Goal: Task Accomplishment & Management: Manage account settings

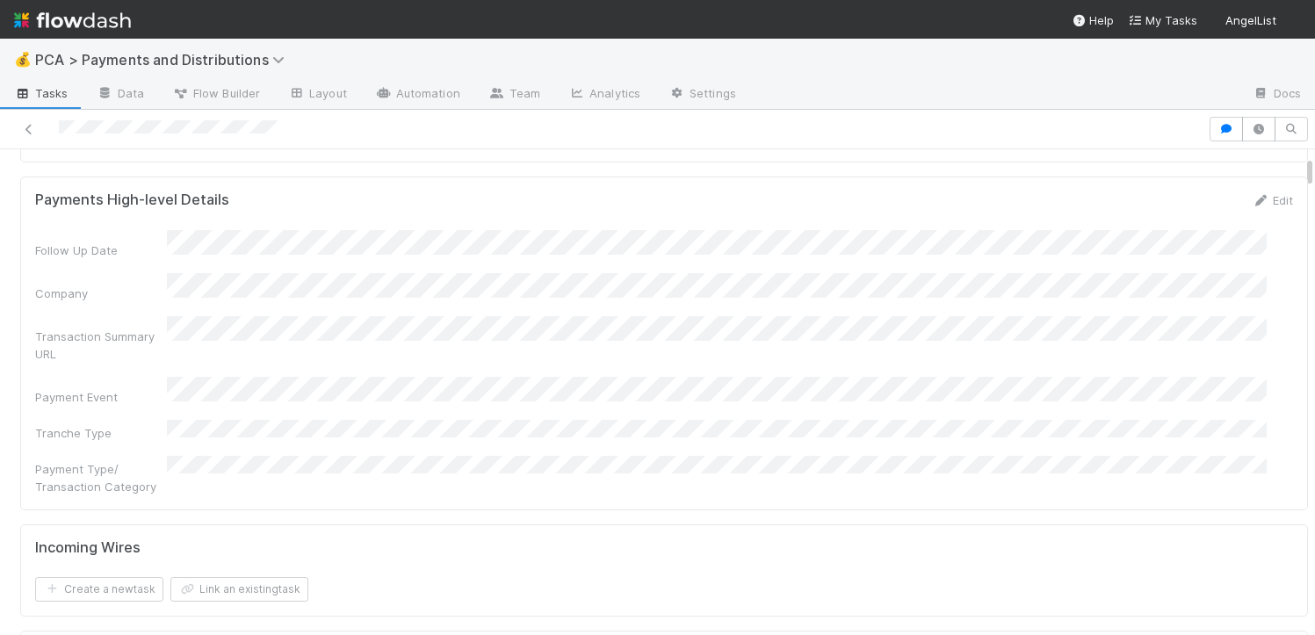
scroll to position [624, 0]
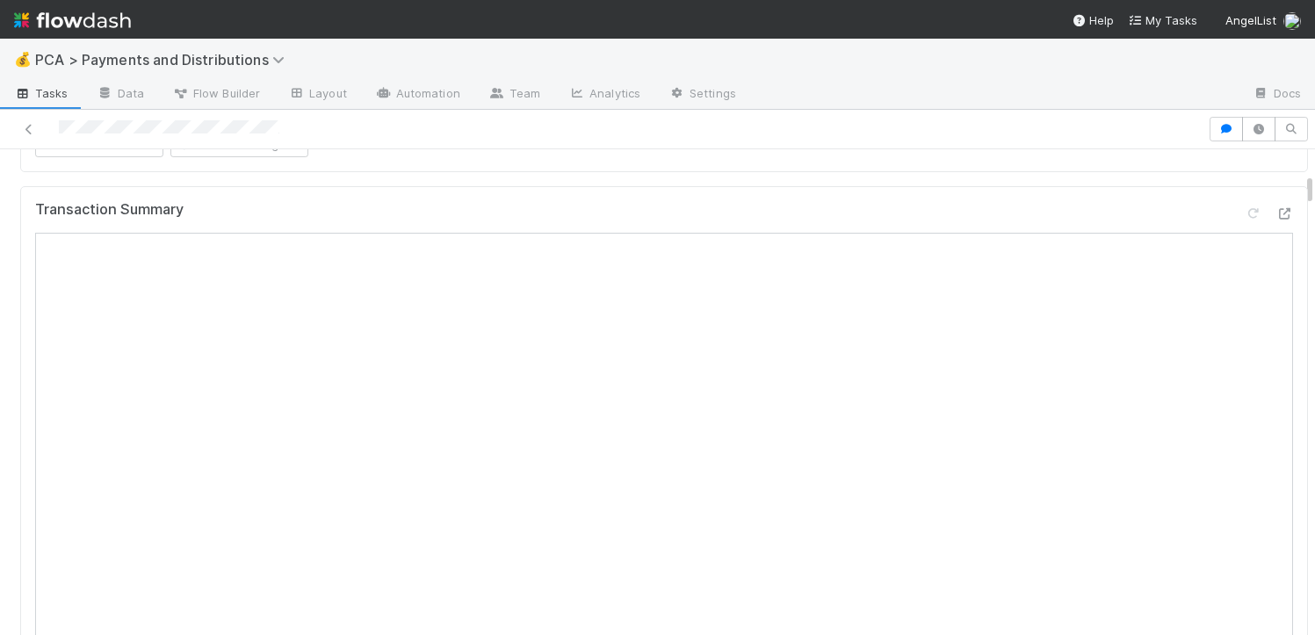
click at [1276, 208] on icon at bounding box center [1285, 213] width 18 height 11
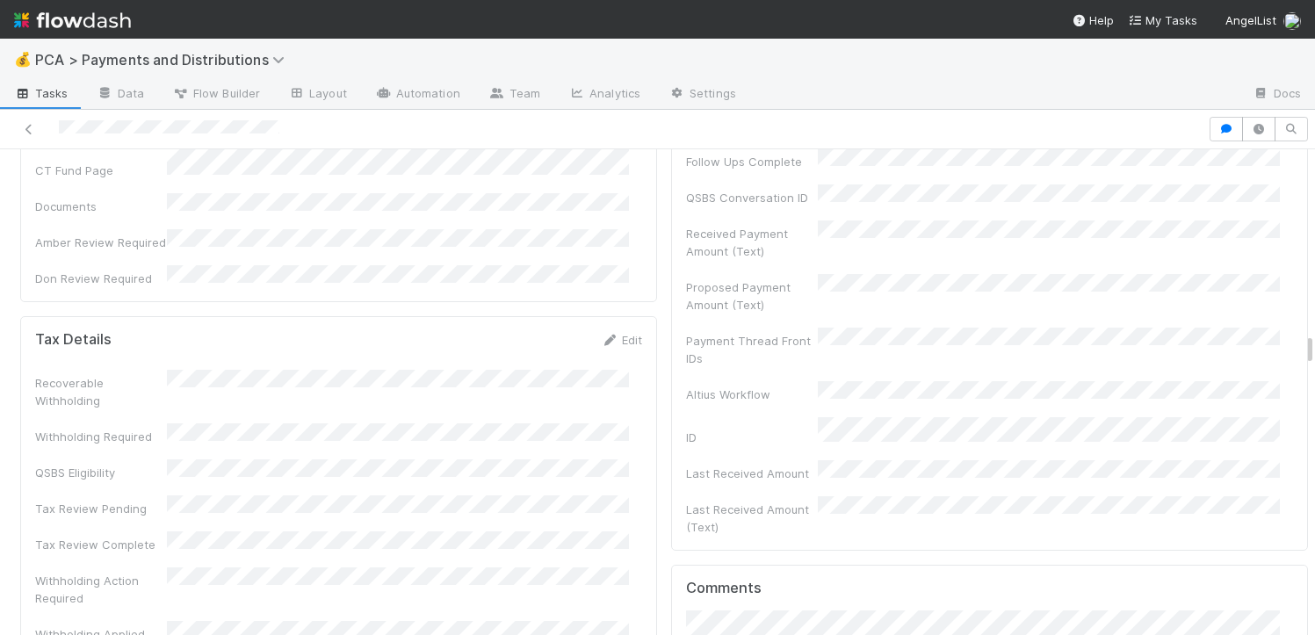
scroll to position [4935, 0]
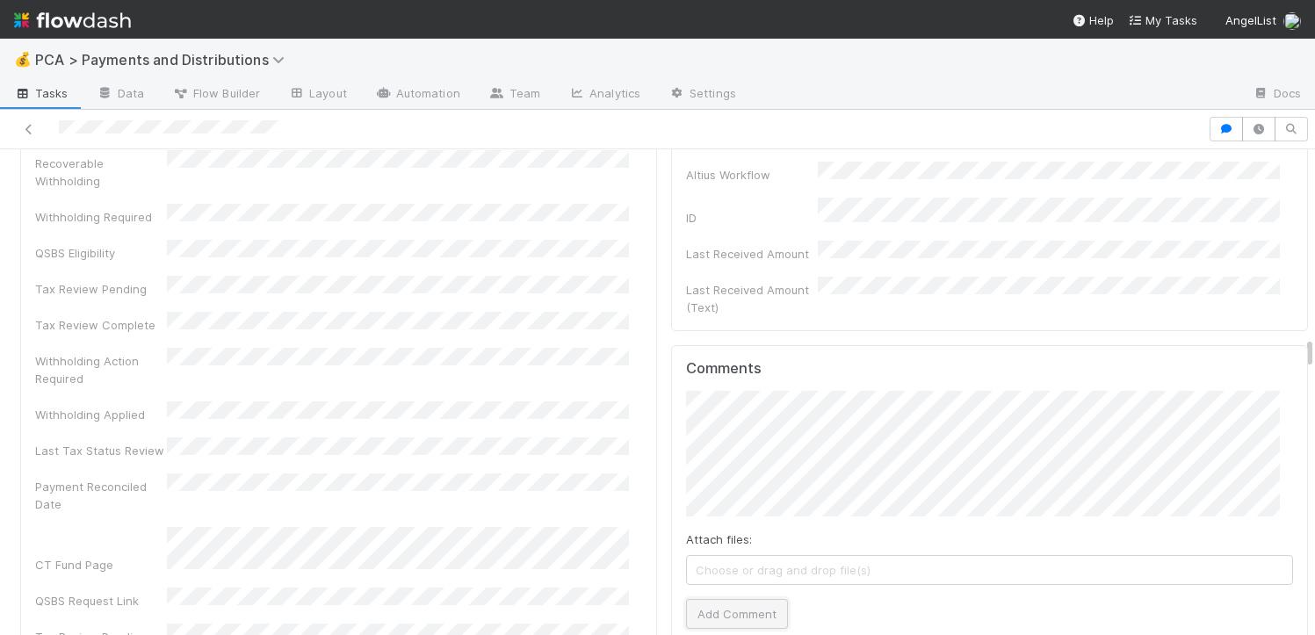
click at [743, 599] on button "Add Comment" at bounding box center [737, 614] width 102 height 30
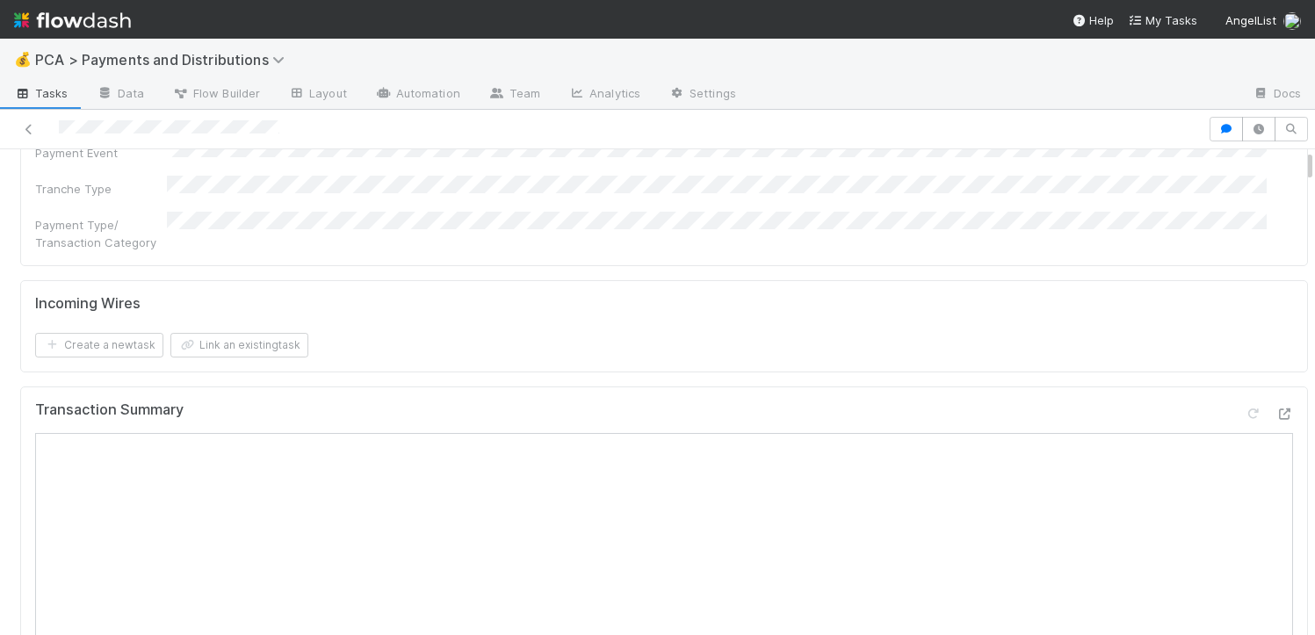
scroll to position [643, 0]
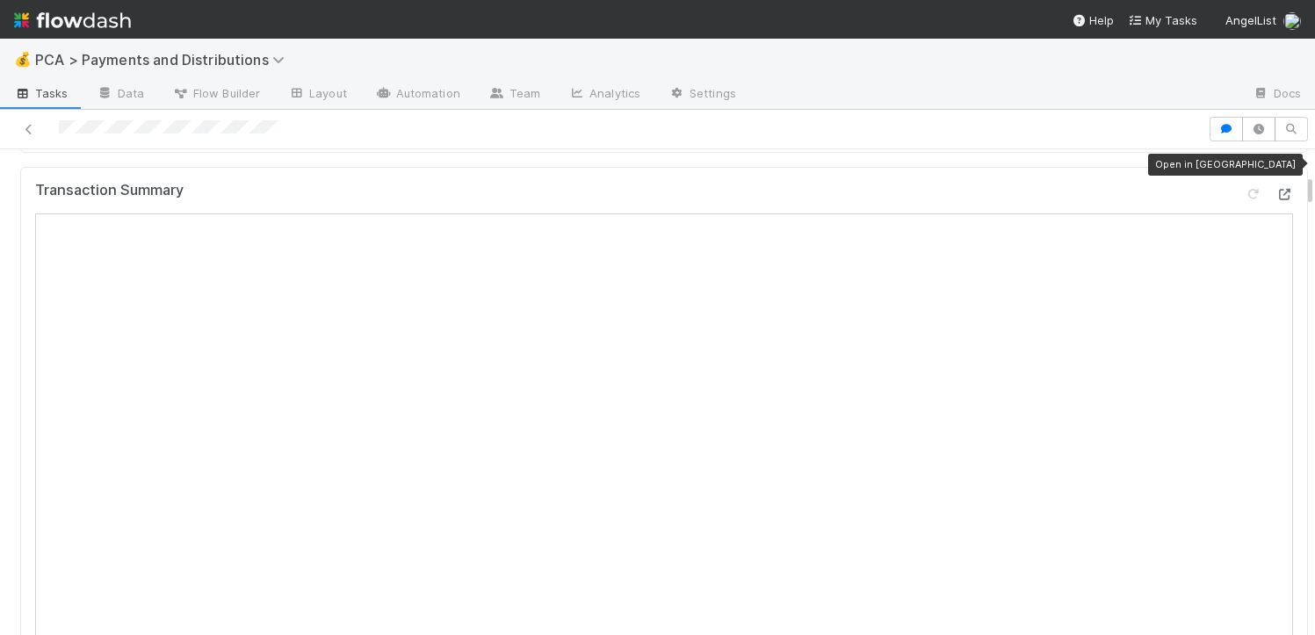
click at [1276, 189] on icon at bounding box center [1285, 194] width 18 height 11
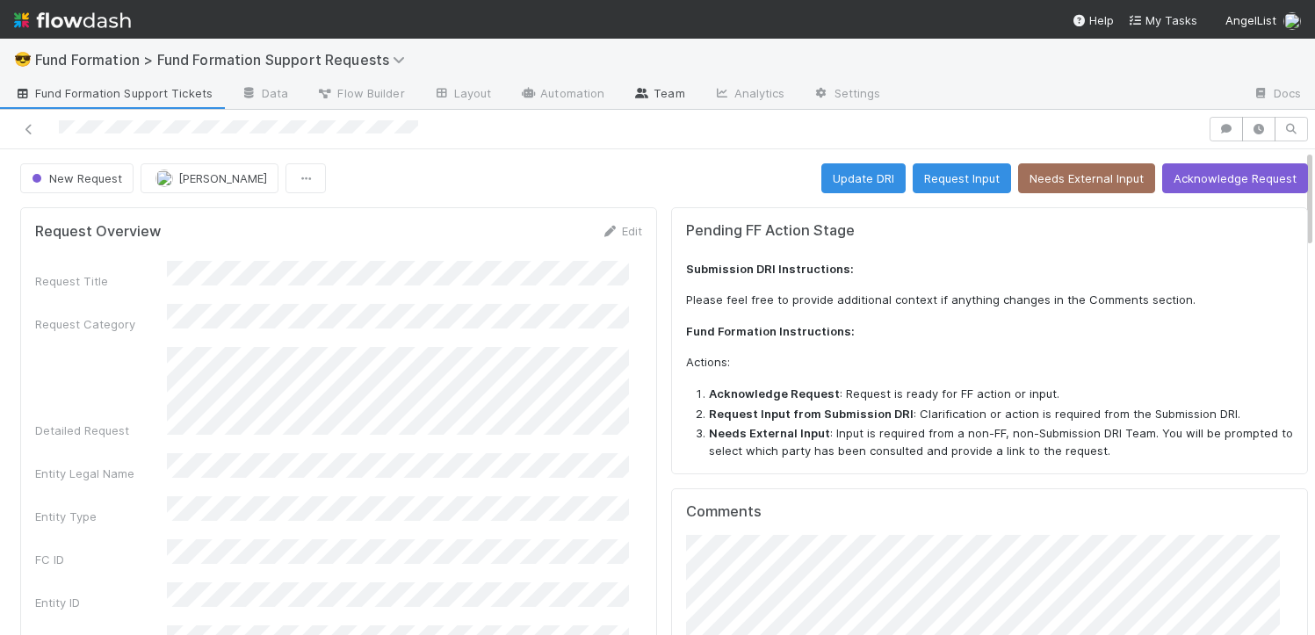
click at [667, 98] on link "Team" at bounding box center [659, 95] width 80 height 28
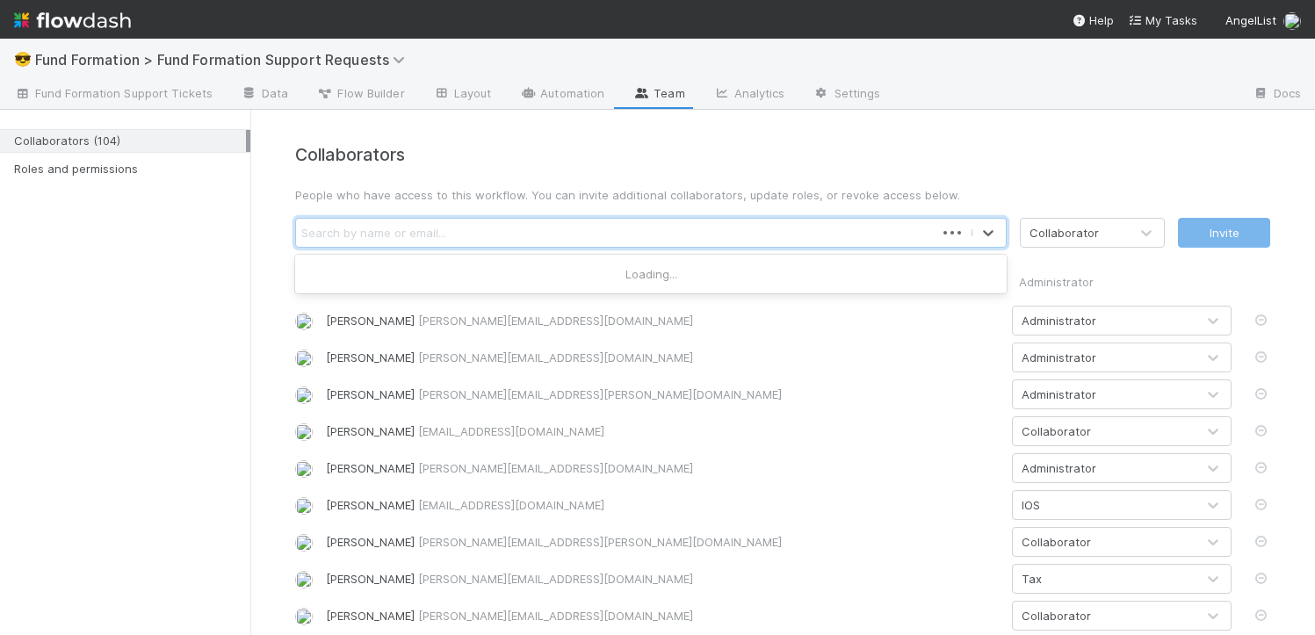
click at [516, 239] on div "Search by name or email..." at bounding box center [615, 233] width 639 height 28
type input "allison"
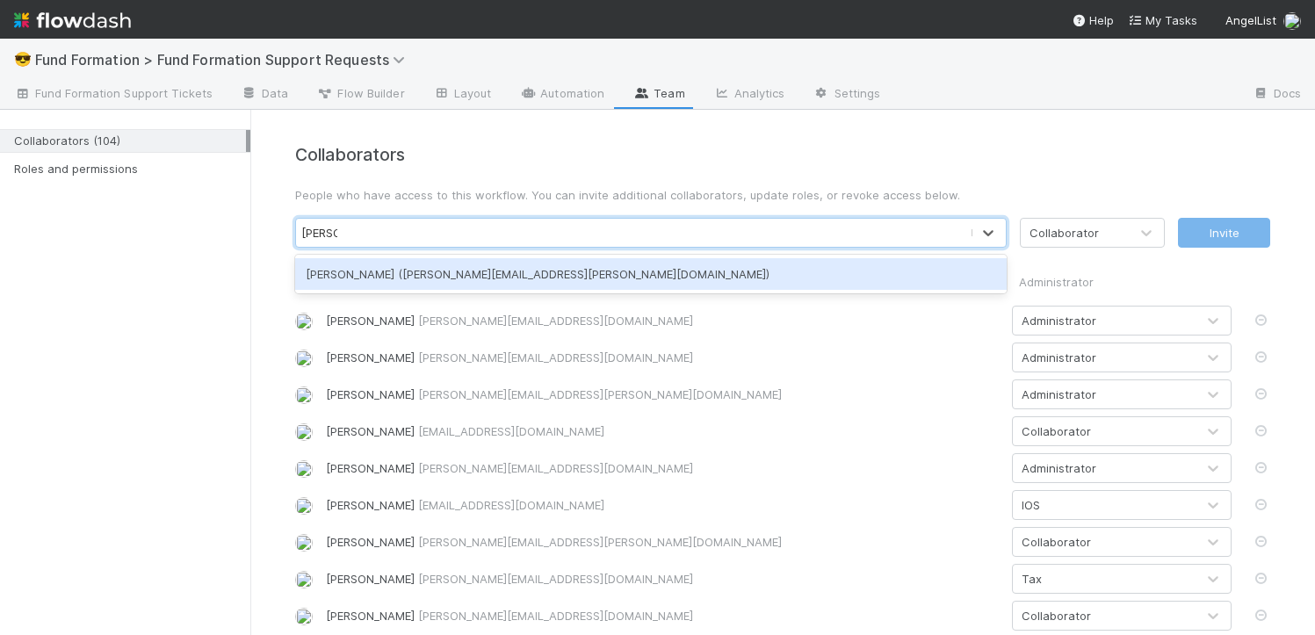
click at [489, 267] on div "Allison Donlevy (allison.donlevy@belltowerfunds.com)" at bounding box center [651, 274] width 712 height 32
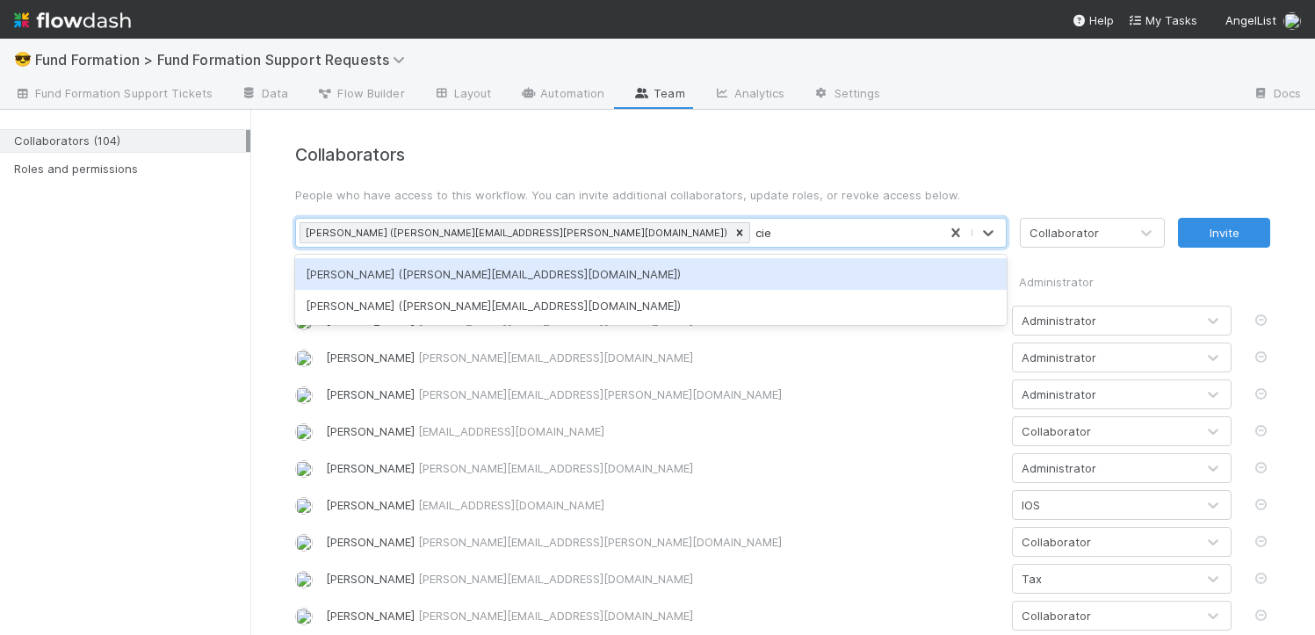
type input "cier"
click at [475, 279] on div "Cierra Catarino (cierra@belltowerfunds.com)" at bounding box center [651, 274] width 712 height 32
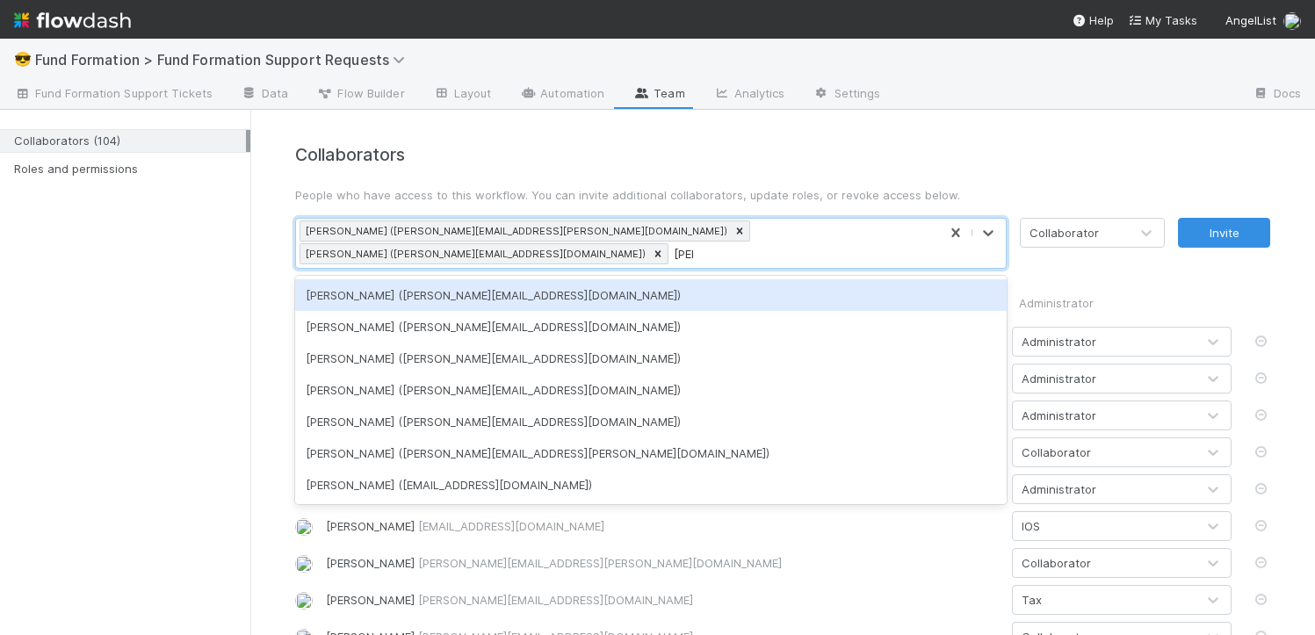
type input "berkl"
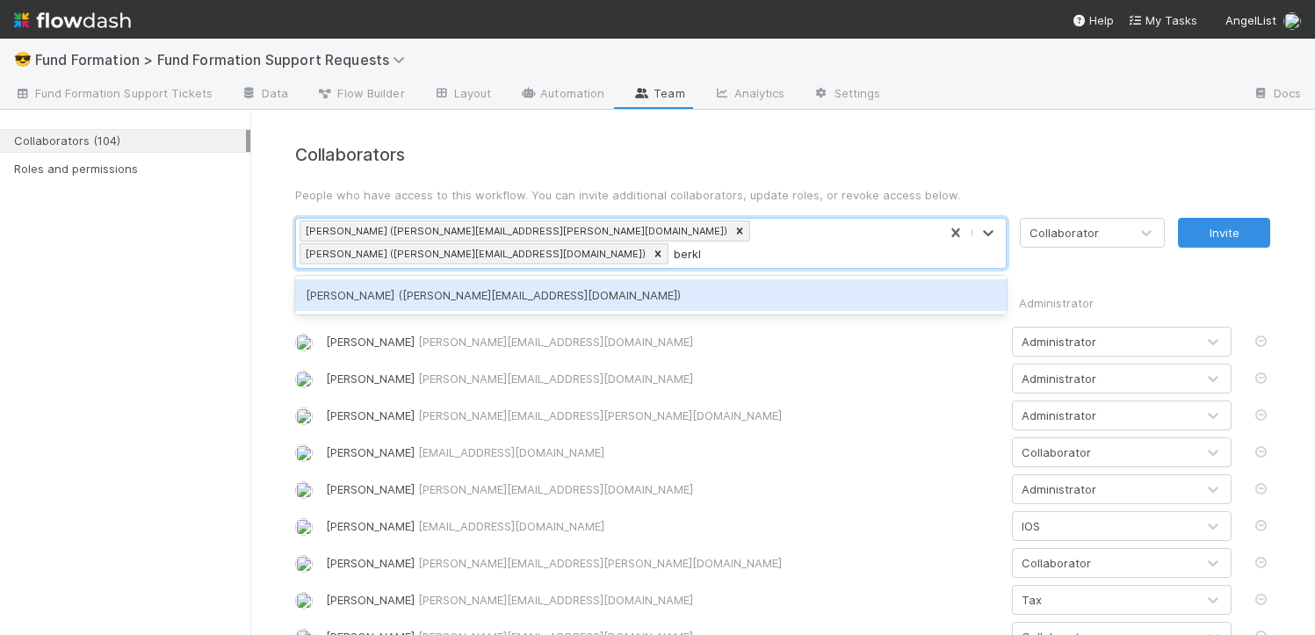
click at [469, 279] on div "Berkley Cade (berkley.cade@belltowerfunds.com)" at bounding box center [651, 295] width 712 height 32
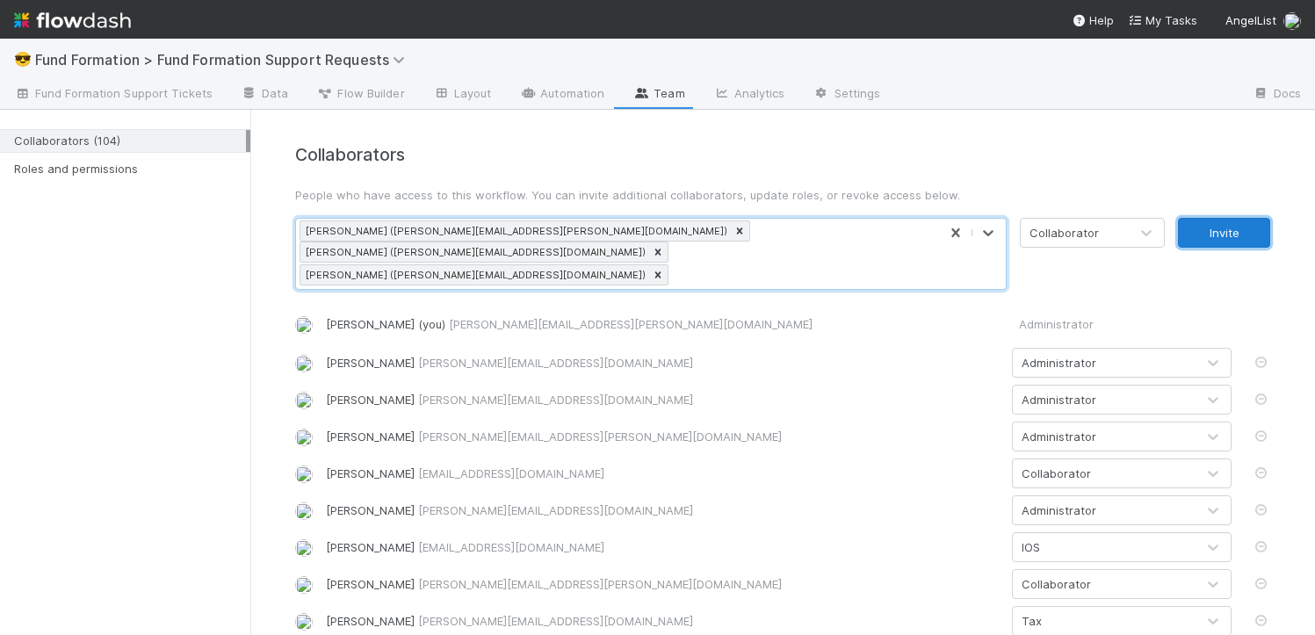
click at [1227, 232] on button "Invite" at bounding box center [1224, 233] width 92 height 30
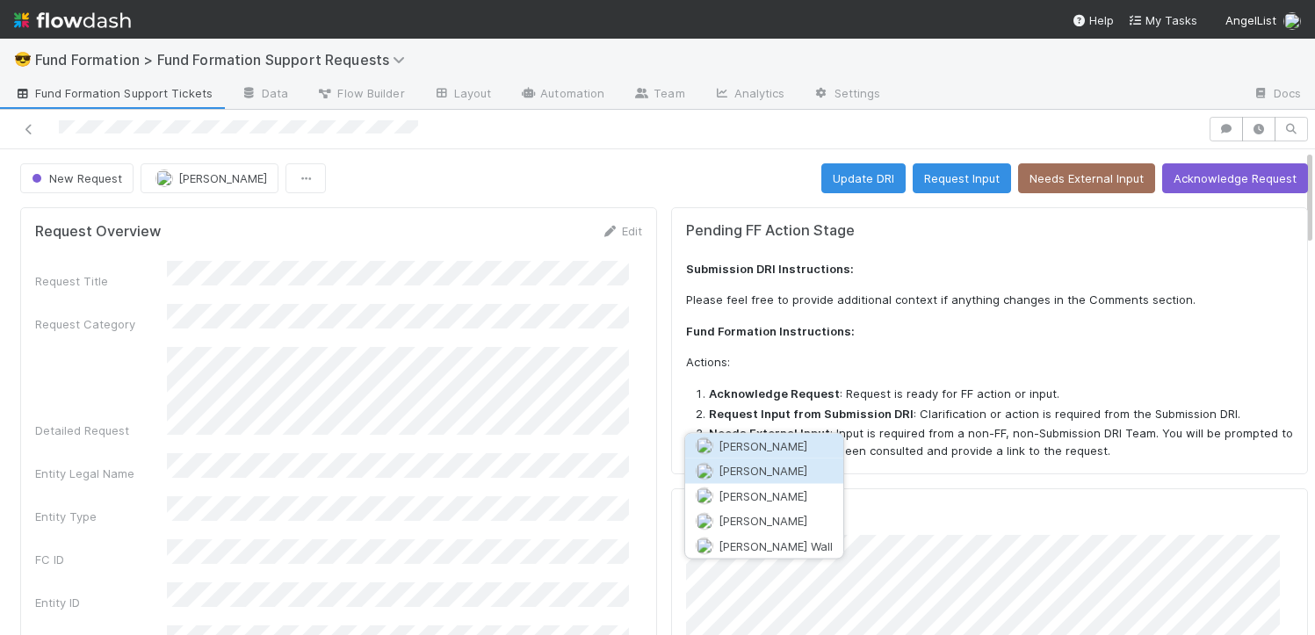
click at [770, 465] on span "Allison Donlevy" at bounding box center [763, 471] width 89 height 14
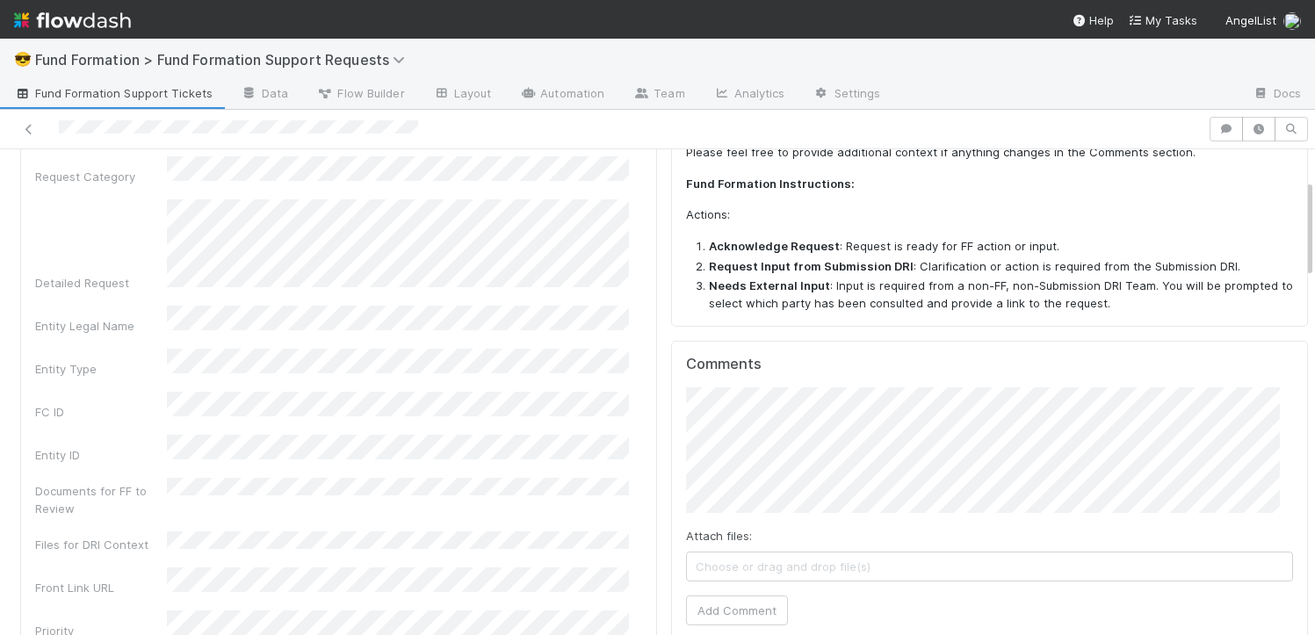
scroll to position [182, 0]
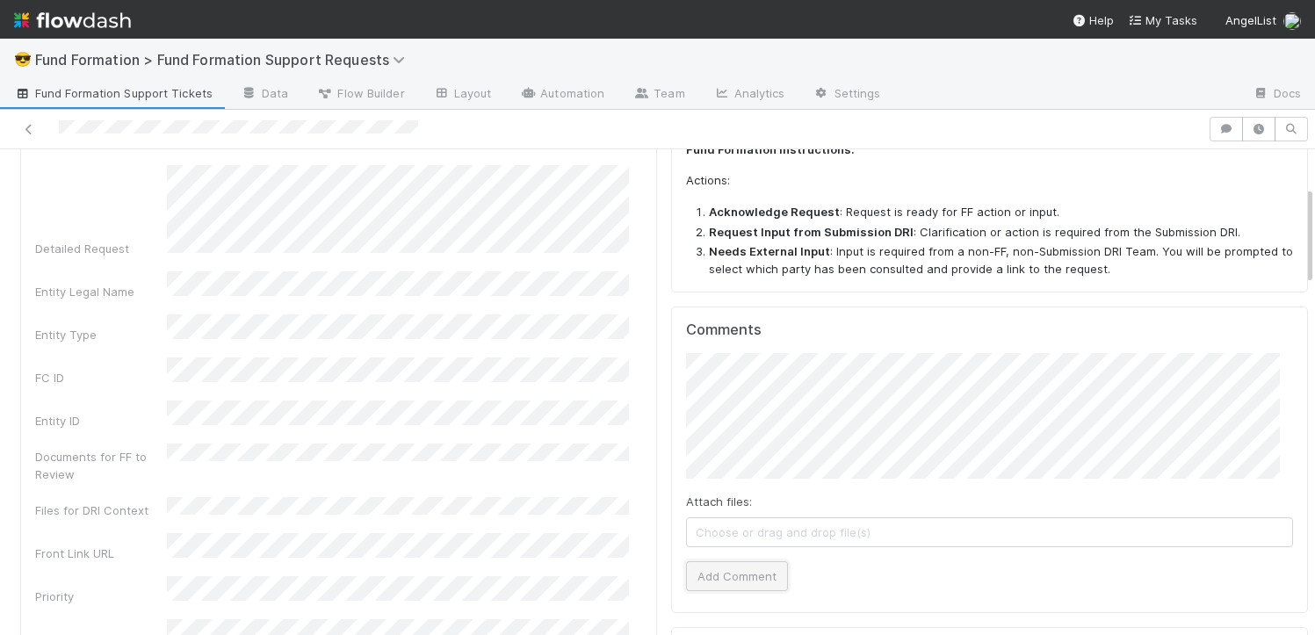
click at [713, 575] on button "Add Comment" at bounding box center [737, 576] width 102 height 30
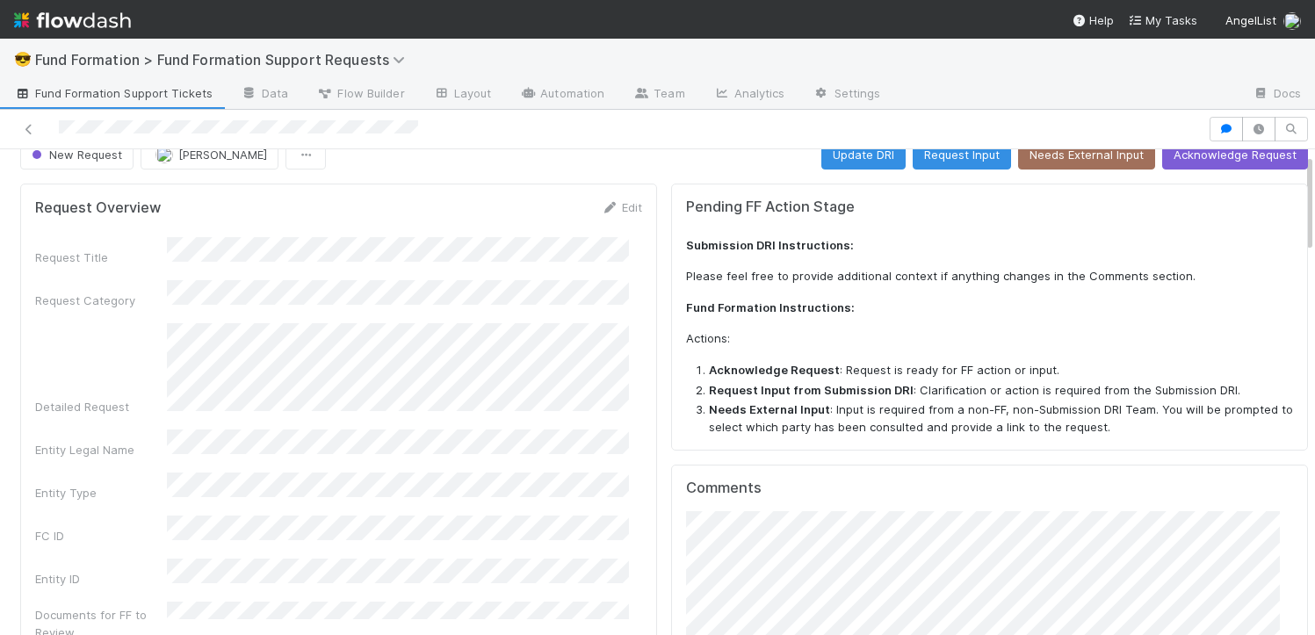
scroll to position [0, 0]
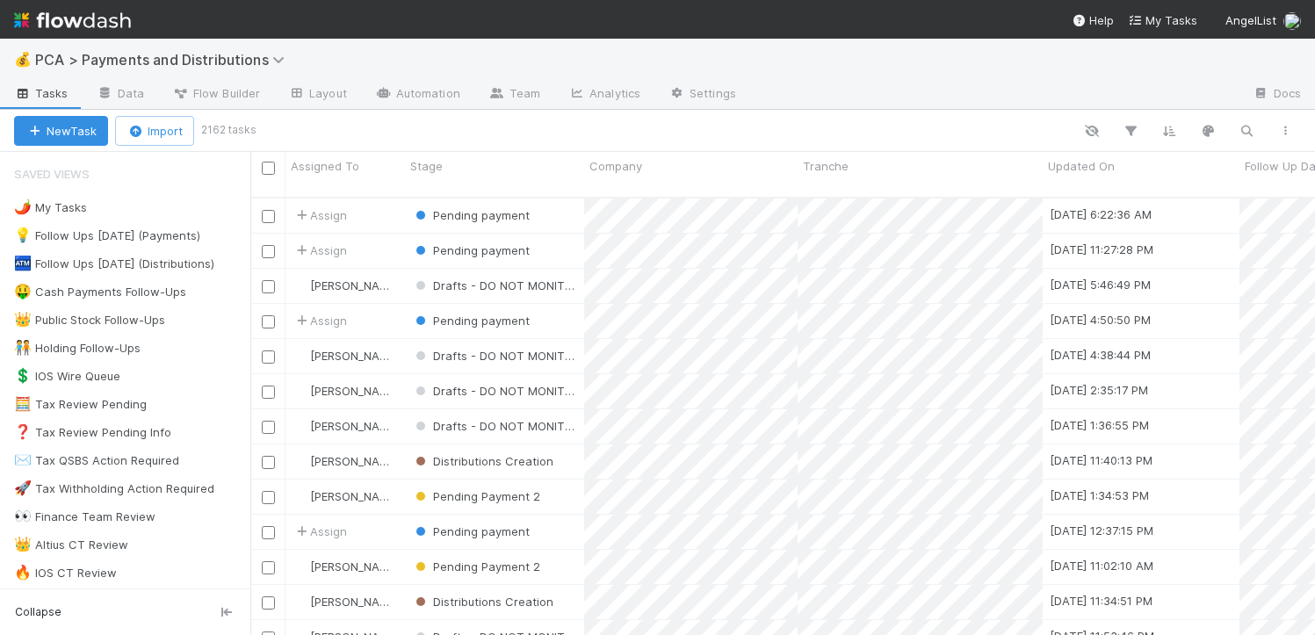
scroll to position [438, 1052]
click at [1246, 131] on icon "button" at bounding box center [1247, 131] width 18 height 16
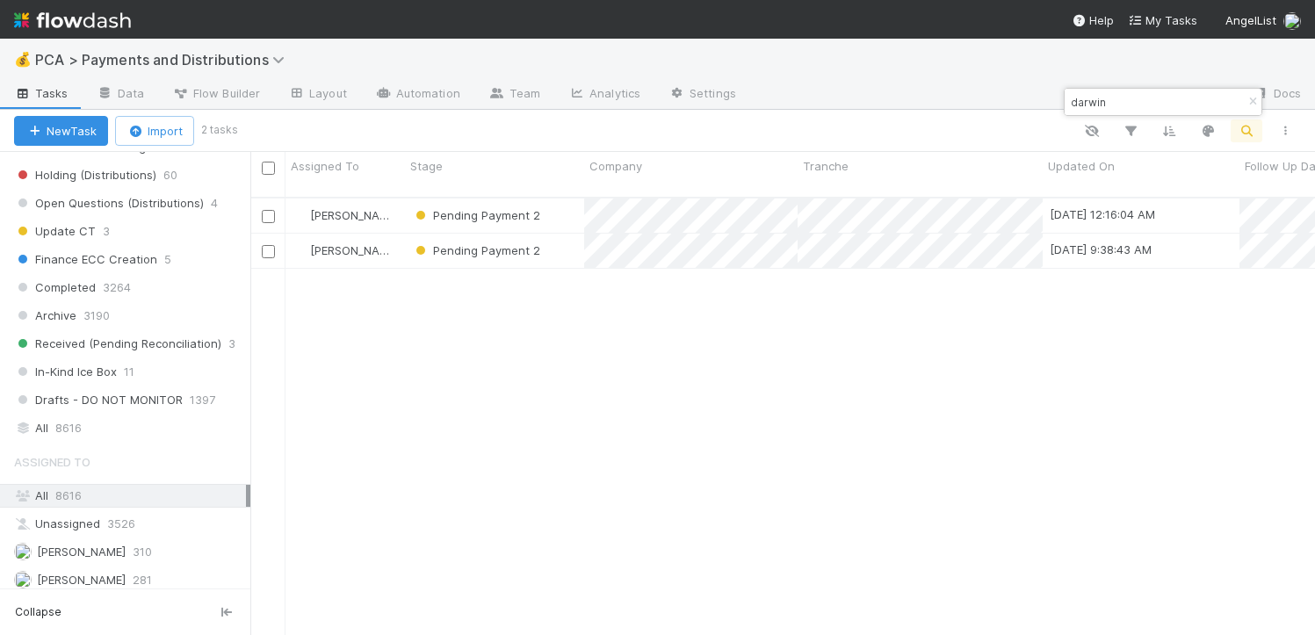
scroll to position [1306, 0]
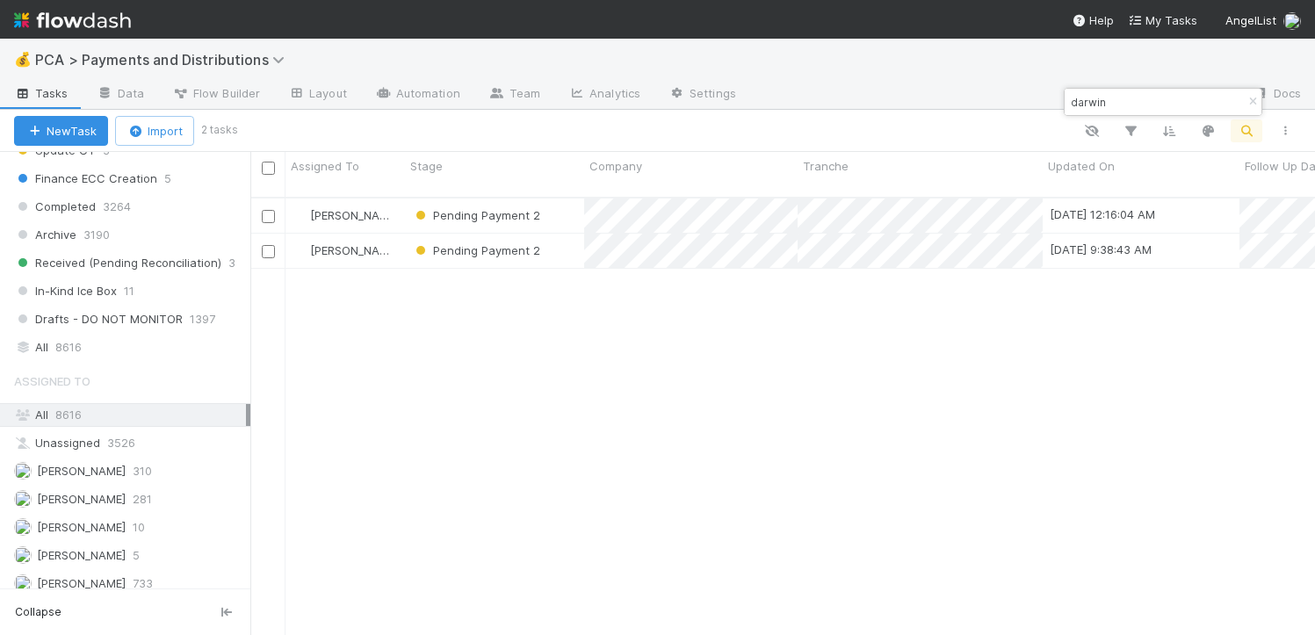
type input "darwin"
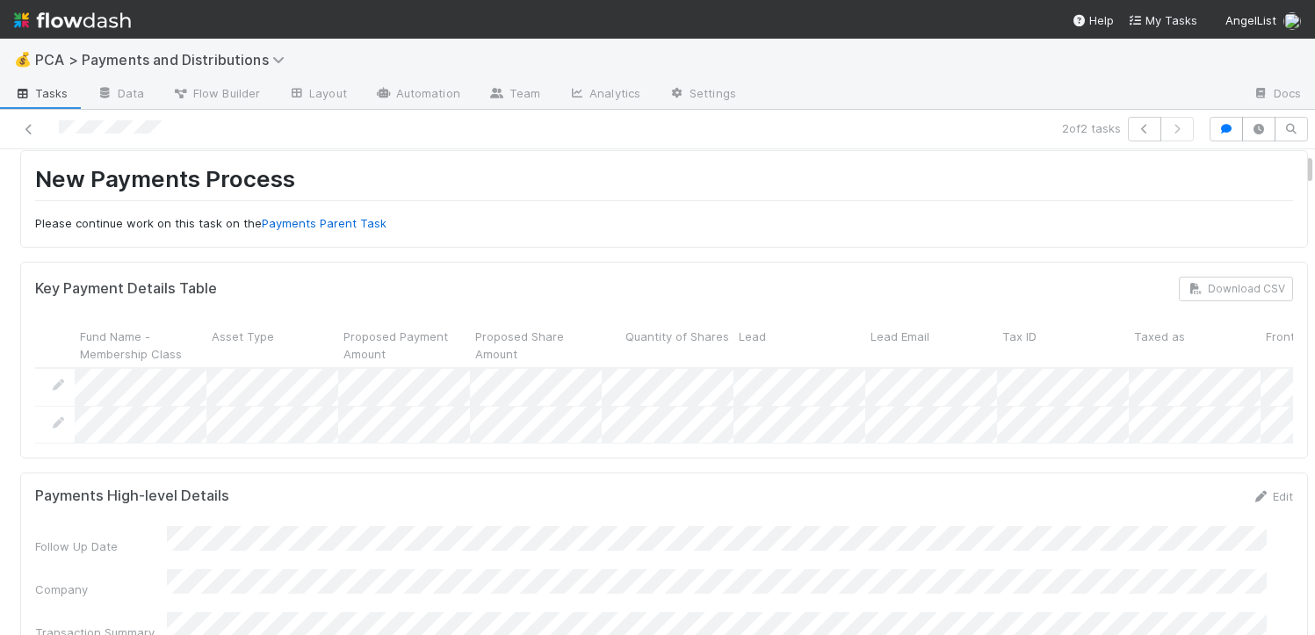
scroll to position [111, 0]
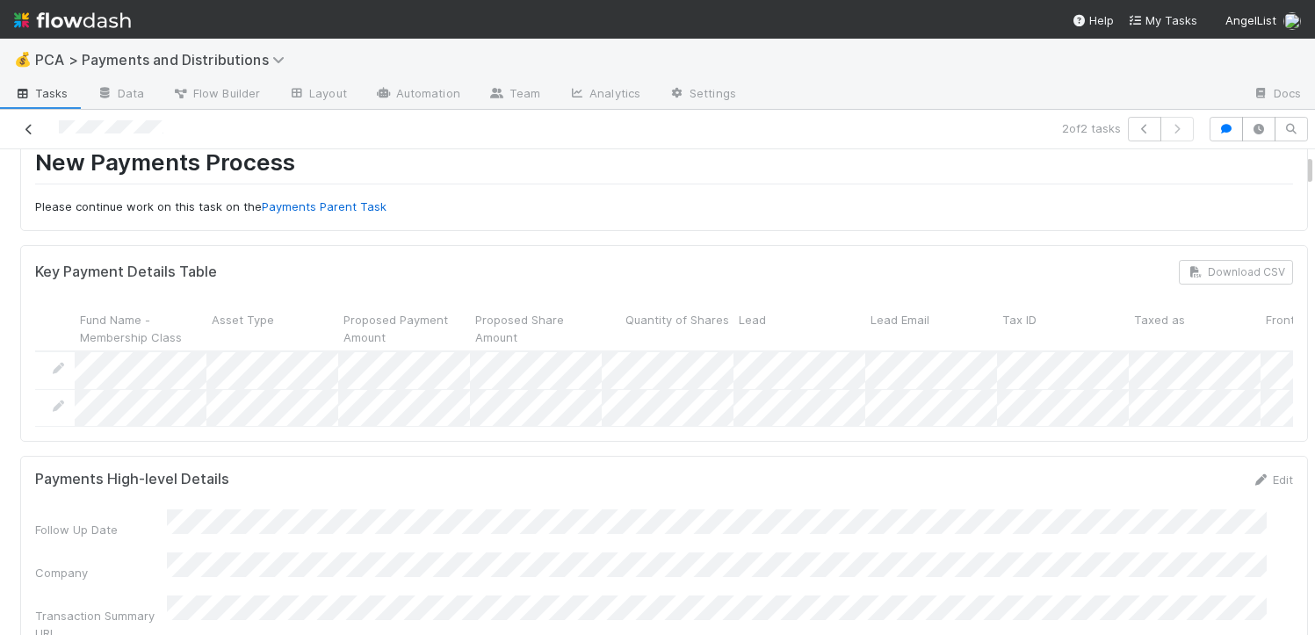
click at [25, 125] on icon at bounding box center [29, 129] width 18 height 11
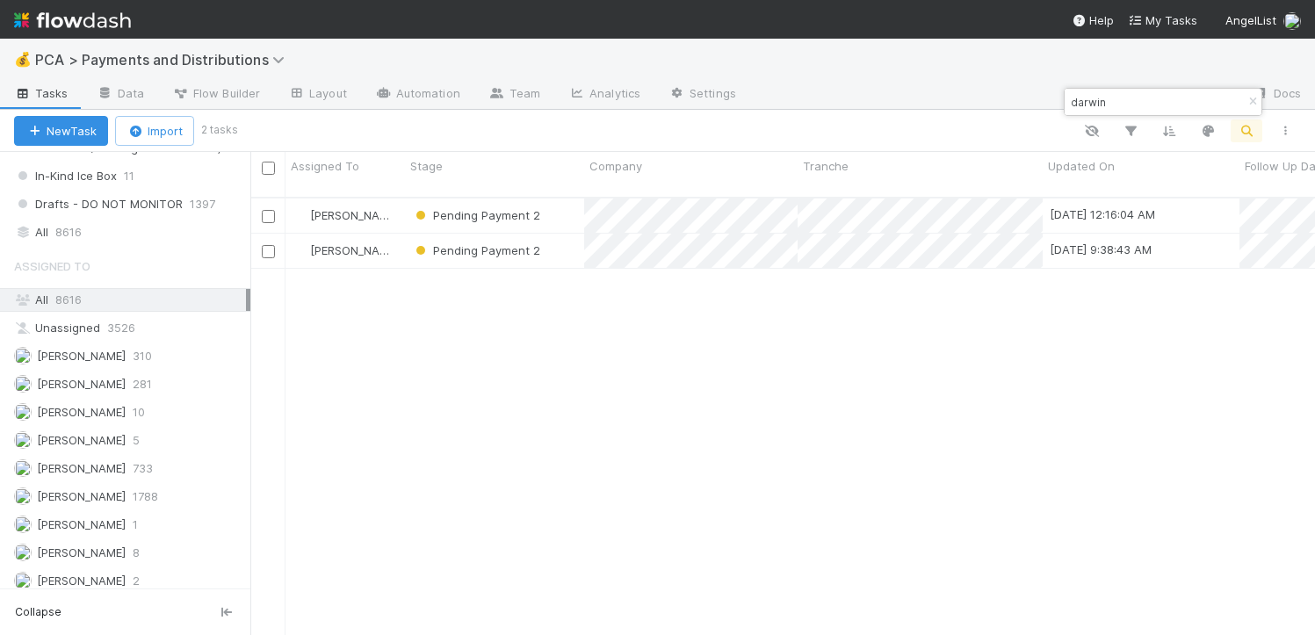
scroll to position [1416, 0]
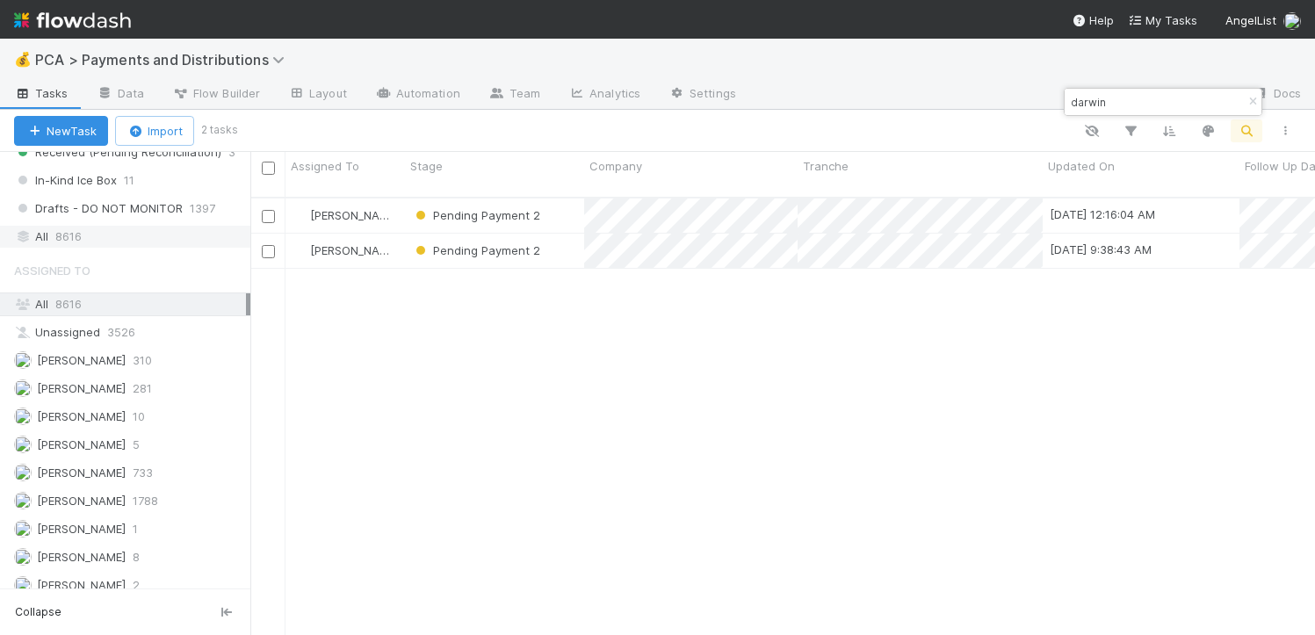
click at [100, 239] on div "All 8616" at bounding box center [130, 237] width 232 height 22
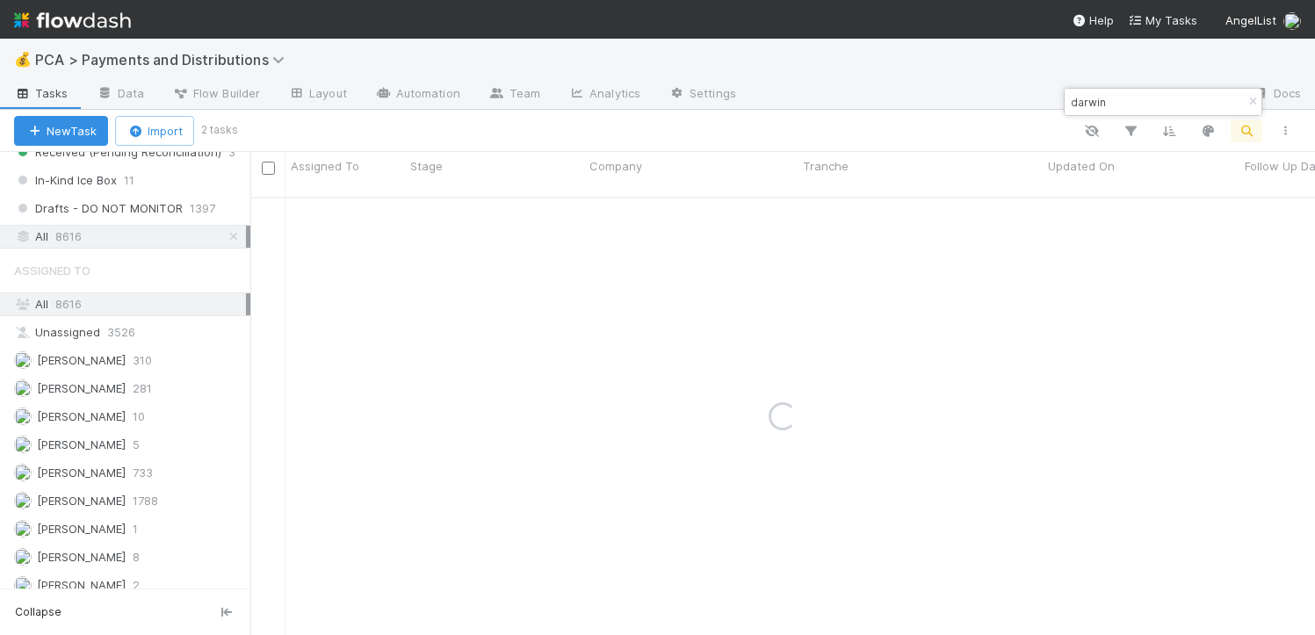
click at [1176, 96] on input "darwin" at bounding box center [1156, 101] width 176 height 21
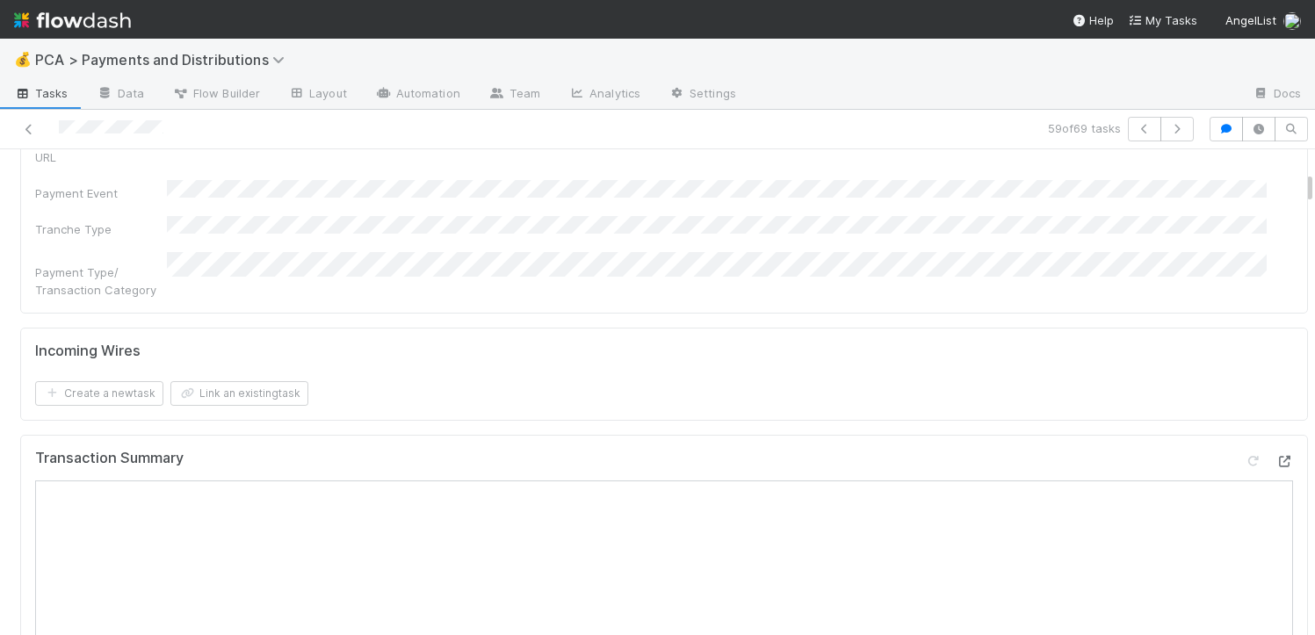
click at [1276, 456] on icon at bounding box center [1285, 461] width 18 height 11
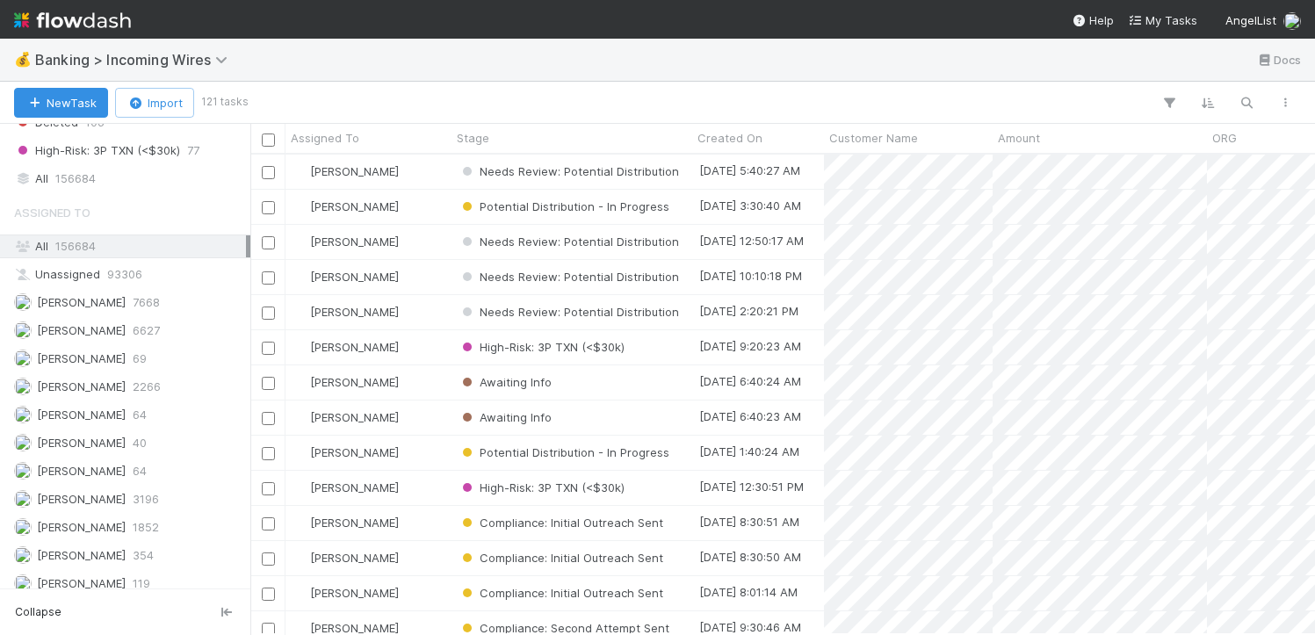
scroll to position [1351, 0]
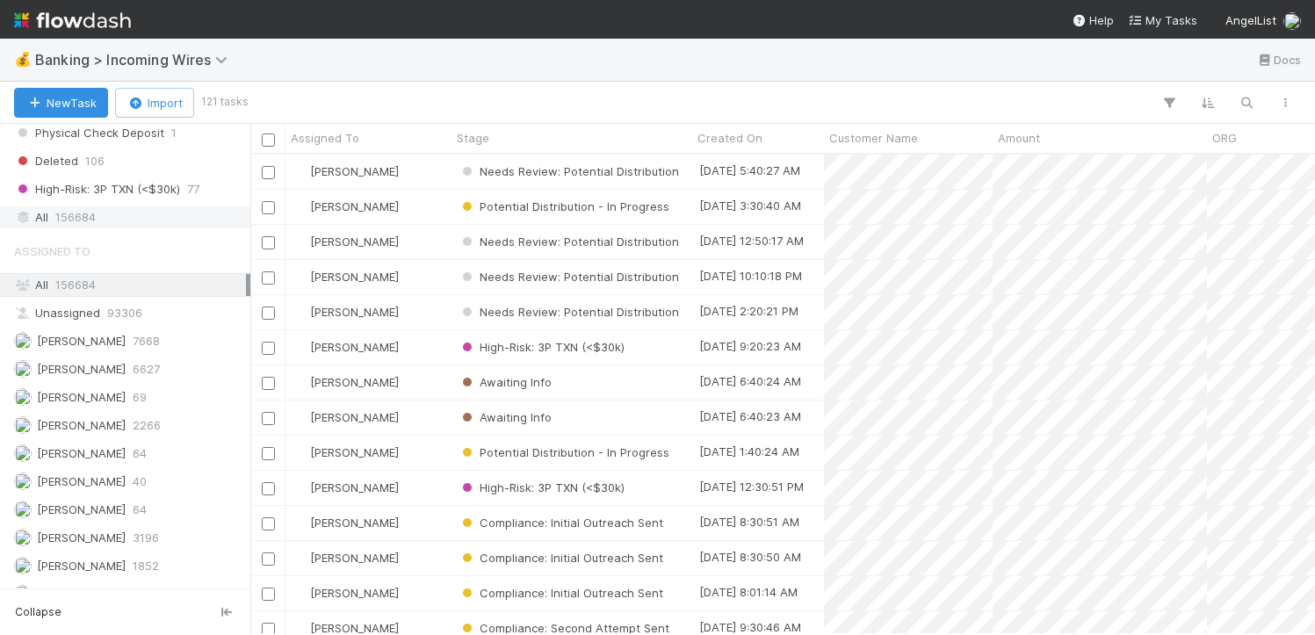
click at [91, 219] on span "156684" at bounding box center [75, 217] width 40 height 22
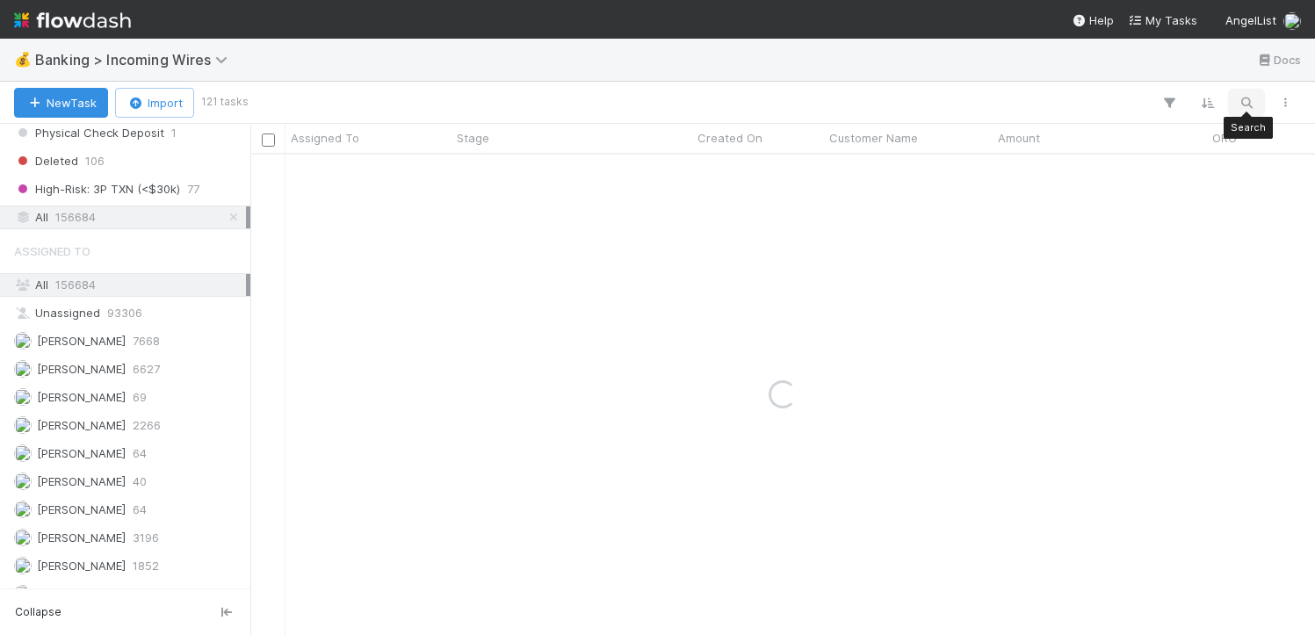
click at [1250, 111] on button "button" at bounding box center [1247, 102] width 32 height 23
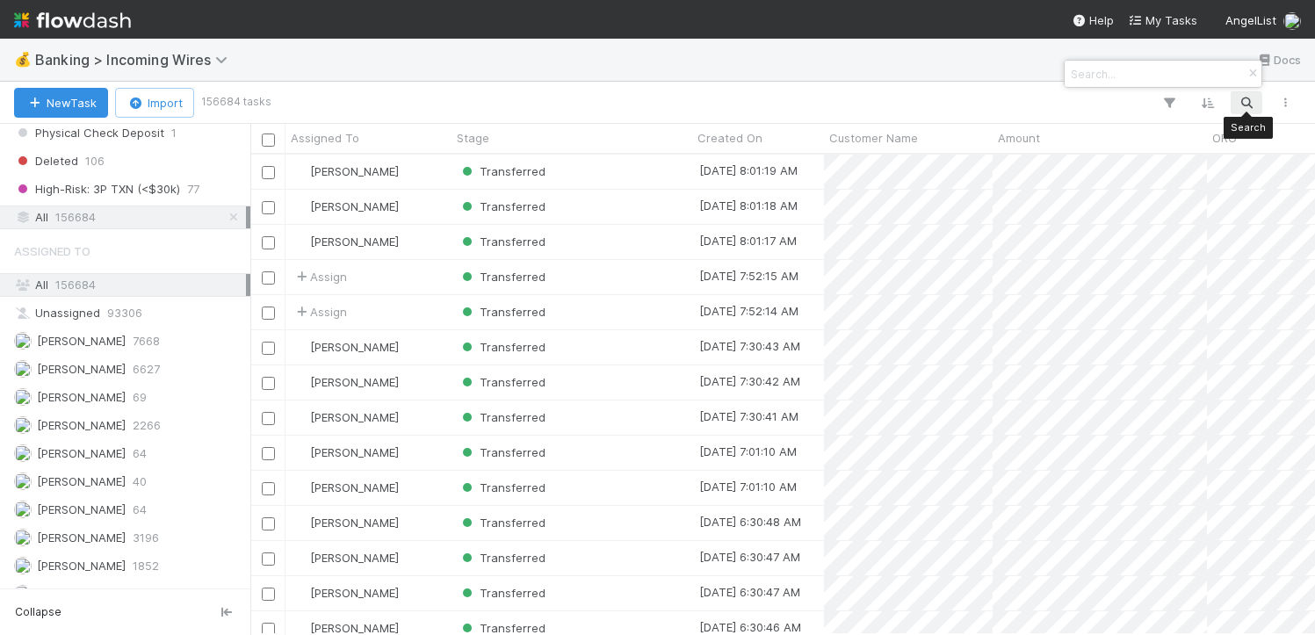
scroll to position [467, 1052]
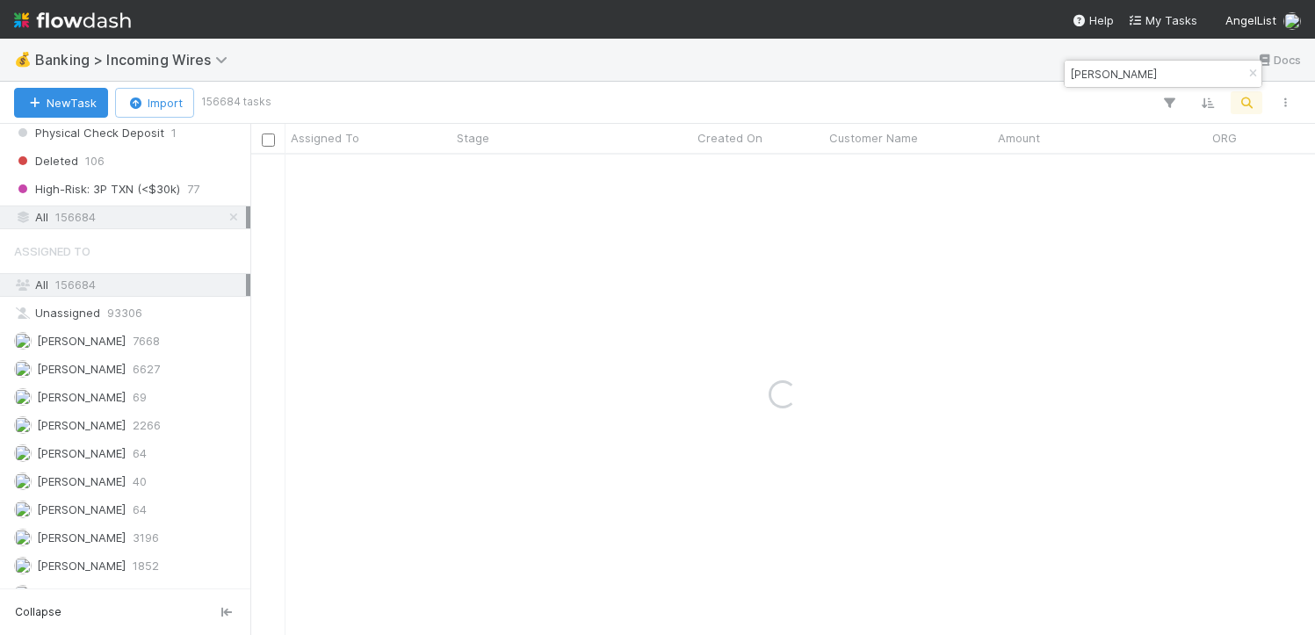
type input "raymond"
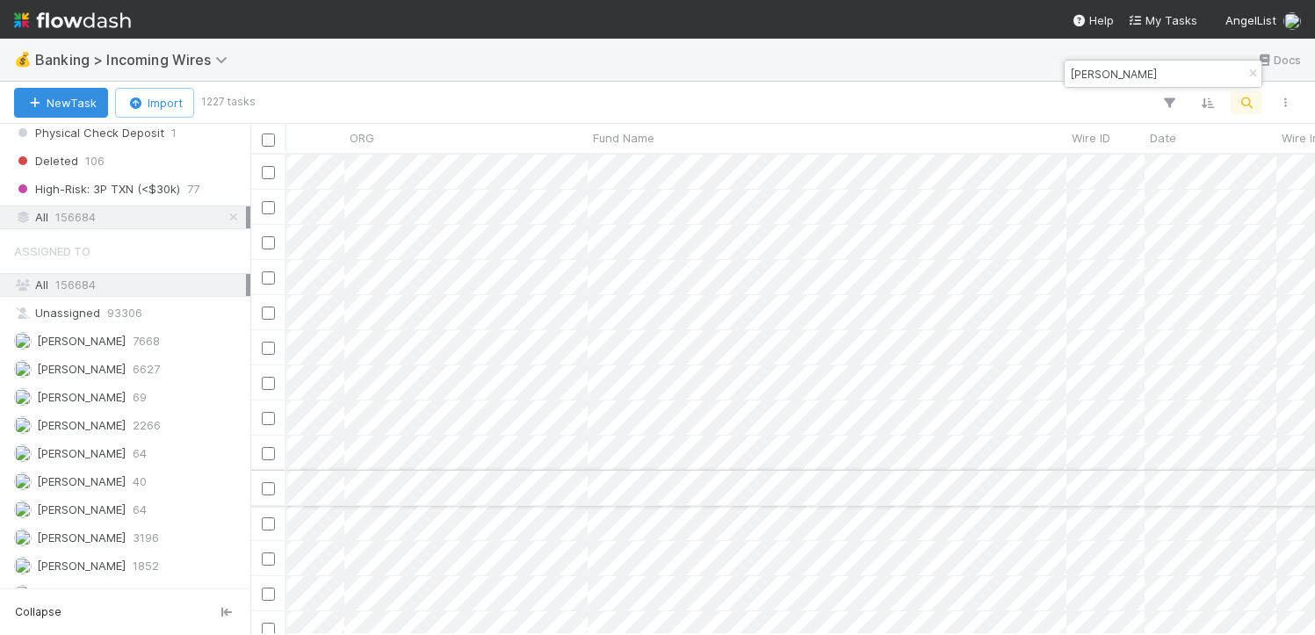
scroll to position [0, 1075]
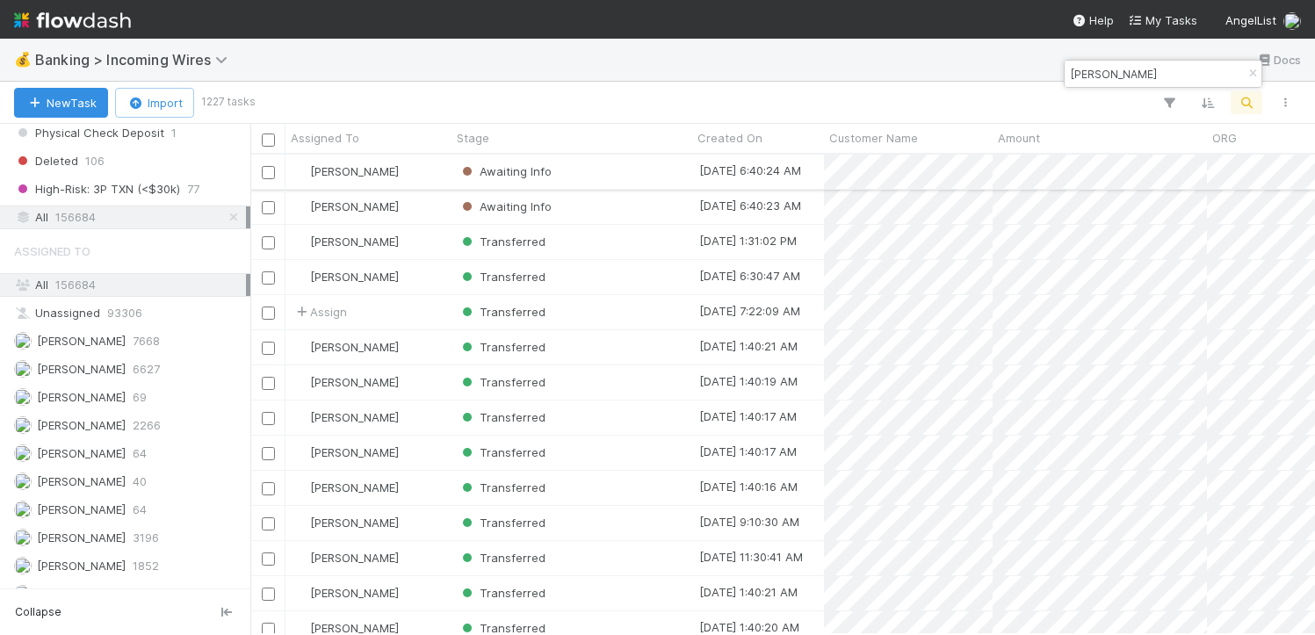
click at [627, 168] on div "Awaiting Info" at bounding box center [572, 172] width 241 height 34
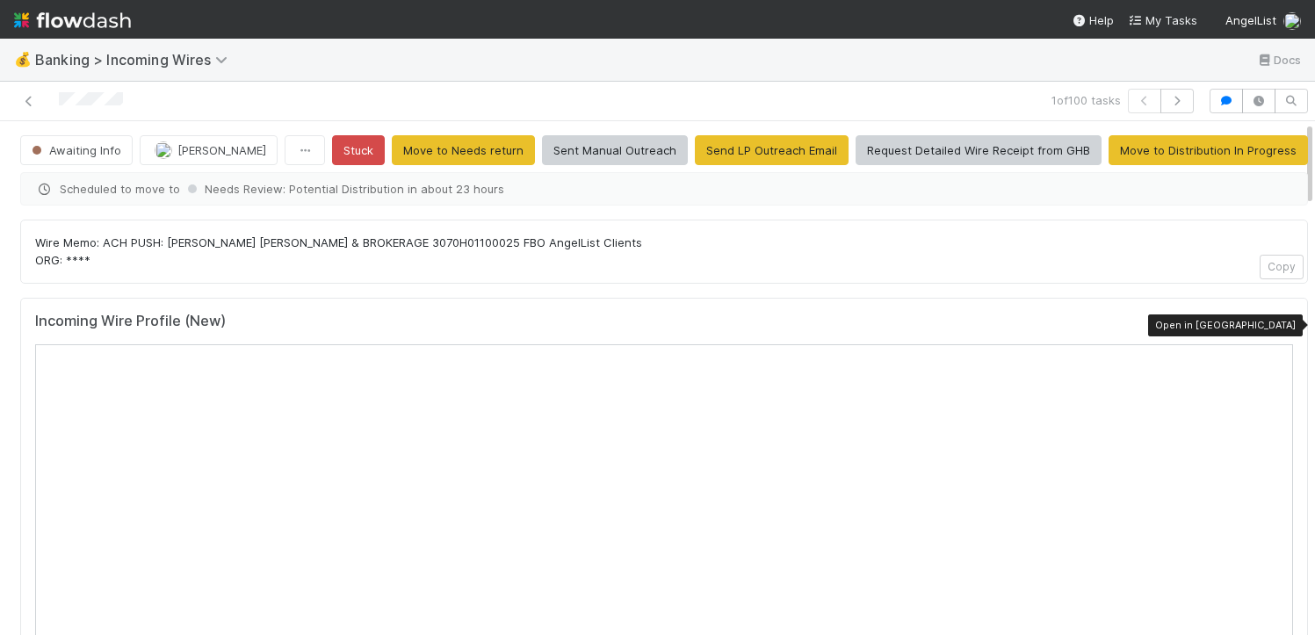
click at [1276, 323] on icon at bounding box center [1285, 325] width 18 height 11
click at [27, 97] on icon at bounding box center [29, 101] width 18 height 11
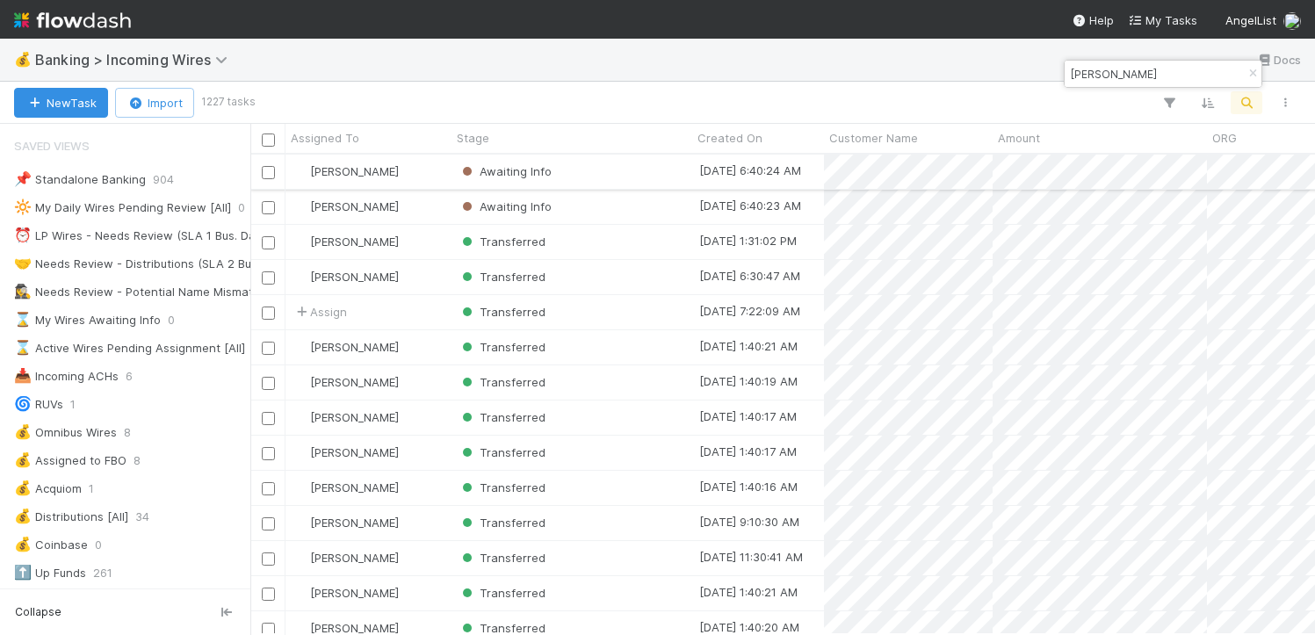
click at [612, 173] on div "Awaiting Info" at bounding box center [572, 172] width 241 height 34
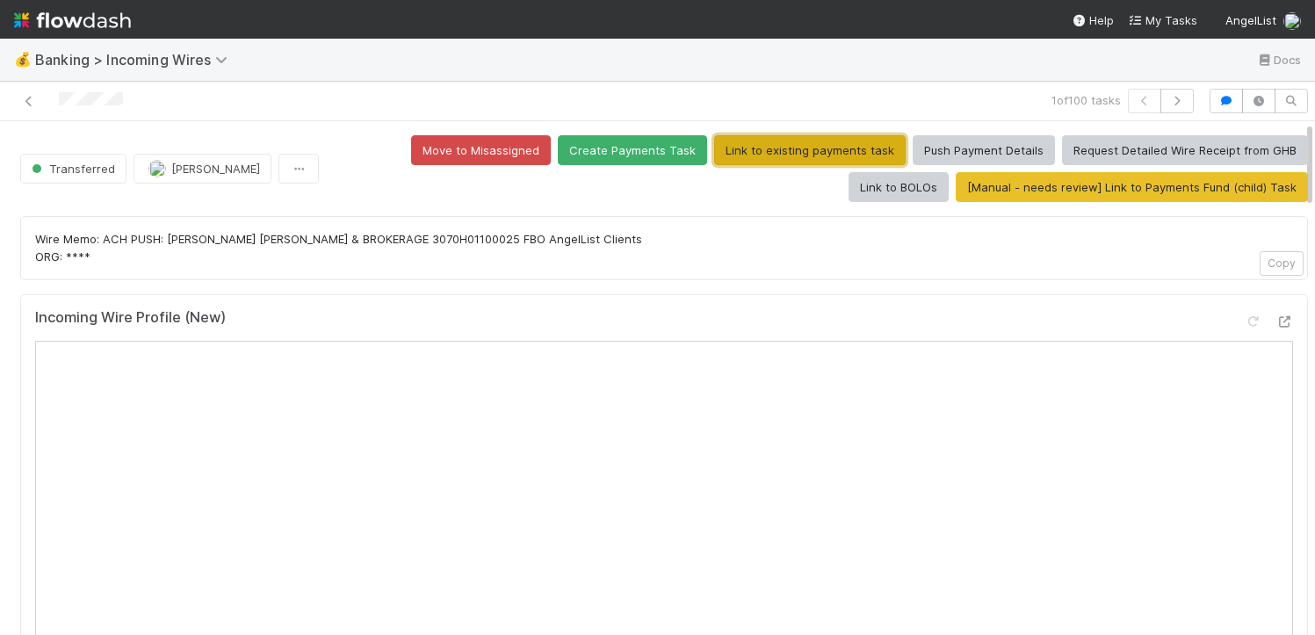
click at [761, 148] on button "Link to existing payments task" at bounding box center [810, 150] width 192 height 30
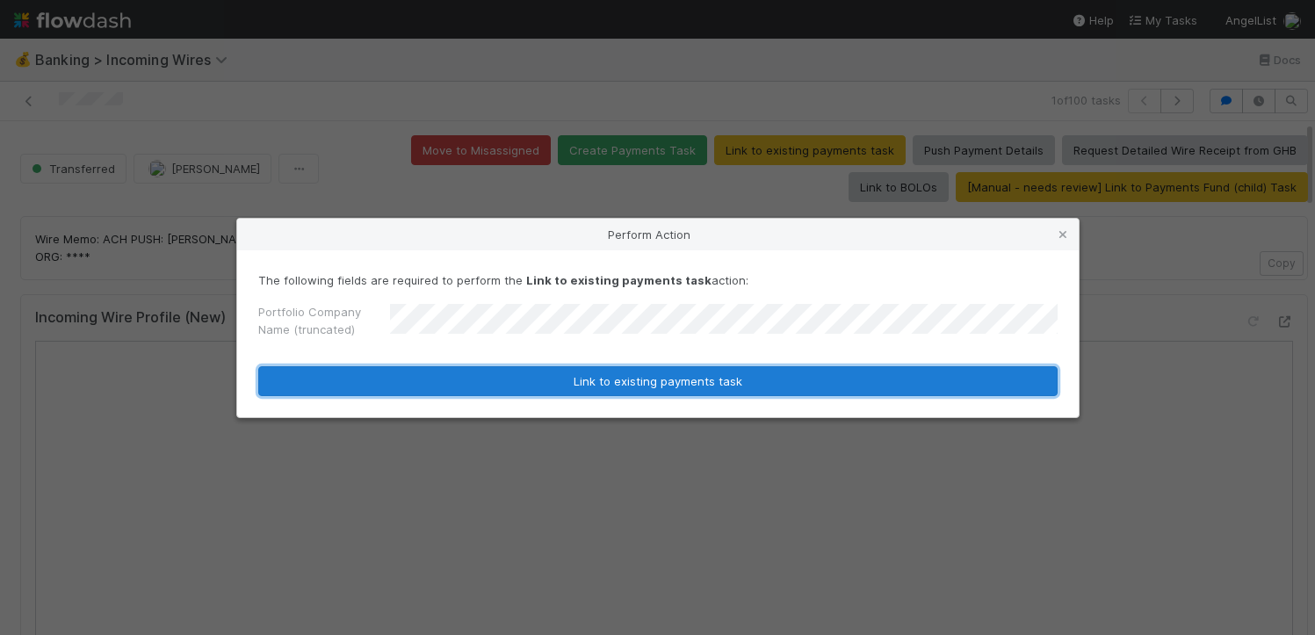
click at [547, 377] on button "Link to existing payments task" at bounding box center [658, 381] width 800 height 30
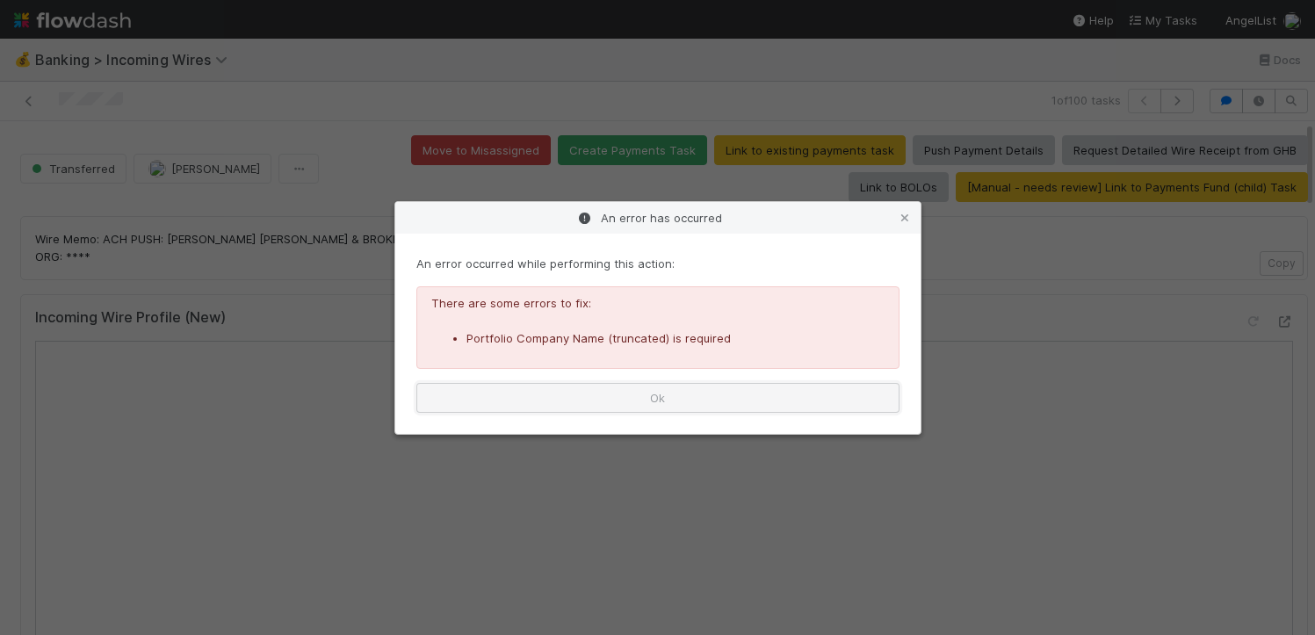
click at [599, 402] on button "Ok" at bounding box center [657, 398] width 483 height 30
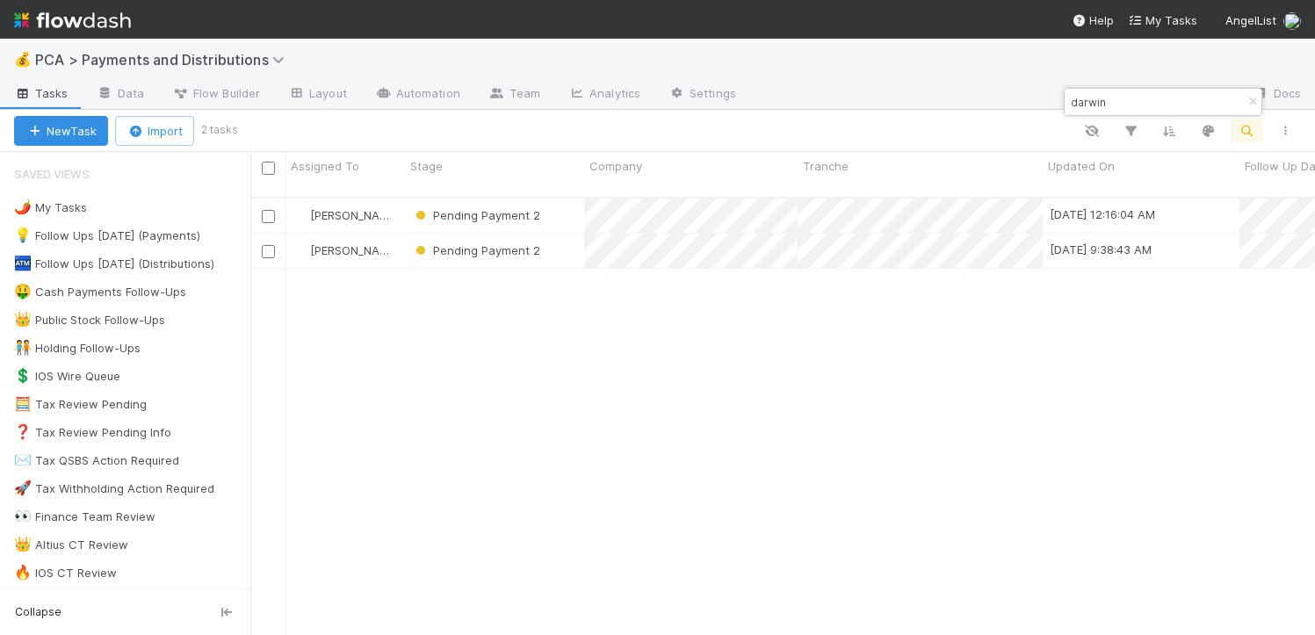
scroll to position [438, 1052]
click at [128, 327] on div "👑 Public Stock Follow-Ups" at bounding box center [89, 320] width 151 height 22
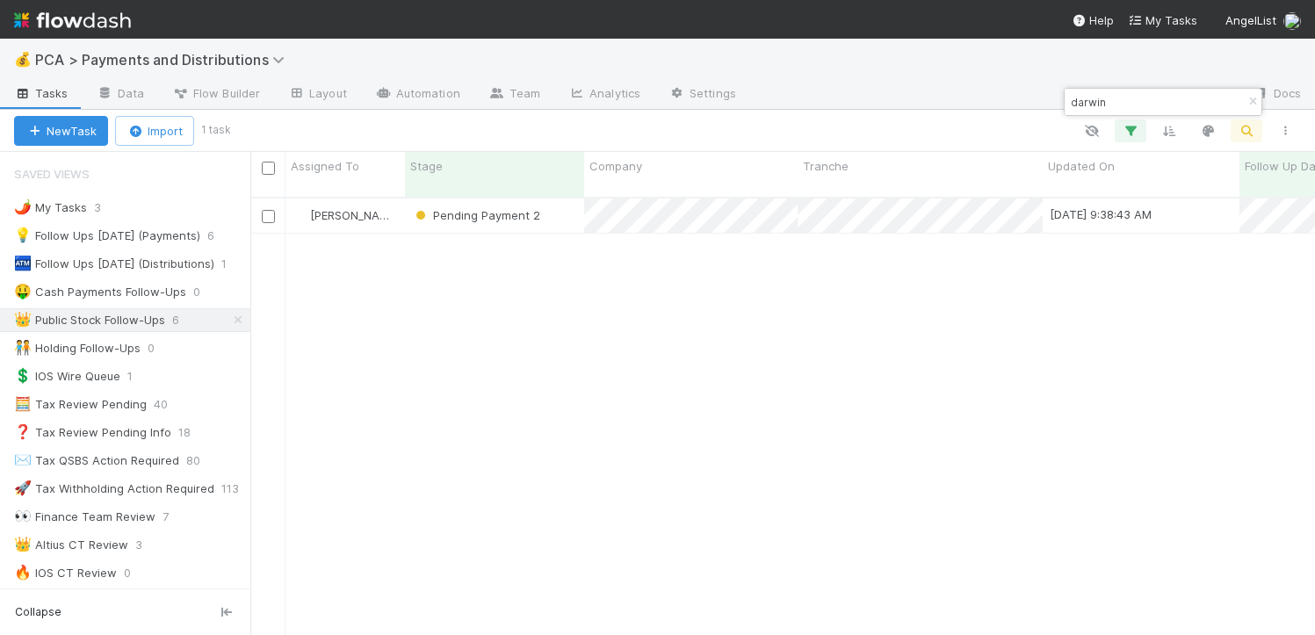
scroll to position [438, 1052]
click at [1251, 97] on icon "button" at bounding box center [1253, 102] width 18 height 11
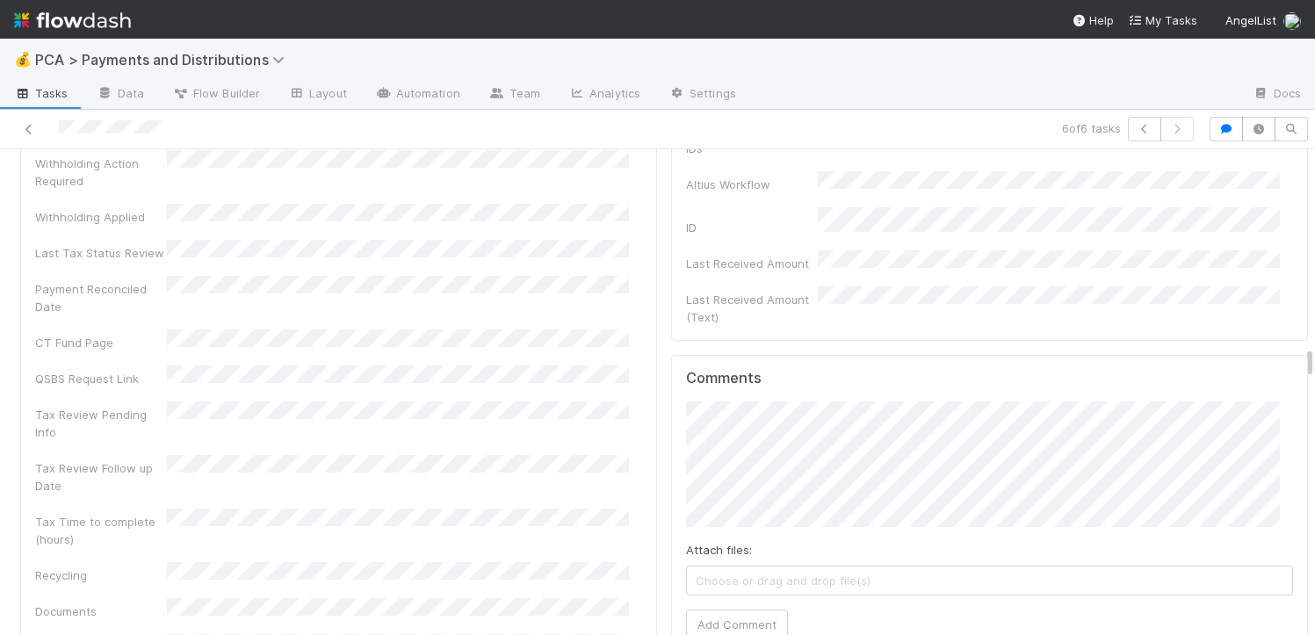
scroll to position [5264, 0]
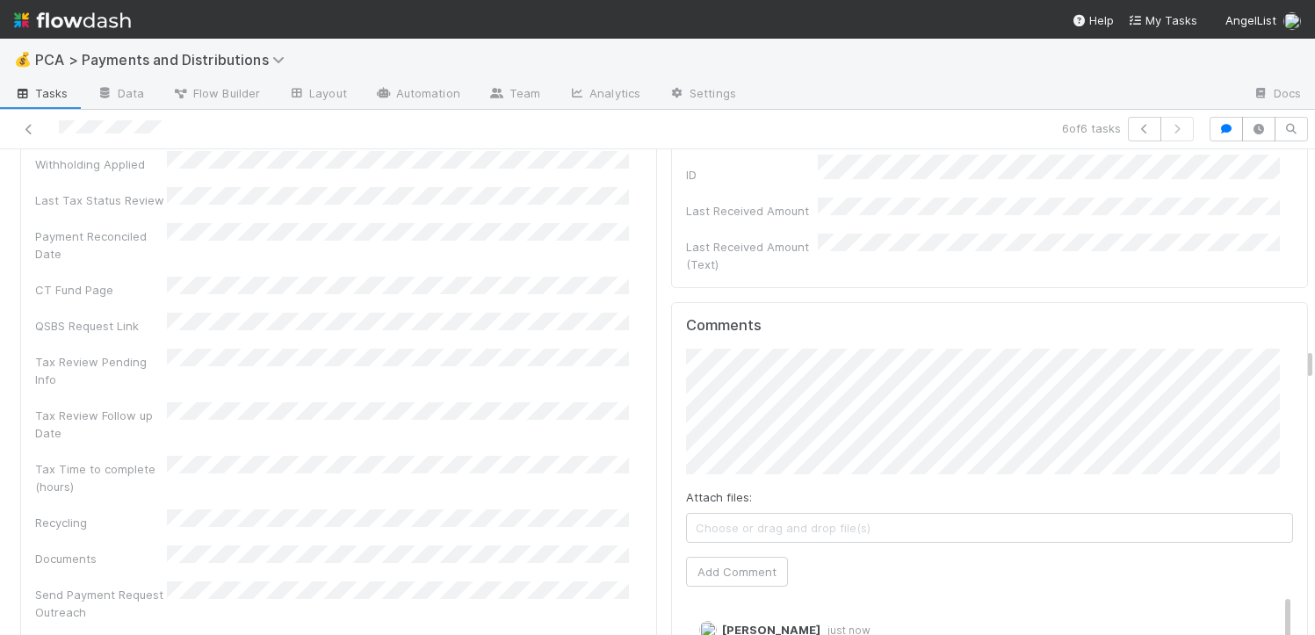
click at [17, 128] on div at bounding box center [307, 129] width 600 height 25
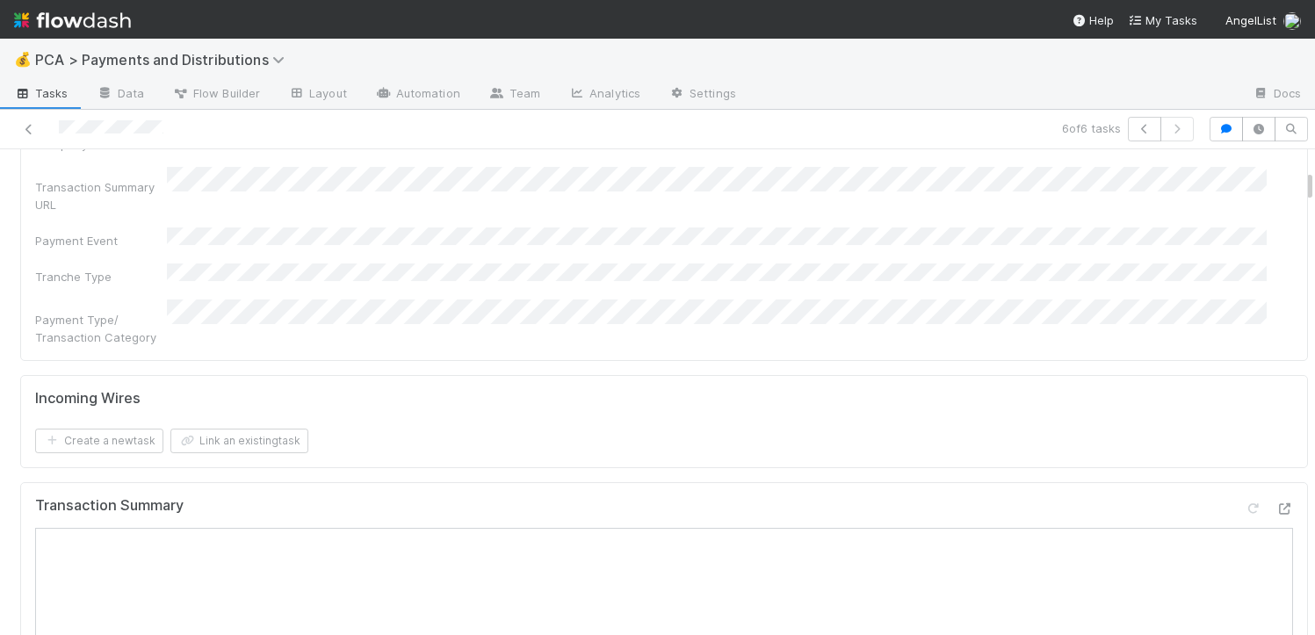
scroll to position [541, 0]
click at [163, 126] on div at bounding box center [307, 129] width 600 height 25
click at [275, 427] on button "Link an existing task" at bounding box center [239, 439] width 138 height 25
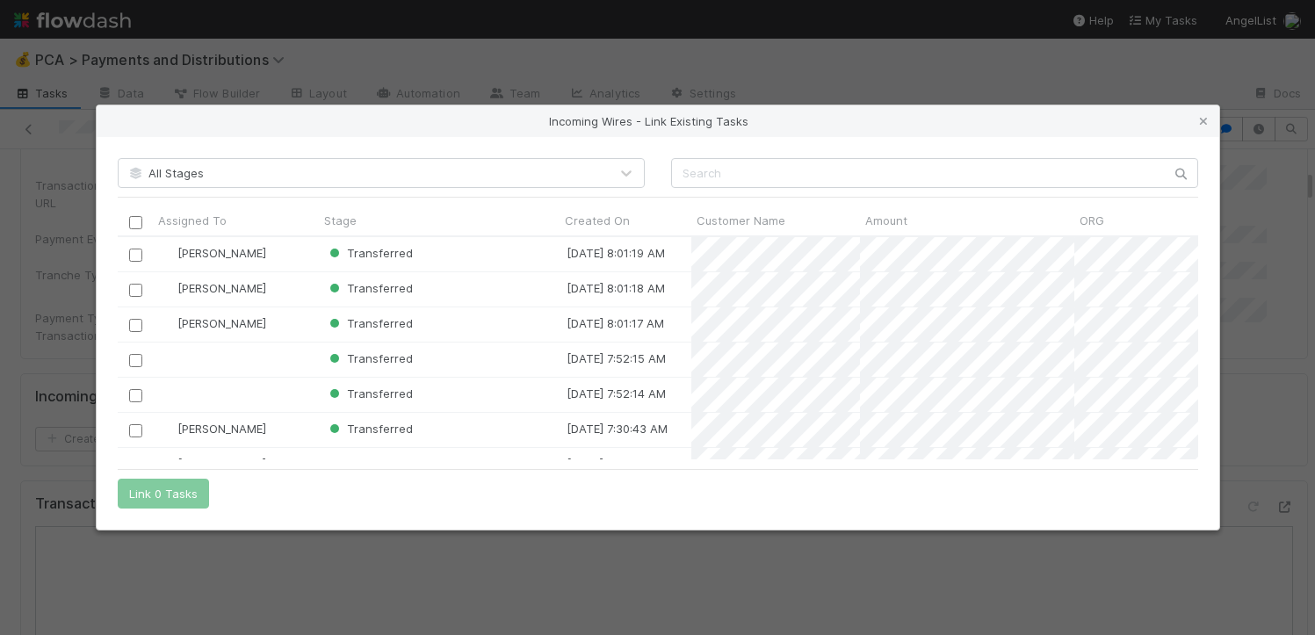
scroll to position [14, 14]
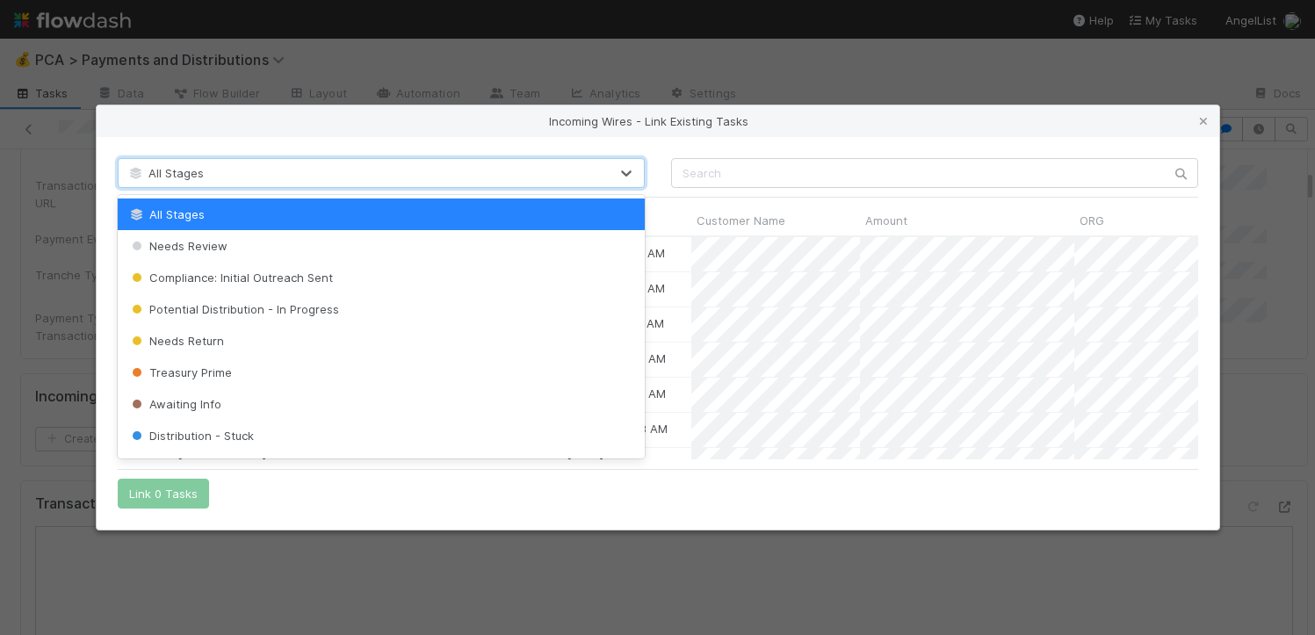
click at [210, 182] on div "All Stages" at bounding box center [364, 173] width 490 height 28
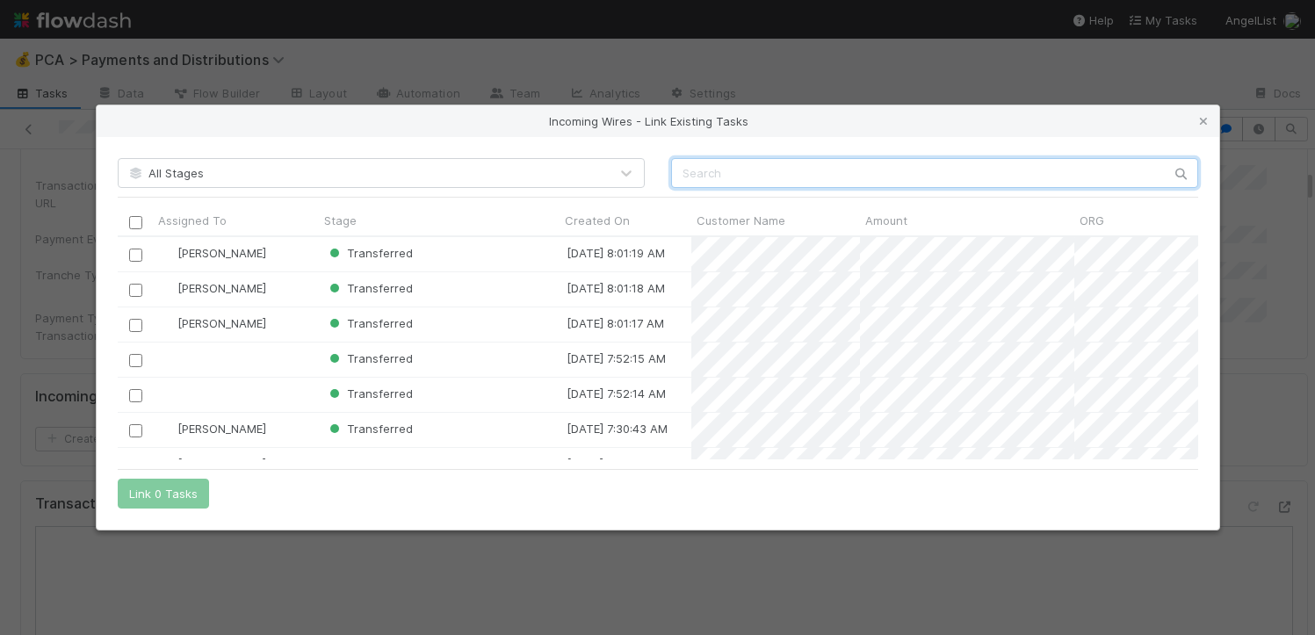
click at [714, 170] on input "text" at bounding box center [934, 173] width 527 height 30
paste input "215,978.03"
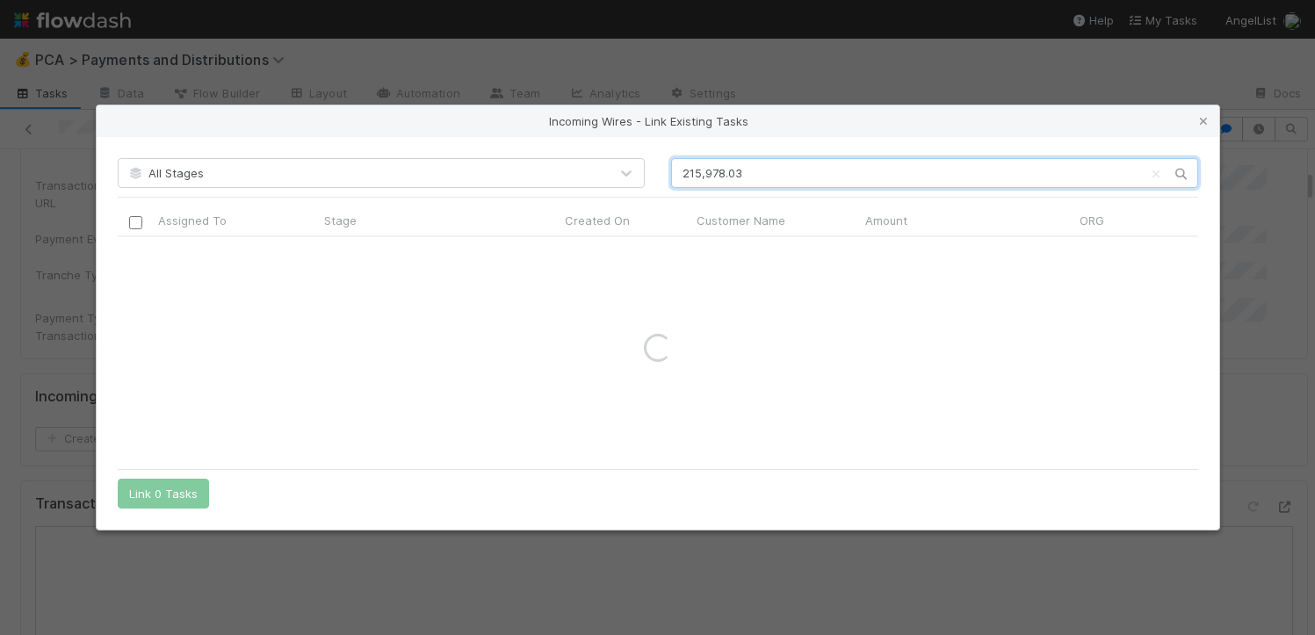
click at [706, 176] on input "215,978.03" at bounding box center [934, 173] width 527 height 30
type input "215978.03"
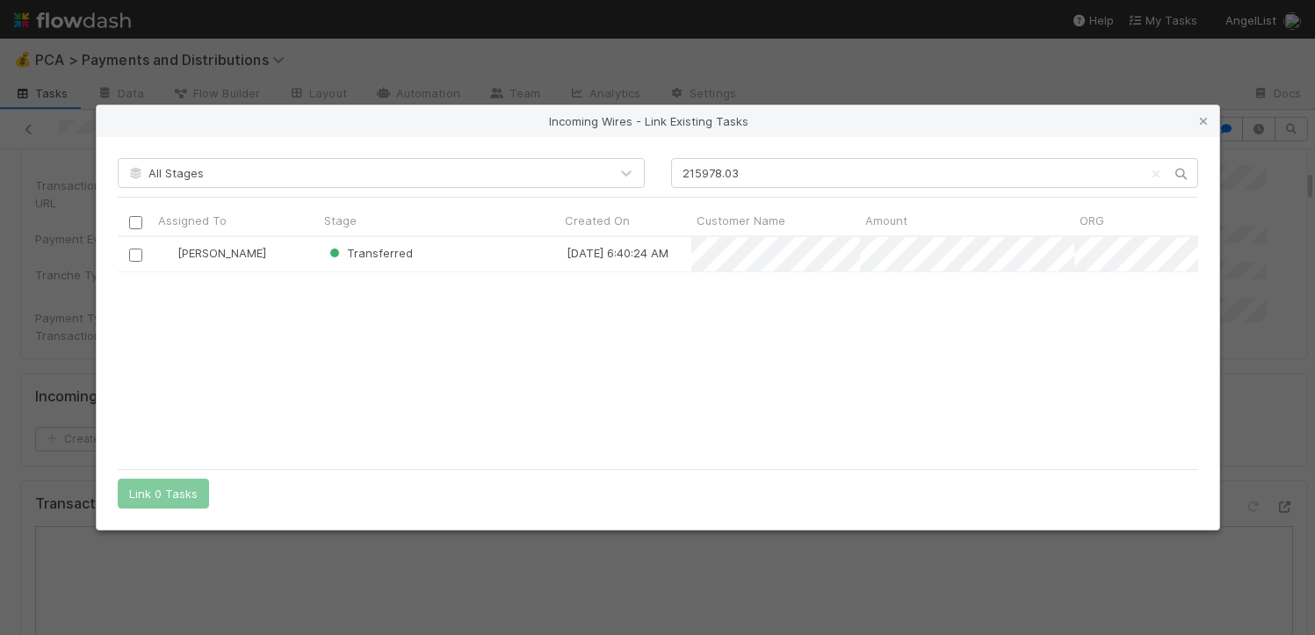
click at [115, 261] on div "All Stages 215978.03 Assigned To Stage Created On Customer Name Amount ORG Fund…" at bounding box center [658, 333] width 1123 height 393
click at [139, 261] on input "checkbox" at bounding box center [134, 255] width 13 height 13
click at [1156, 176] on icon "Clear search" at bounding box center [1156, 174] width 18 height 11
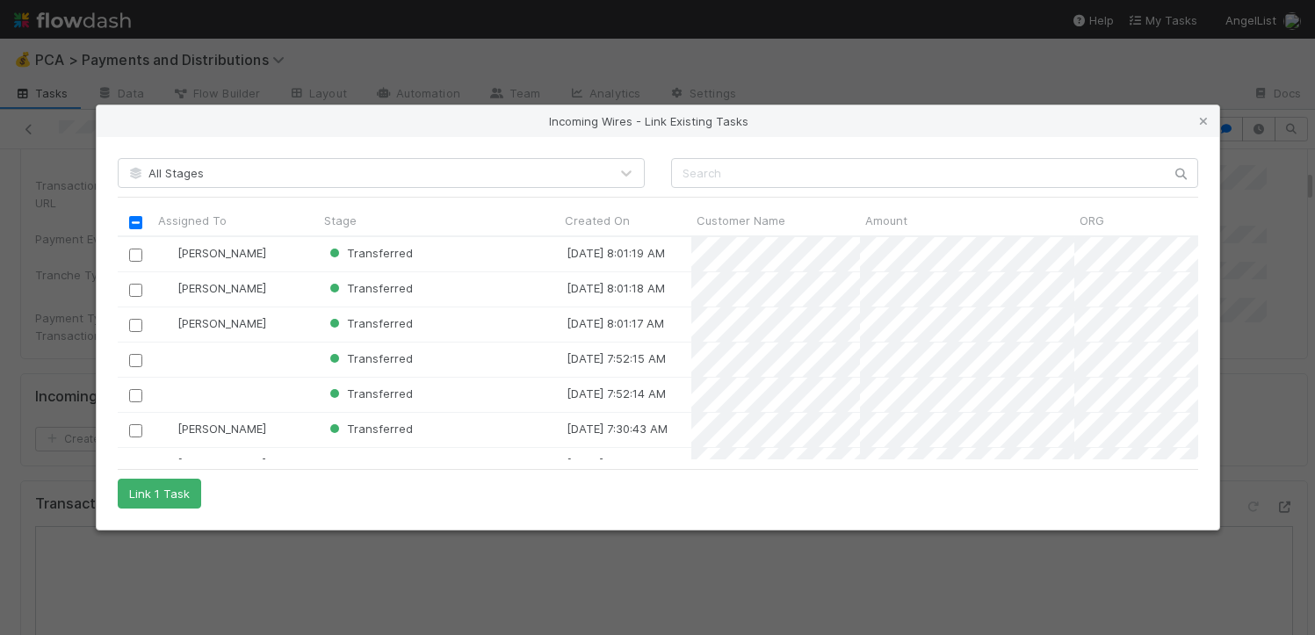
scroll to position [14, 14]
click at [764, 156] on div "All Stages Assigned To Stage Created On Customer Name Amount ORG Fund Name Wire…" at bounding box center [658, 333] width 1123 height 393
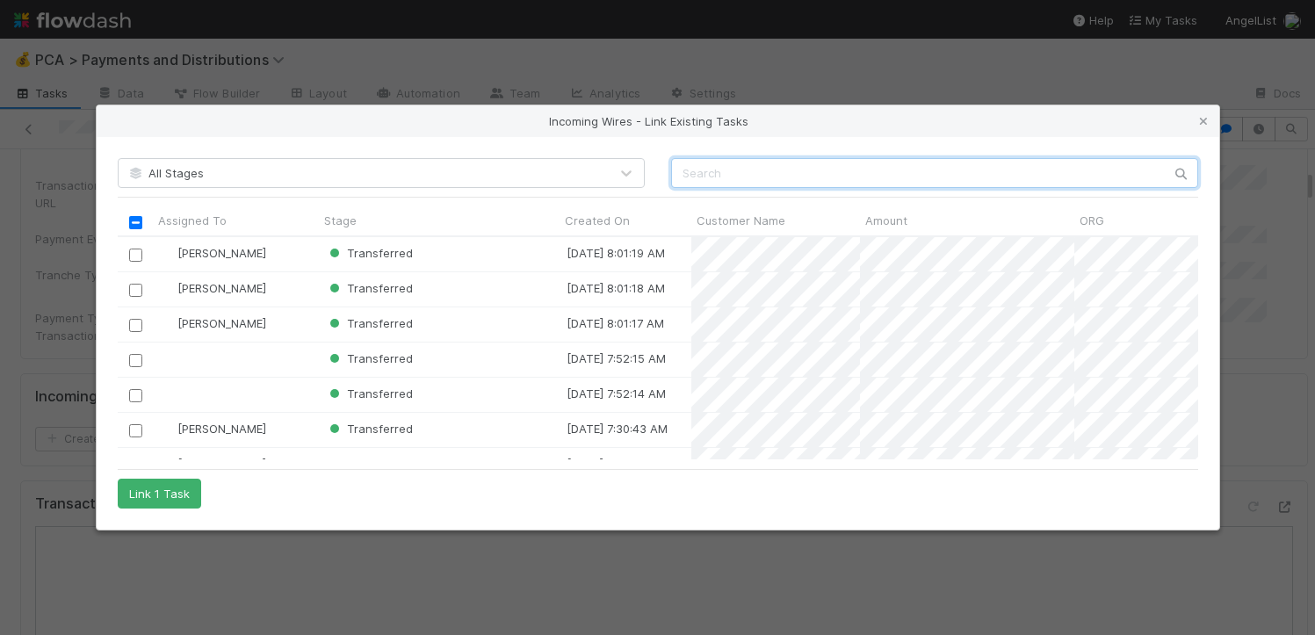
click at [737, 173] on input "text" at bounding box center [934, 173] width 527 height 30
paste input "185,141.34"
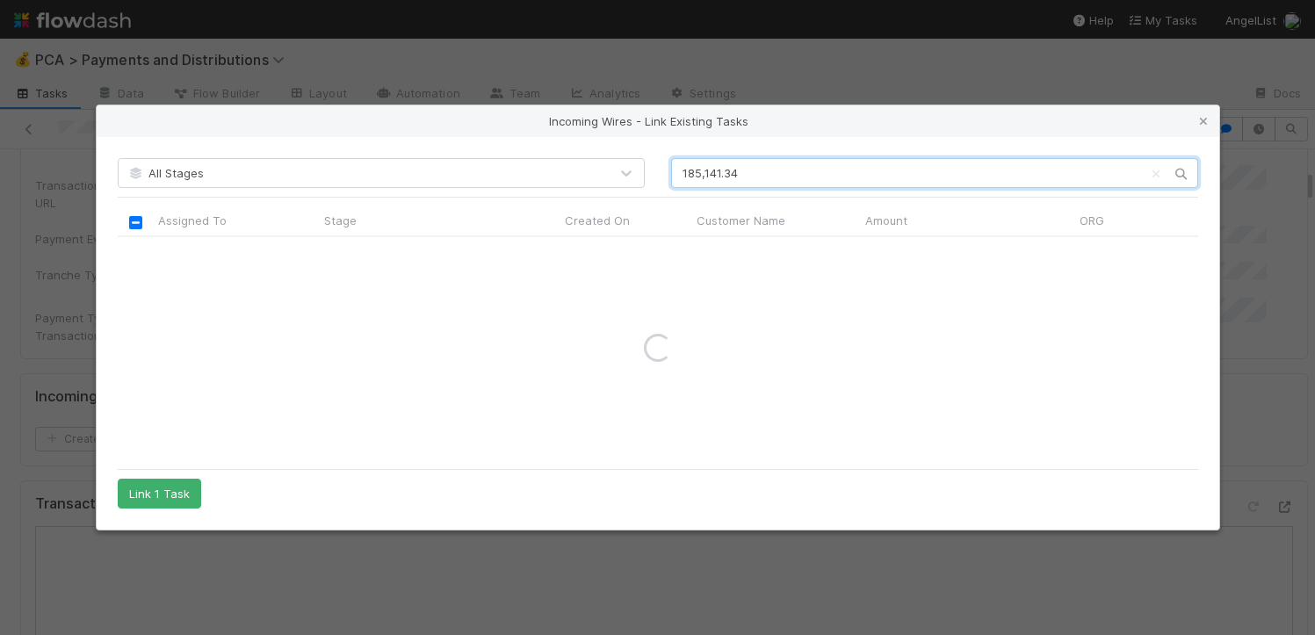
click at [705, 174] on input "185,141.34" at bounding box center [934, 173] width 527 height 30
type input "185141.34"
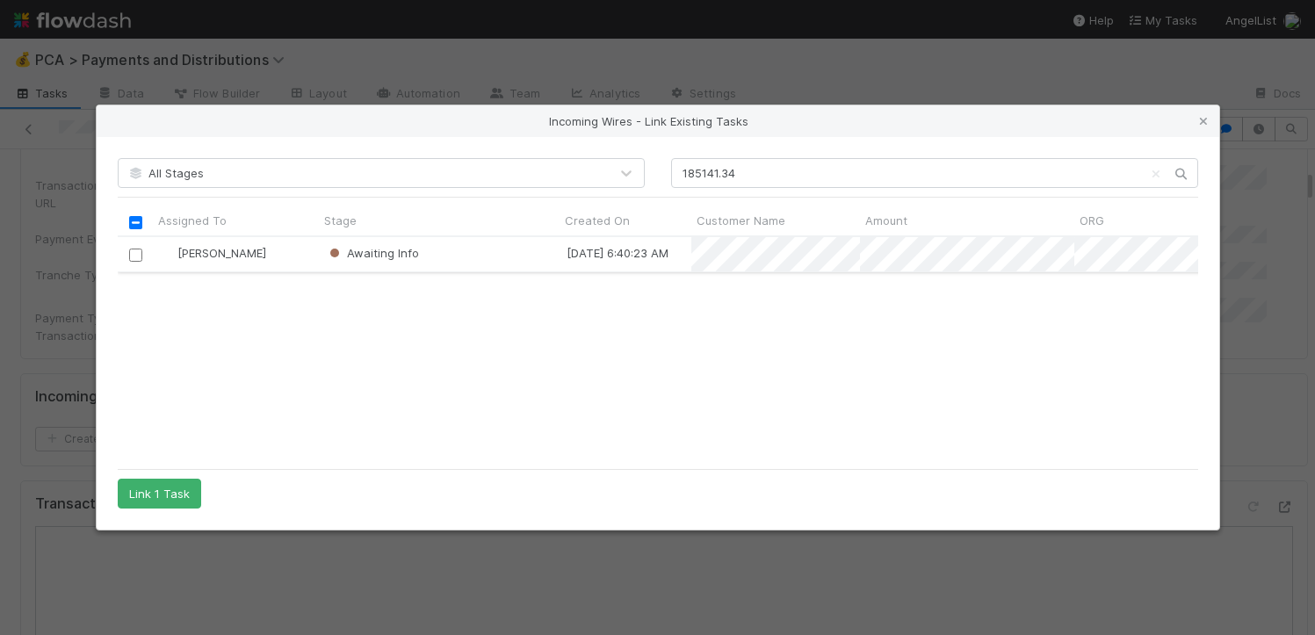
click at [130, 252] on input "checkbox" at bounding box center [134, 255] width 13 height 13
click at [174, 505] on button "Link 2 Tasks" at bounding box center [163, 494] width 91 height 30
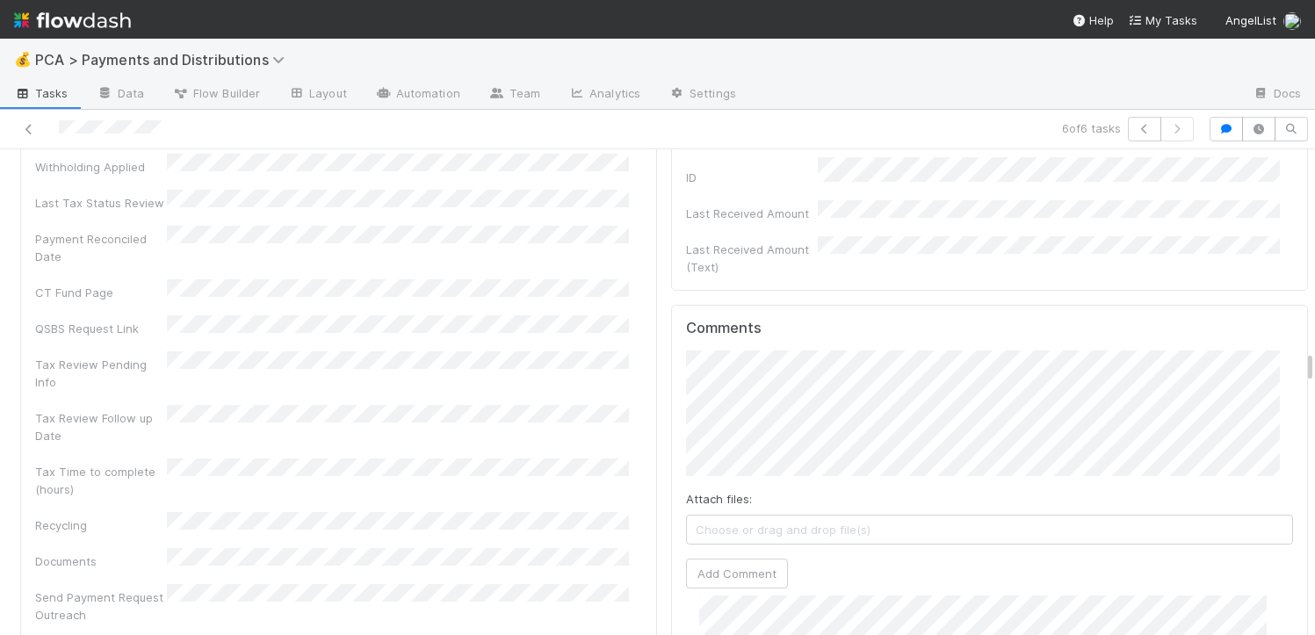
scroll to position [22, 0]
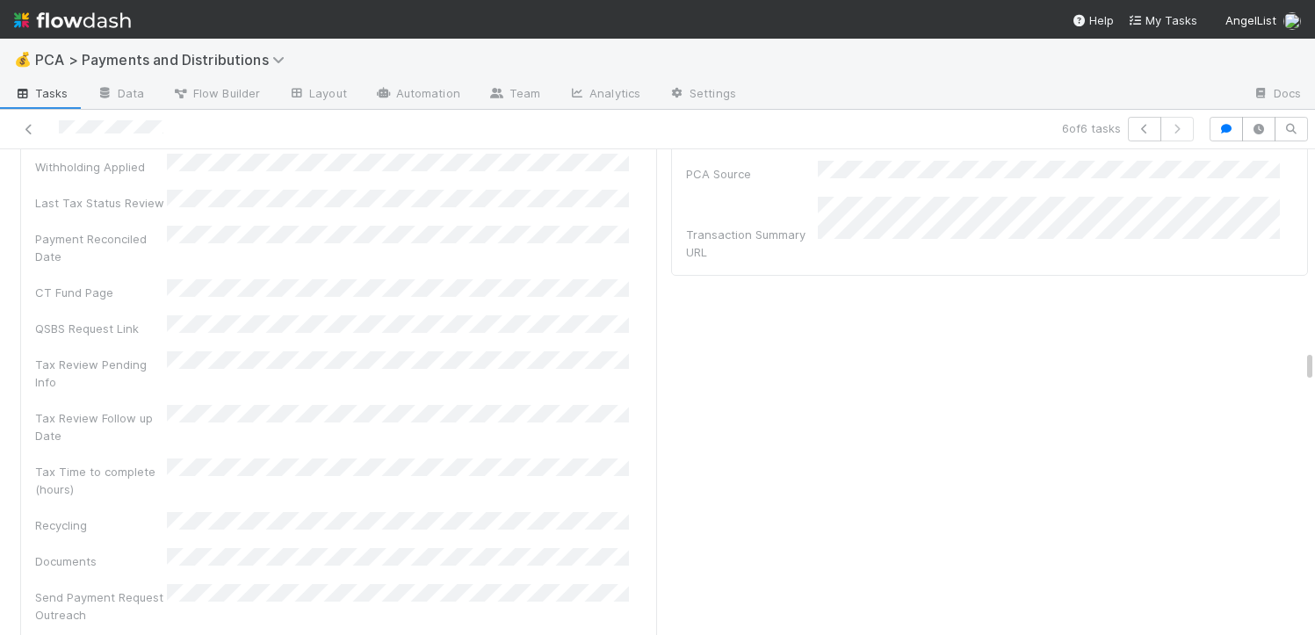
click at [540, 374] on div "Recoverable Withholding Withholding Required QSBS Eligibility Tax Review Pendin…" at bounding box center [338, 588] width 607 height 1373
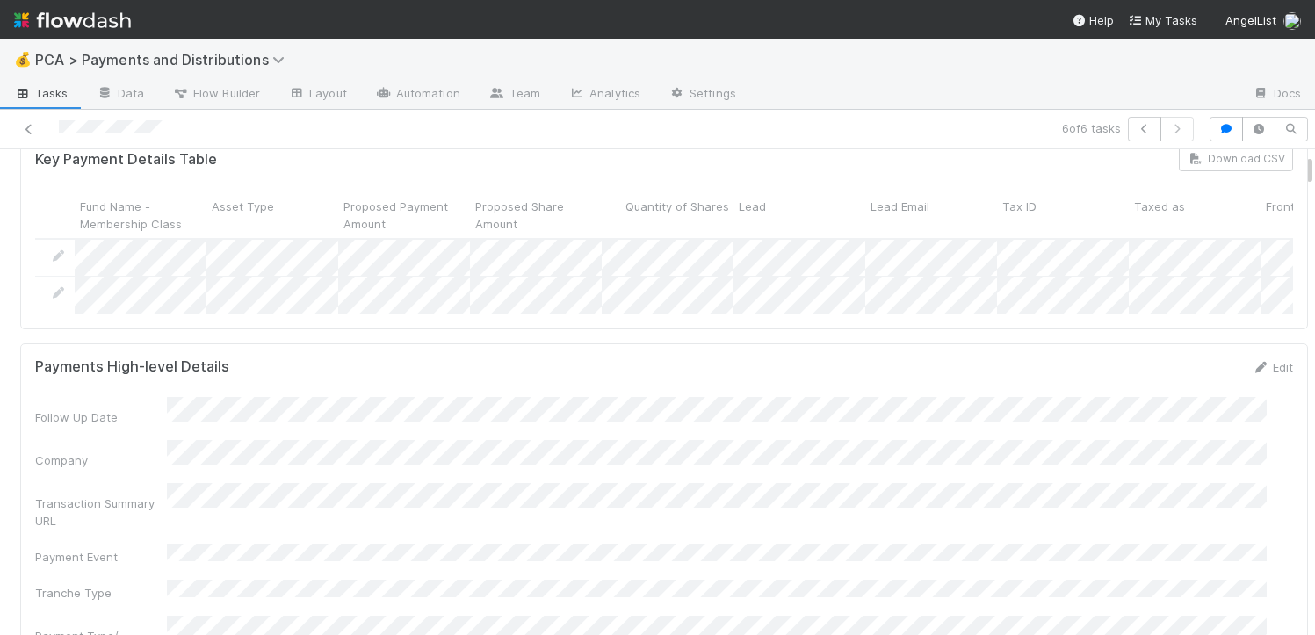
scroll to position [0, 0]
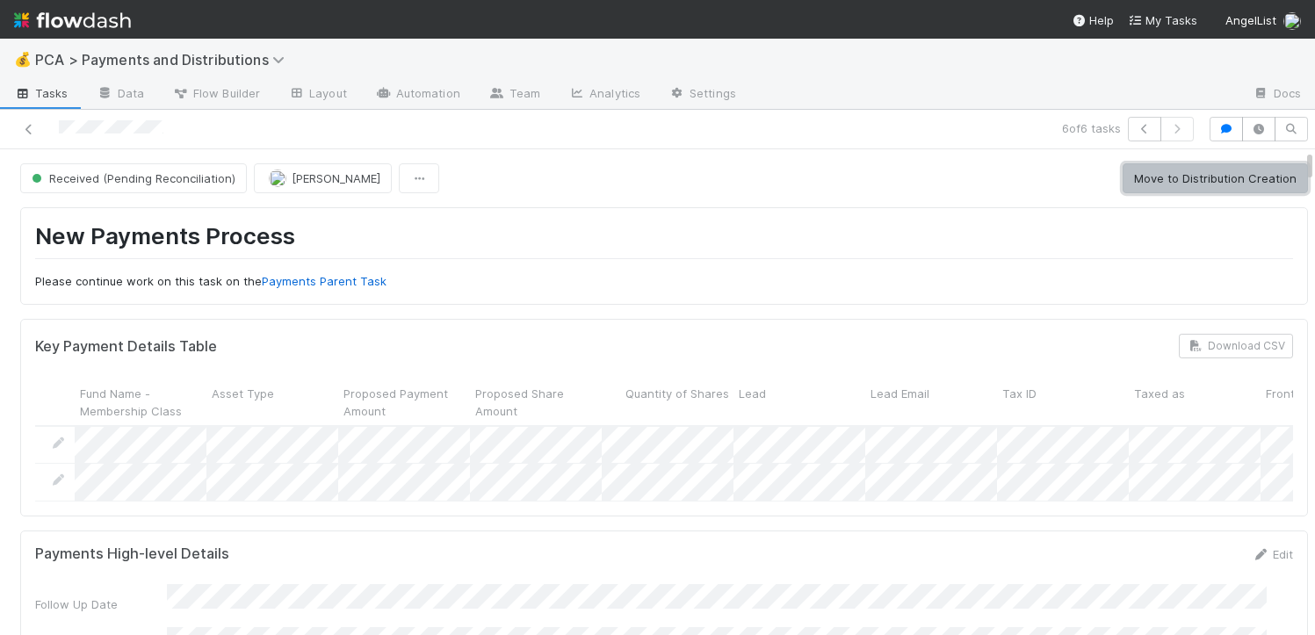
click at [1143, 184] on button "Move to Distribution Creation" at bounding box center [1215, 178] width 185 height 30
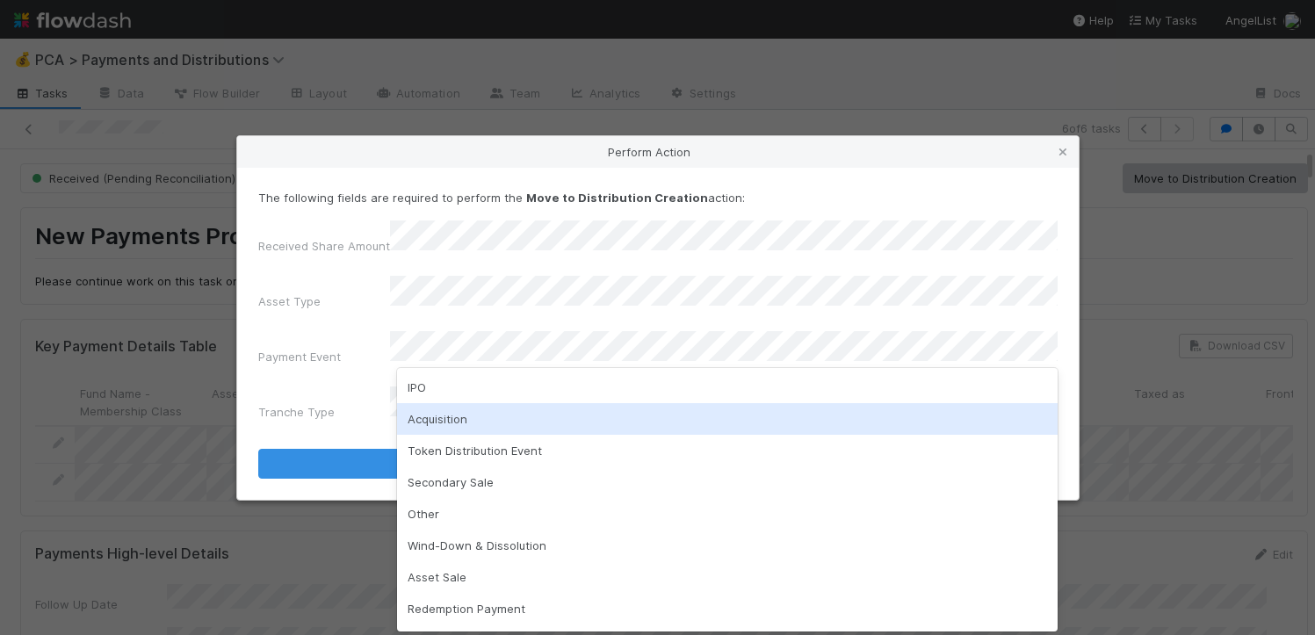
click at [474, 418] on div "Acquisition" at bounding box center [727, 419] width 661 height 32
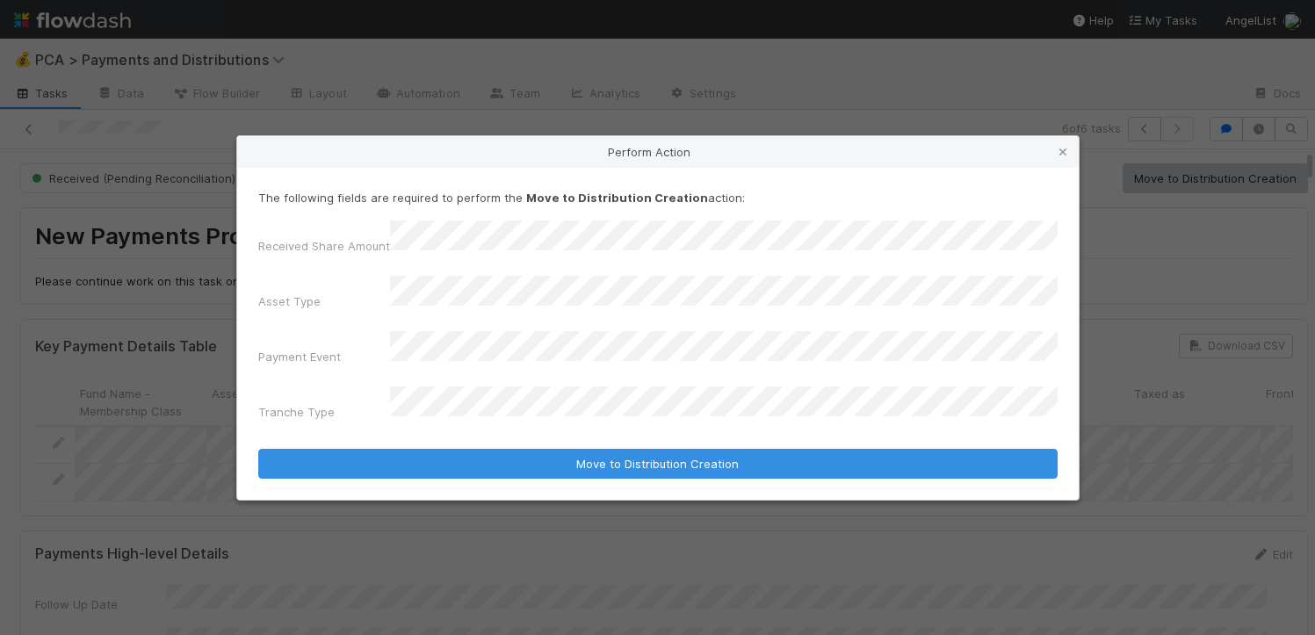
click at [455, 411] on form "The following fields are required to perform the Move to Distribution Creation …" at bounding box center [658, 334] width 800 height 290
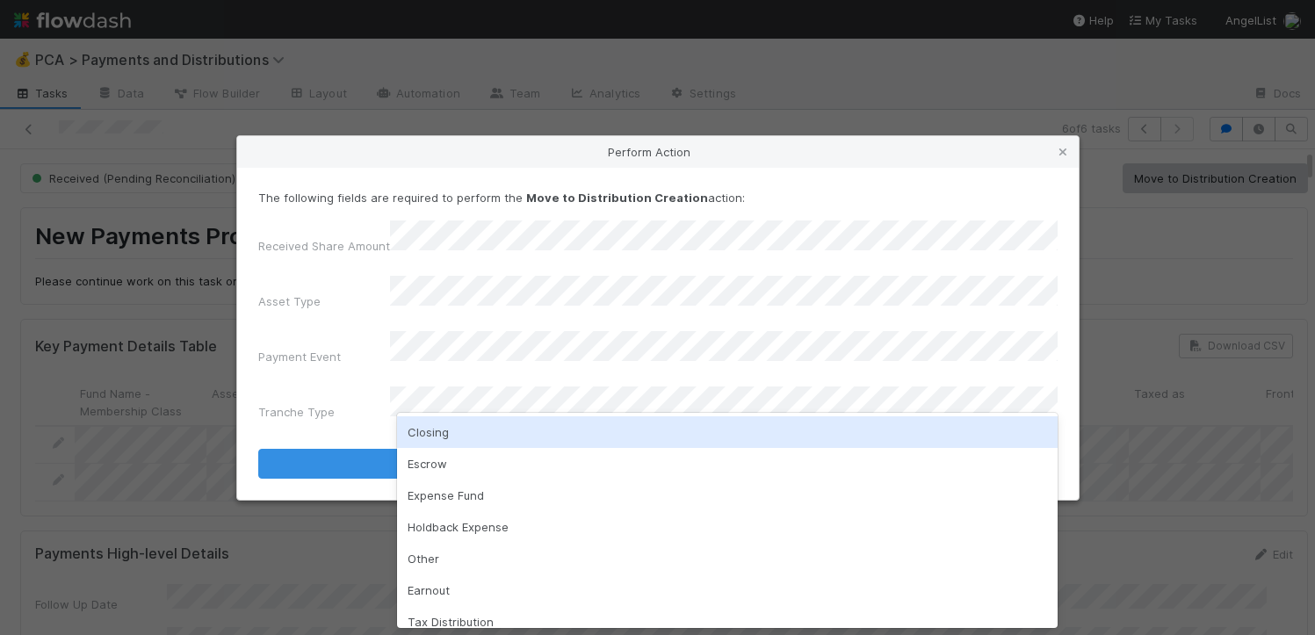
click at [452, 432] on div "Closing" at bounding box center [727, 432] width 661 height 32
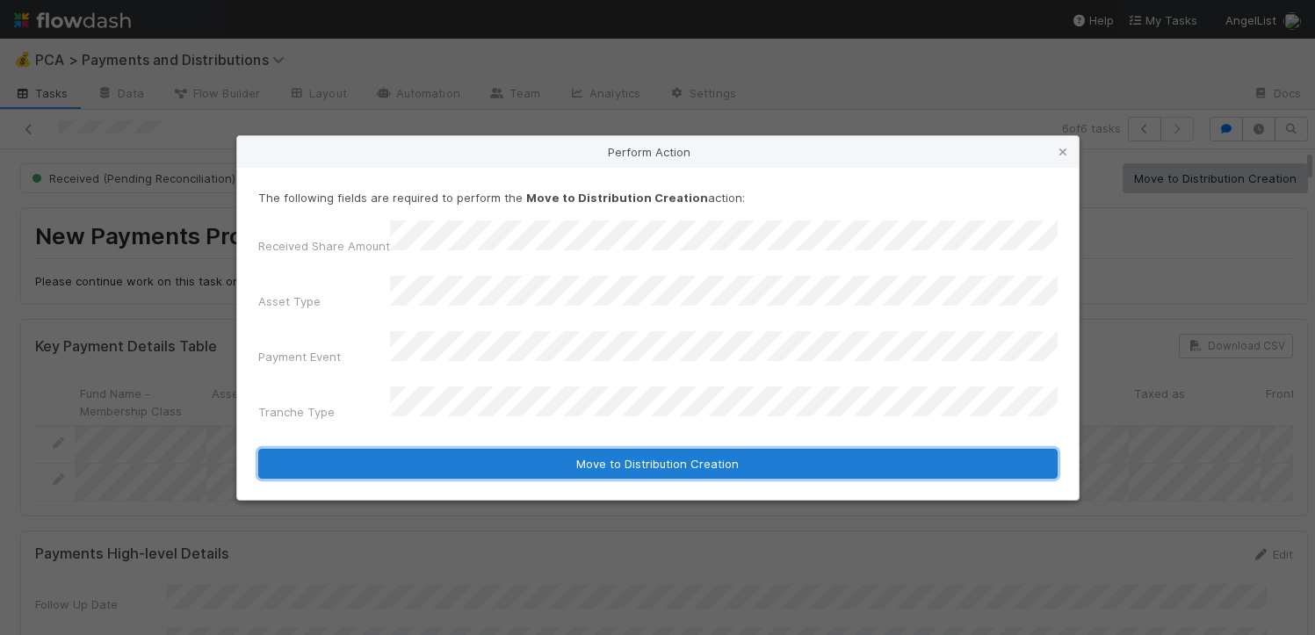
click at [446, 449] on button "Move to Distribution Creation" at bounding box center [658, 464] width 800 height 30
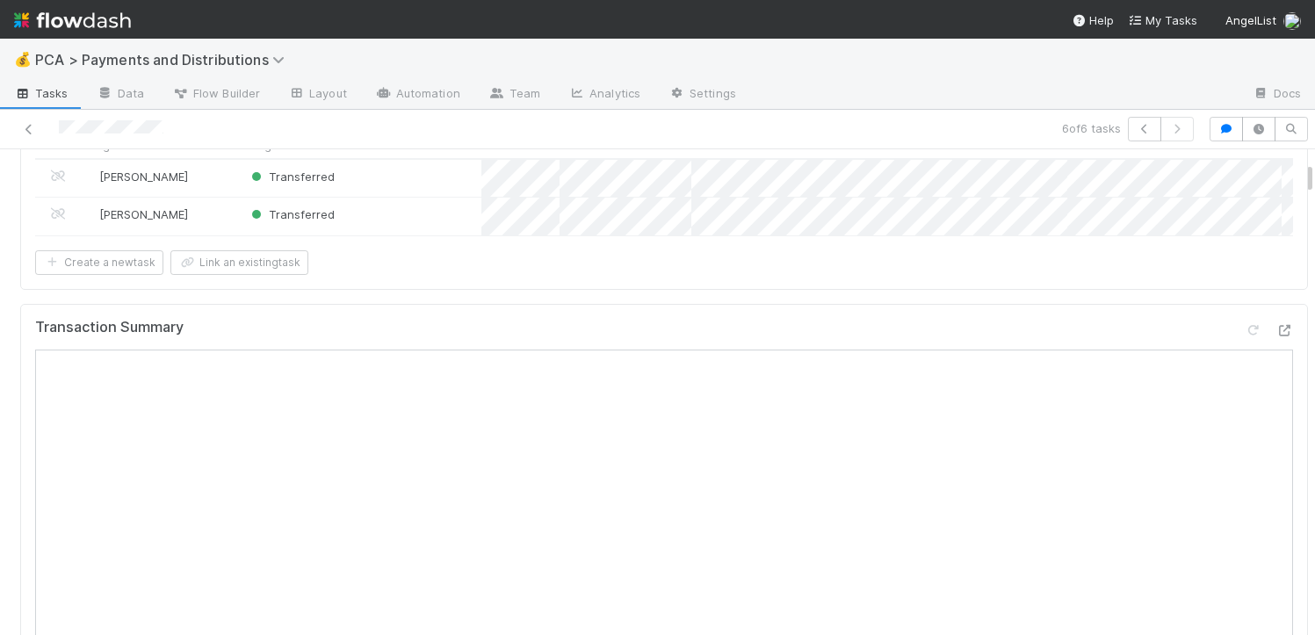
scroll to position [322, 0]
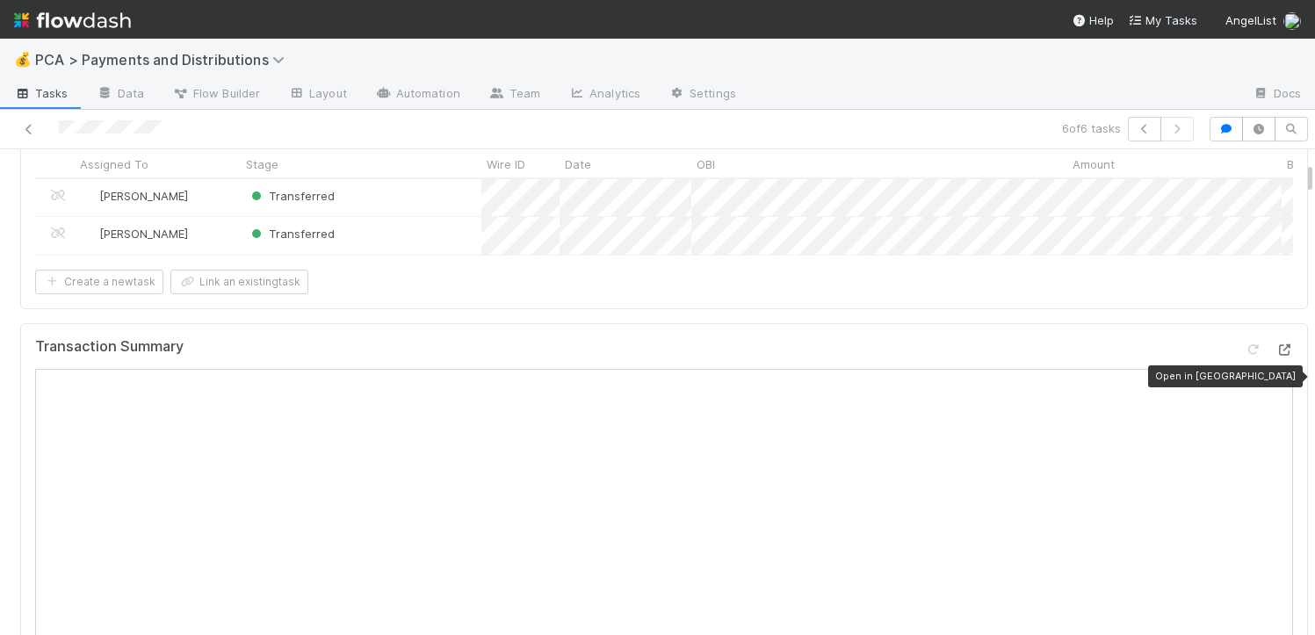
click at [1276, 356] on icon at bounding box center [1285, 349] width 18 height 11
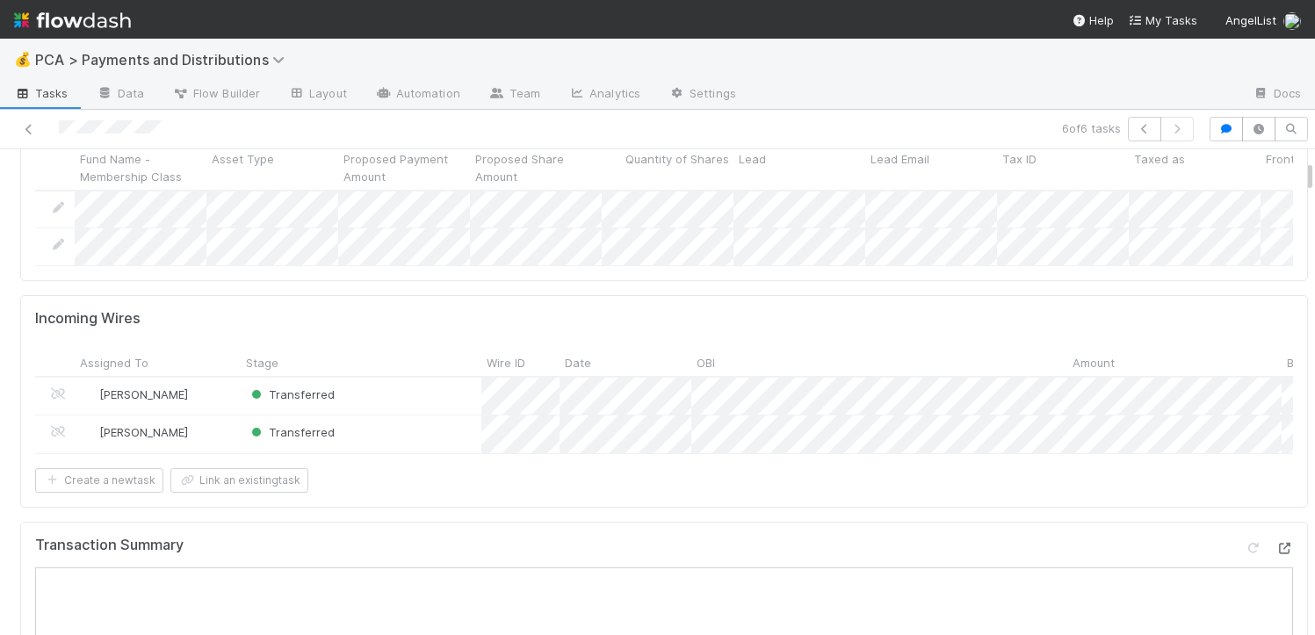
scroll to position [0, 0]
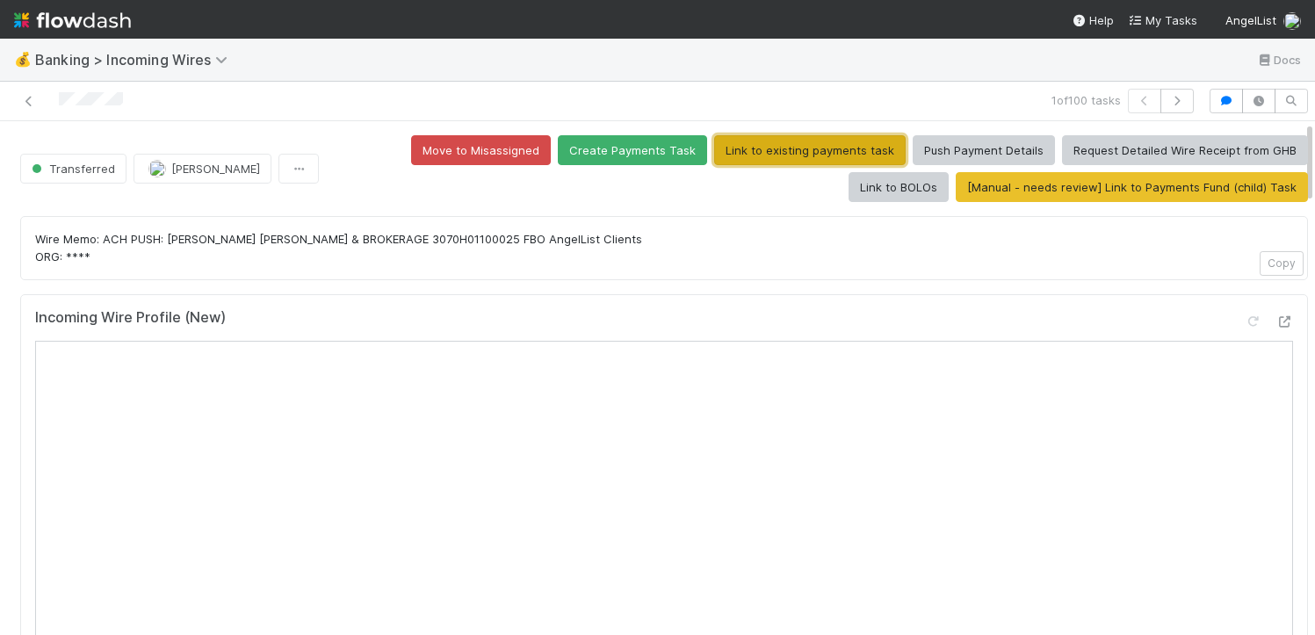
click at [727, 152] on button "Link to existing payments task" at bounding box center [810, 150] width 192 height 30
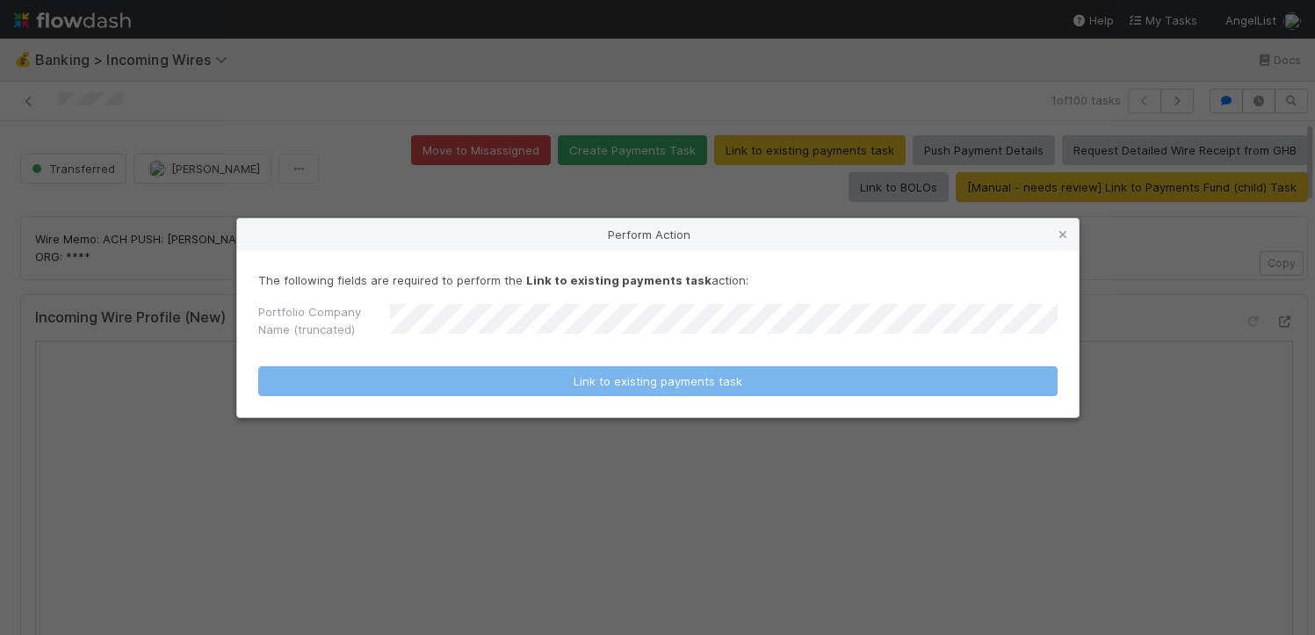
click at [656, 350] on form "The following fields are required to perform the Link to existing payments task…" at bounding box center [658, 333] width 800 height 125
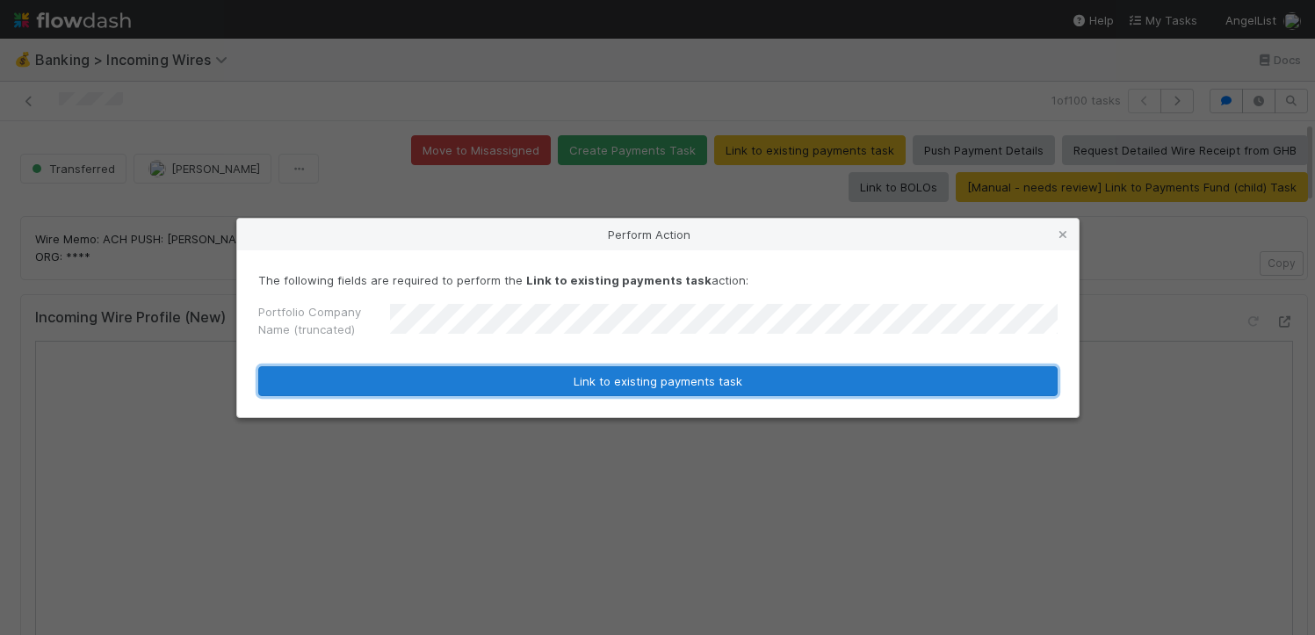
click at [554, 390] on button "Link to existing payments task" at bounding box center [658, 381] width 800 height 30
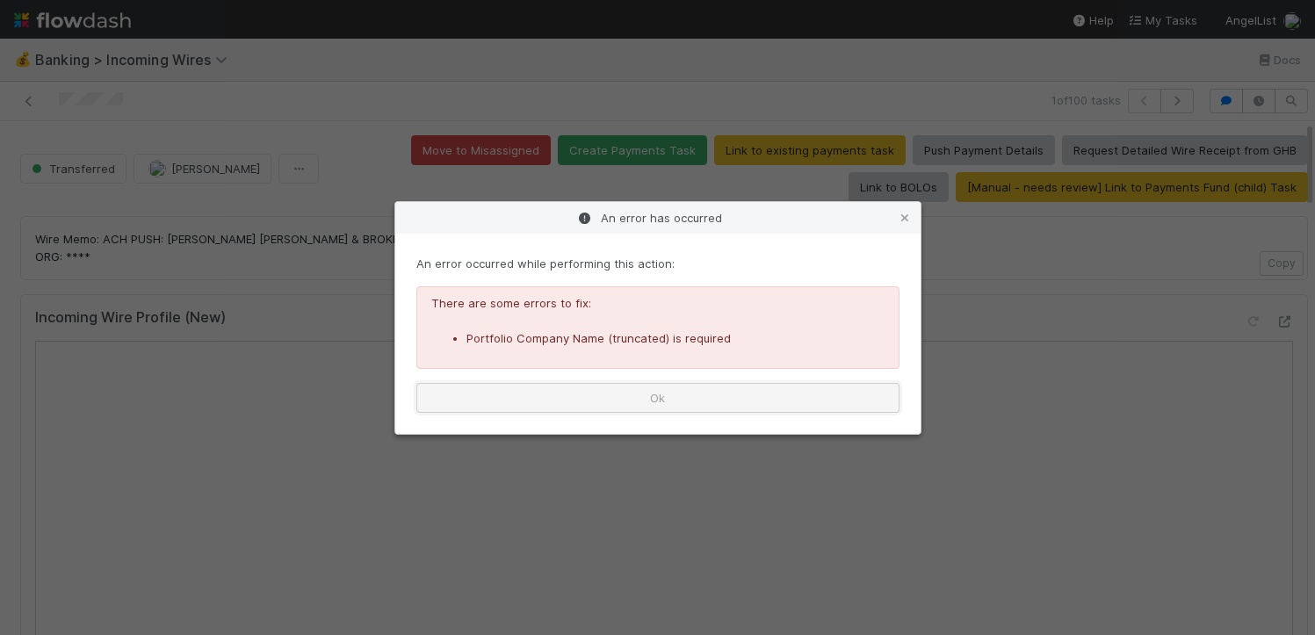
click at [561, 393] on button "Ok" at bounding box center [657, 398] width 483 height 30
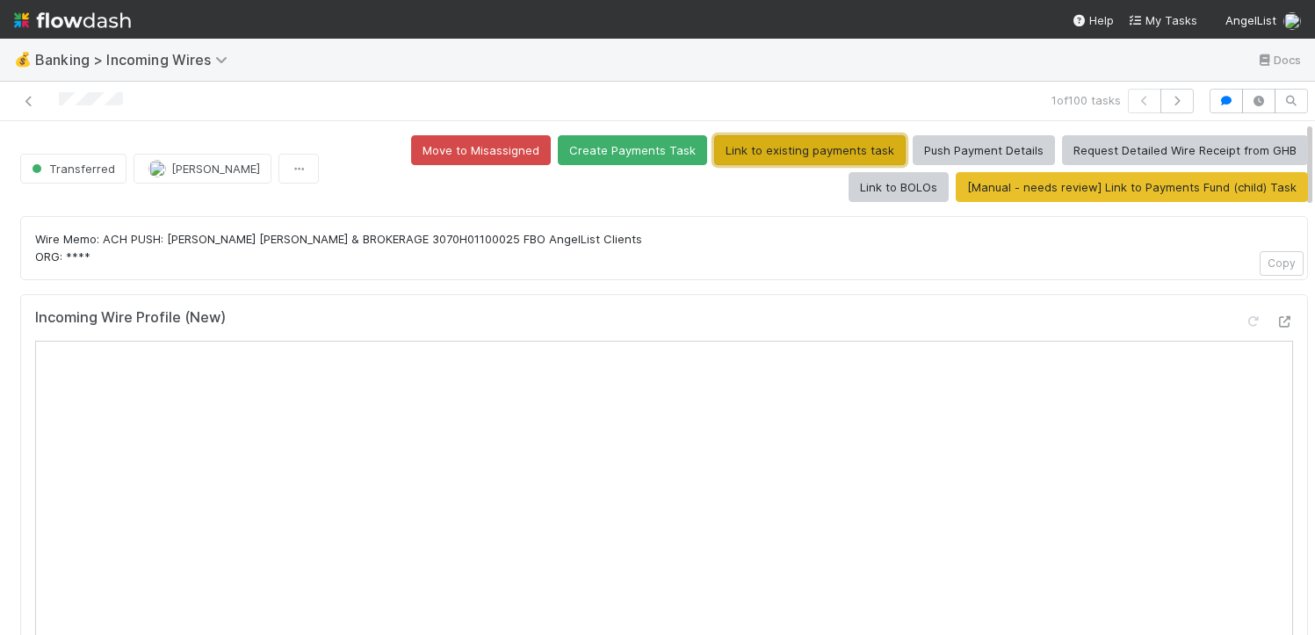
click at [758, 161] on button "Link to existing payments task" at bounding box center [810, 150] width 192 height 30
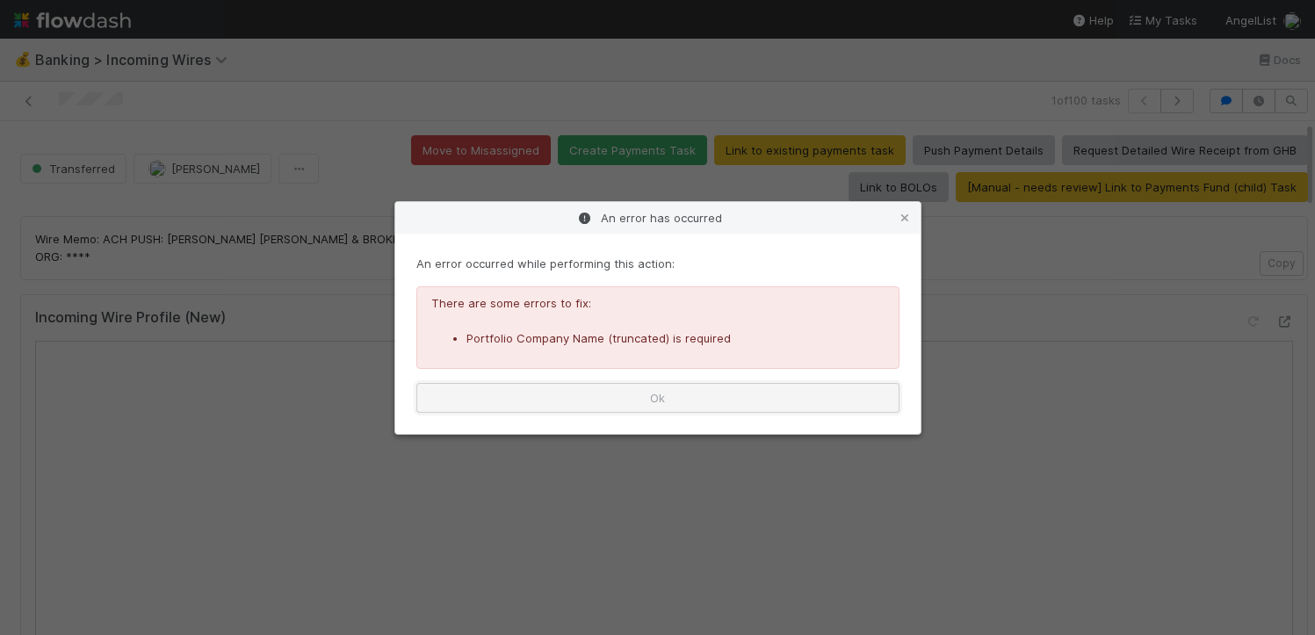
click at [488, 395] on button "Ok" at bounding box center [657, 398] width 483 height 30
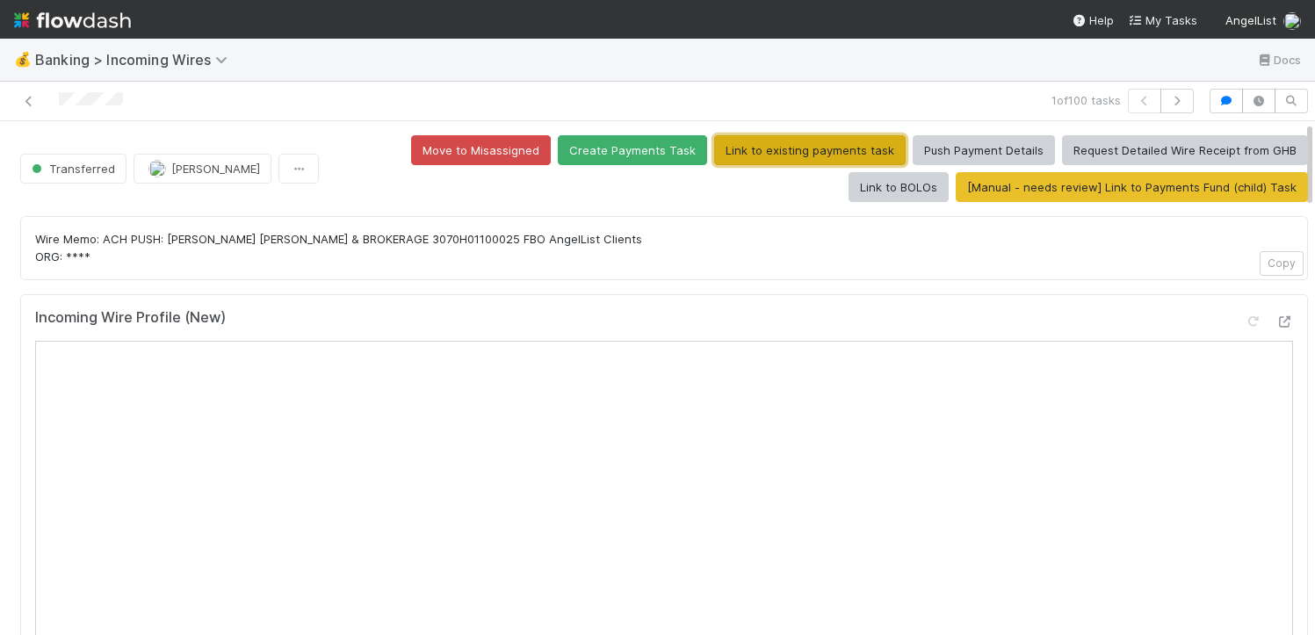
click at [791, 156] on button "Link to existing payments task" at bounding box center [810, 150] width 192 height 30
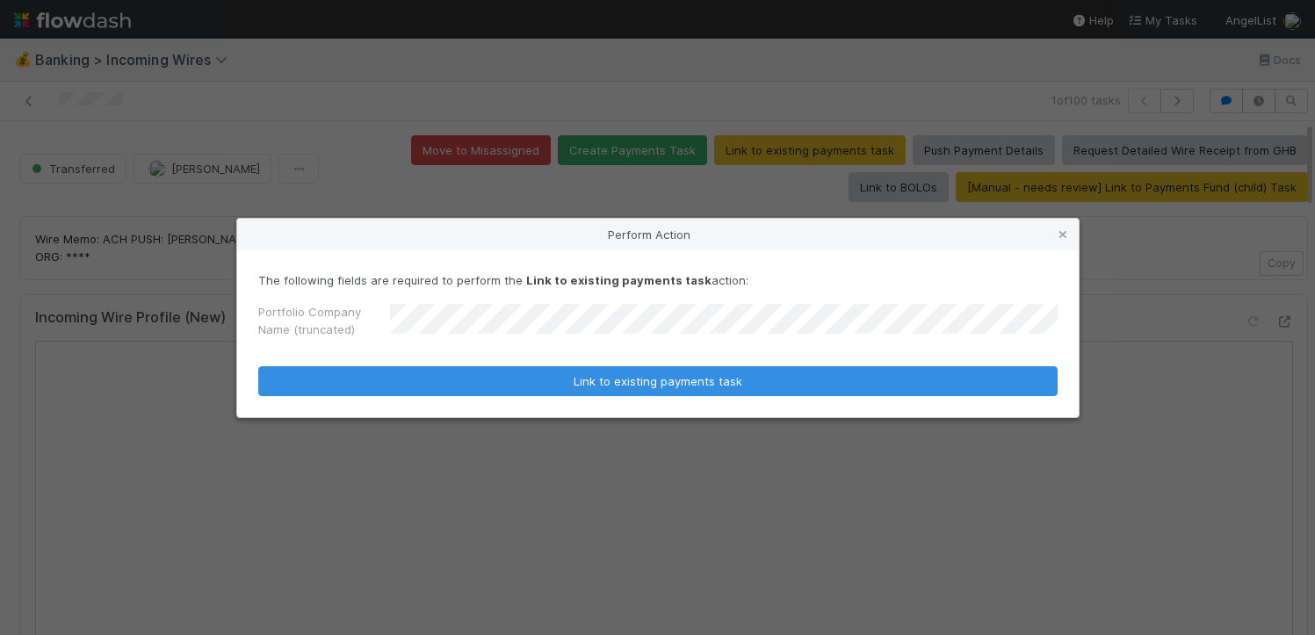
click at [258, 366] on button "Link to existing payments task" at bounding box center [658, 381] width 800 height 30
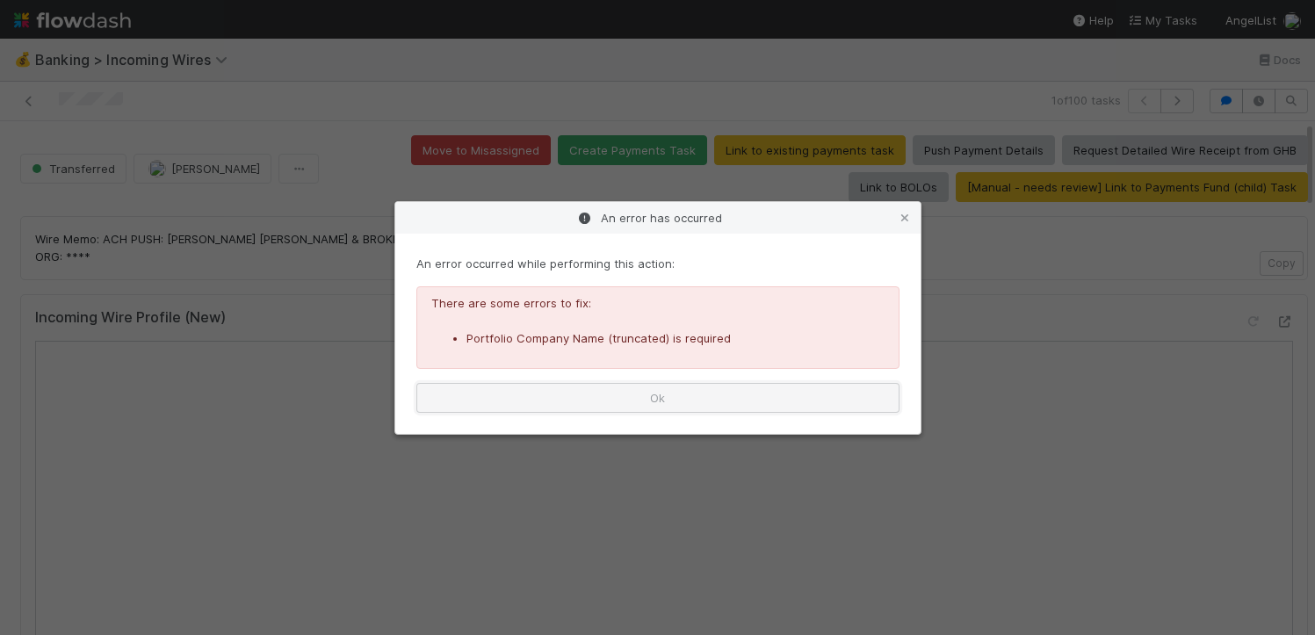
click at [531, 391] on button "Ok" at bounding box center [657, 398] width 483 height 30
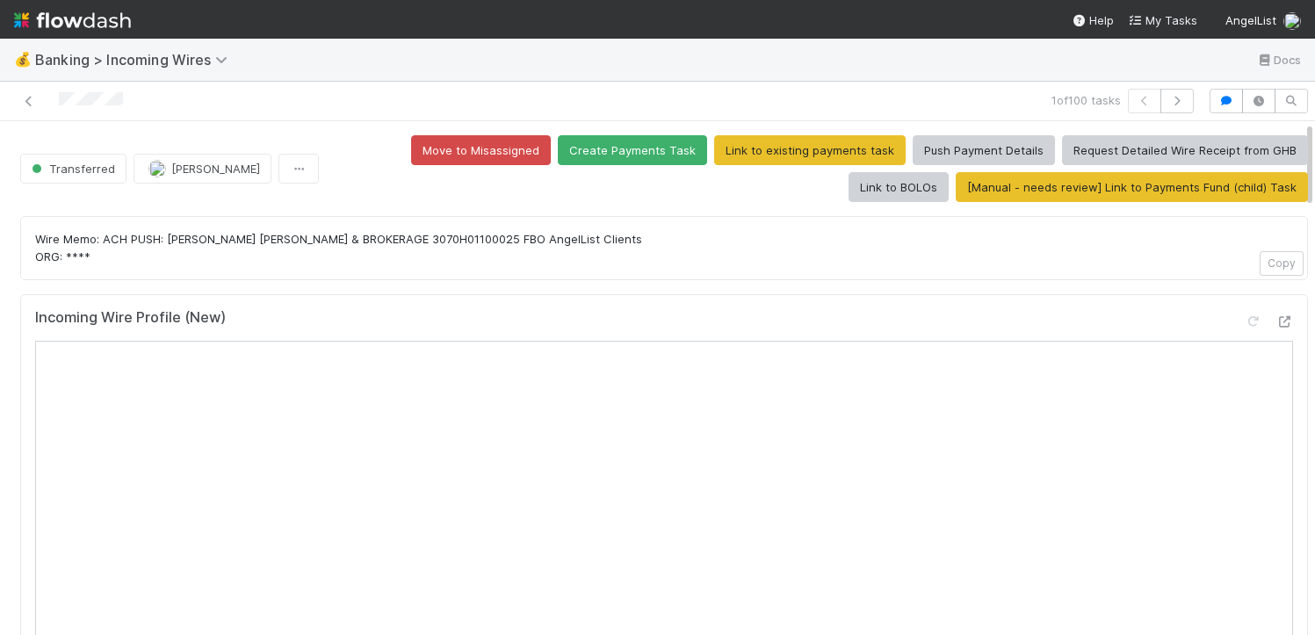
click at [477, 279] on div "Wire Memo: ACH PUSH: RAYMOND JAMES & BROKERAGE 3070H01100025 FBO AngelList Clie…" at bounding box center [664, 248] width 1288 height 64
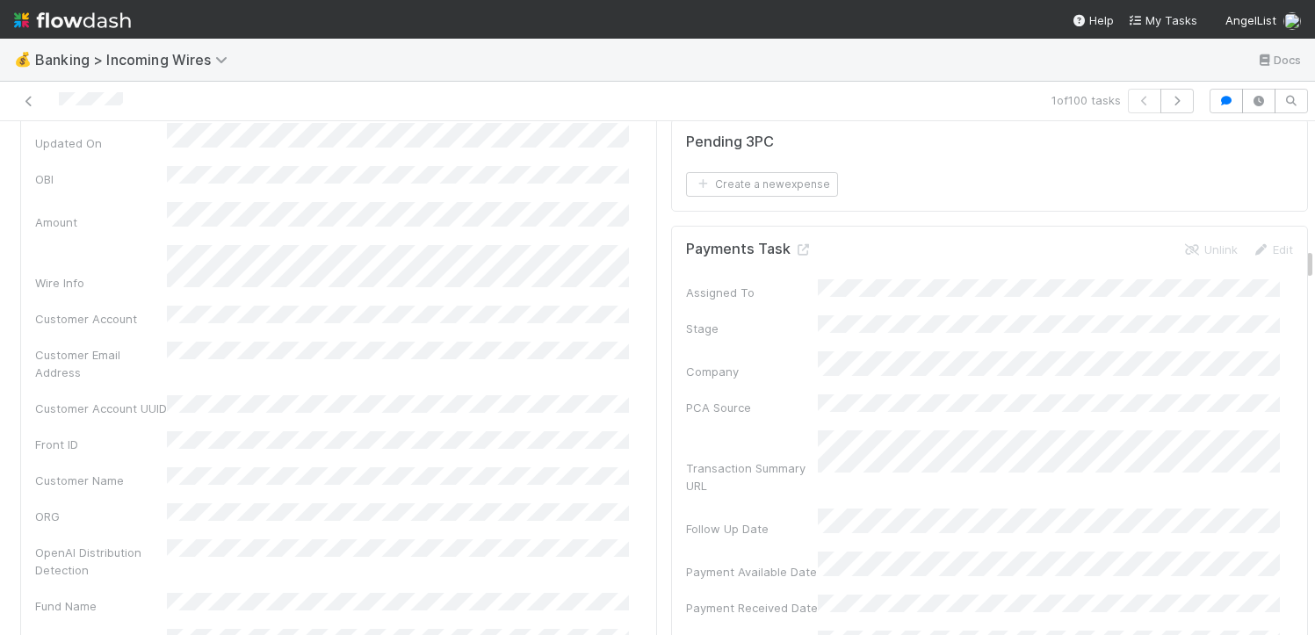
scroll to position [2149, 0]
click at [1195, 255] on link "Unlink" at bounding box center [1211, 248] width 54 height 14
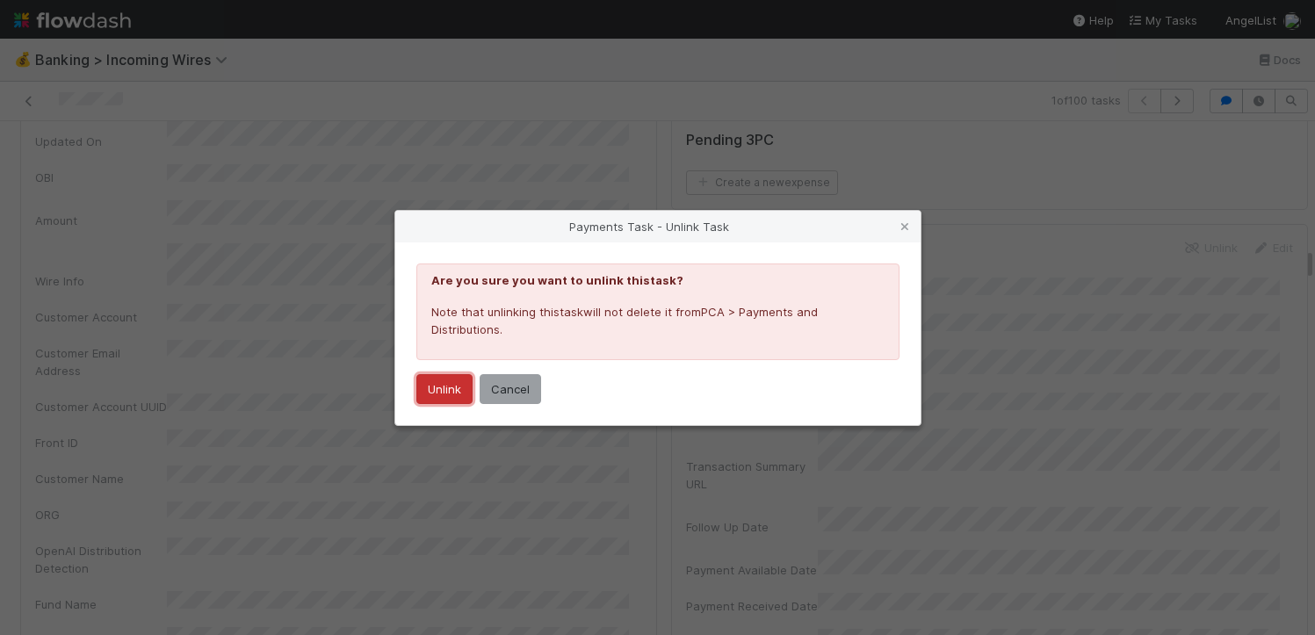
click at [439, 391] on button "Unlink" at bounding box center [444, 389] width 56 height 30
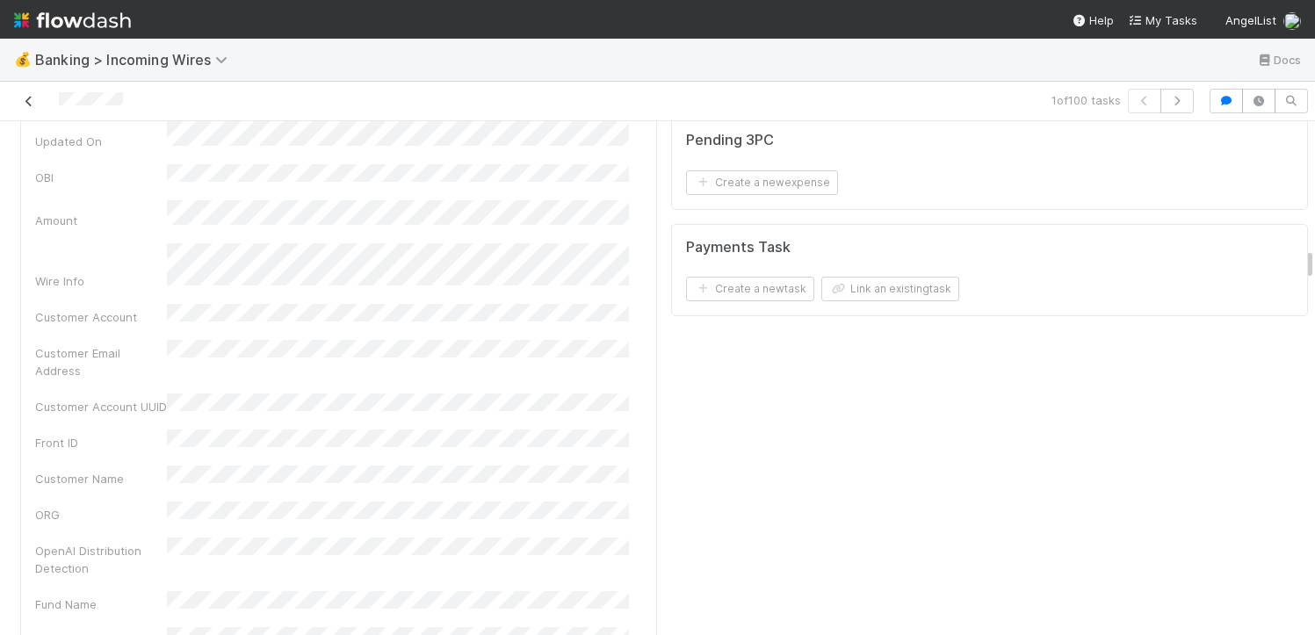
click at [30, 102] on icon at bounding box center [29, 101] width 18 height 11
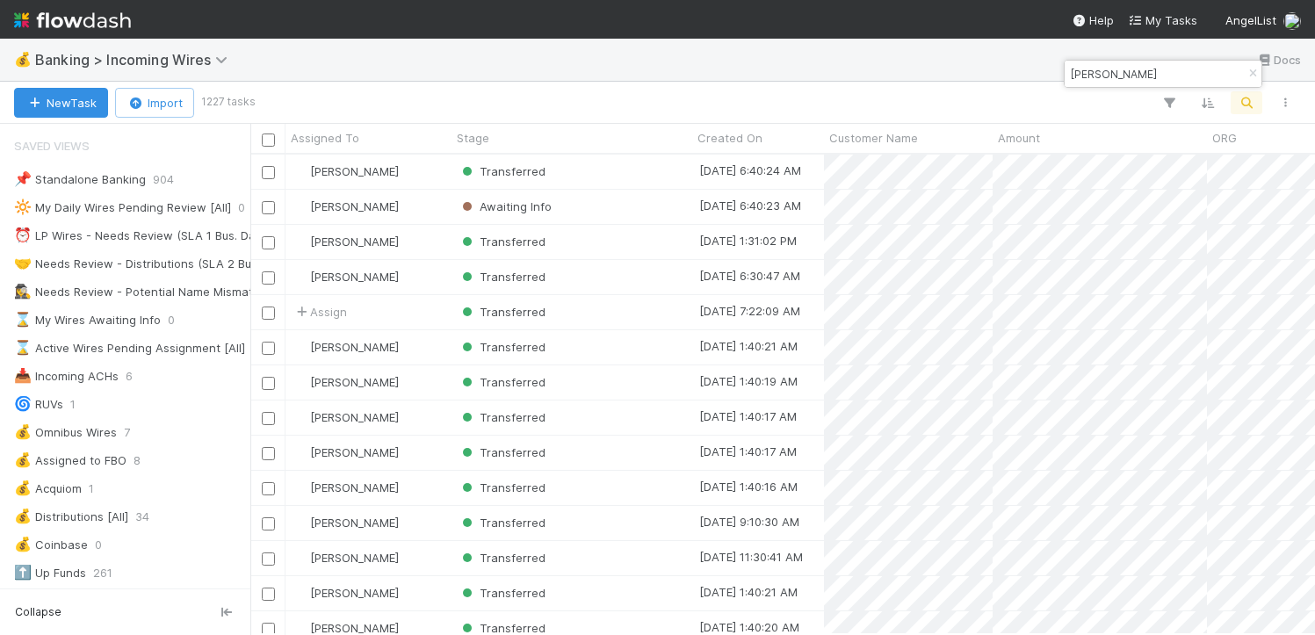
scroll to position [13, 14]
click at [995, 202] on div at bounding box center [657, 317] width 1315 height 635
click at [612, 217] on div "Awaiting Info" at bounding box center [572, 207] width 241 height 34
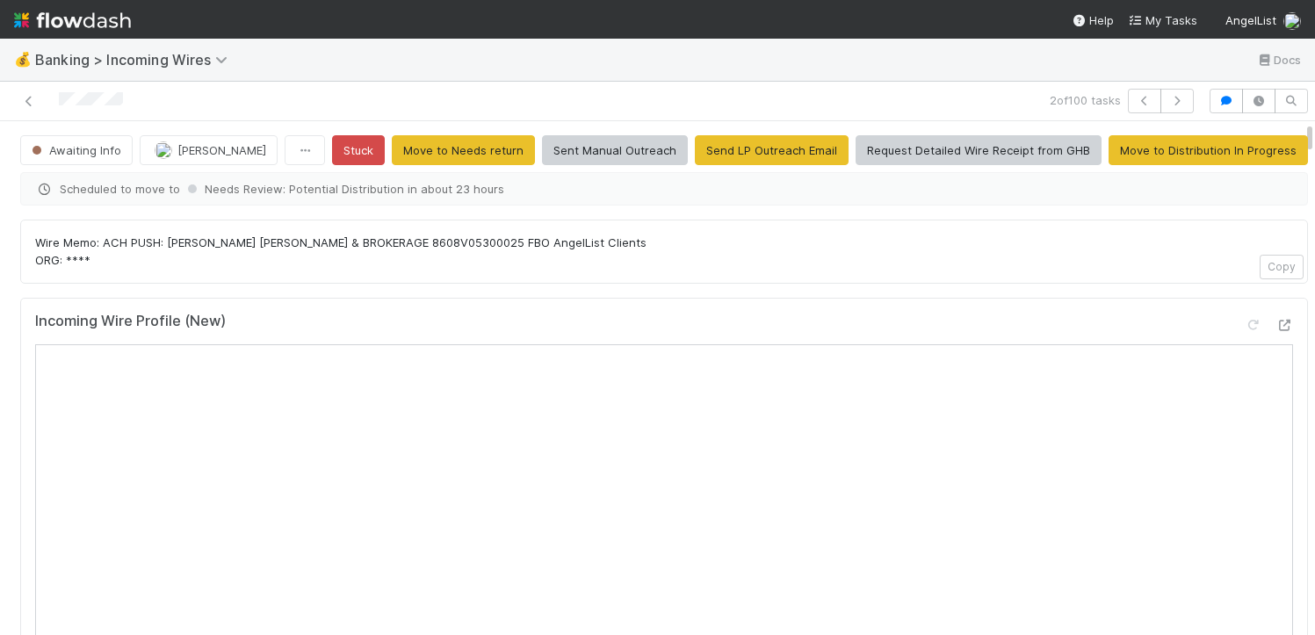
click at [1269, 329] on div "Incoming Wire Profile (New)" at bounding box center [664, 550] width 1288 height 505
click at [1276, 326] on icon at bounding box center [1285, 325] width 18 height 11
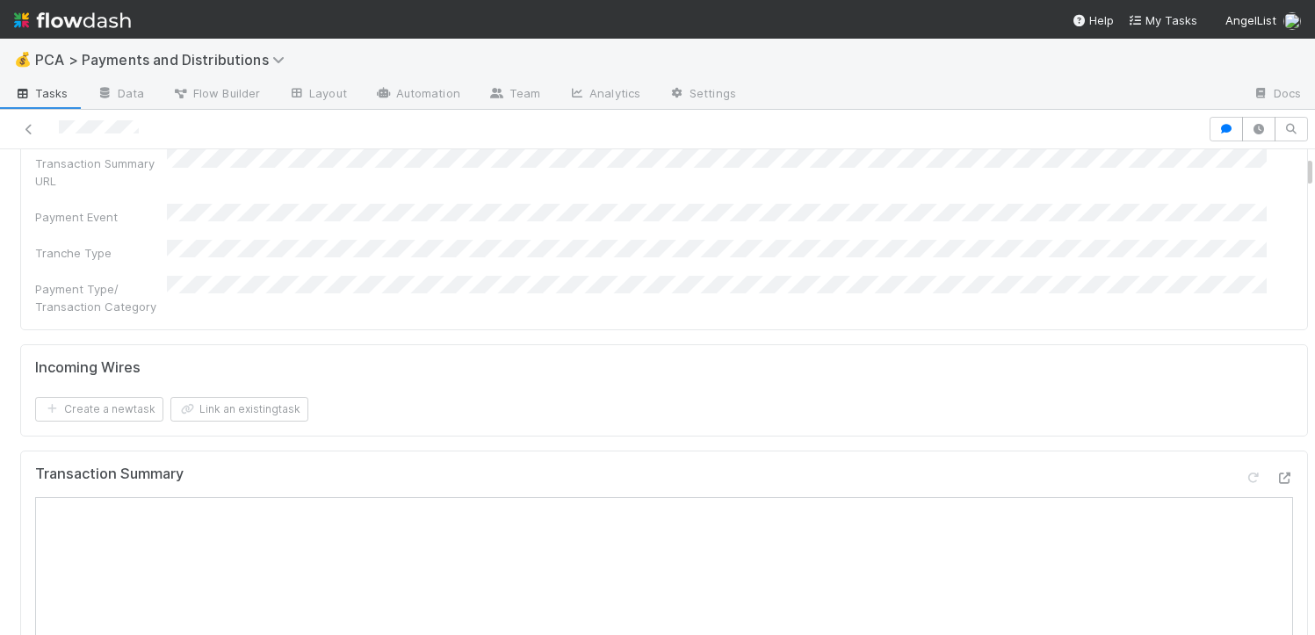
scroll to position [442, 0]
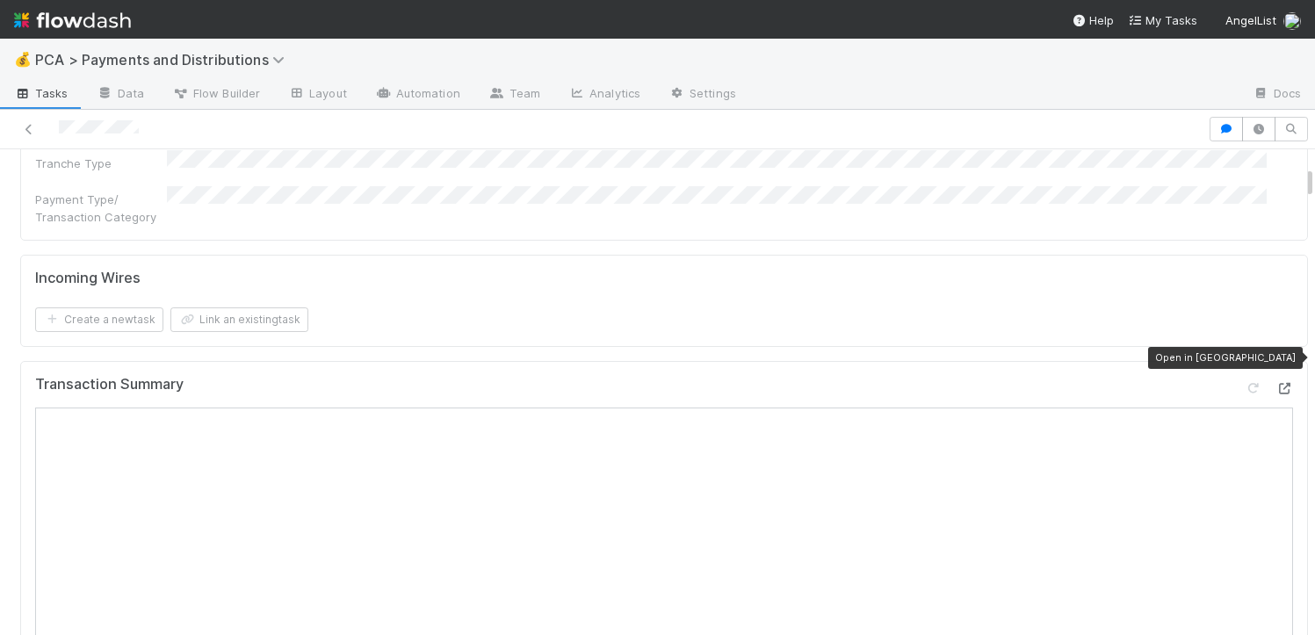
click at [1276, 383] on icon at bounding box center [1285, 388] width 18 height 11
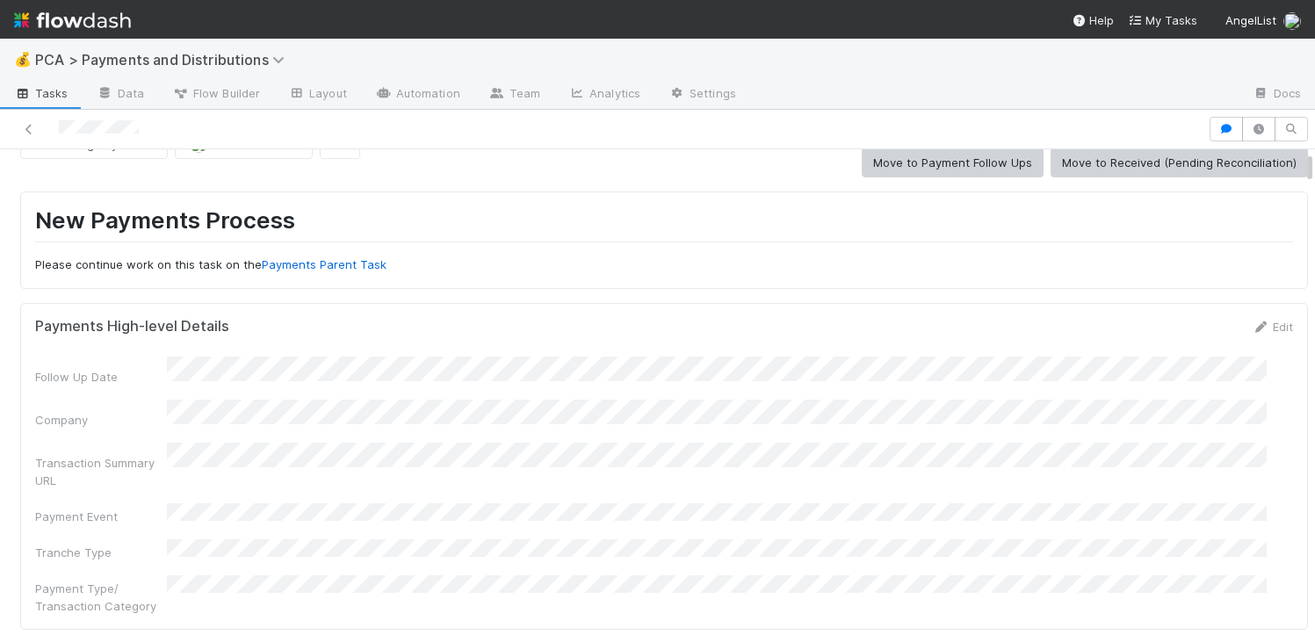
scroll to position [0, 0]
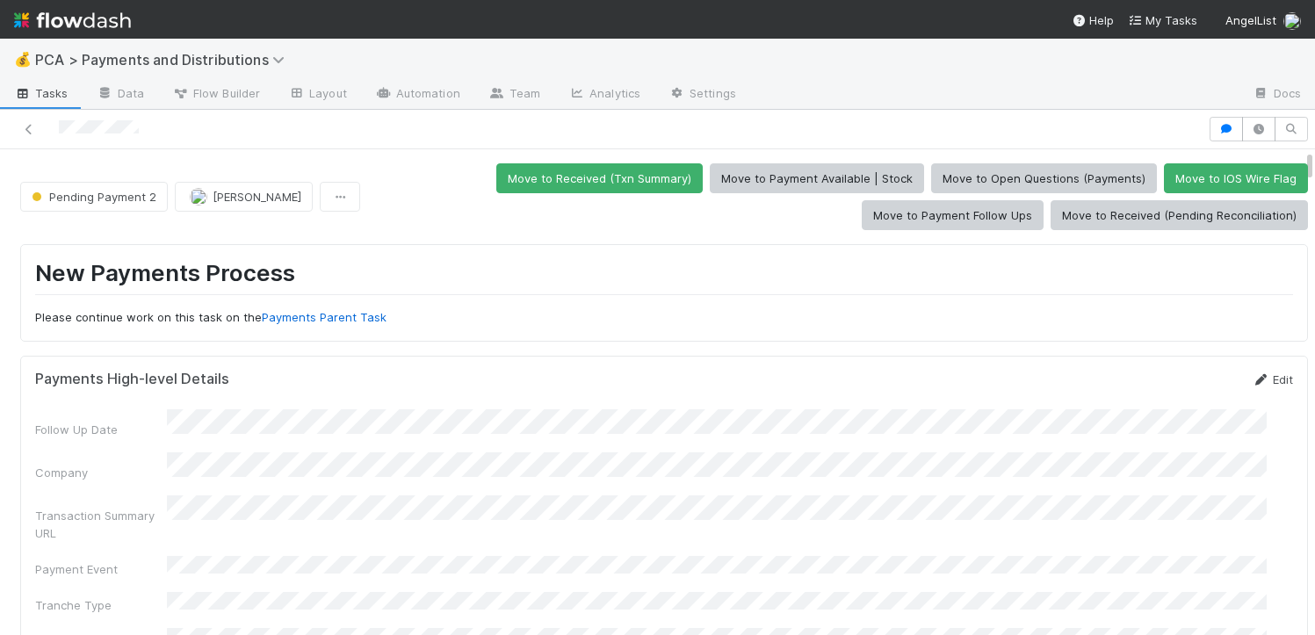
click at [1252, 383] on link "Edit" at bounding box center [1272, 380] width 41 height 14
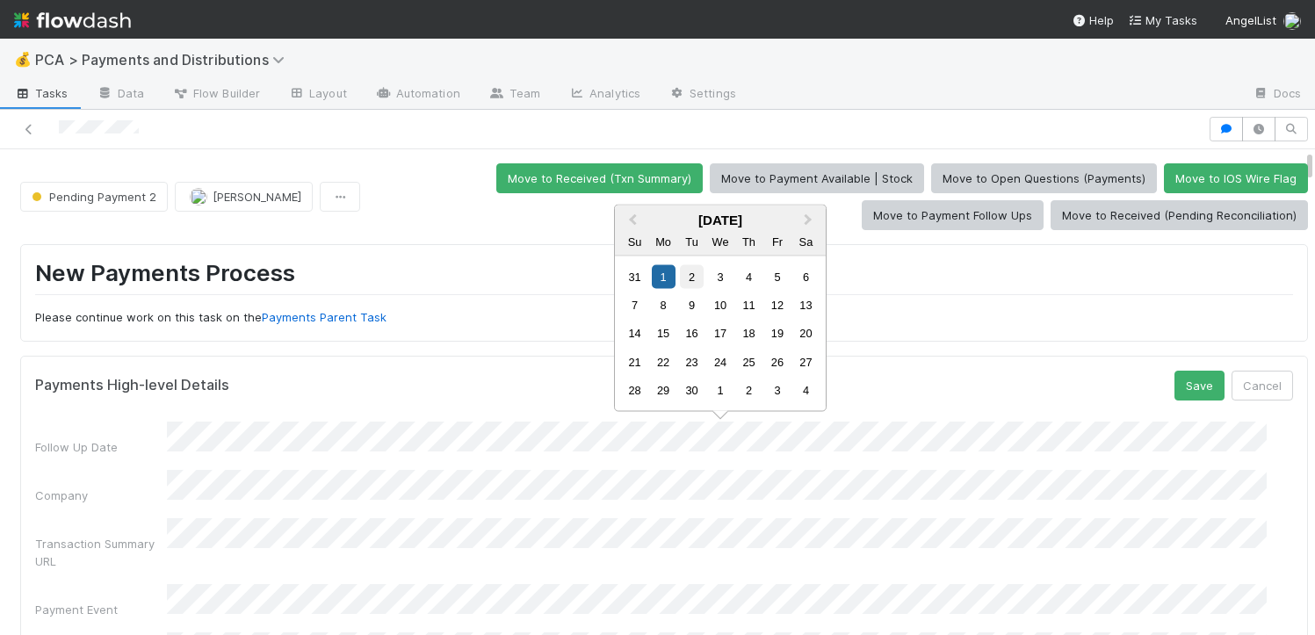
click at [695, 280] on div "2" at bounding box center [692, 276] width 24 height 24
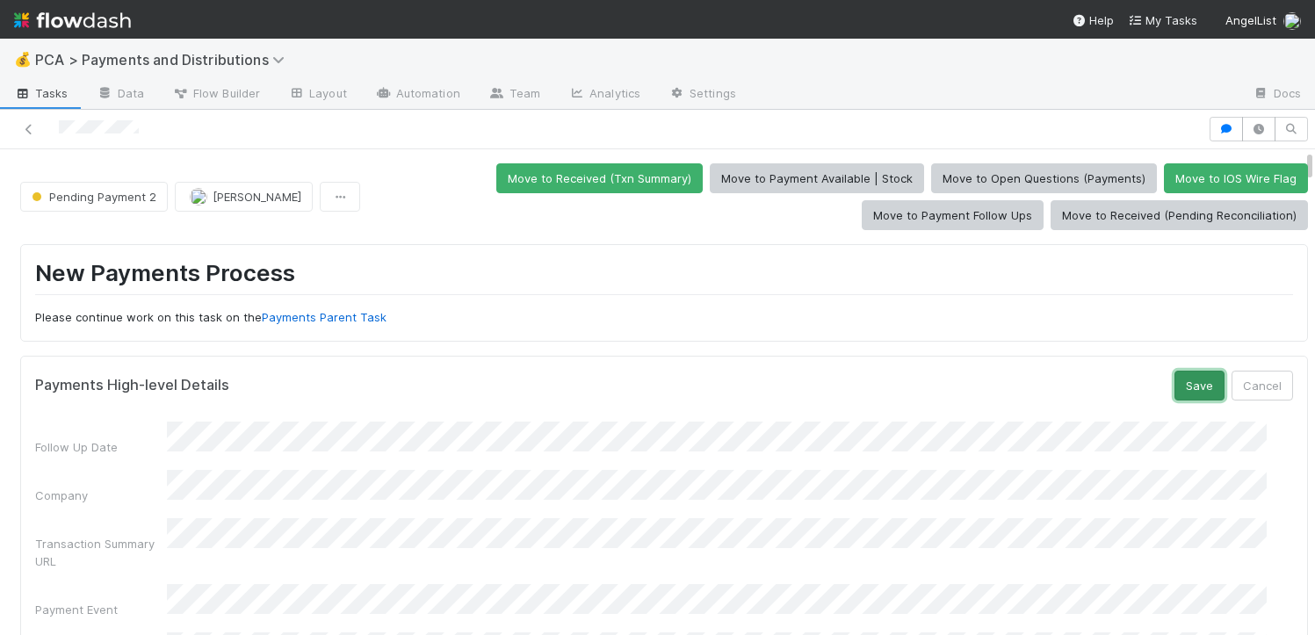
click at [1175, 390] on button "Save" at bounding box center [1200, 386] width 50 height 30
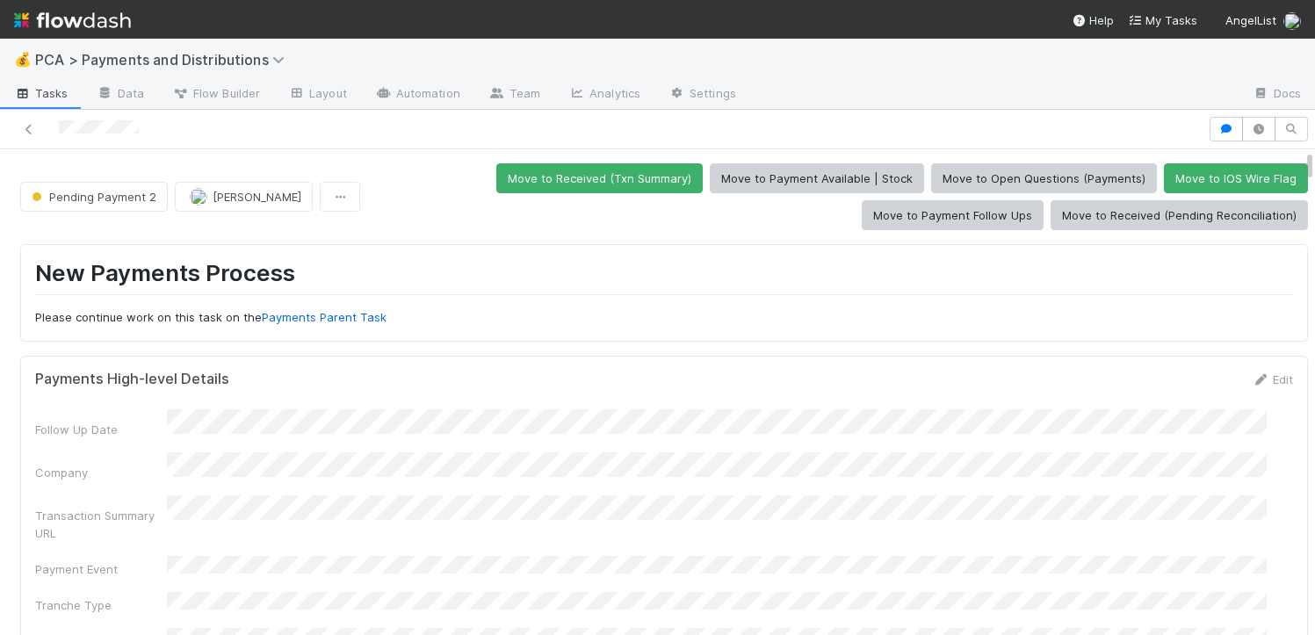
click at [279, 422] on div "Follow Up Date" at bounding box center [664, 423] width 1258 height 29
copy div
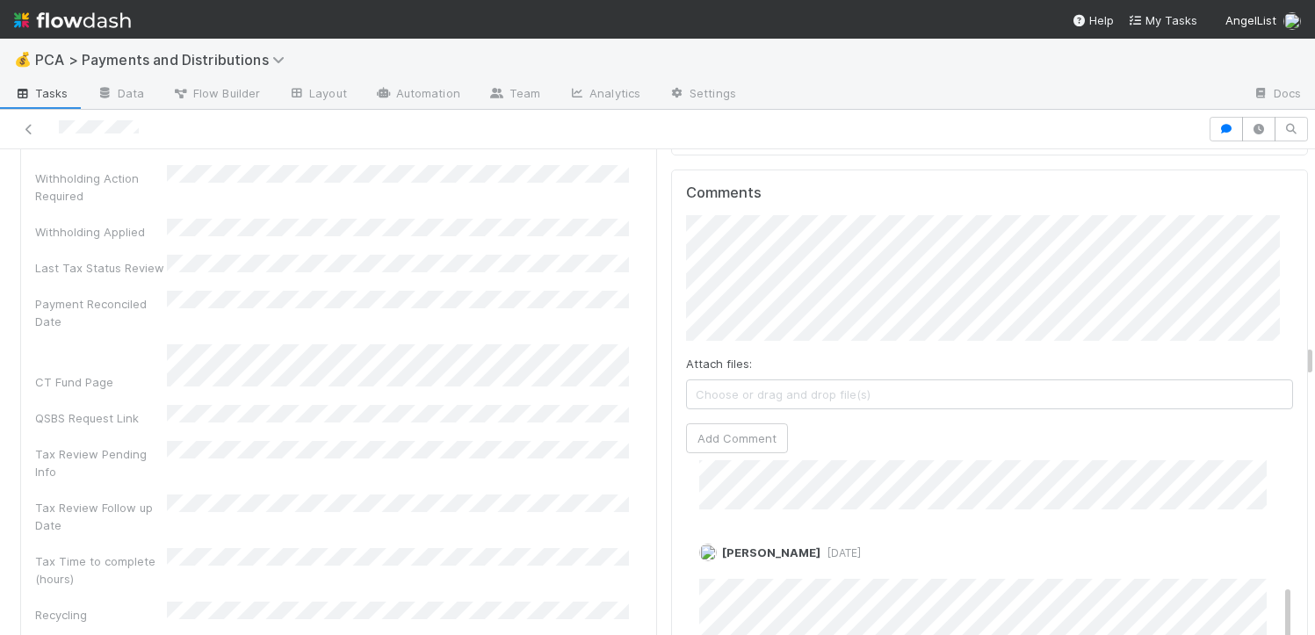
scroll to position [568, 0]
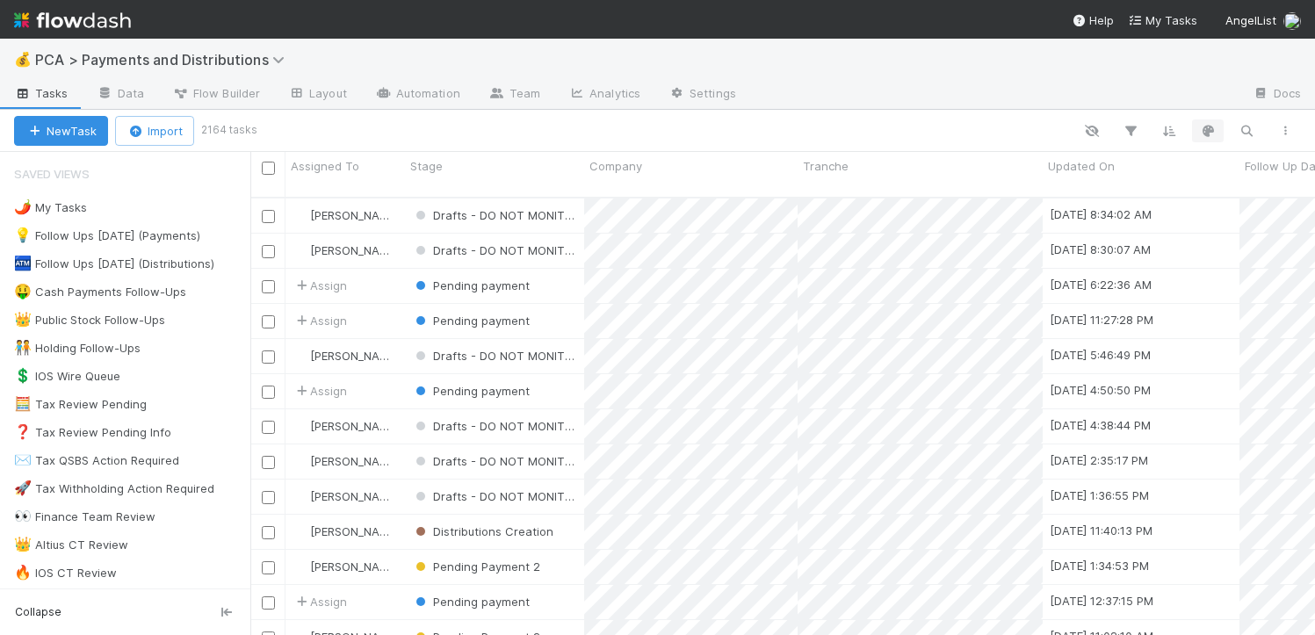
scroll to position [438, 1052]
click at [1252, 128] on icon "button" at bounding box center [1247, 131] width 18 height 16
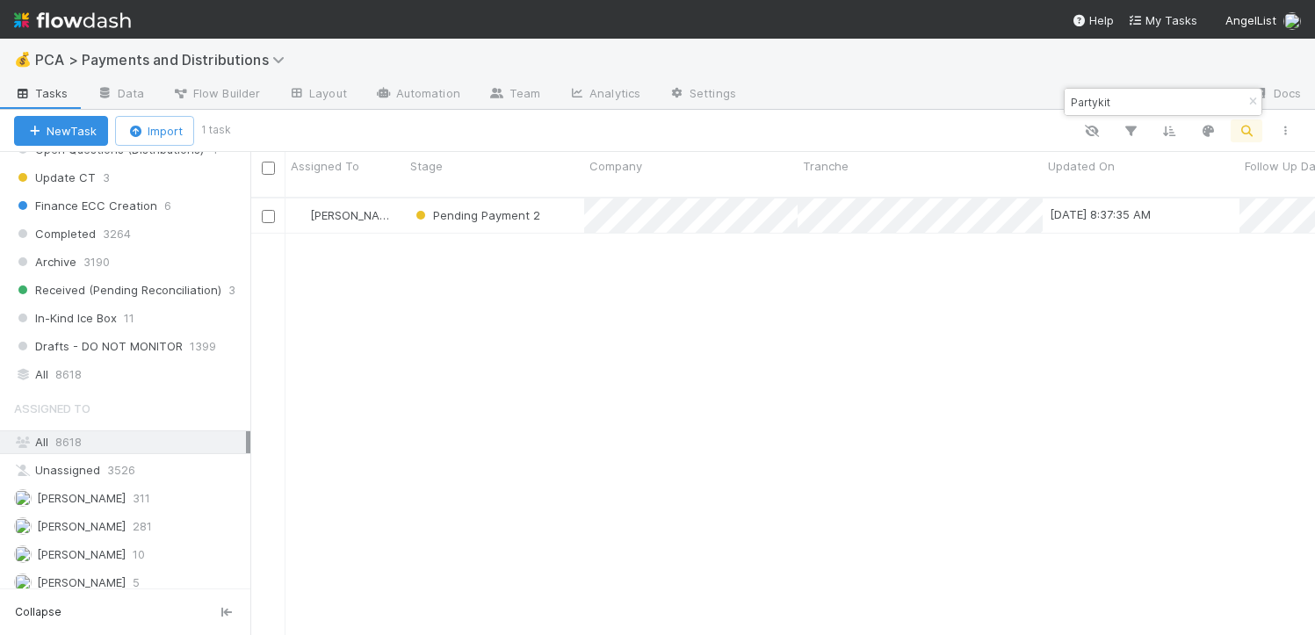
scroll to position [1265, 0]
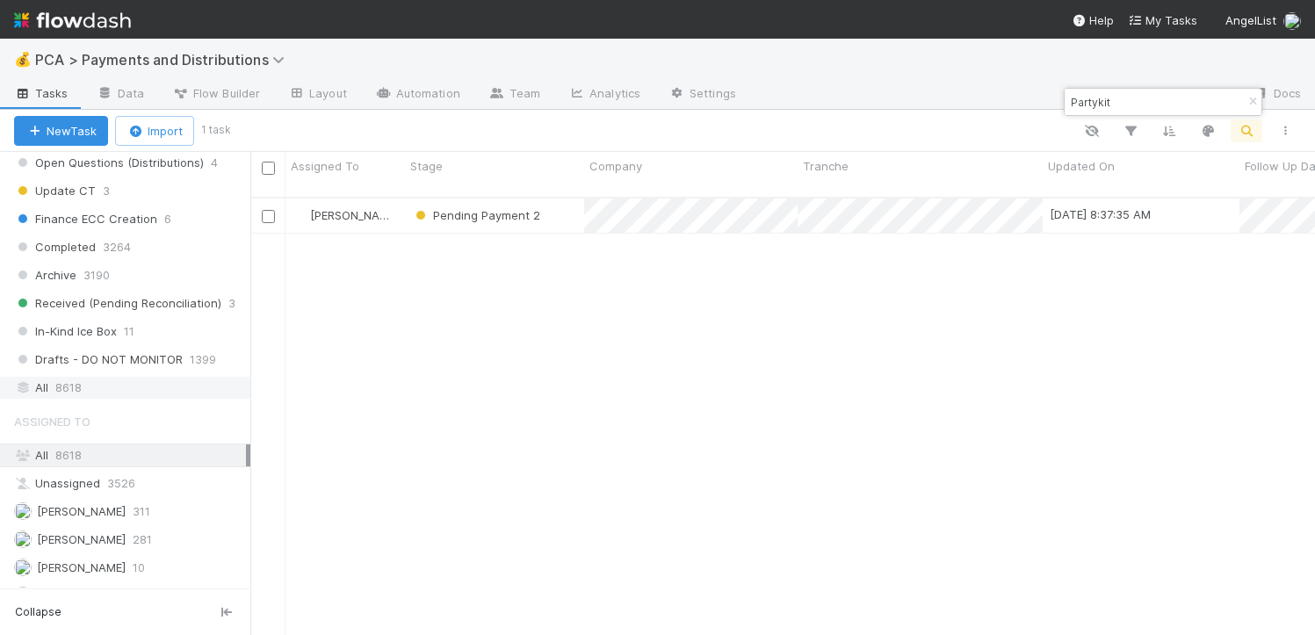
type input "Partykit"
click at [112, 387] on div "All 8618" at bounding box center [130, 388] width 232 height 22
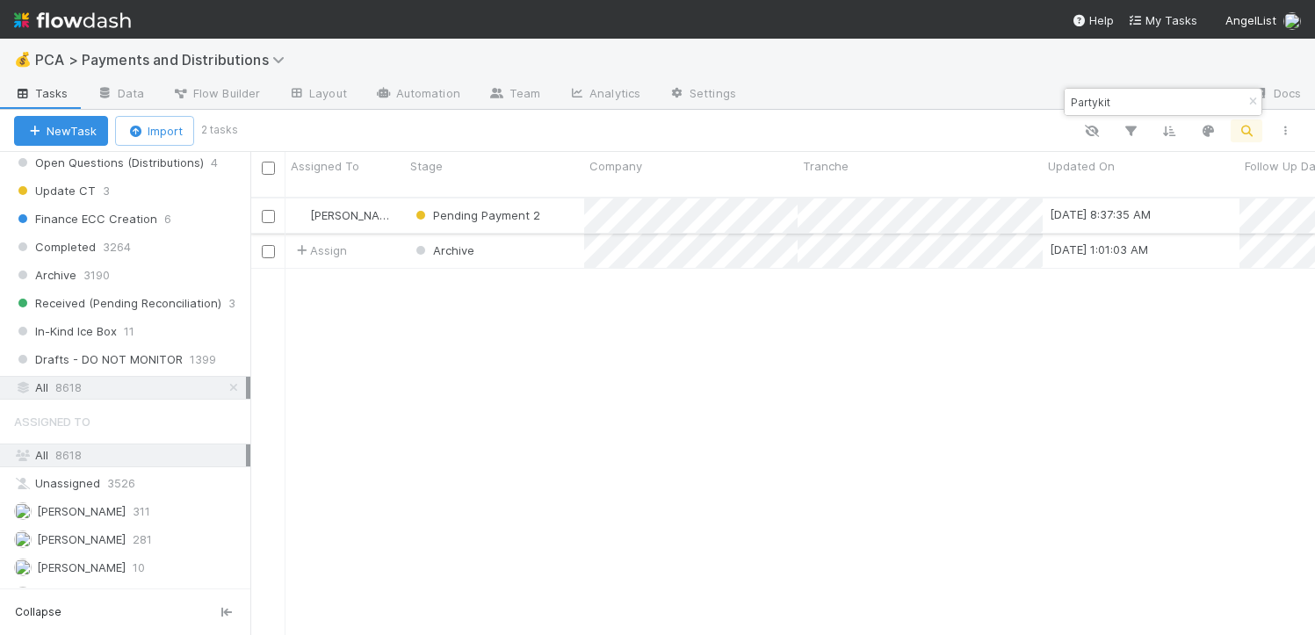
click at [574, 199] on div "Pending Payment 2" at bounding box center [494, 216] width 179 height 34
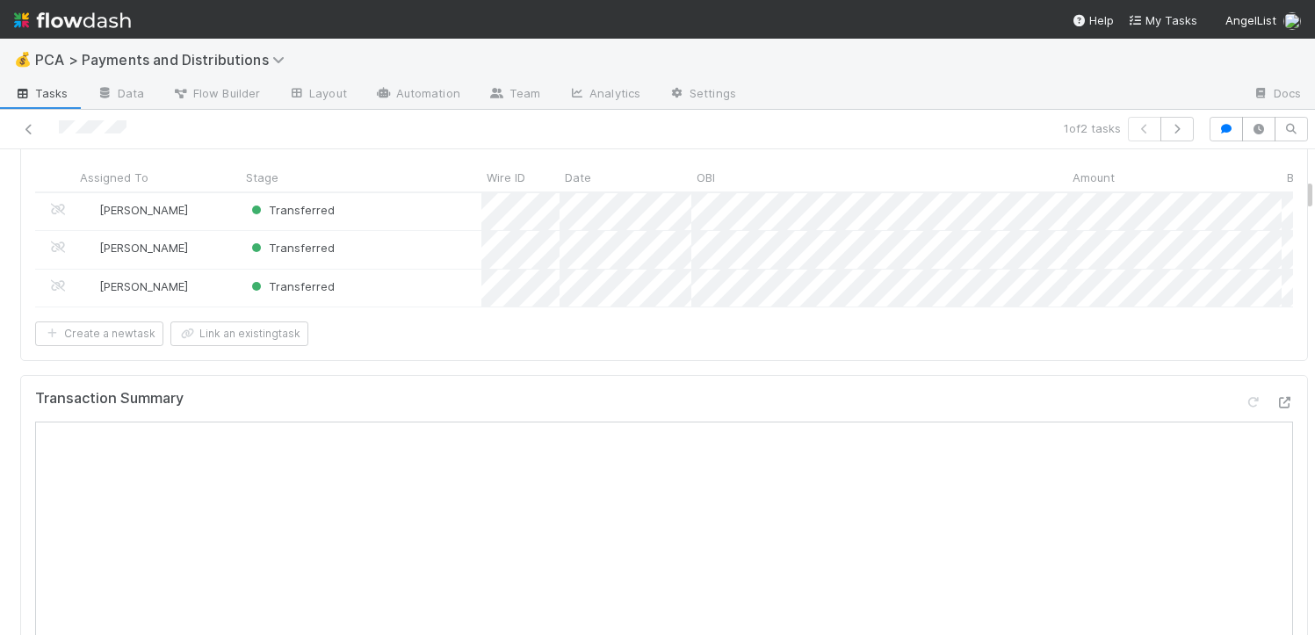
scroll to position [885, 0]
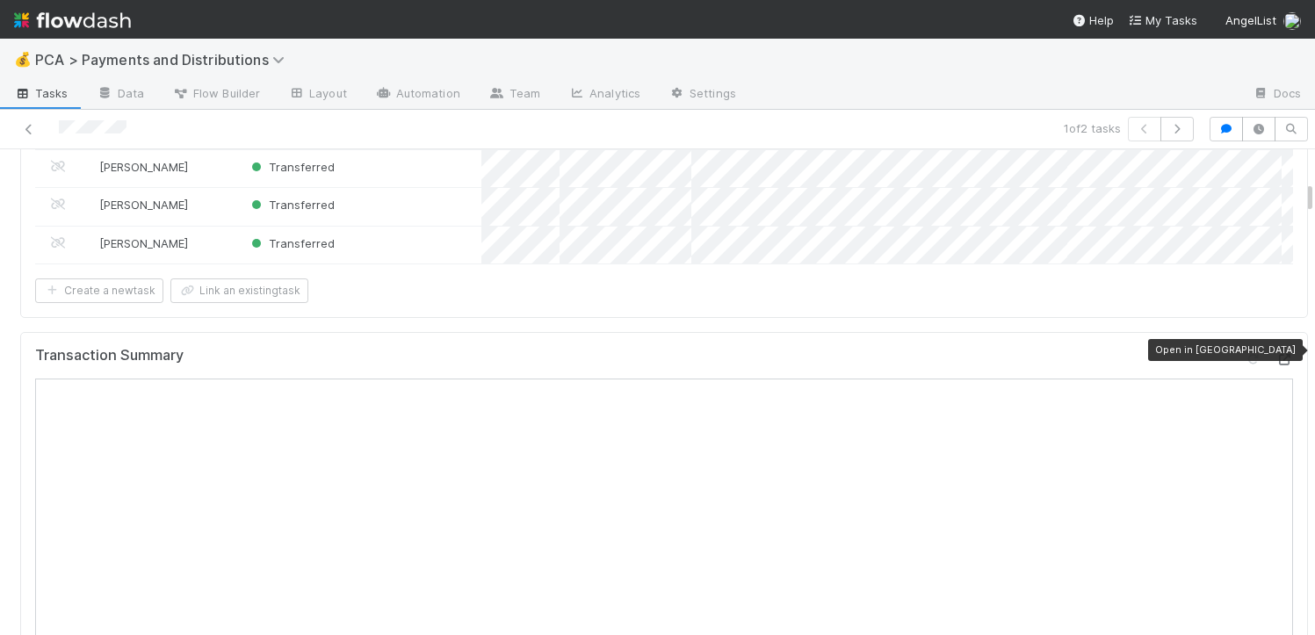
click at [1276, 356] on div at bounding box center [1285, 360] width 18 height 18
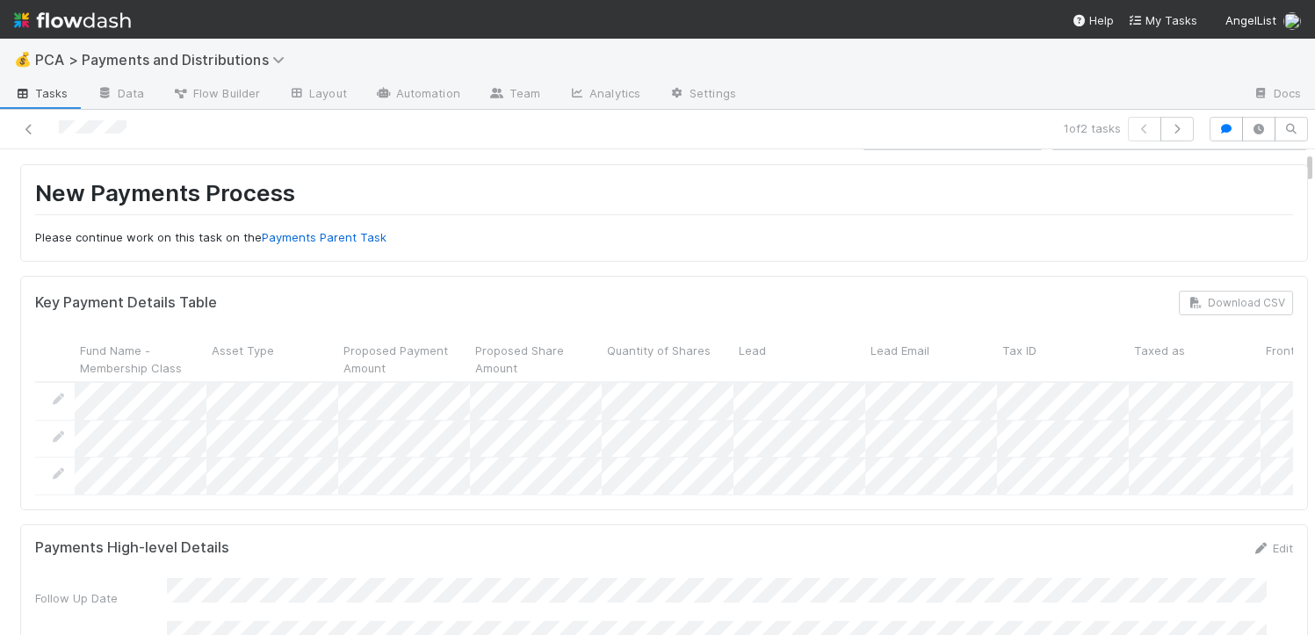
scroll to position [0, 0]
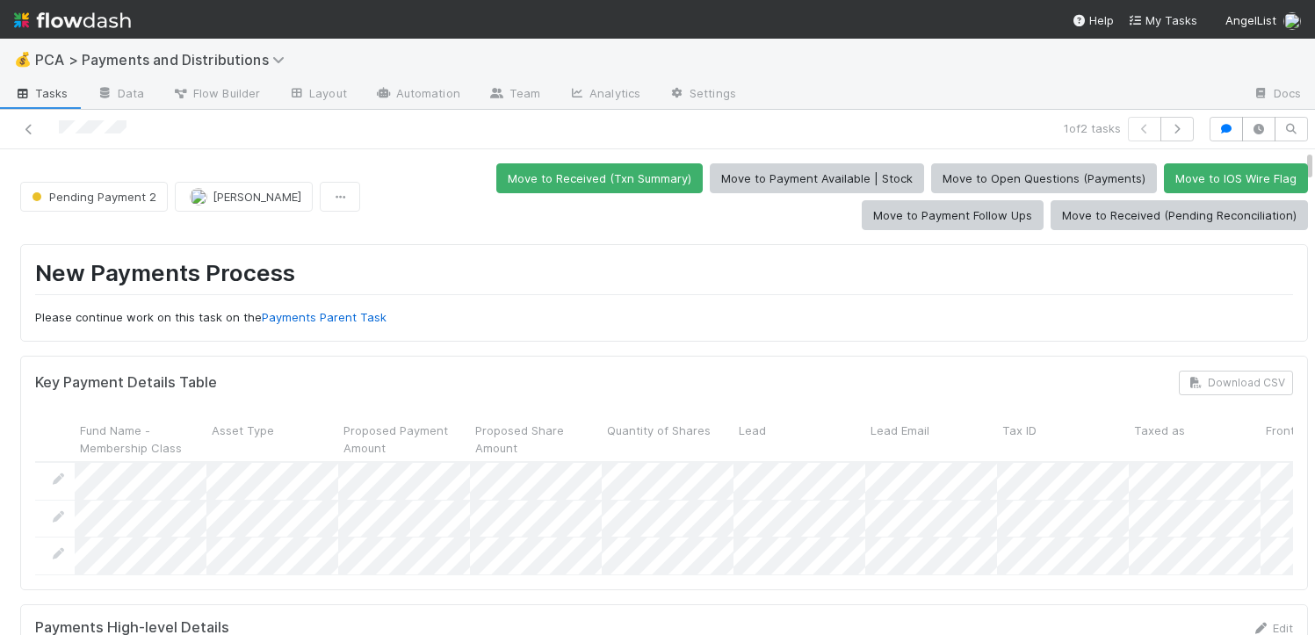
drag, startPoint x: 154, startPoint y: 130, endPoint x: 54, endPoint y: 129, distance: 99.3
click at [54, 129] on div at bounding box center [307, 129] width 600 height 25
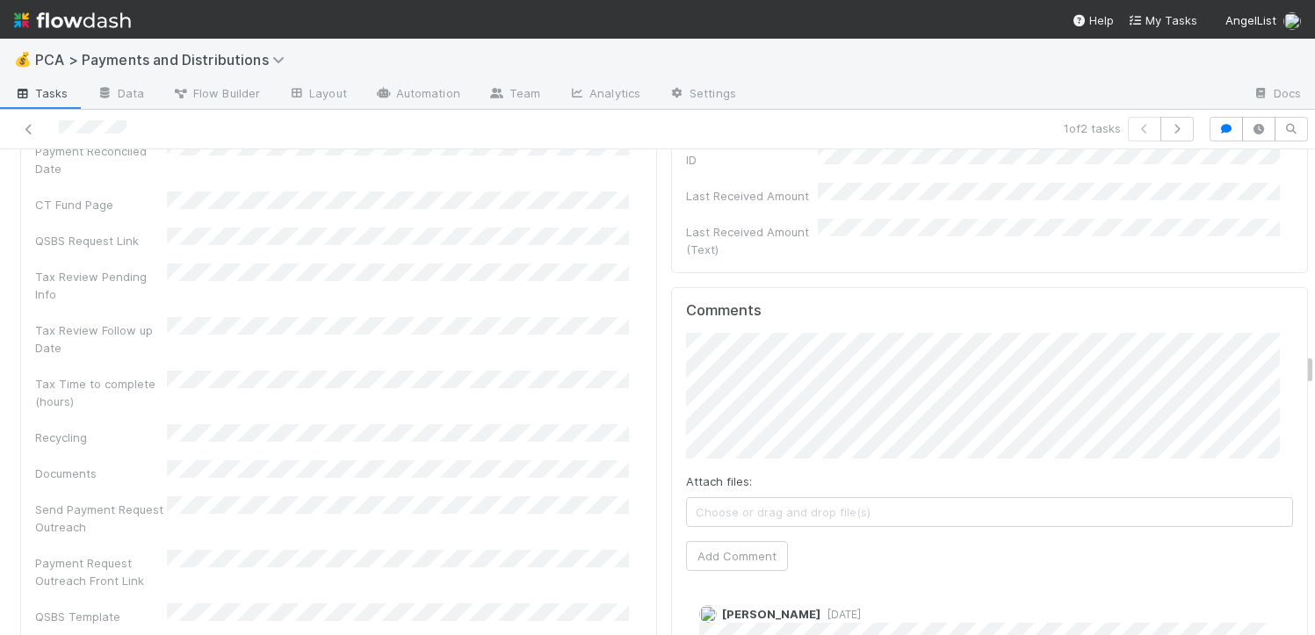
scroll to position [5607, 0]
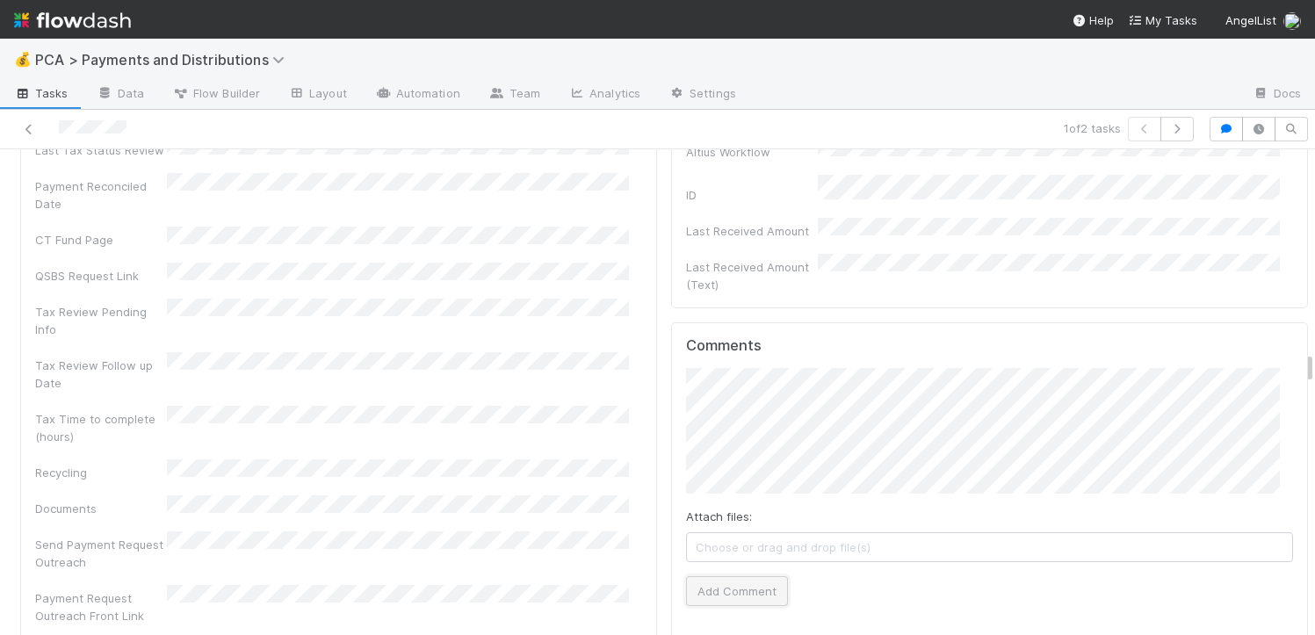
click at [761, 576] on button "Add Comment" at bounding box center [737, 591] width 102 height 30
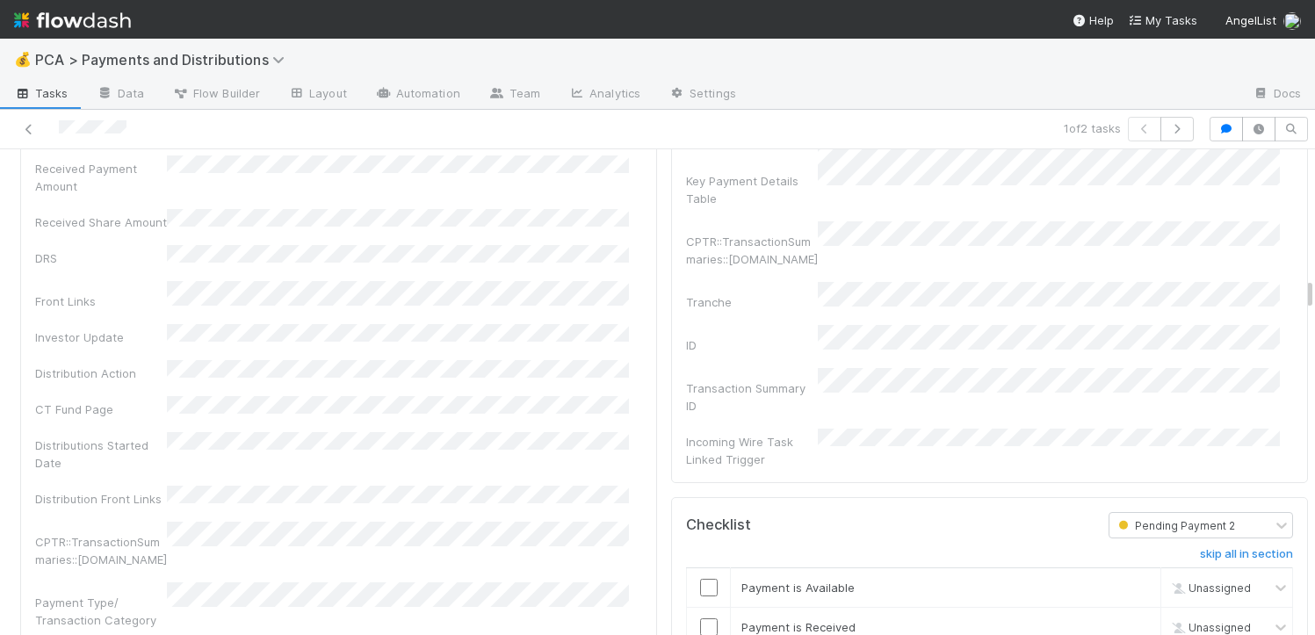
scroll to position [2271, 0]
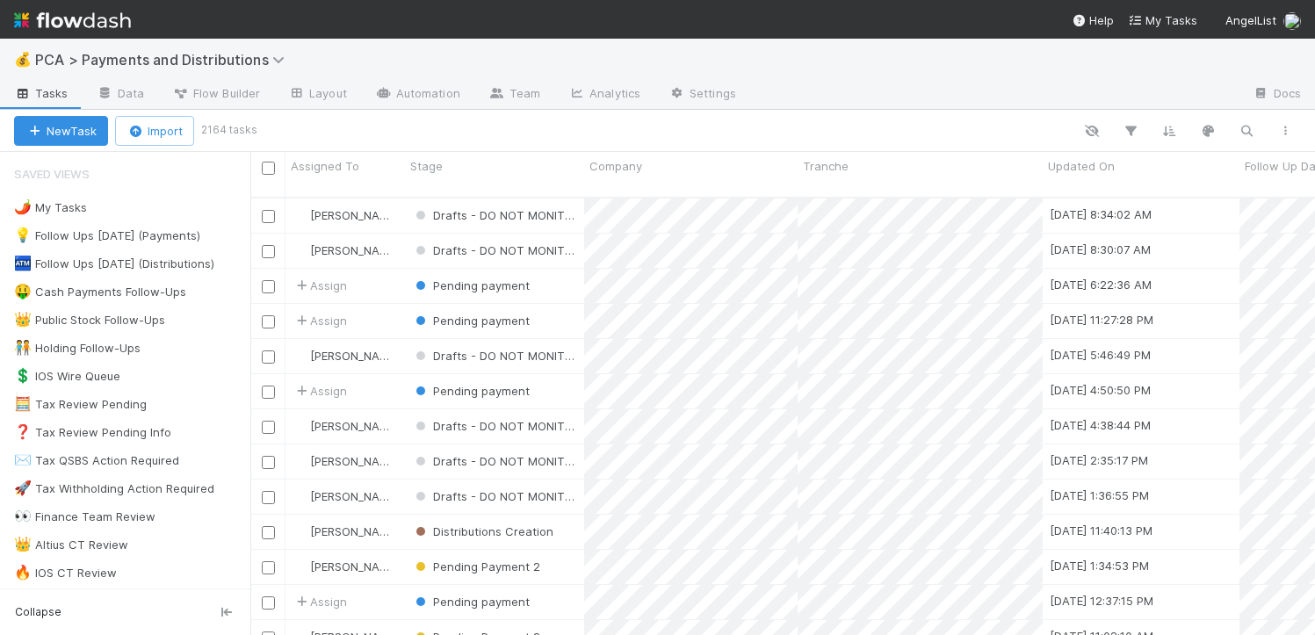
scroll to position [438, 1052]
click at [138, 317] on div "👑 Public Stock Follow-Ups" at bounding box center [89, 320] width 151 height 22
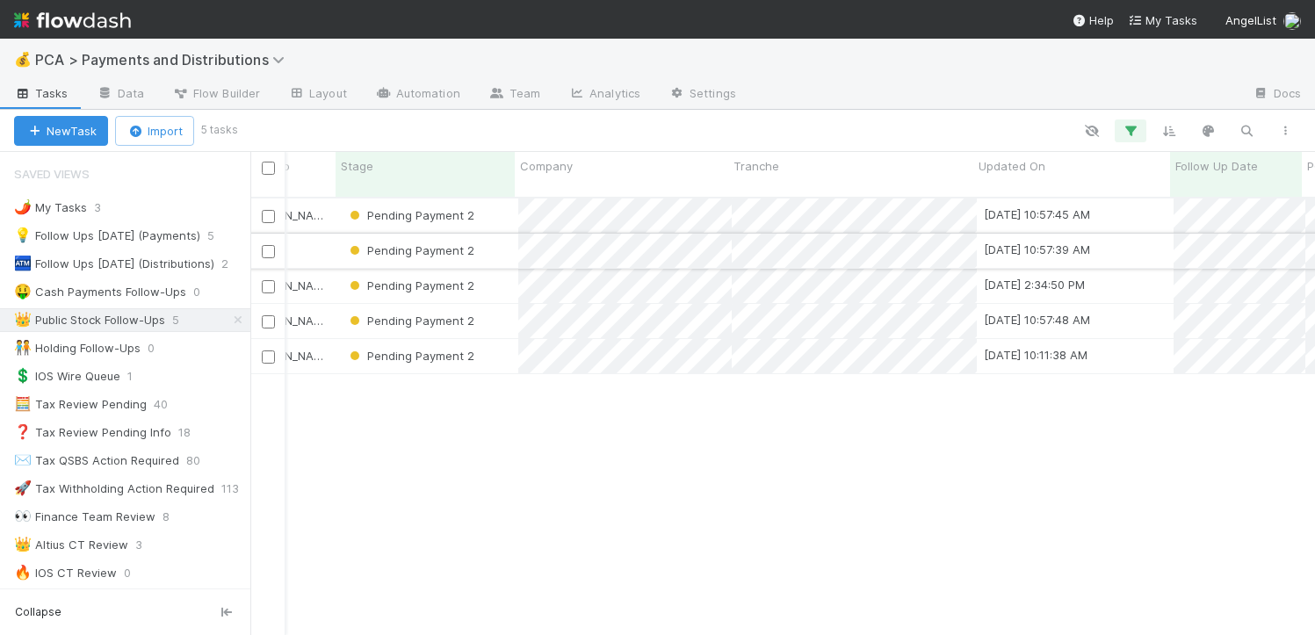
scroll to position [0, 69]
click at [498, 199] on div "Pending Payment 2" at bounding box center [425, 216] width 179 height 34
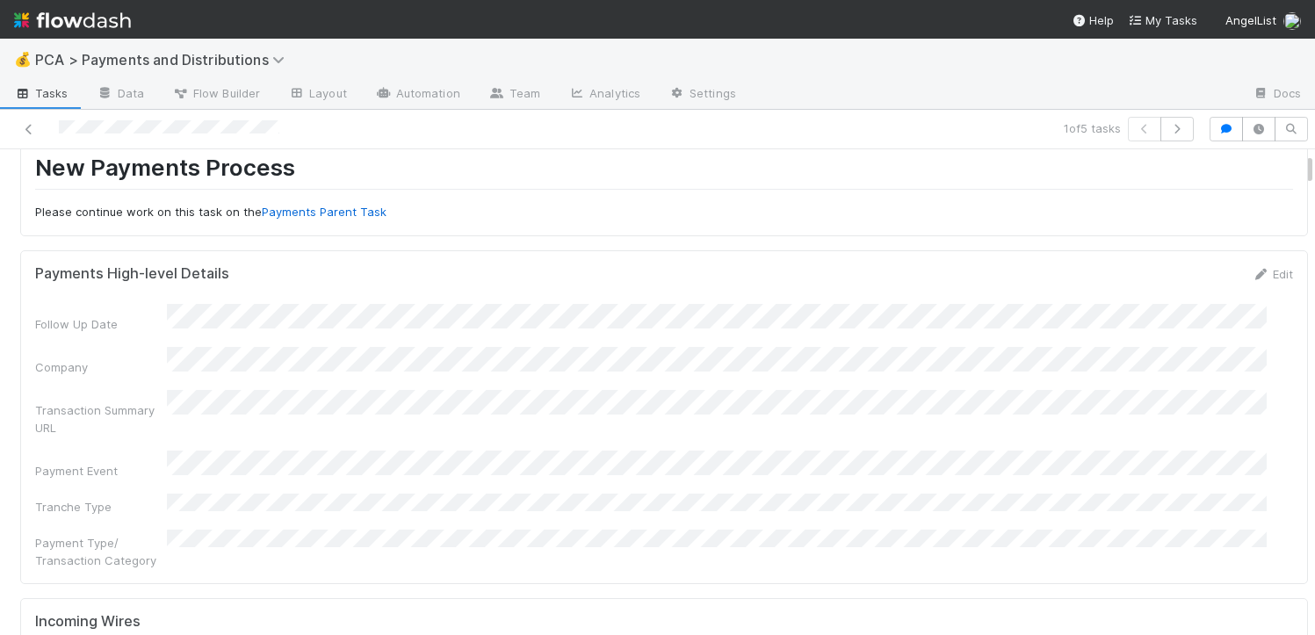
scroll to position [63, 0]
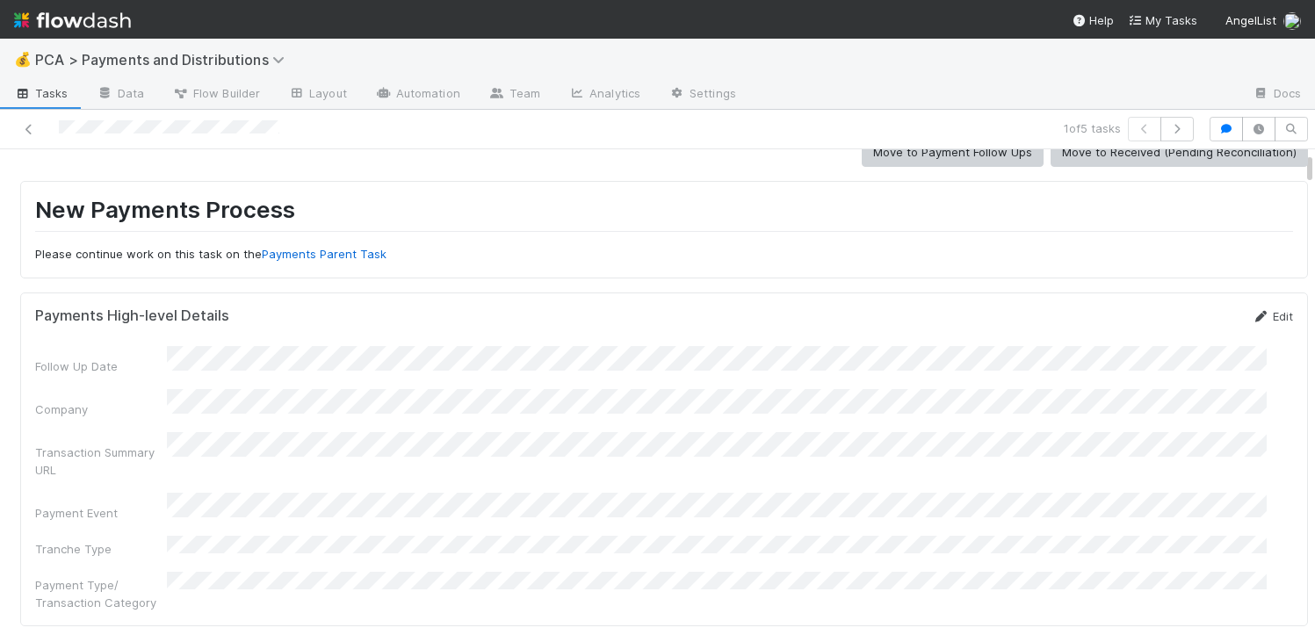
click at [1252, 315] on icon at bounding box center [1261, 316] width 18 height 11
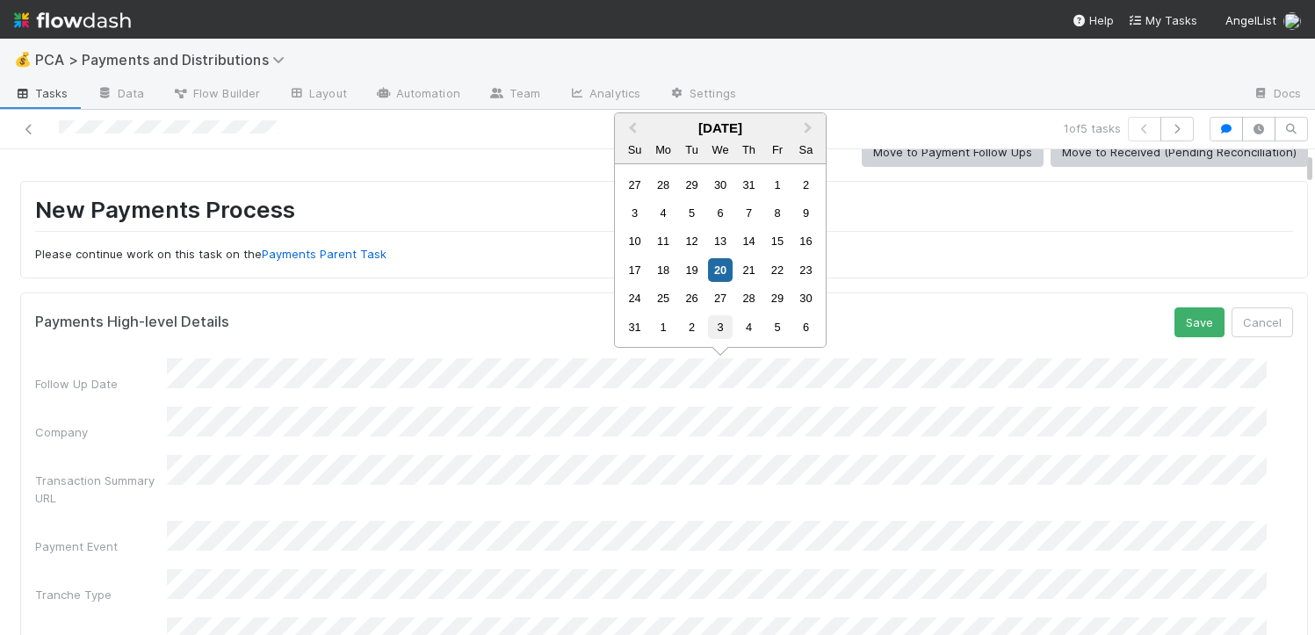
click at [715, 324] on div "3" at bounding box center [720, 327] width 24 height 24
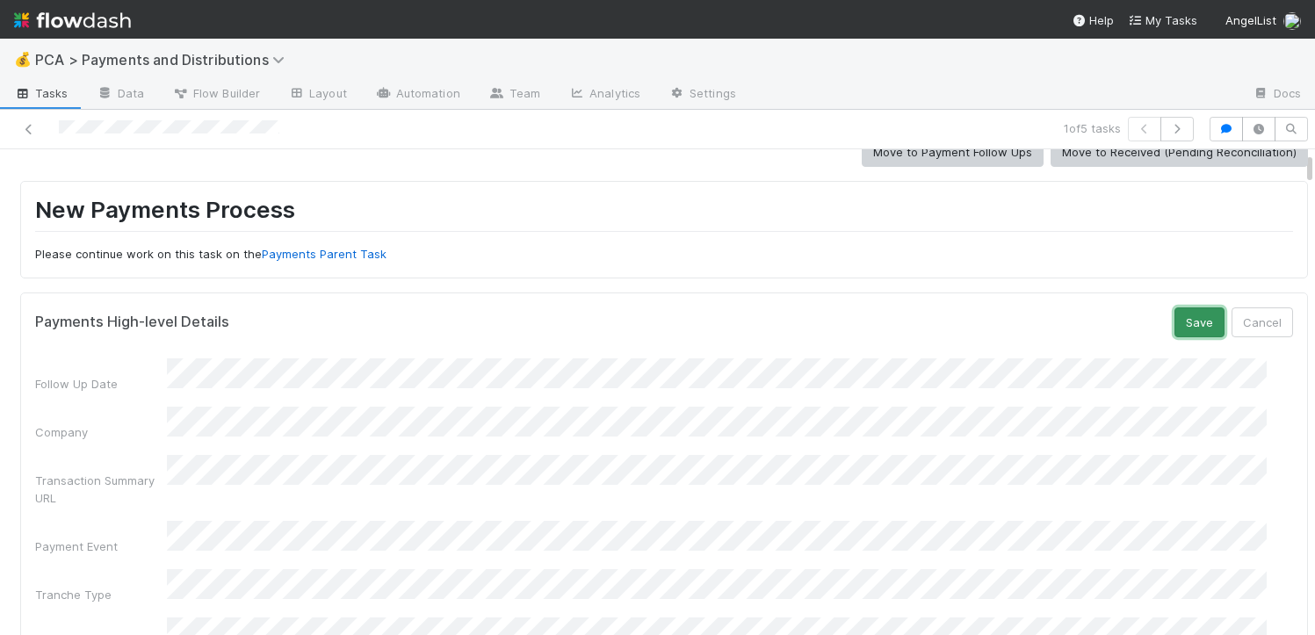
click at [1175, 324] on button "Save" at bounding box center [1200, 323] width 50 height 30
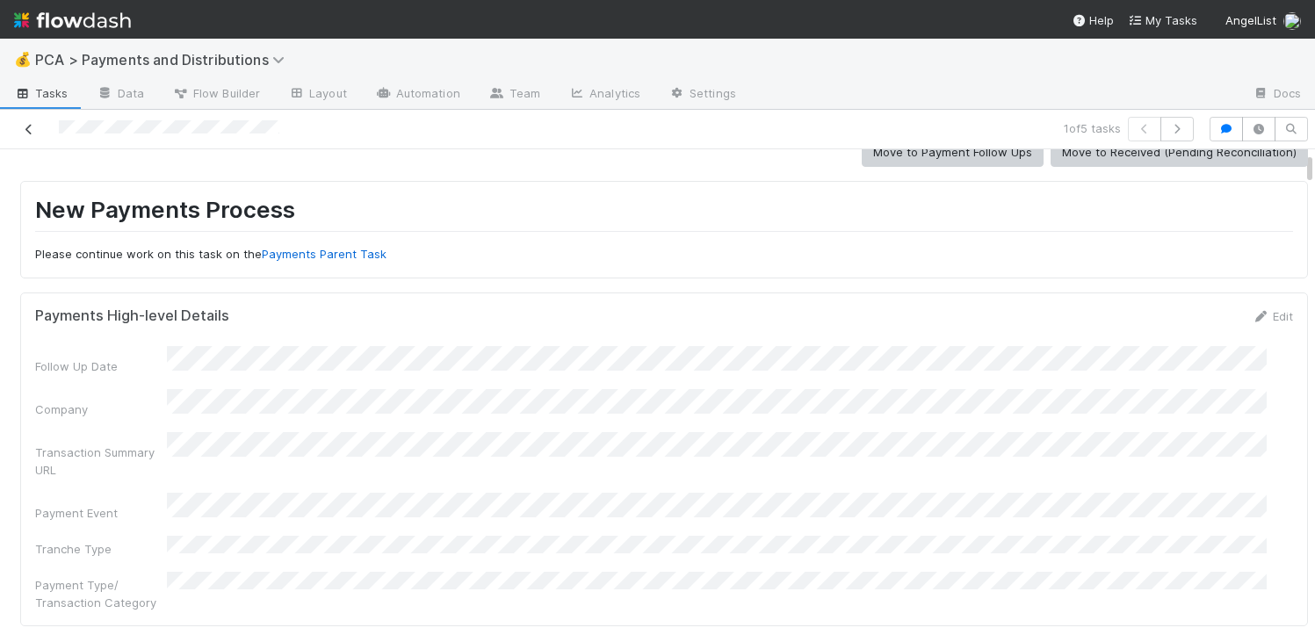
click at [30, 133] on icon at bounding box center [29, 129] width 18 height 11
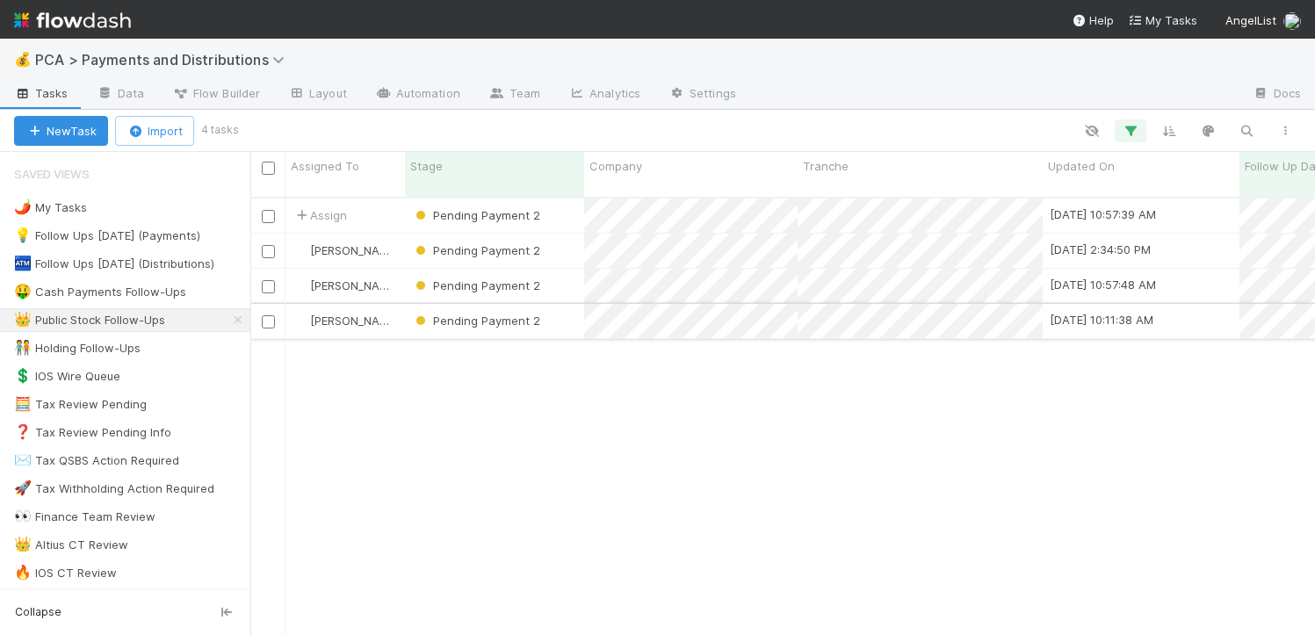
scroll to position [438, 1052]
click at [566, 199] on div "Pending Payment 2" at bounding box center [494, 216] width 179 height 34
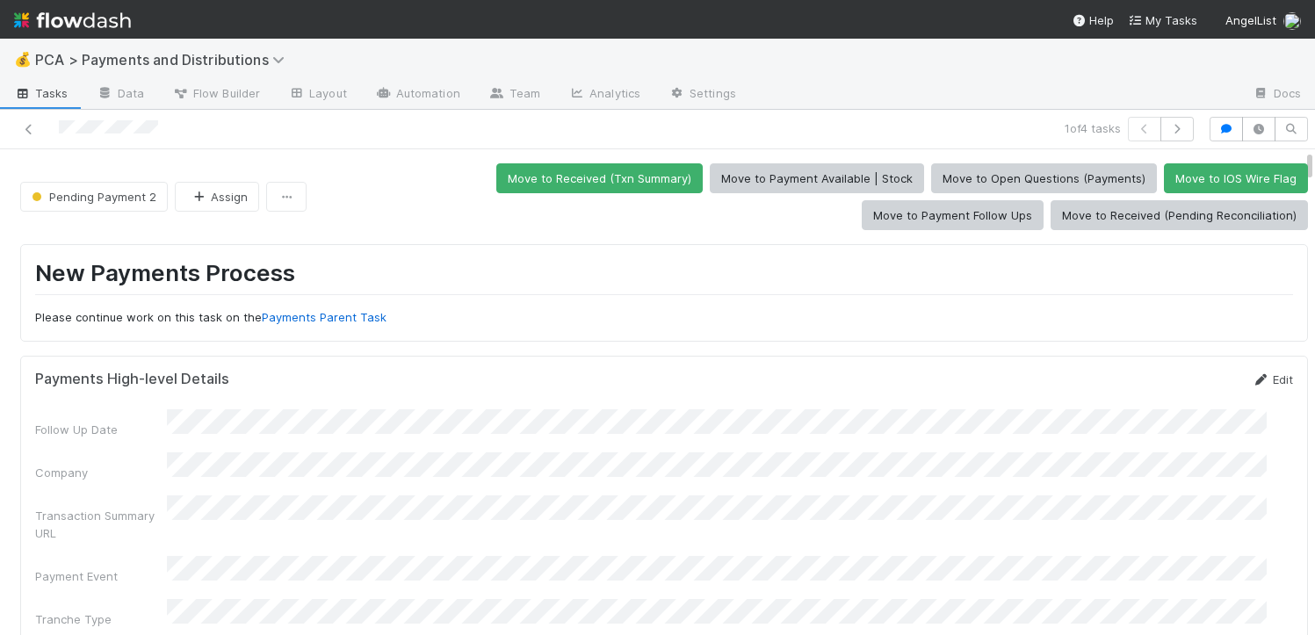
click at [1256, 378] on link "Edit" at bounding box center [1272, 380] width 41 height 14
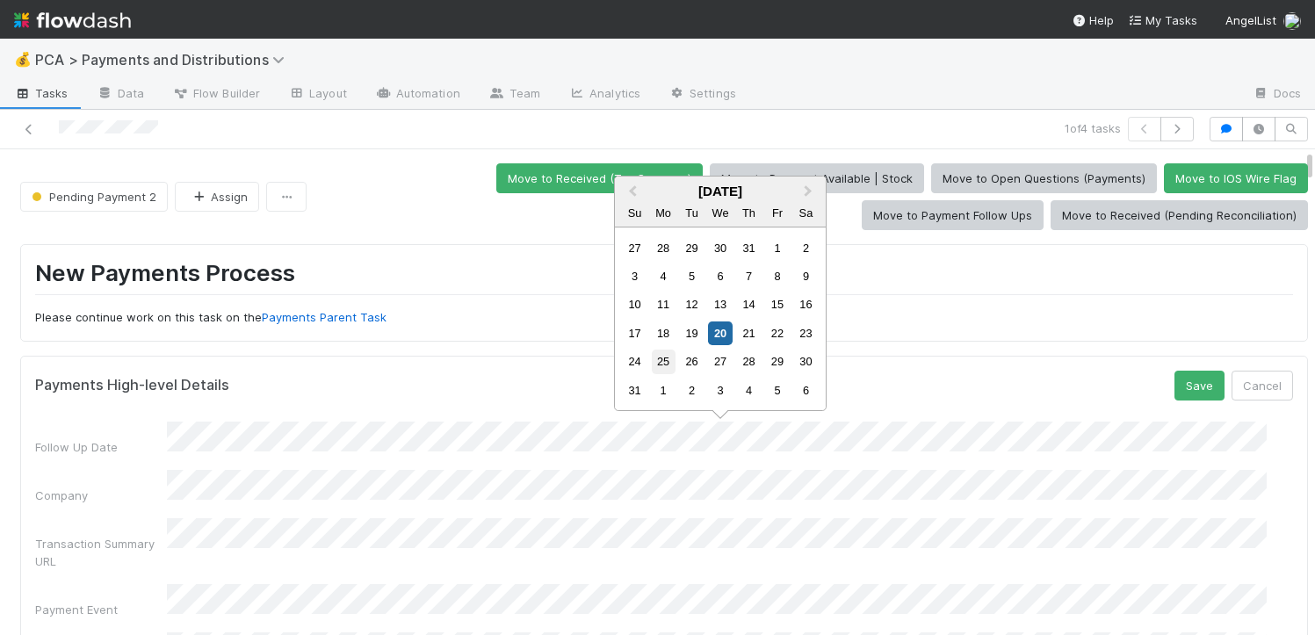
click at [670, 362] on div "25" at bounding box center [664, 362] width 24 height 24
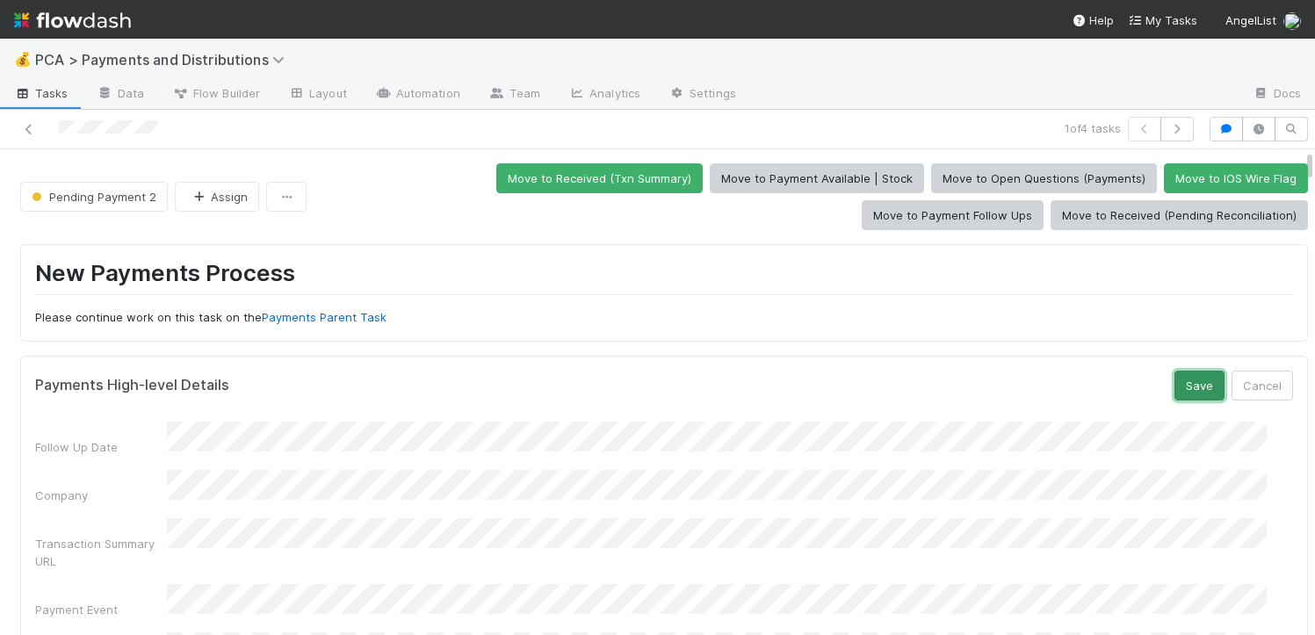
click at [1175, 383] on button "Save" at bounding box center [1200, 386] width 50 height 30
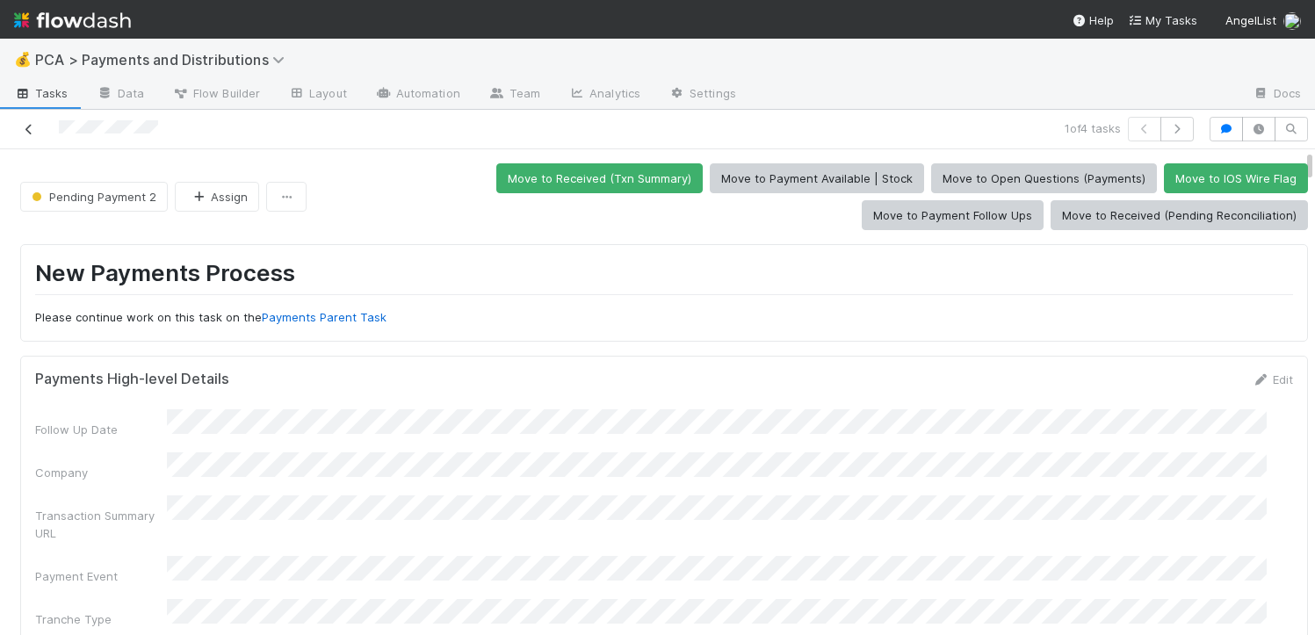
click at [25, 133] on icon at bounding box center [29, 129] width 18 height 11
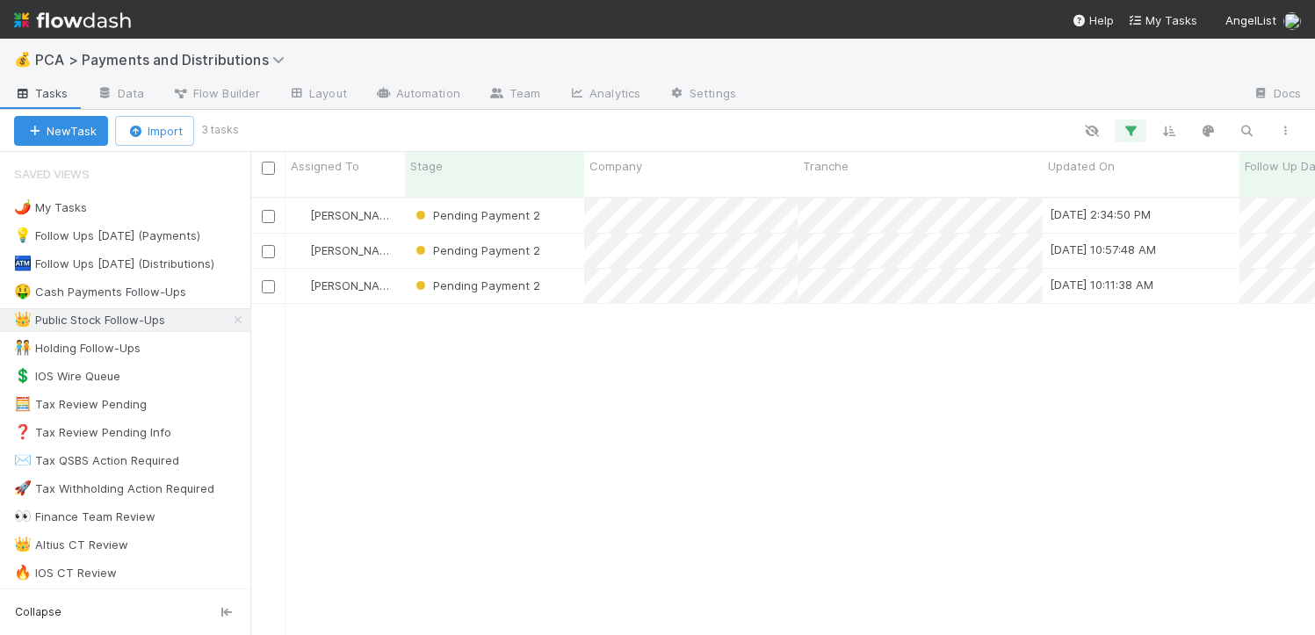
scroll to position [438, 1052]
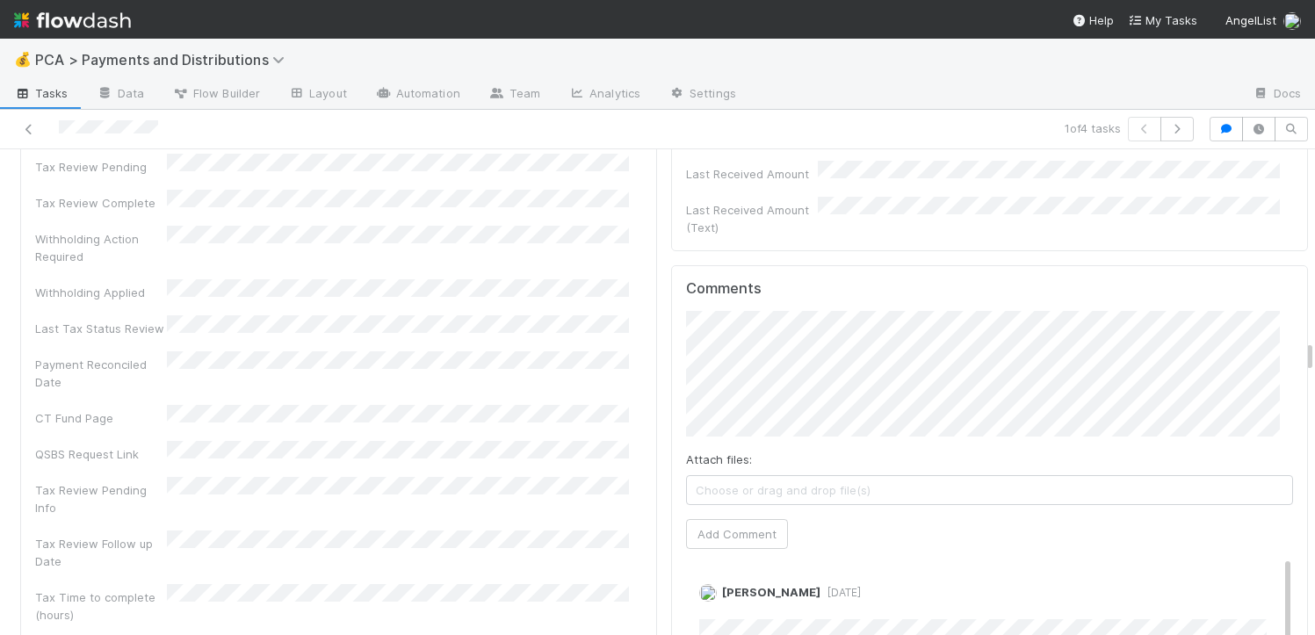
scroll to position [5001, 0]
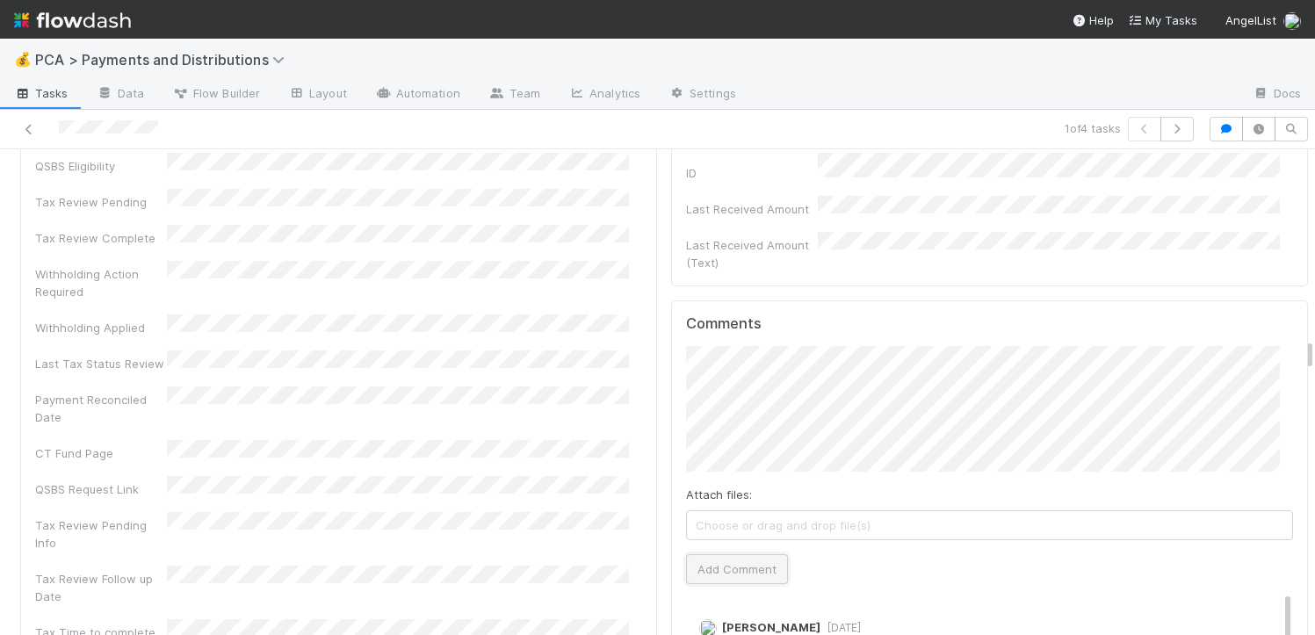
click at [703, 554] on button "Add Comment" at bounding box center [737, 569] width 102 height 30
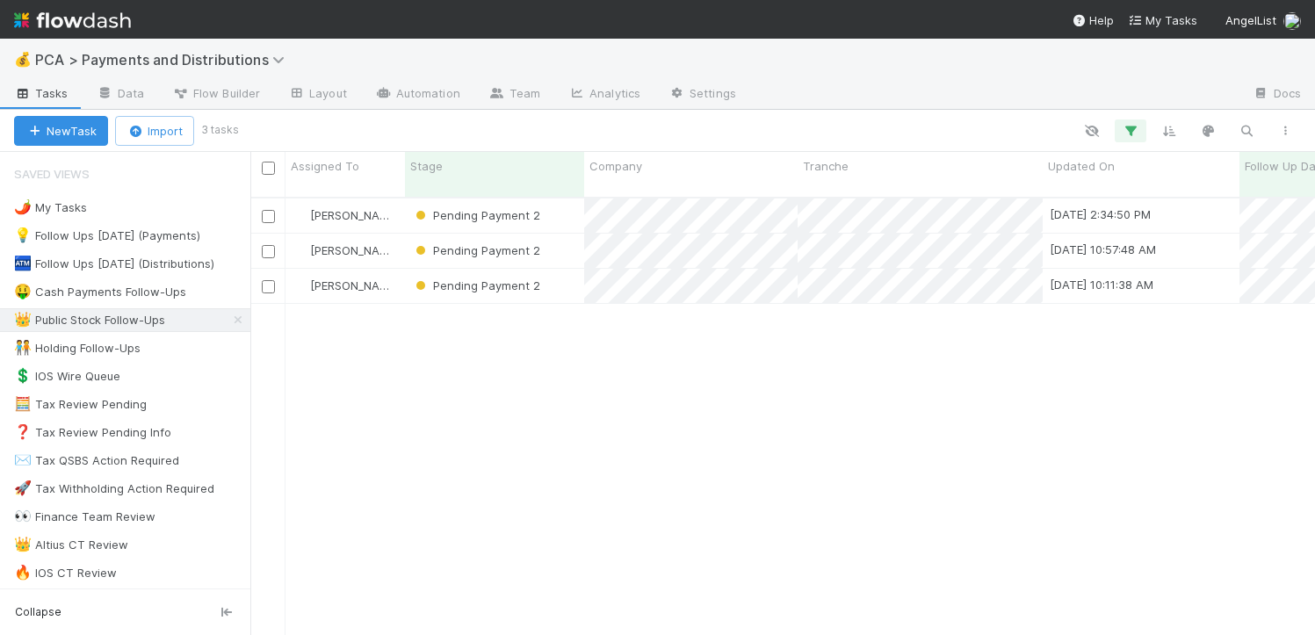
scroll to position [438, 1052]
click at [570, 206] on div "Pending Payment 2" at bounding box center [494, 216] width 179 height 34
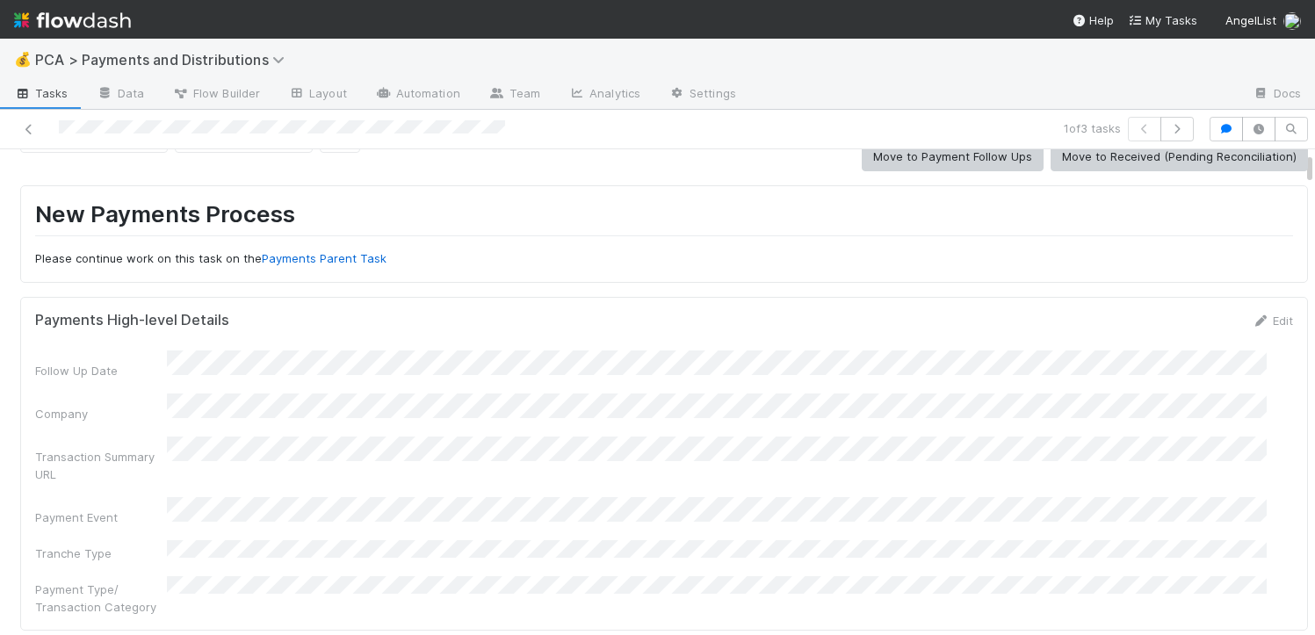
scroll to position [25, 0]
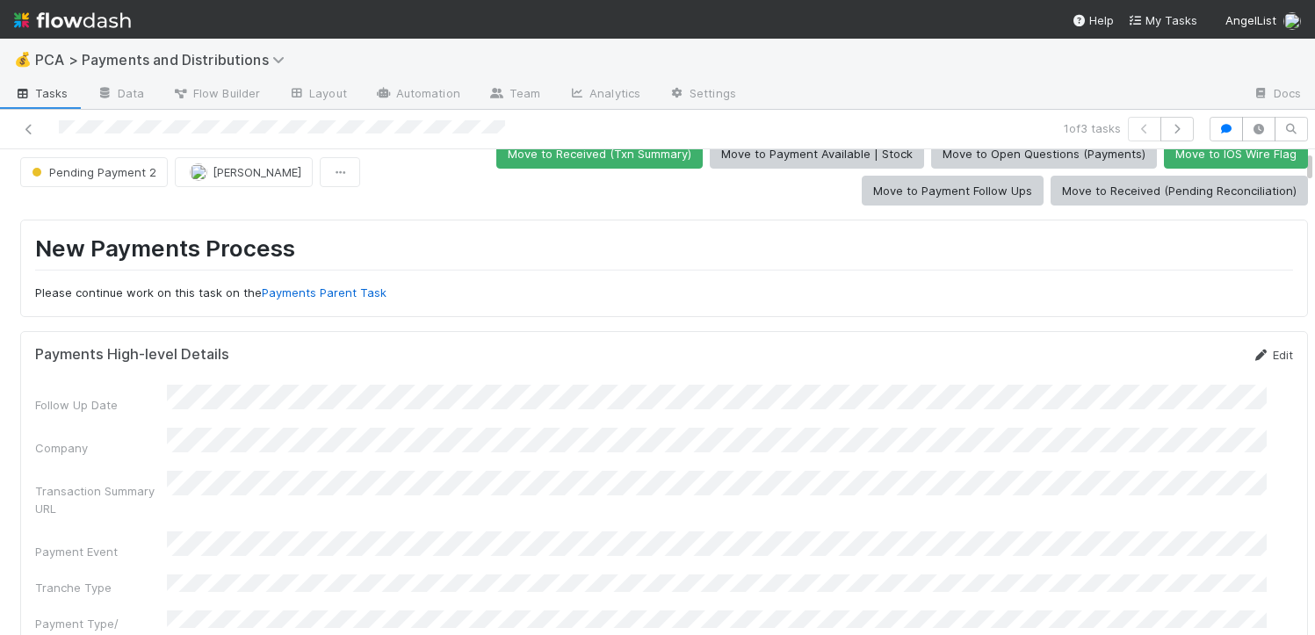
click at [1252, 351] on link "Edit" at bounding box center [1272, 355] width 41 height 14
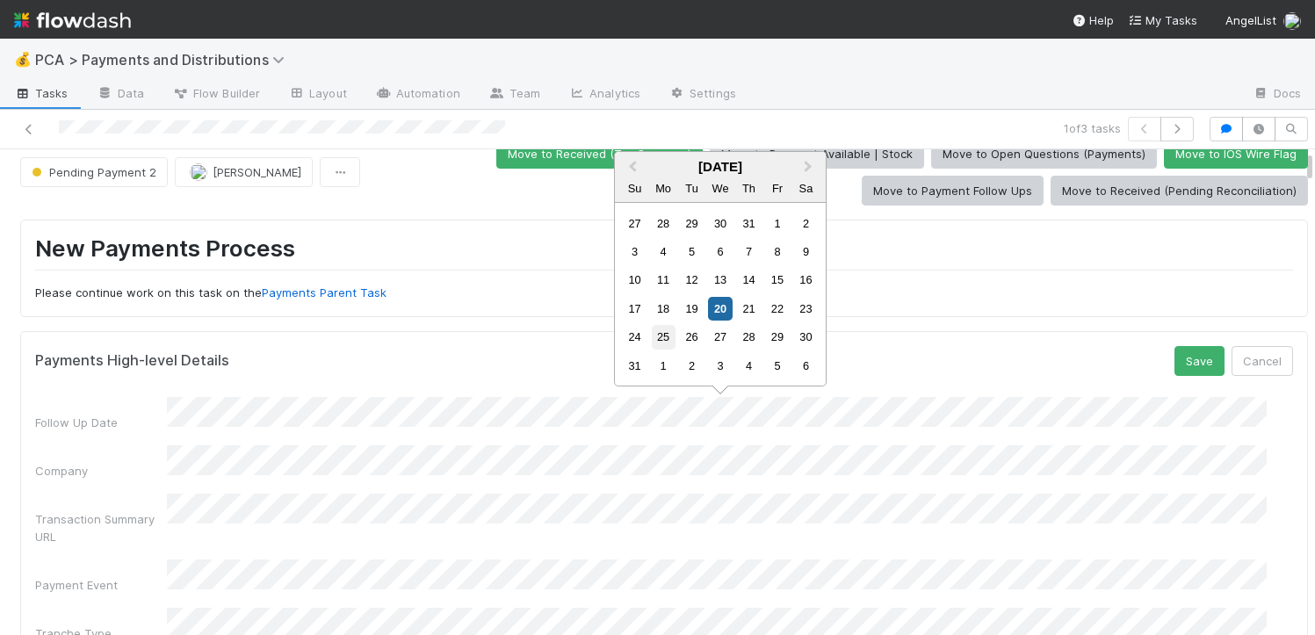
click at [669, 333] on div "25" at bounding box center [664, 337] width 24 height 24
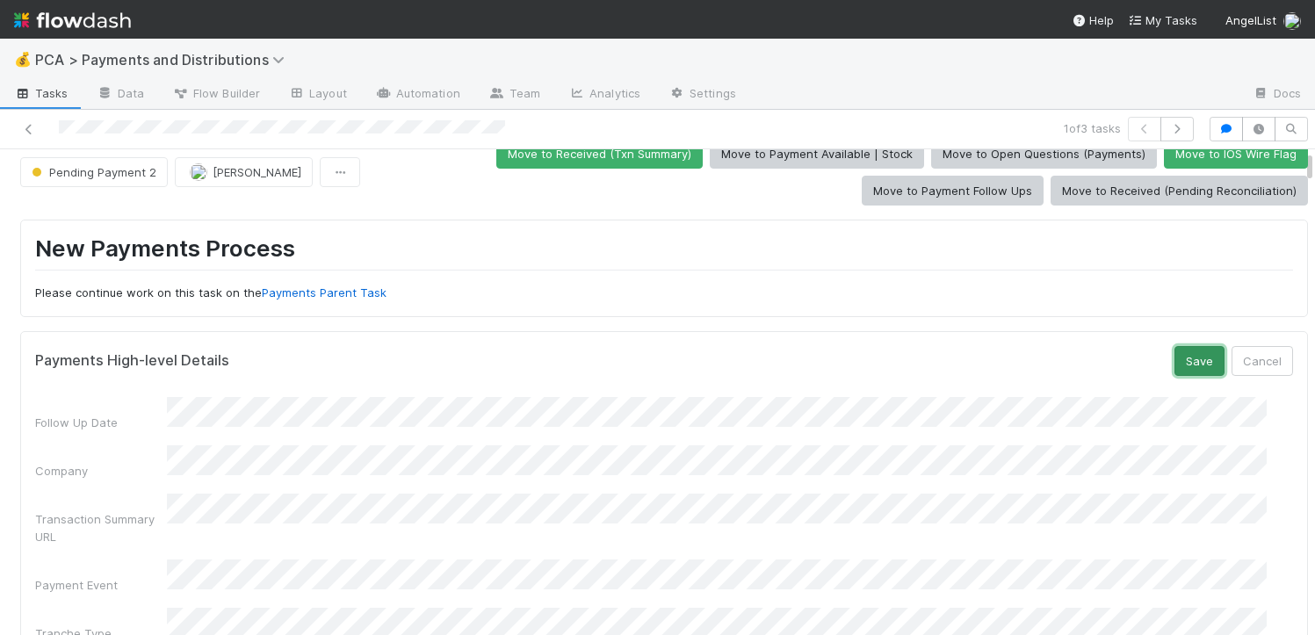
click at [1178, 353] on button "Save" at bounding box center [1200, 361] width 50 height 30
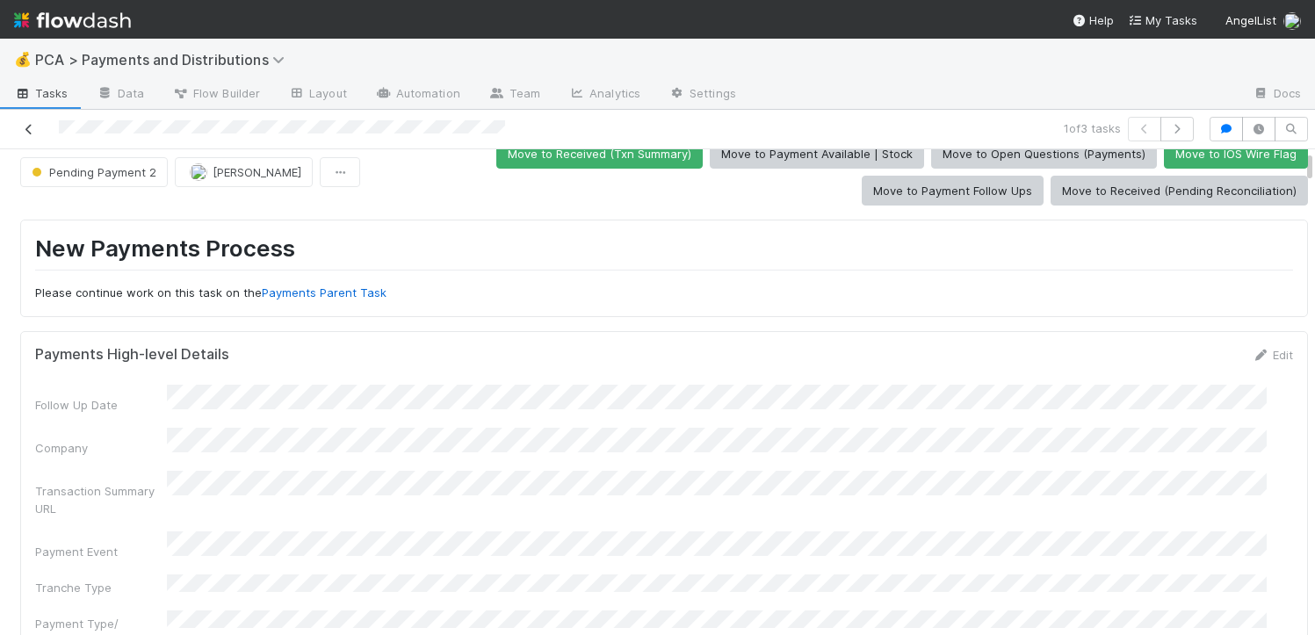
click at [27, 126] on icon at bounding box center [29, 129] width 18 height 11
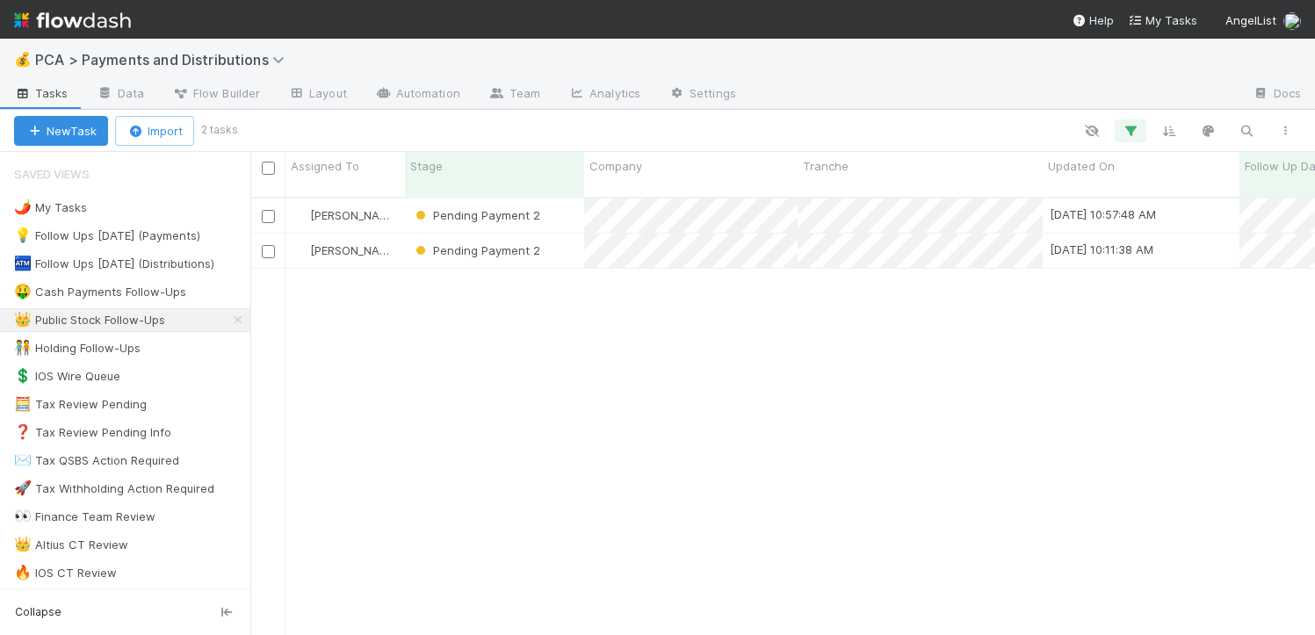
scroll to position [438, 1052]
click at [567, 202] on div "Pending Payment 2" at bounding box center [494, 216] width 179 height 34
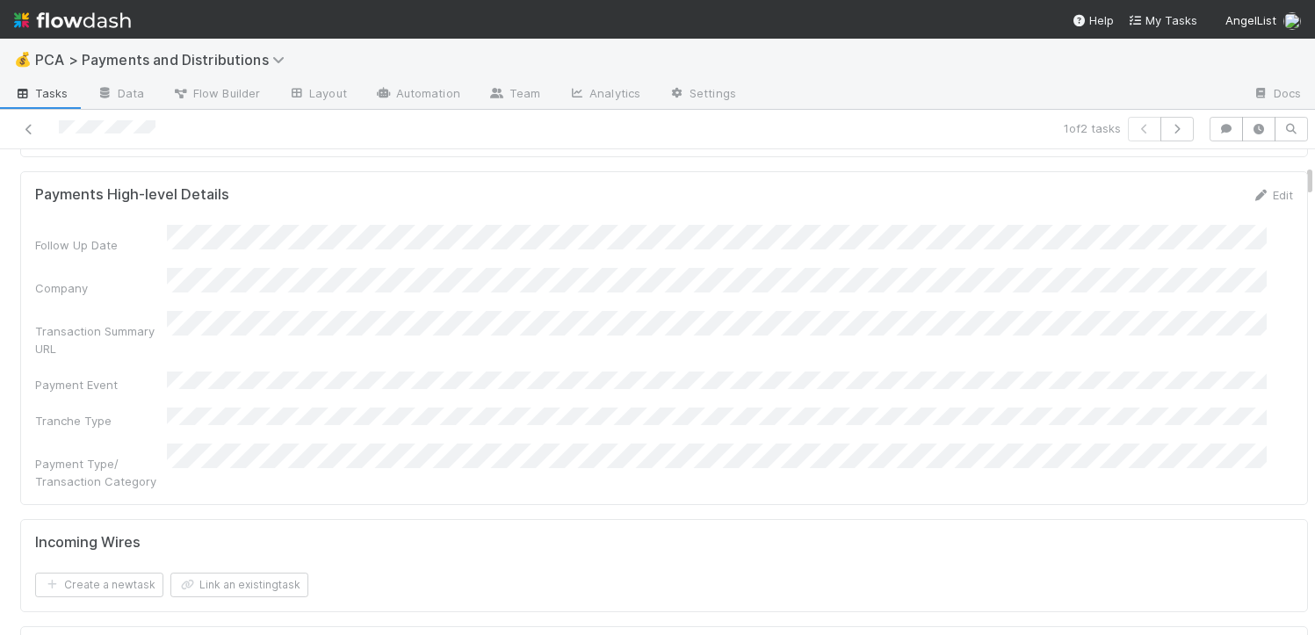
scroll to position [394, 0]
click at [1252, 204] on link "Edit" at bounding box center [1272, 197] width 41 height 14
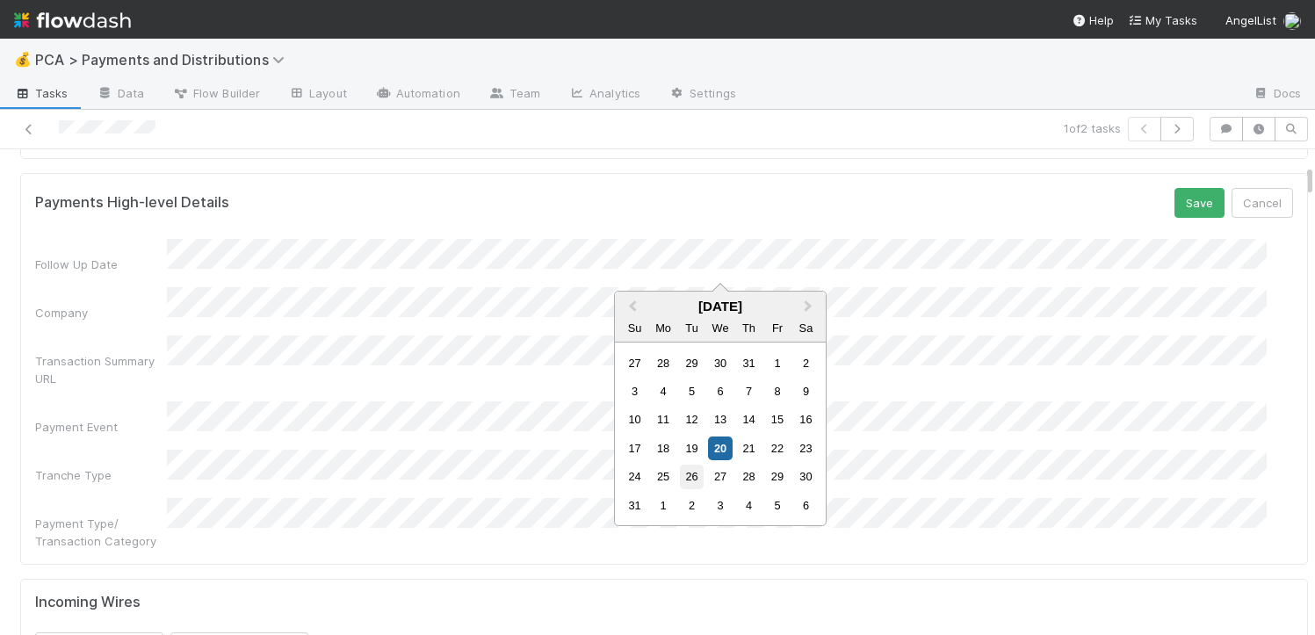
click at [693, 480] on div "26" at bounding box center [692, 477] width 24 height 24
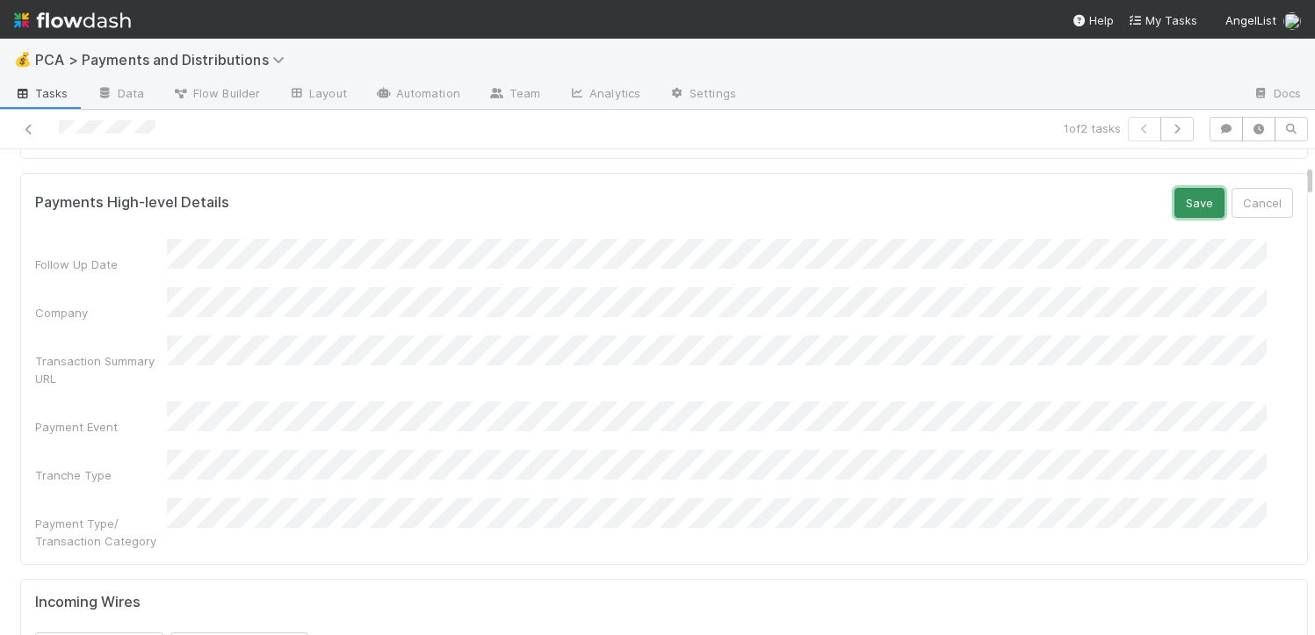
click at [1175, 218] on button "Save" at bounding box center [1200, 203] width 50 height 30
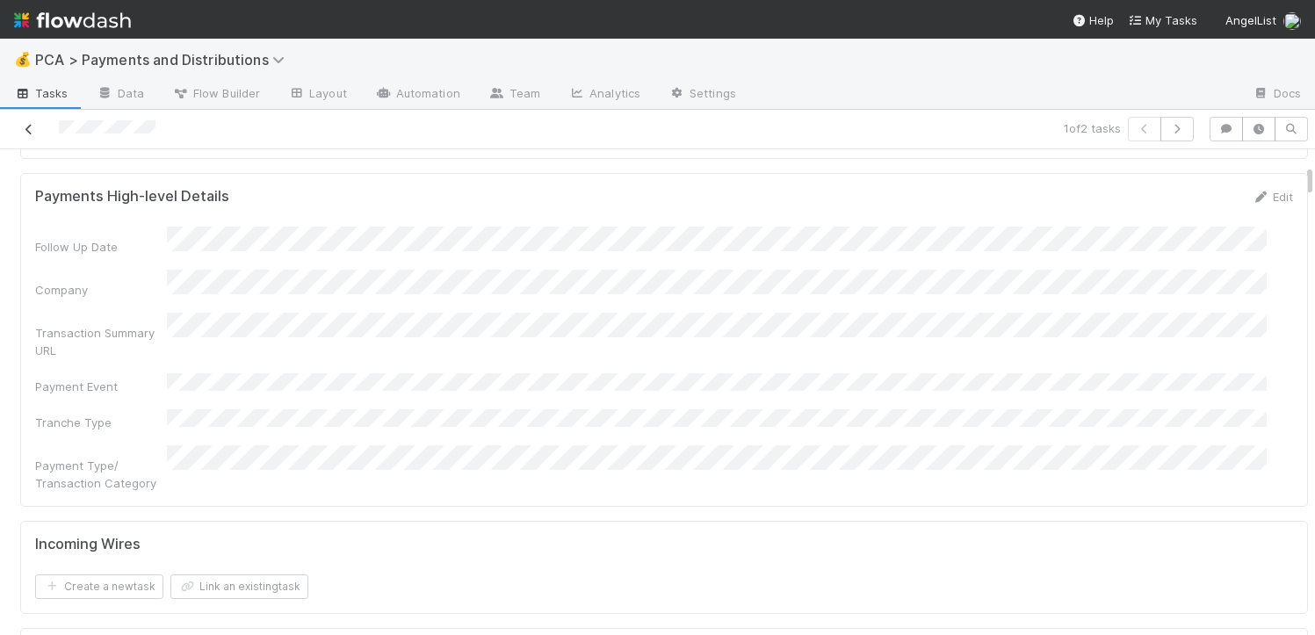
click at [27, 127] on icon at bounding box center [29, 129] width 18 height 11
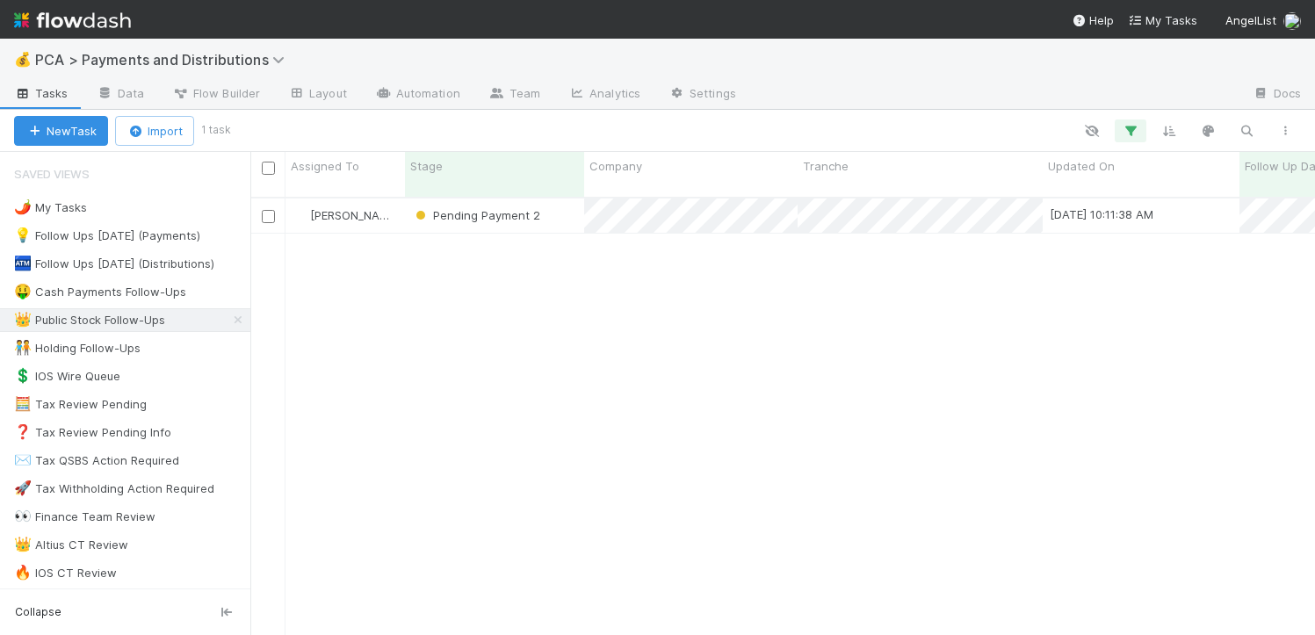
scroll to position [438, 1052]
click at [569, 199] on div "Pending Payment 2" at bounding box center [494, 216] width 179 height 34
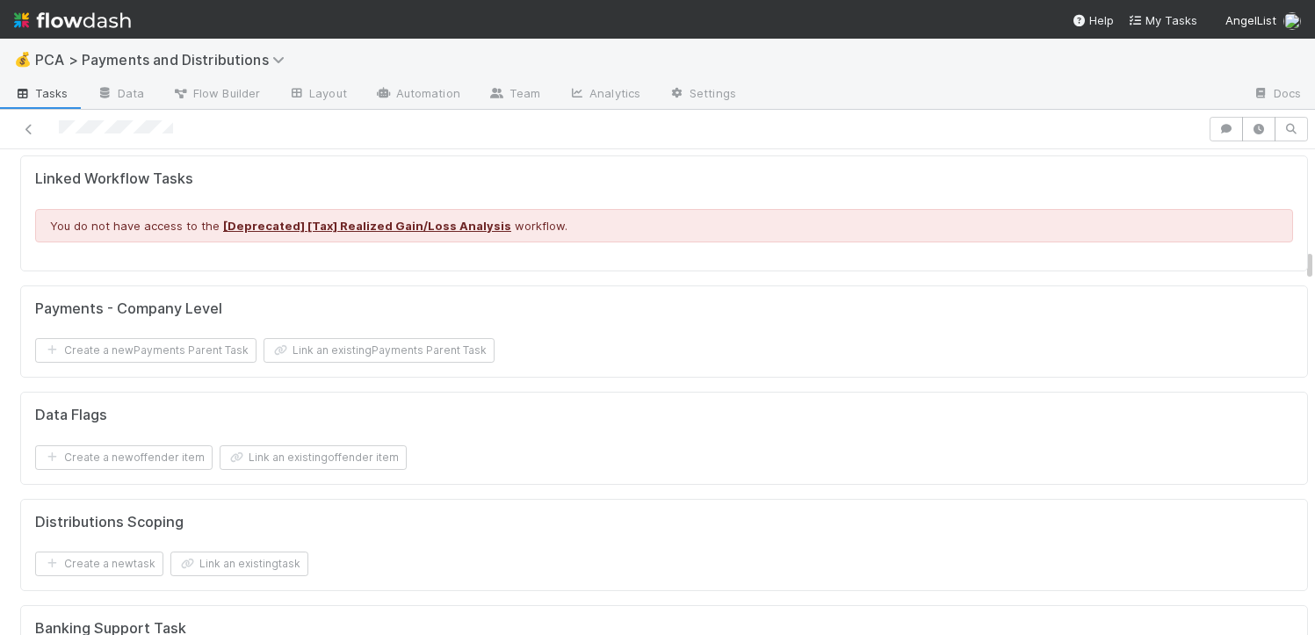
scroll to position [2739, 0]
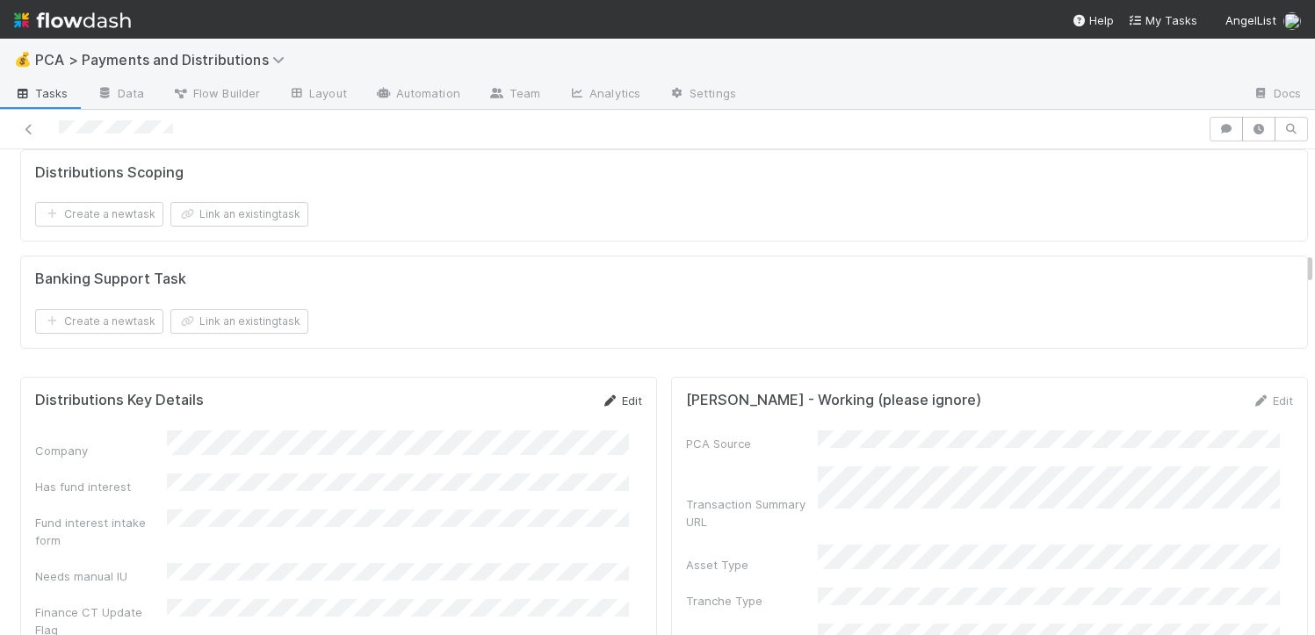
click at [609, 394] on link "Edit" at bounding box center [621, 401] width 41 height 14
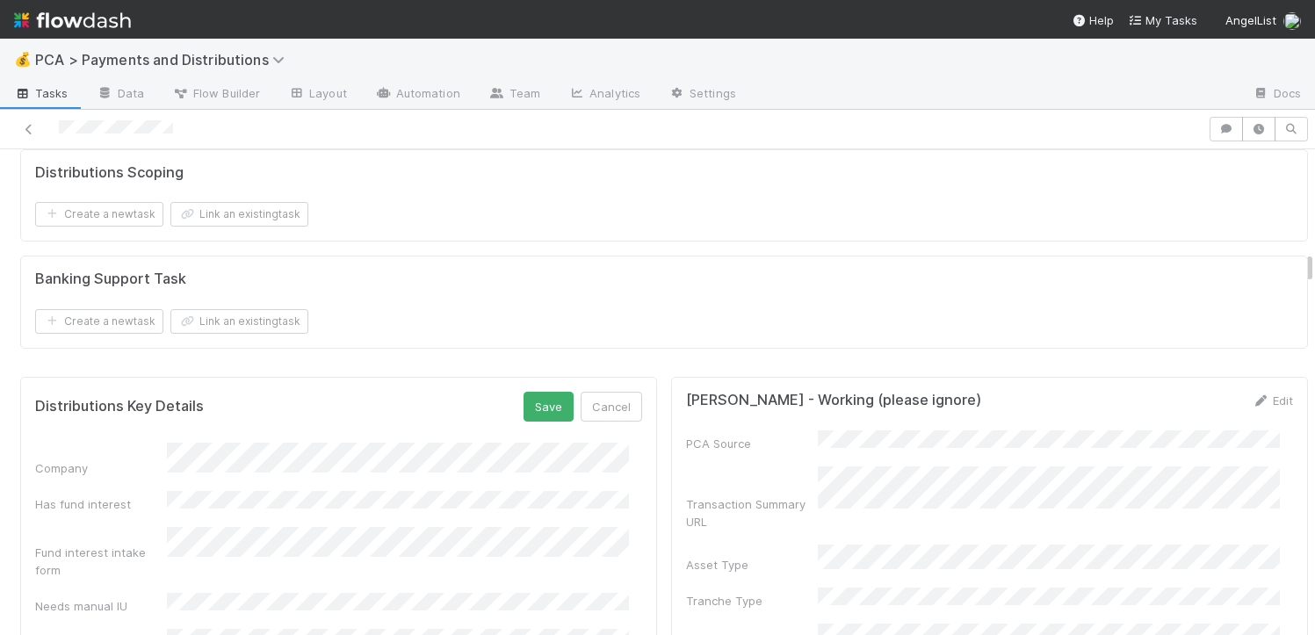
scroll to position [2963, 0]
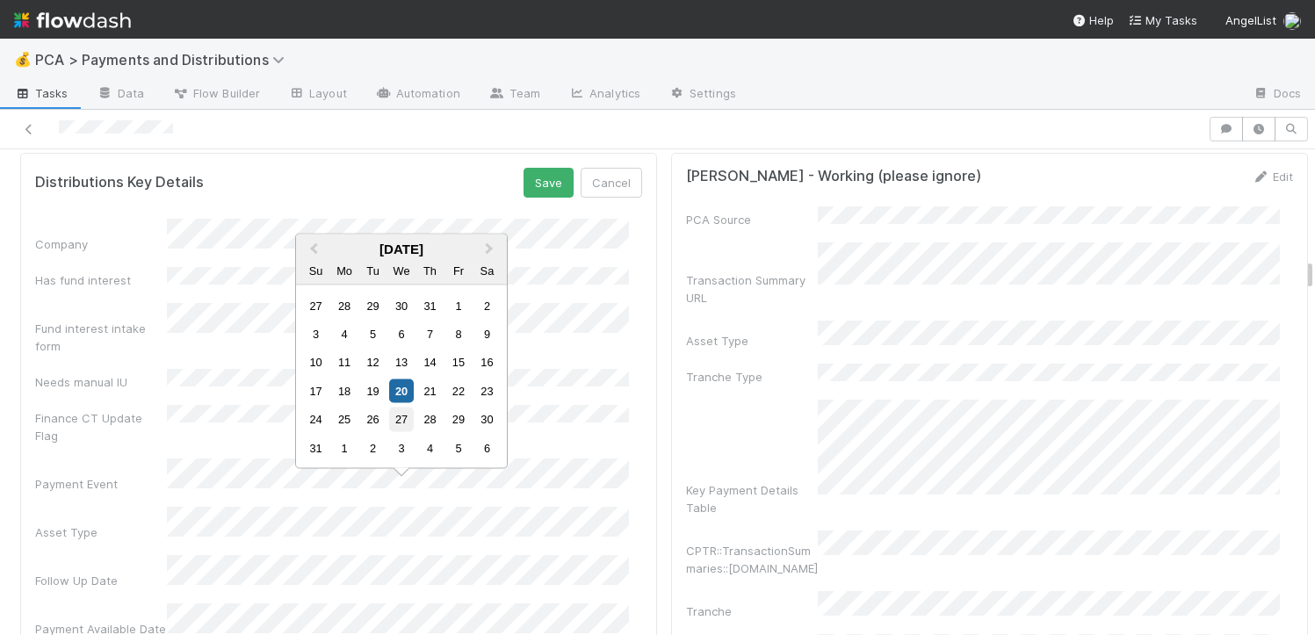
click at [406, 412] on div "27" at bounding box center [401, 420] width 24 height 24
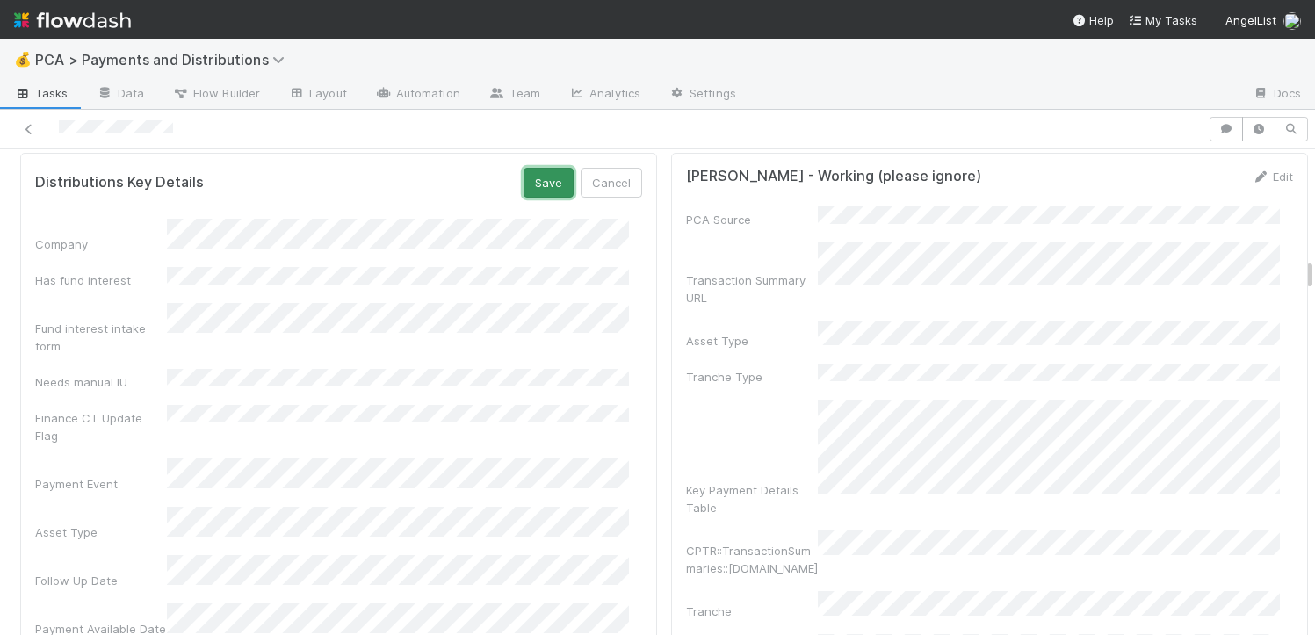
click at [527, 168] on button "Save" at bounding box center [549, 183] width 50 height 30
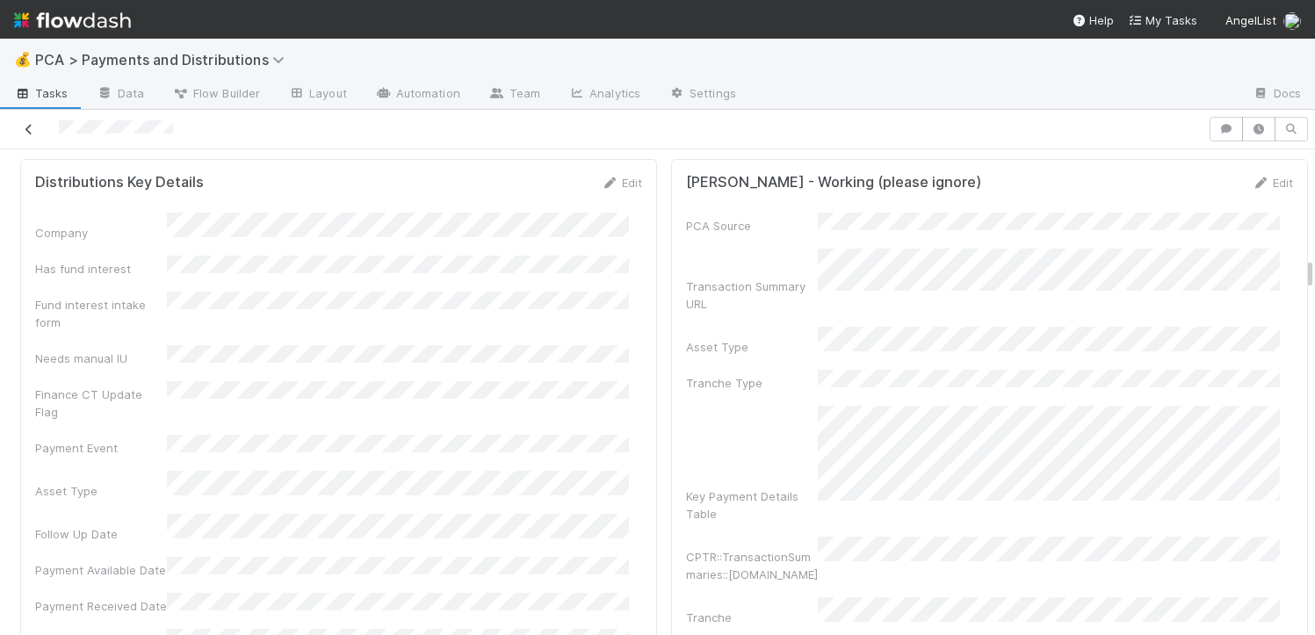
click at [37, 128] on icon at bounding box center [29, 129] width 18 height 11
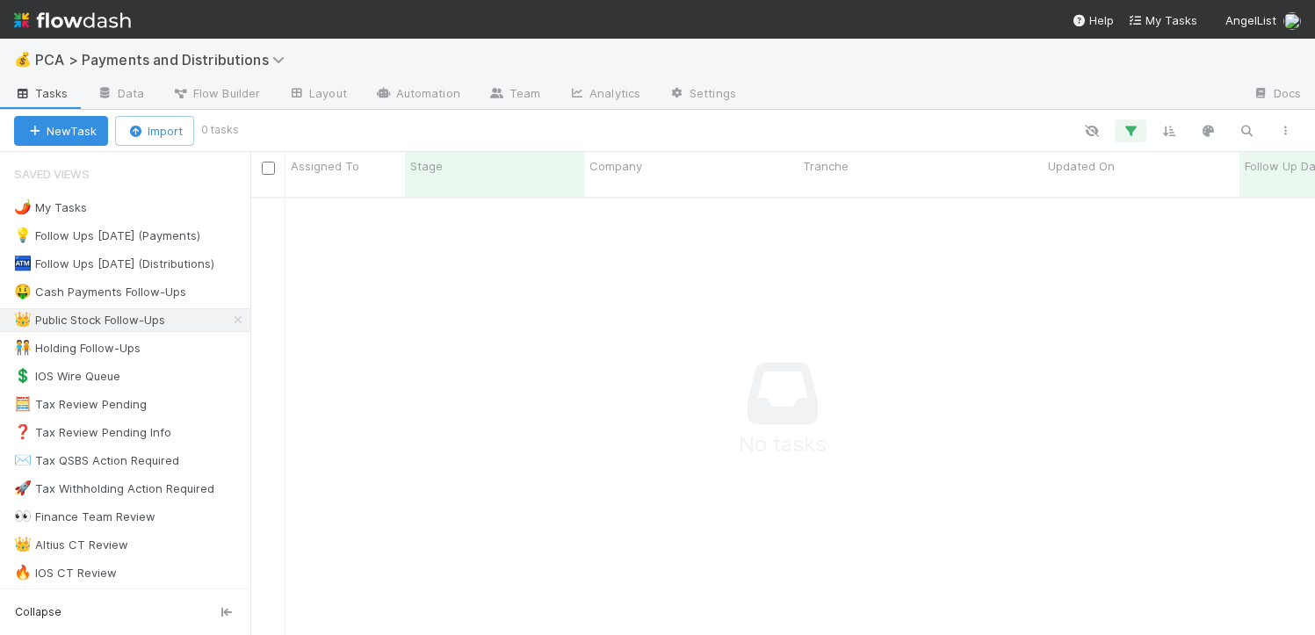
scroll to position [425, 1052]
click at [1133, 135] on icon "button" at bounding box center [1131, 131] width 18 height 16
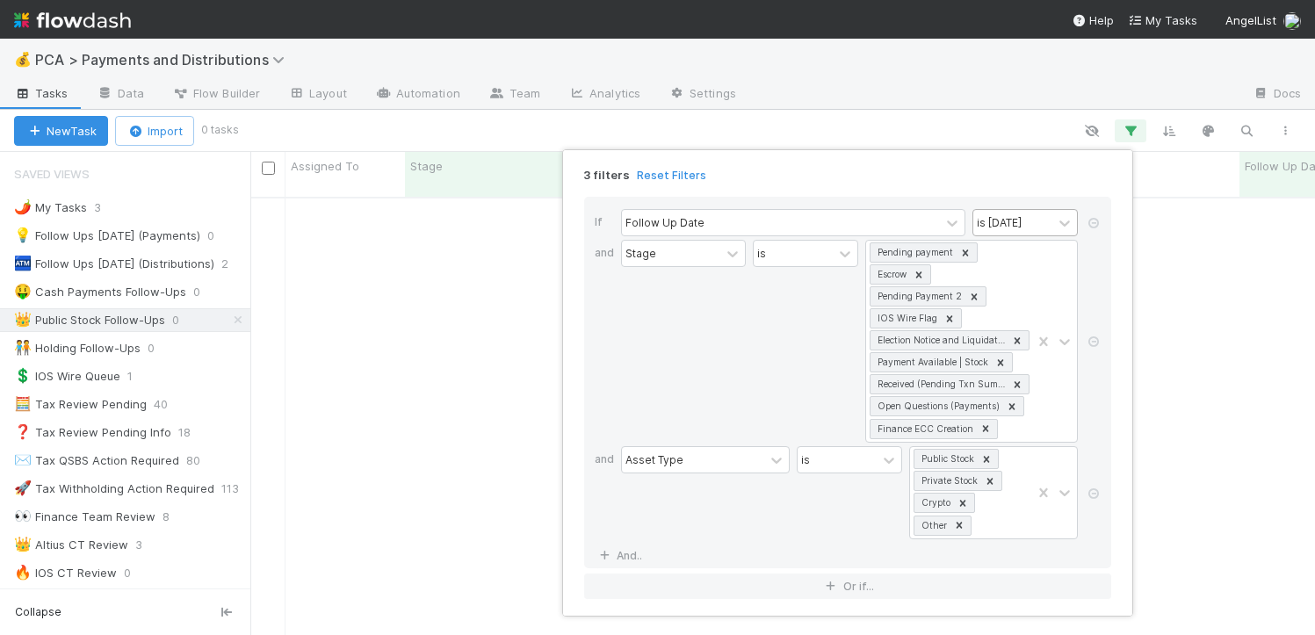
click at [1007, 215] on div "is today" at bounding box center [999, 222] width 45 height 16
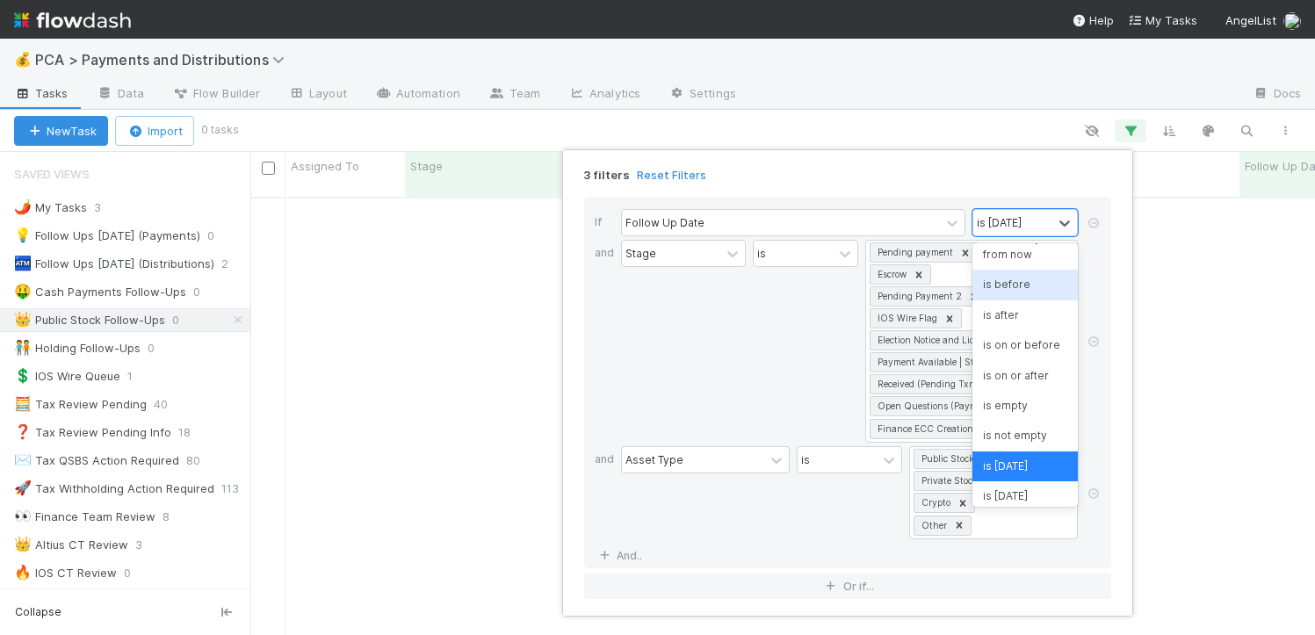
scroll to position [0, 0]
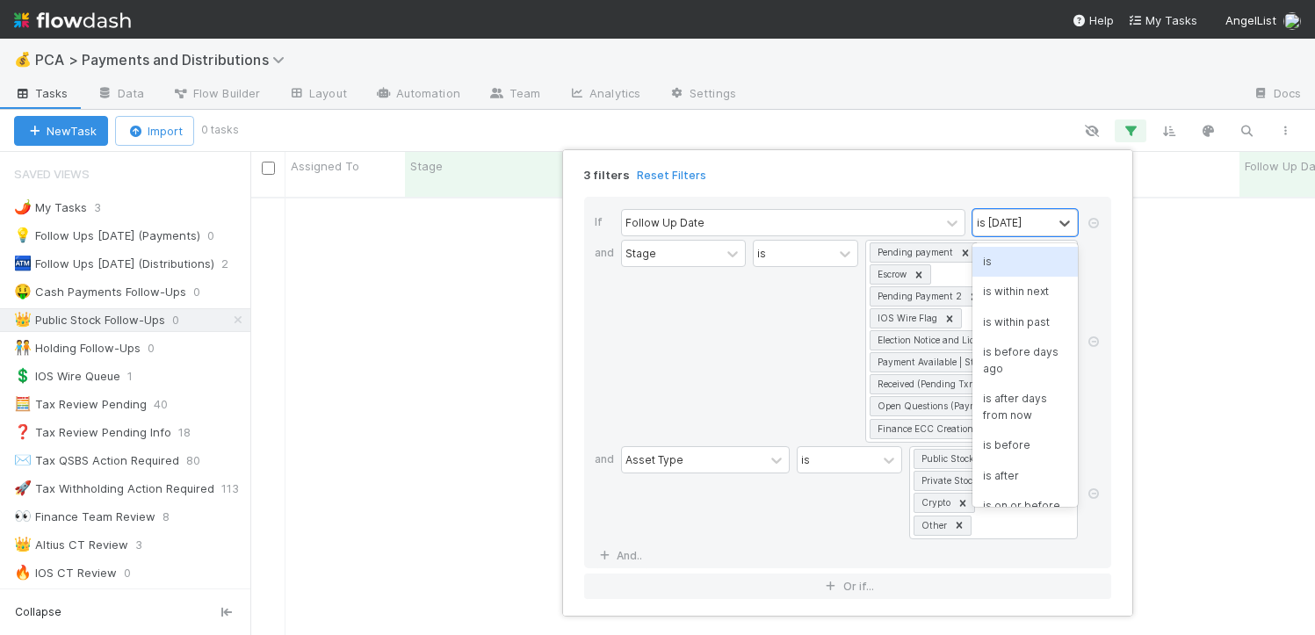
click at [1000, 264] on div "is" at bounding box center [1025, 262] width 105 height 30
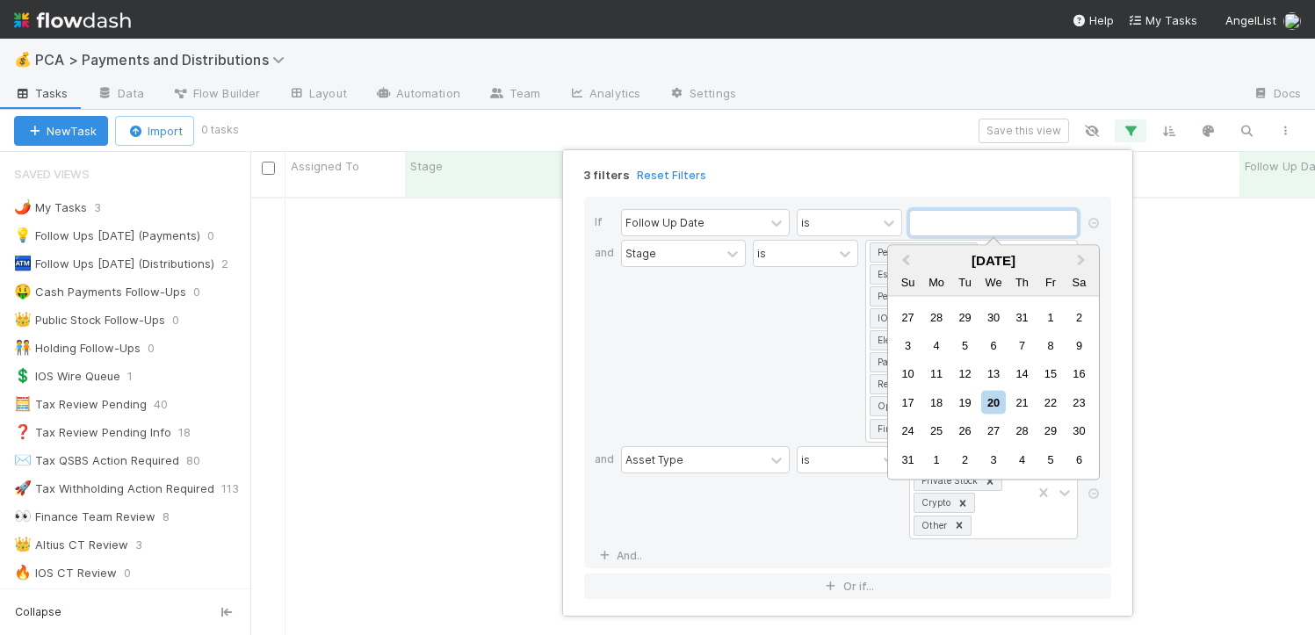
click at [999, 223] on input "text" at bounding box center [993, 223] width 169 height 26
click at [1033, 405] on div "21" at bounding box center [1022, 402] width 24 height 24
type input "08/21/2025"
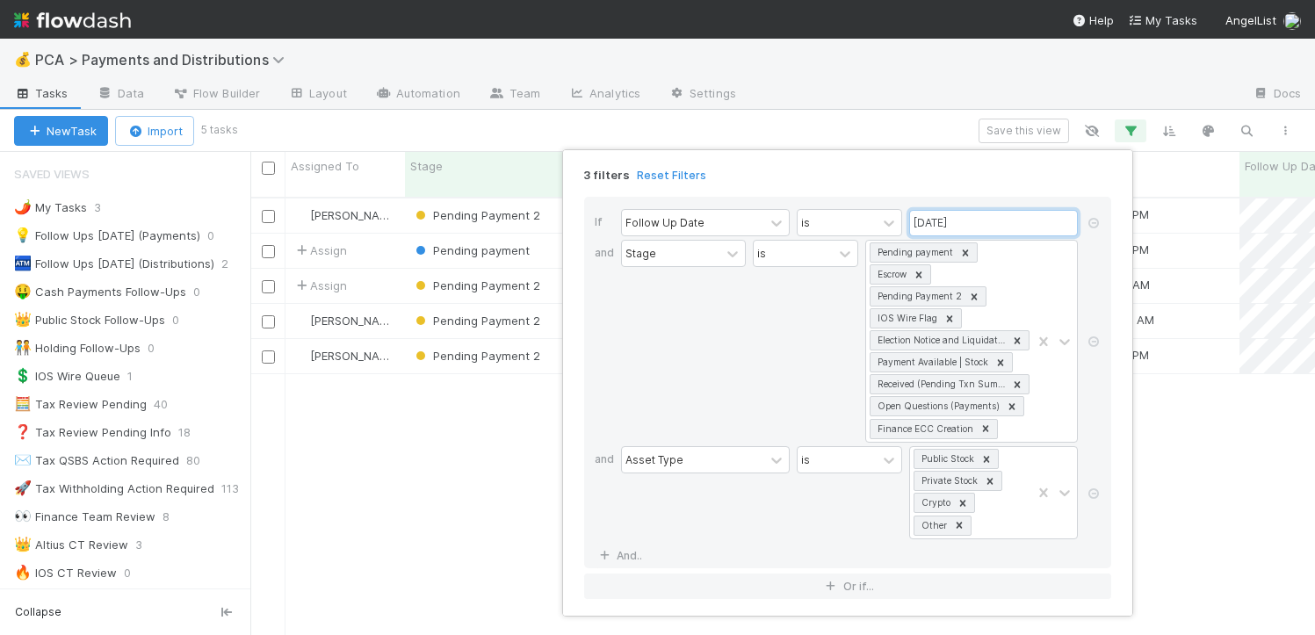
scroll to position [438, 1052]
click at [487, 390] on div "3 filters Reset Filters If Follow Up Date is 08/21/2025 and Stage is Pending pa…" at bounding box center [657, 317] width 1315 height 635
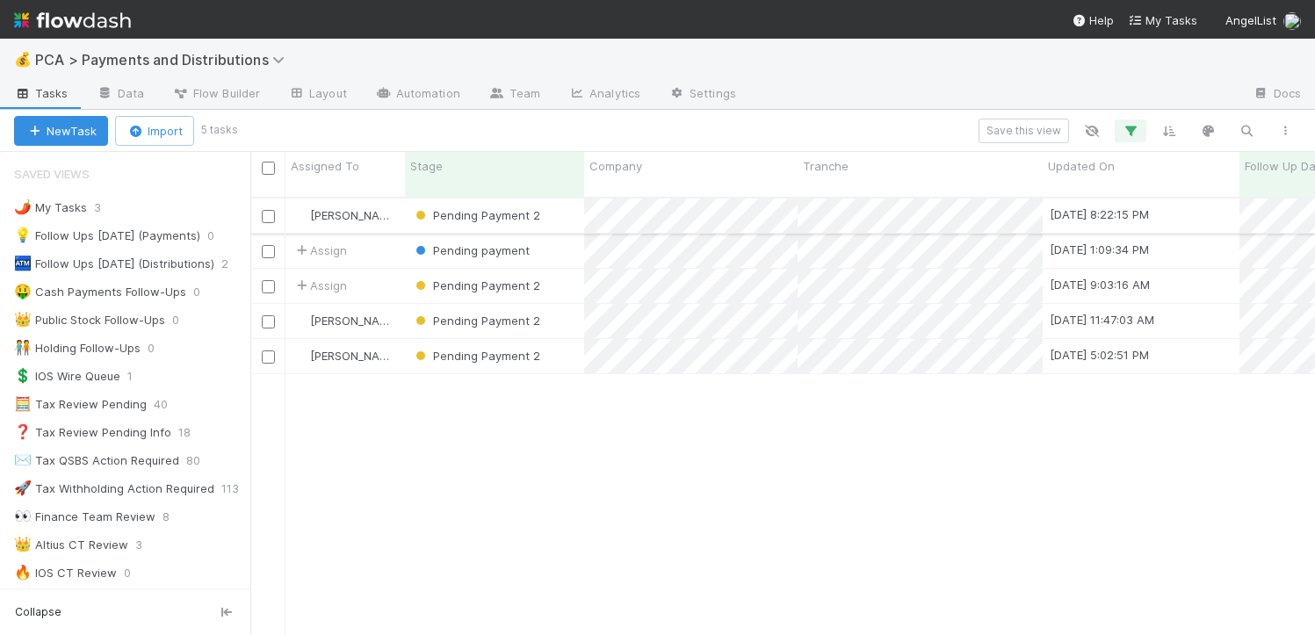
click at [558, 201] on div "Pending Payment 2" at bounding box center [494, 216] width 179 height 34
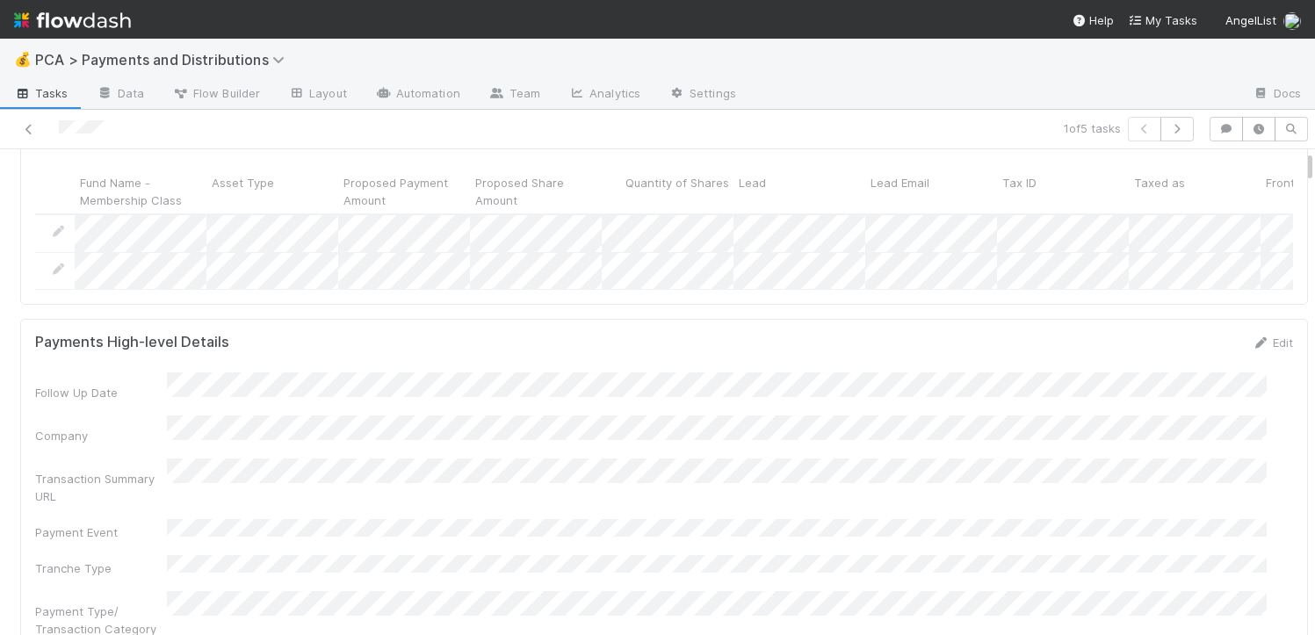
scroll to position [305, 0]
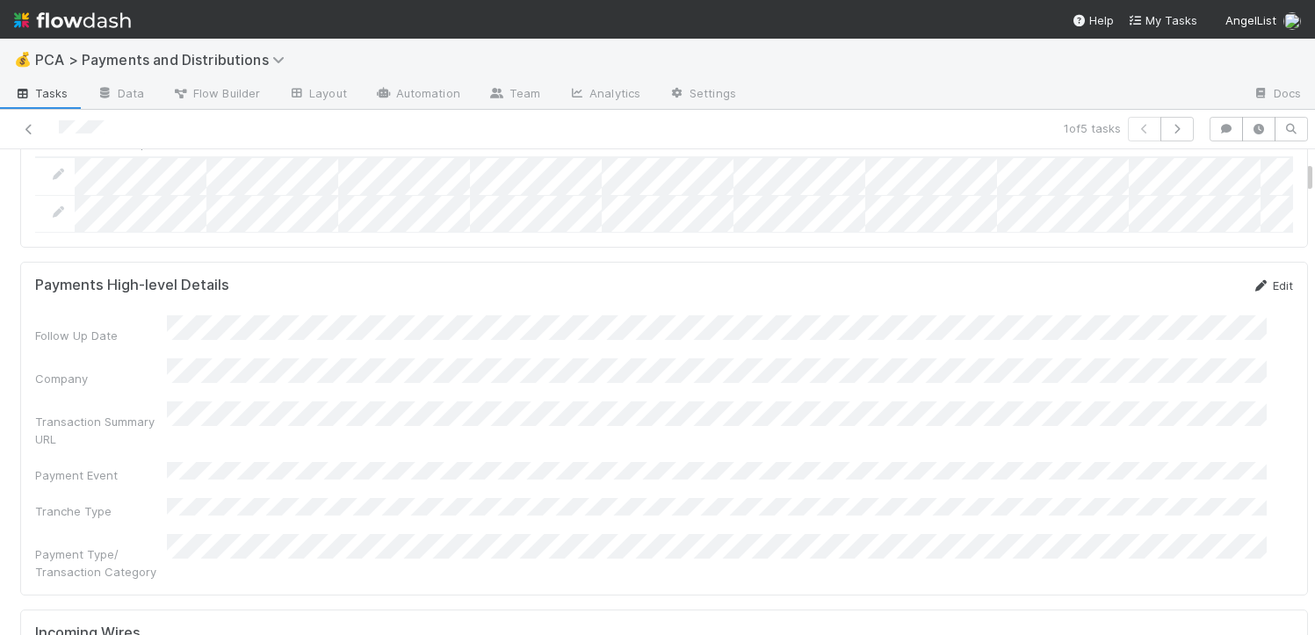
click at [1252, 293] on link "Edit" at bounding box center [1272, 286] width 41 height 14
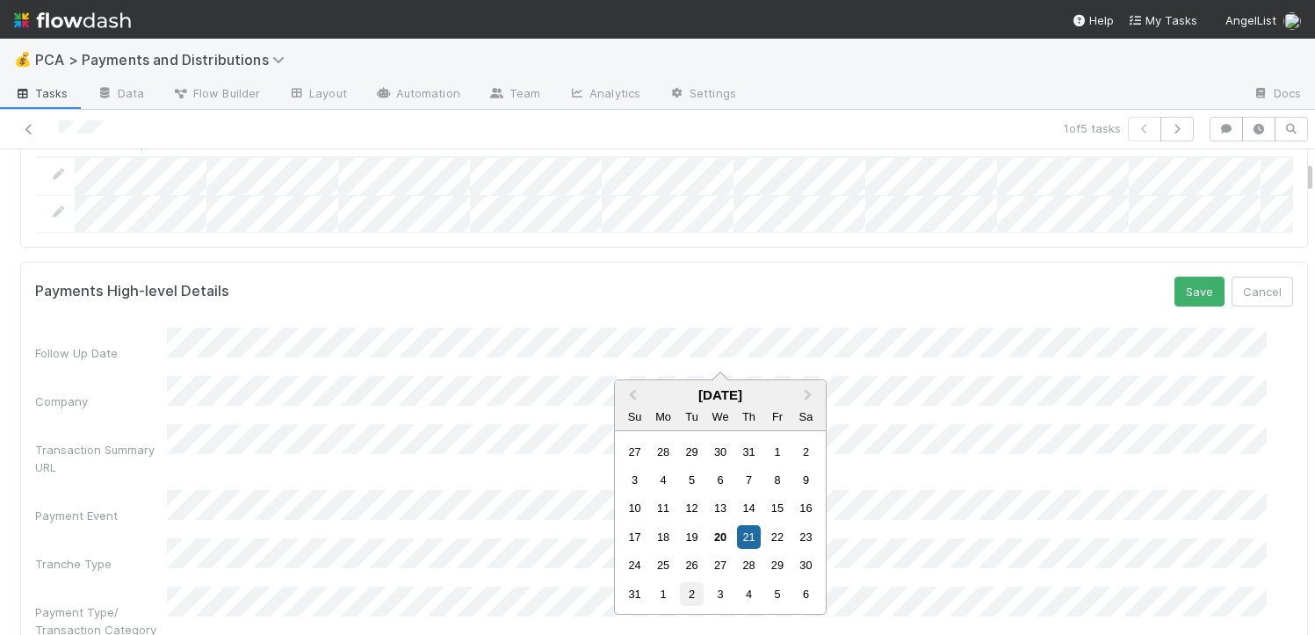
click at [687, 598] on div "2" at bounding box center [692, 595] width 24 height 24
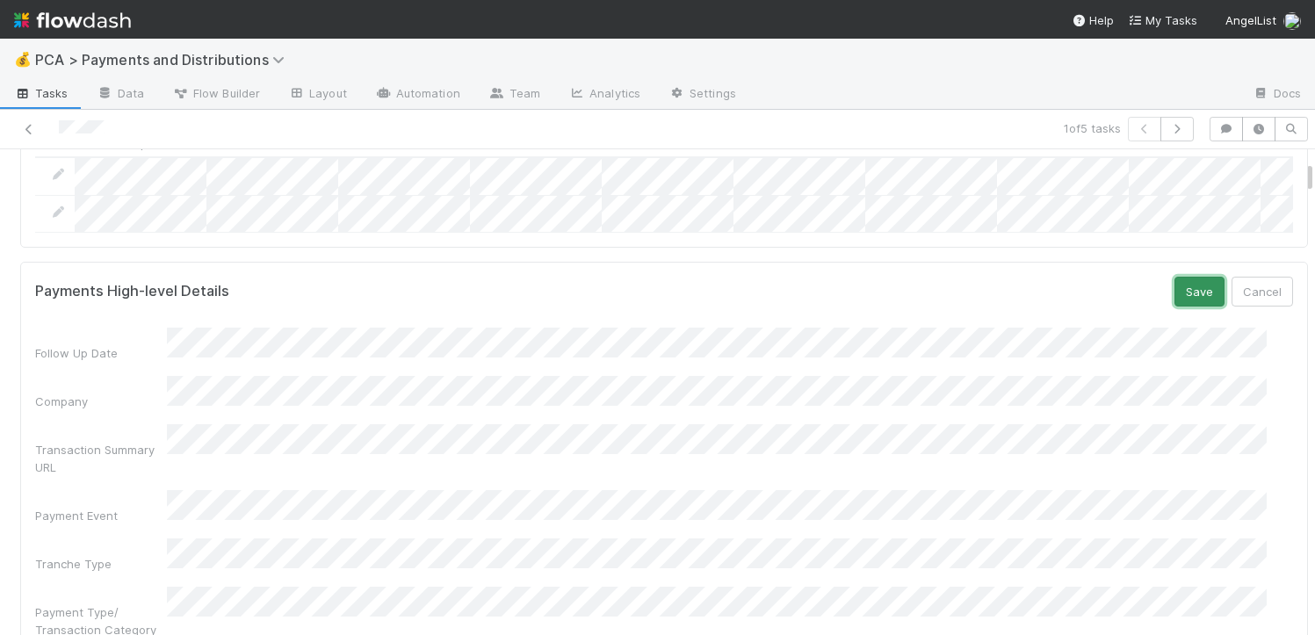
click at [1175, 307] on button "Save" at bounding box center [1200, 292] width 50 height 30
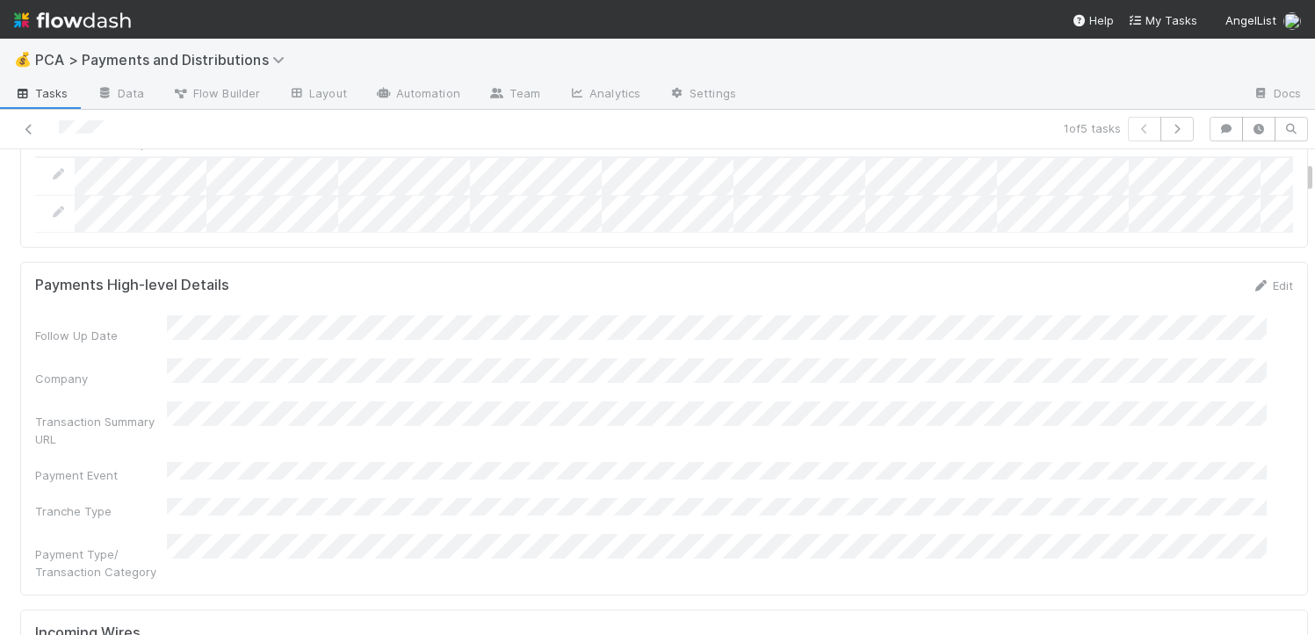
scroll to position [0, 0]
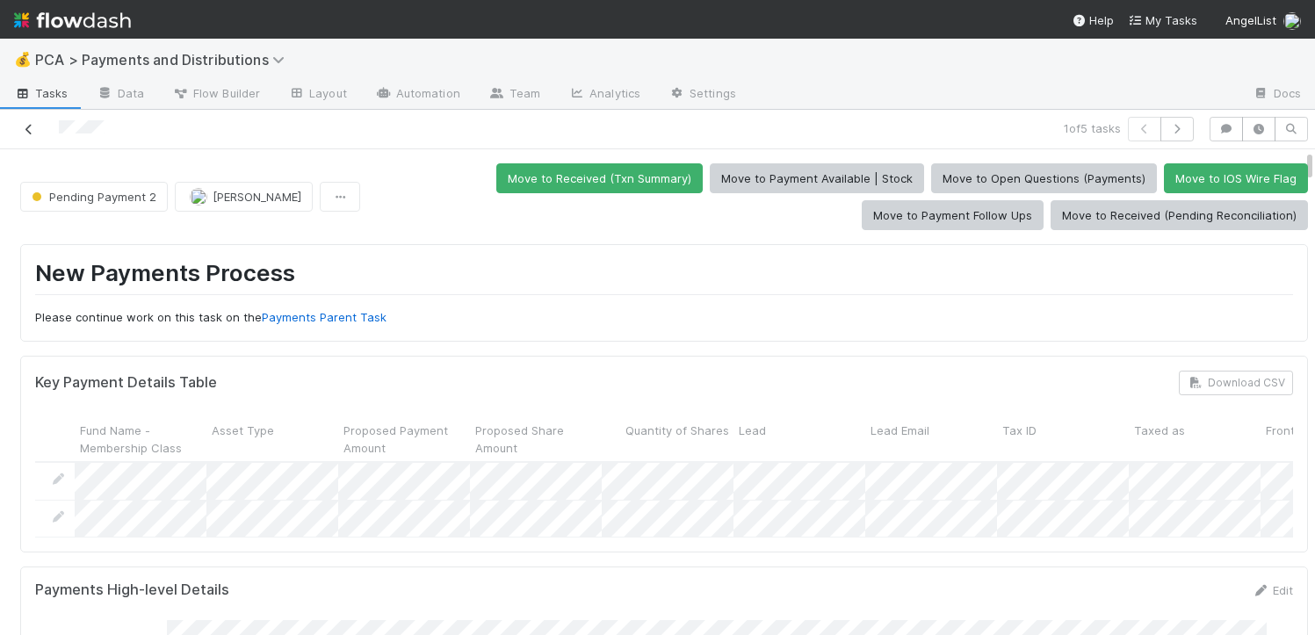
click at [25, 133] on icon at bounding box center [29, 129] width 18 height 11
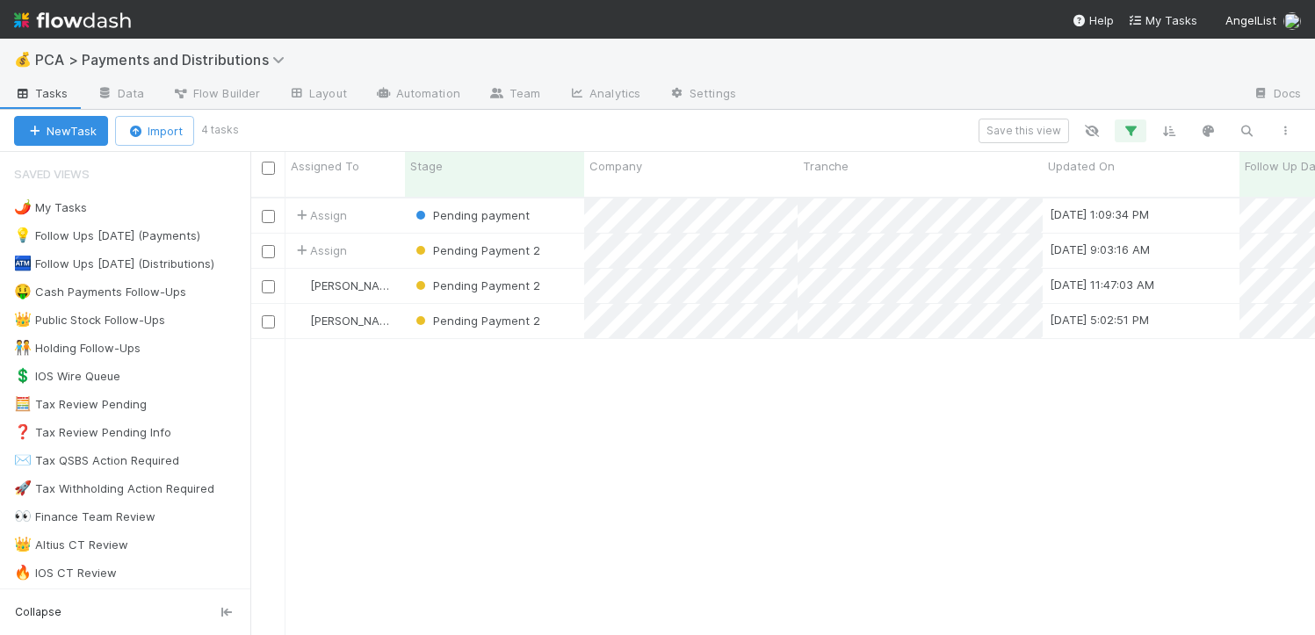
scroll to position [438, 1052]
click at [564, 205] on div "Pending payment" at bounding box center [494, 216] width 179 height 34
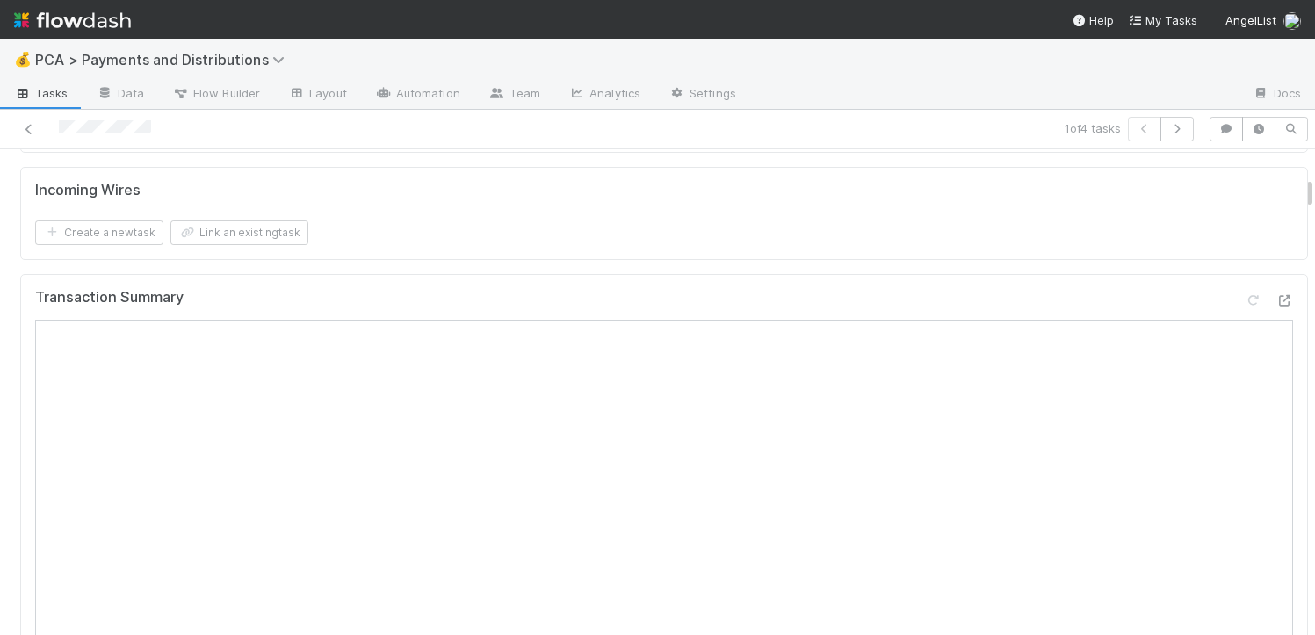
scroll to position [737, 0]
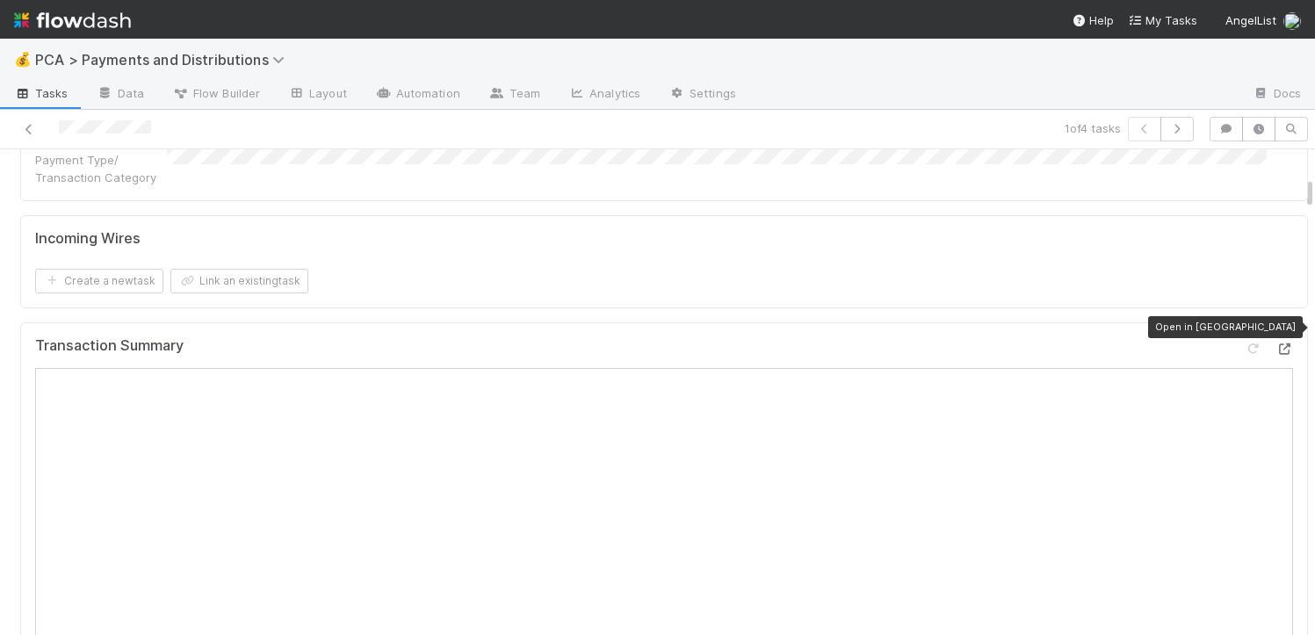
click at [1276, 344] on icon at bounding box center [1285, 349] width 18 height 11
click at [37, 135] on link at bounding box center [29, 129] width 18 height 18
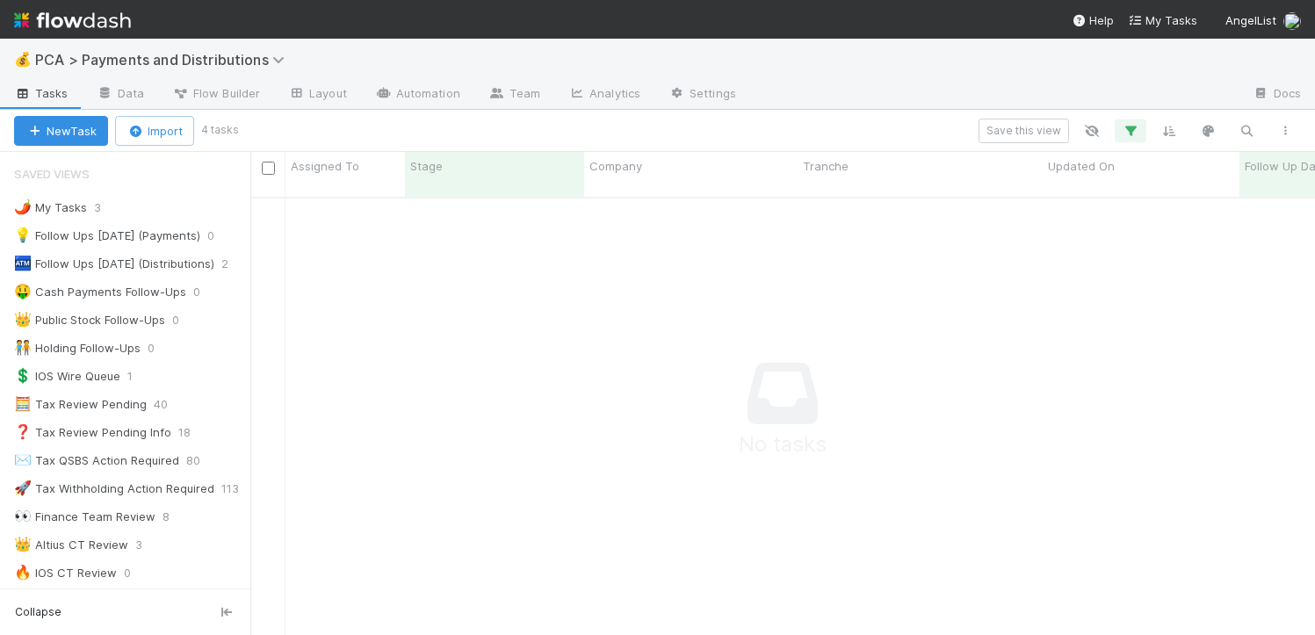
scroll to position [425, 1052]
click at [1133, 131] on icon "button" at bounding box center [1131, 131] width 18 height 16
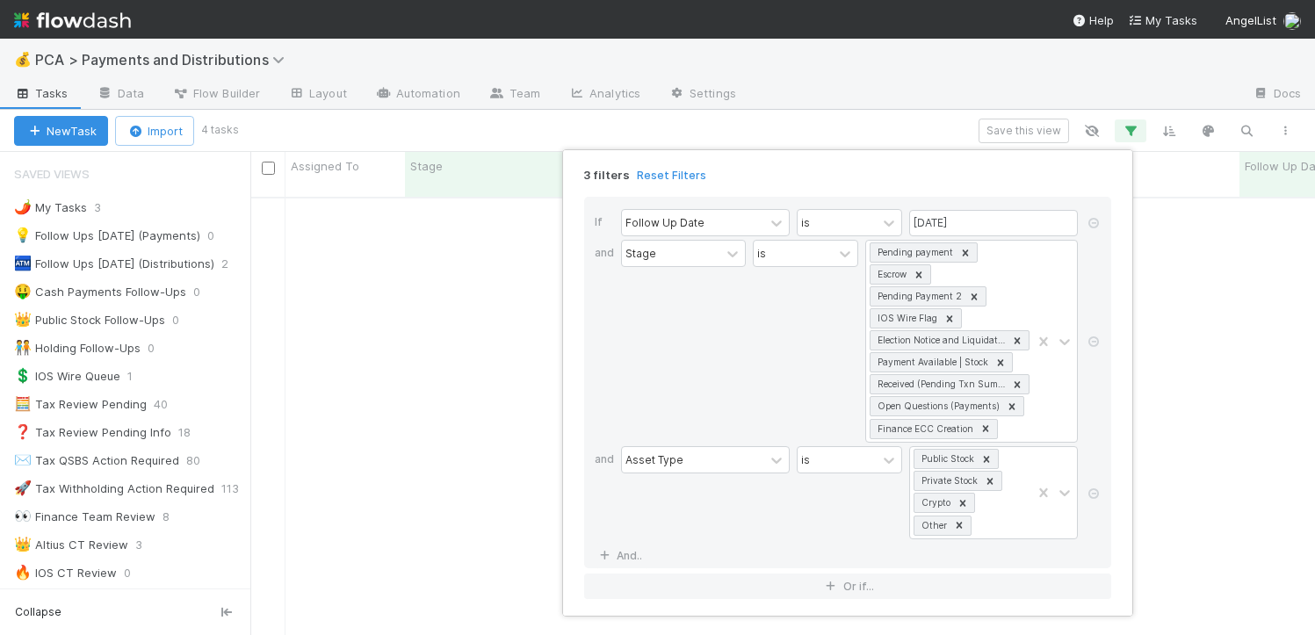
click at [127, 300] on div "3 filters Reset Filters If Follow Up Date is 08/21/2025 and Stage is Pending pa…" at bounding box center [657, 317] width 1315 height 635
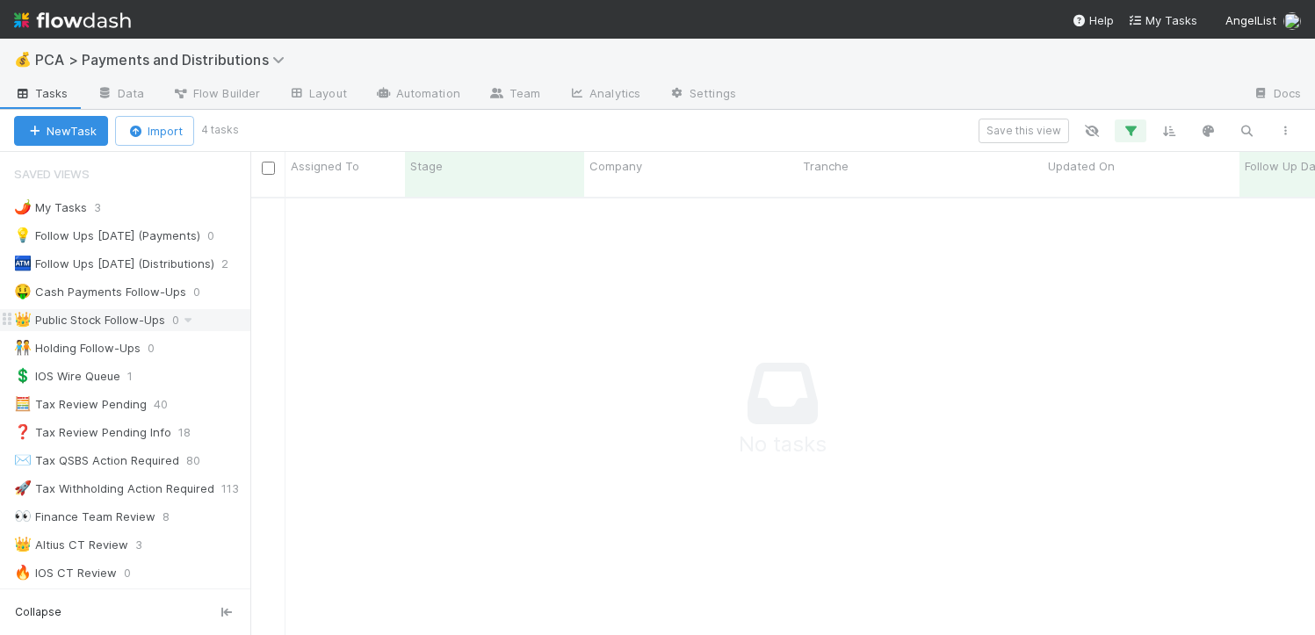
click at [108, 322] on div "👑 Public Stock Follow-Ups" at bounding box center [89, 320] width 151 height 22
click at [1125, 135] on icon "button" at bounding box center [1131, 131] width 18 height 16
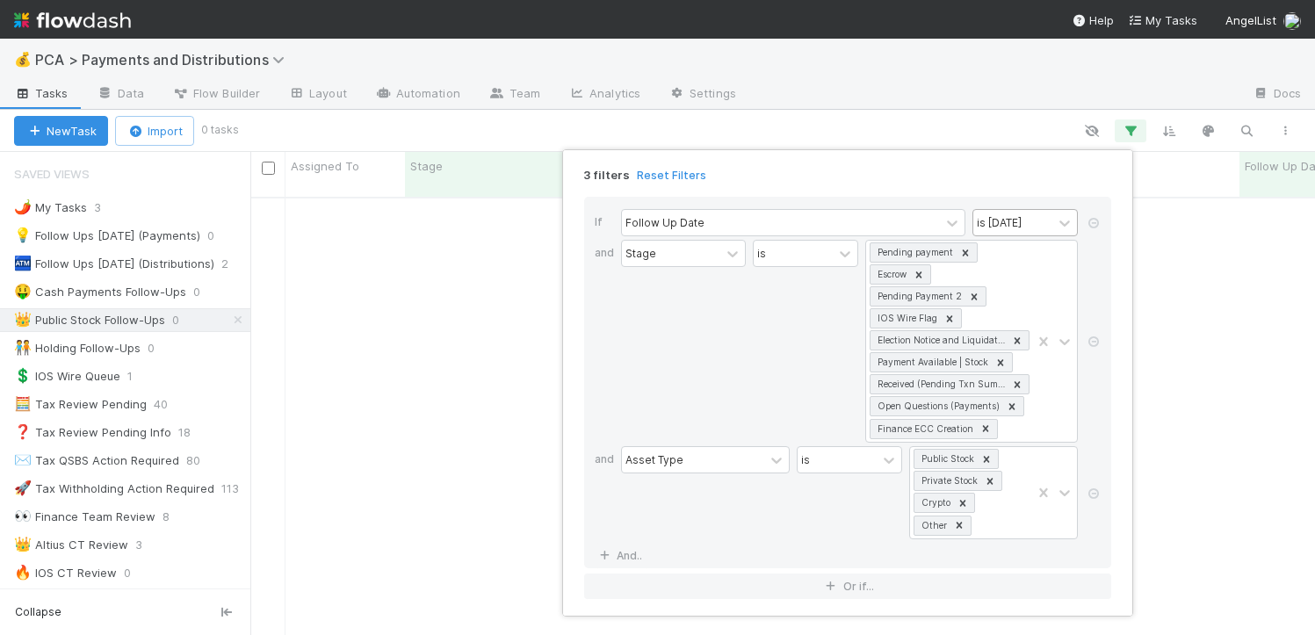
click at [1016, 221] on div "is today" at bounding box center [1013, 222] width 79 height 25
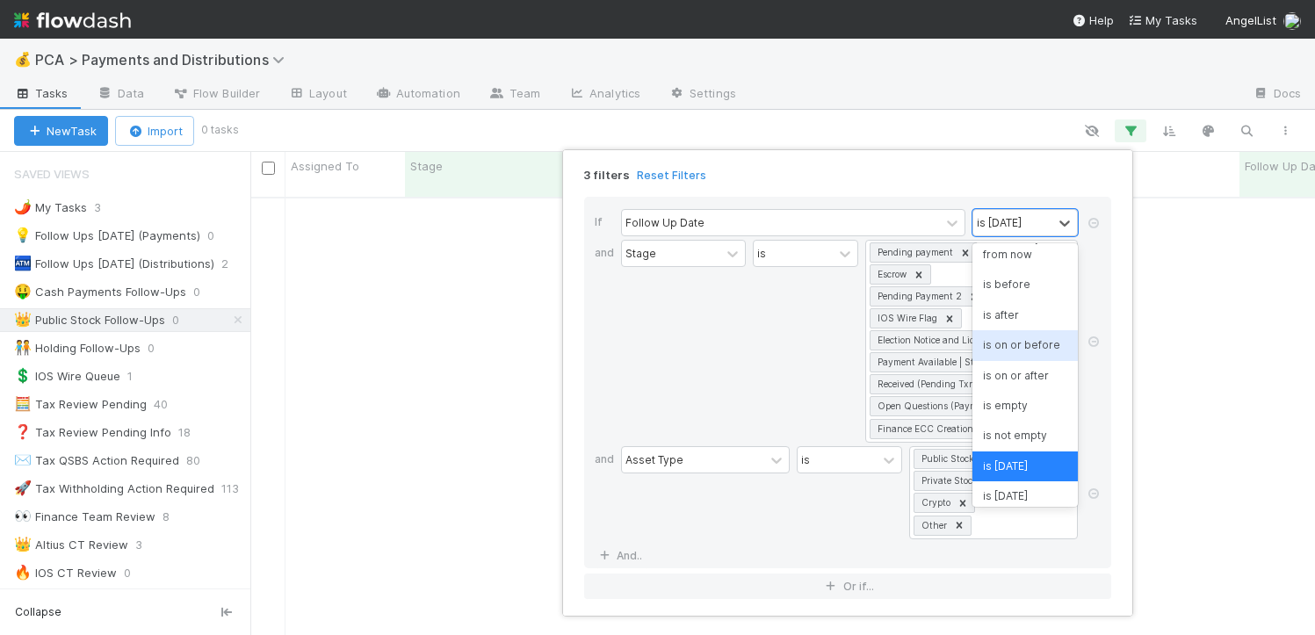
scroll to position [0, 0]
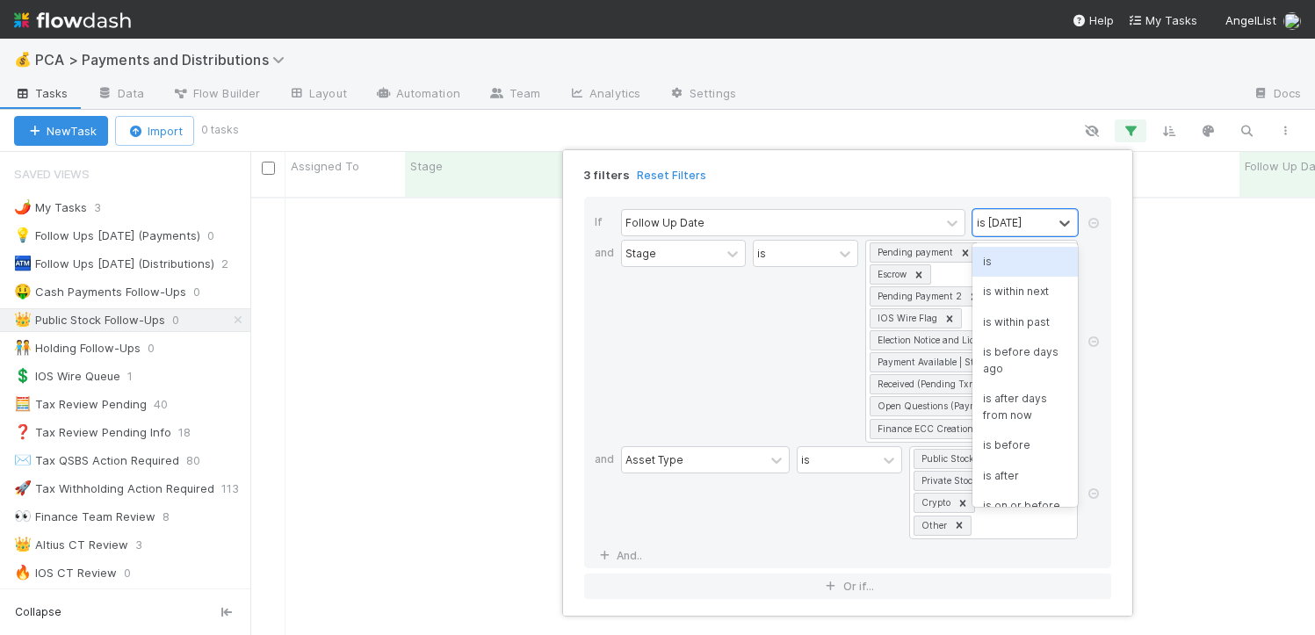
click at [1007, 270] on div "is" at bounding box center [1025, 262] width 105 height 30
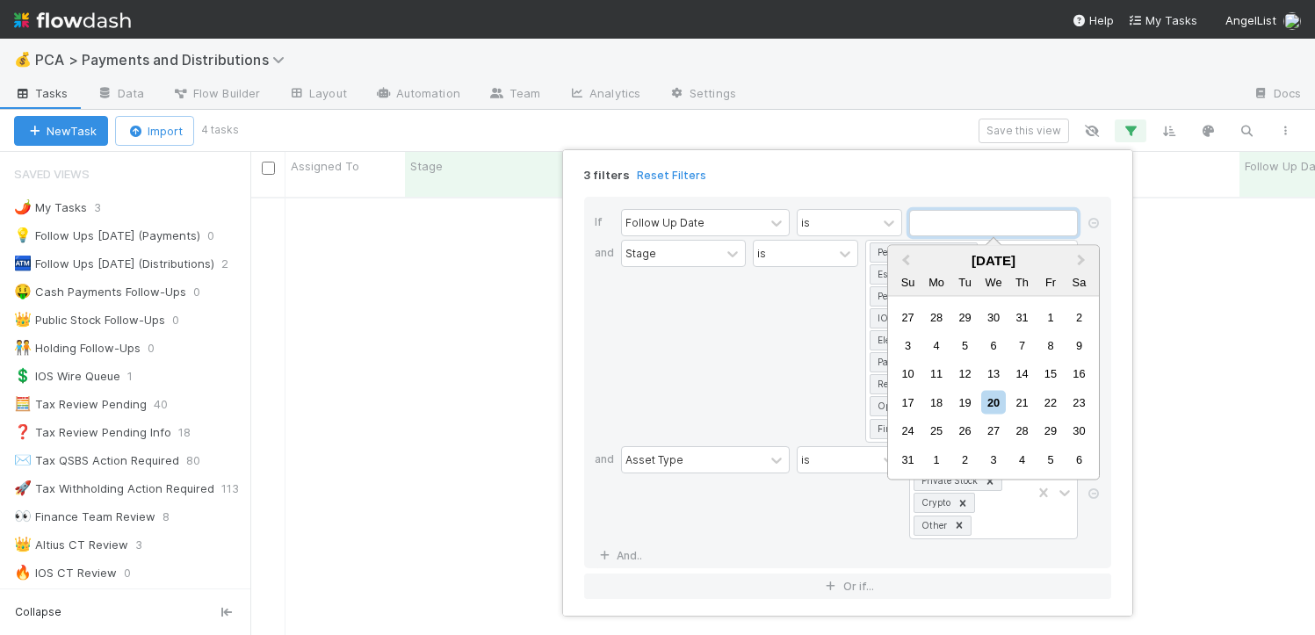
click at [988, 217] on input "text" at bounding box center [993, 223] width 169 height 26
click at [1023, 403] on div "21" at bounding box center [1022, 402] width 24 height 24
type input "08/21/2025"
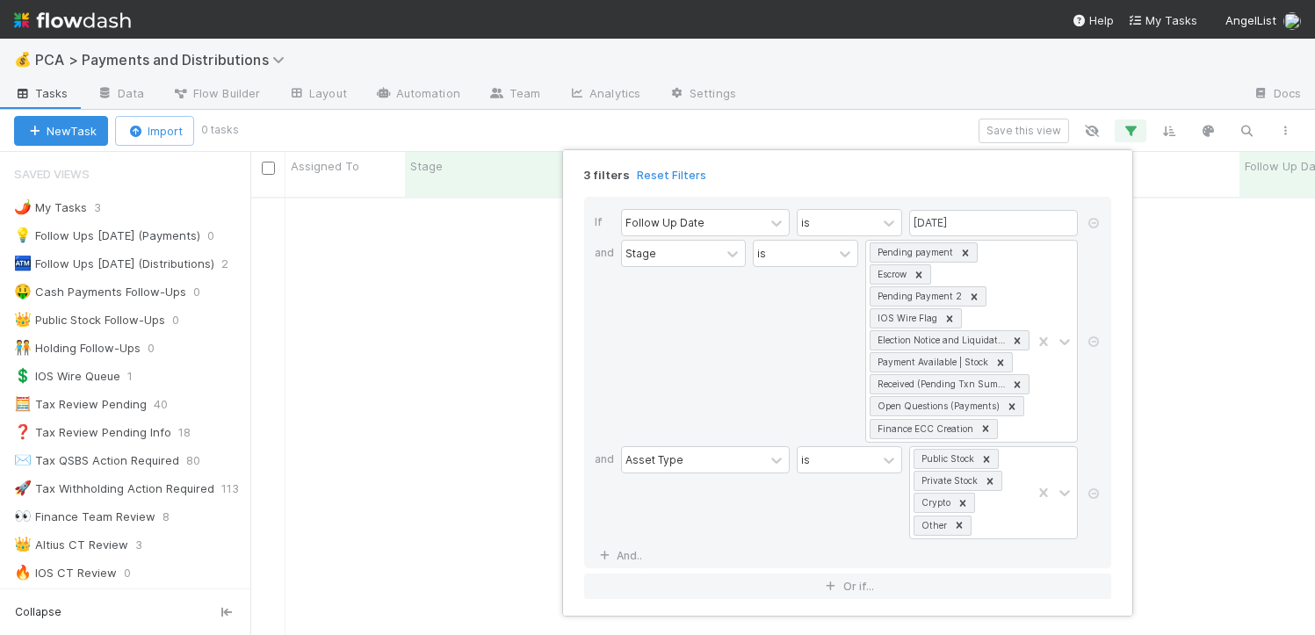
click at [433, 320] on div "3 filters Reset Filters If Follow Up Date is 08/21/2025 and Stage is Pending pa…" at bounding box center [657, 317] width 1315 height 635
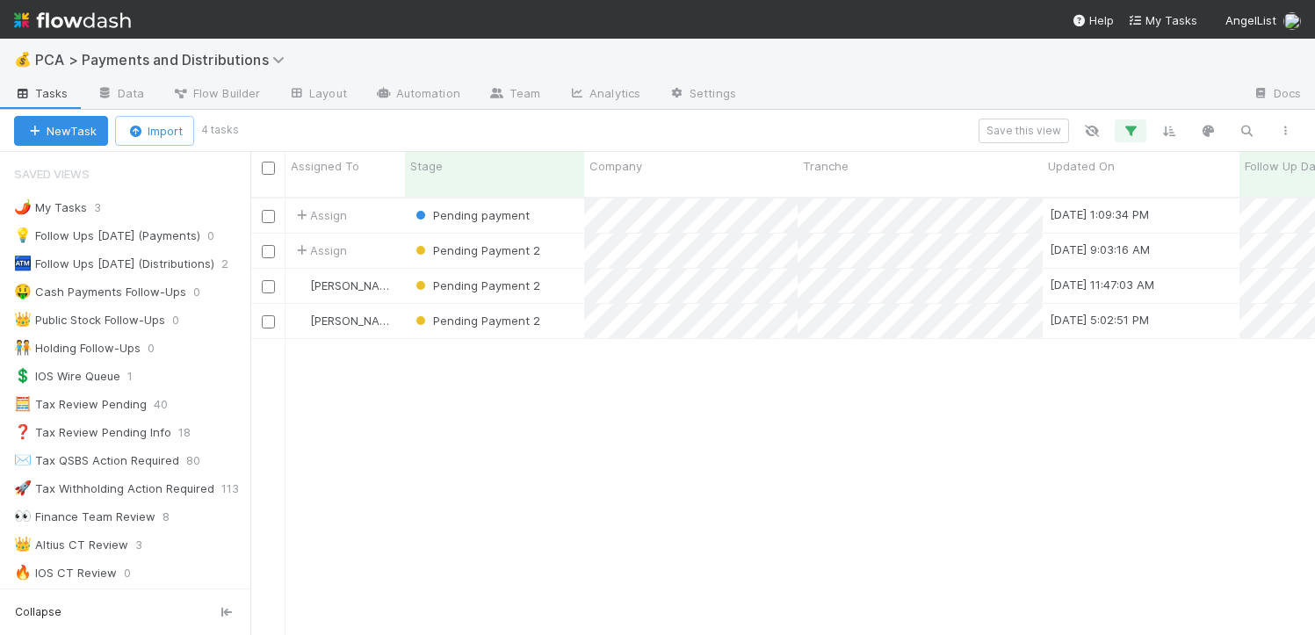
scroll to position [438, 1052]
click at [568, 234] on div "Pending Payment 2" at bounding box center [494, 251] width 179 height 34
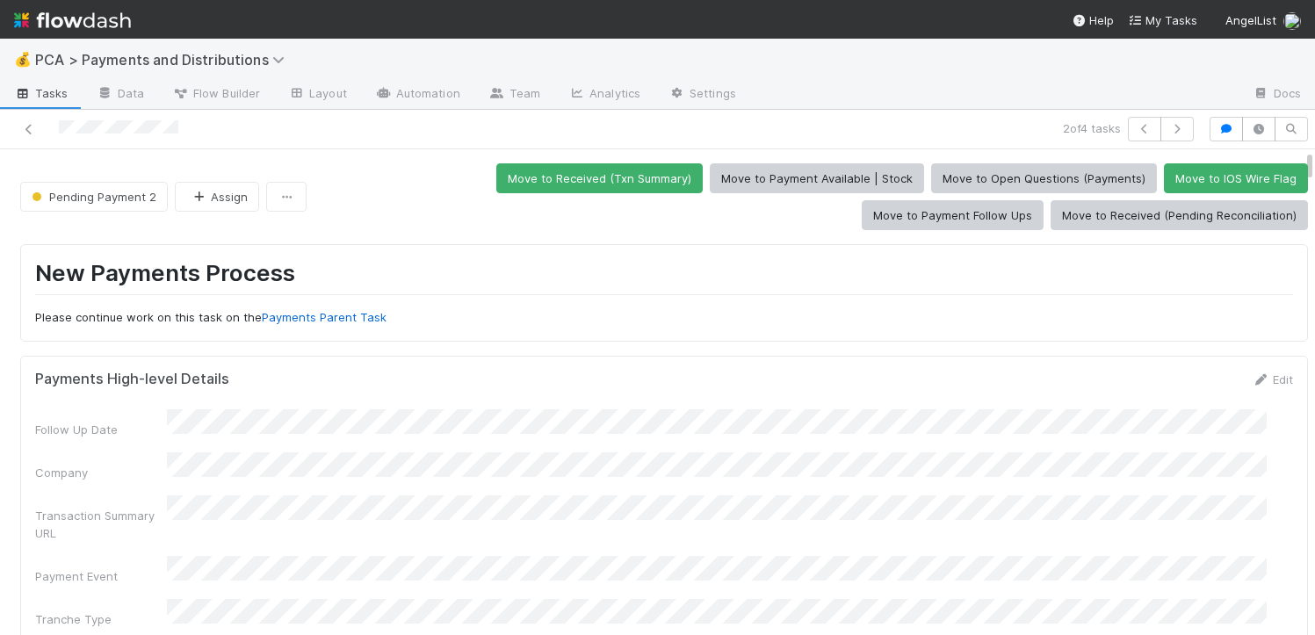
click at [1255, 386] on div "Edit" at bounding box center [1272, 380] width 41 height 18
click at [1252, 377] on link "Edit" at bounding box center [1272, 380] width 41 height 14
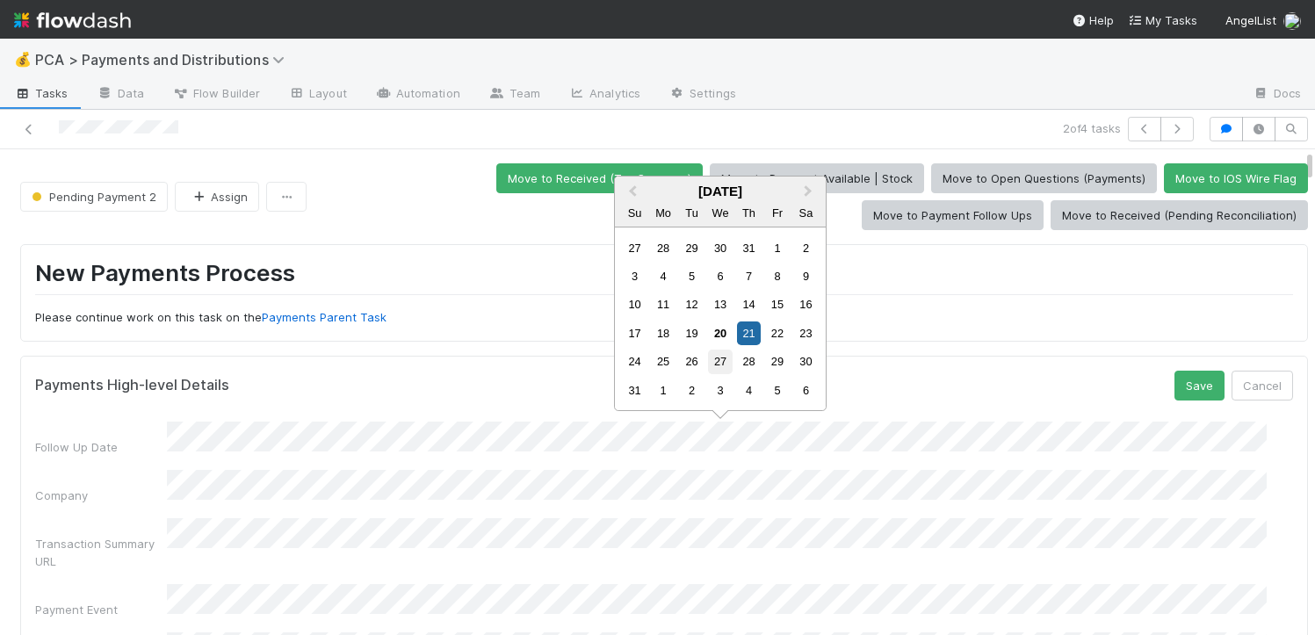
drag, startPoint x: 702, startPoint y: 371, endPoint x: 721, endPoint y: 369, distance: 19.4
click at [721, 369] on div "24 25 26 27 28 29 30" at bounding box center [719, 362] width 199 height 28
click at [721, 369] on div "27" at bounding box center [720, 362] width 24 height 24
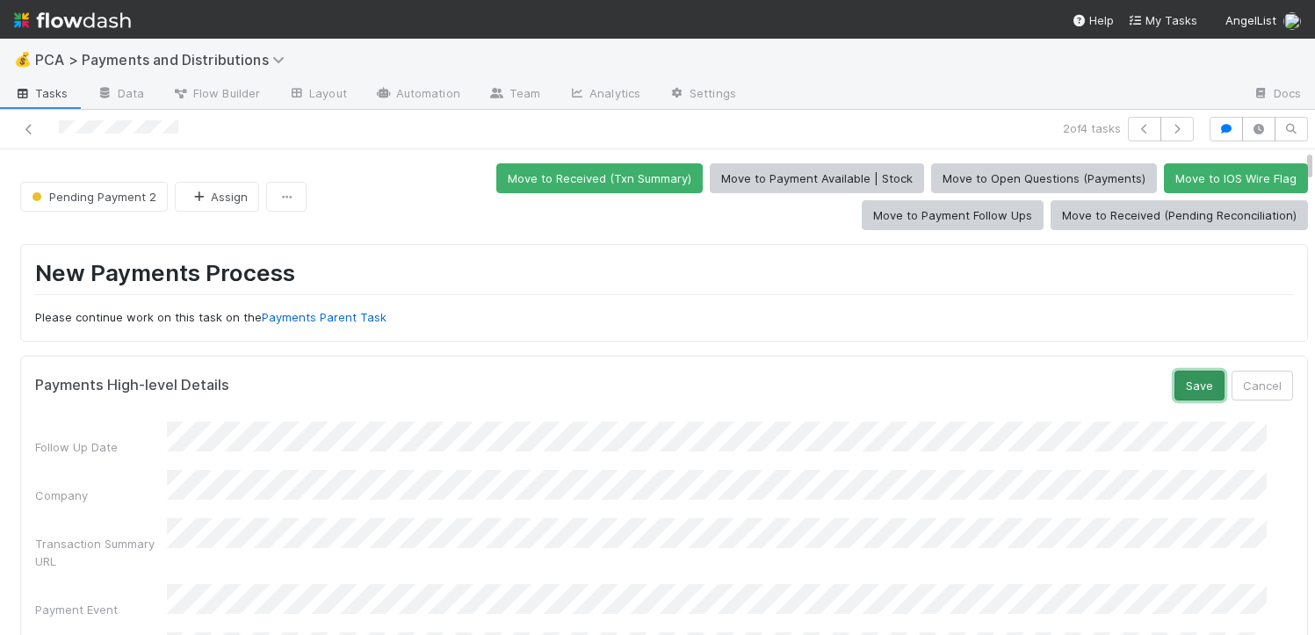
click at [1175, 385] on button "Save" at bounding box center [1200, 386] width 50 height 30
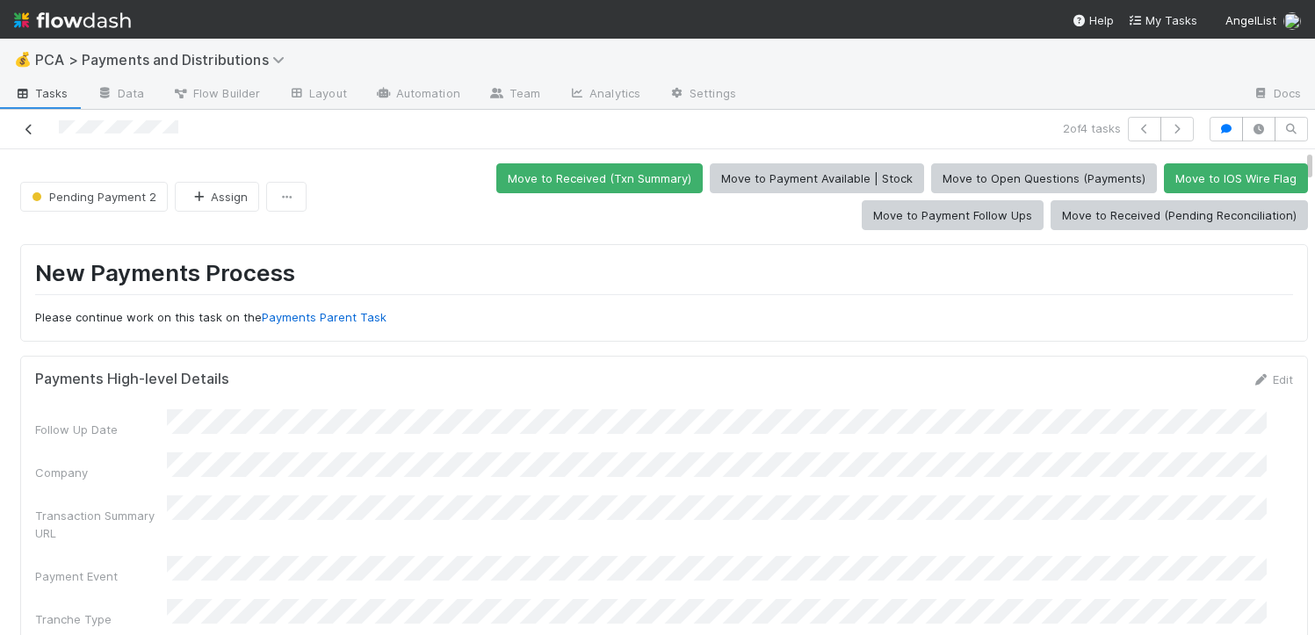
click at [31, 134] on link at bounding box center [29, 129] width 18 height 18
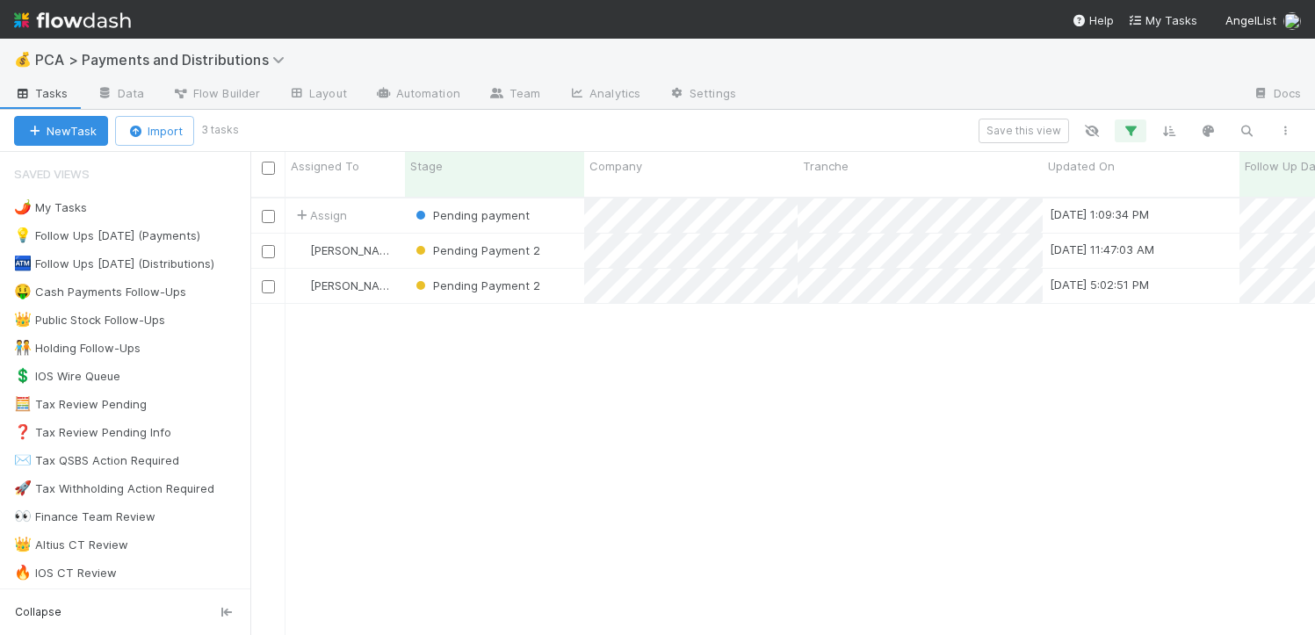
scroll to position [438, 1052]
click at [561, 239] on div "Pending Payment 2" at bounding box center [494, 251] width 179 height 34
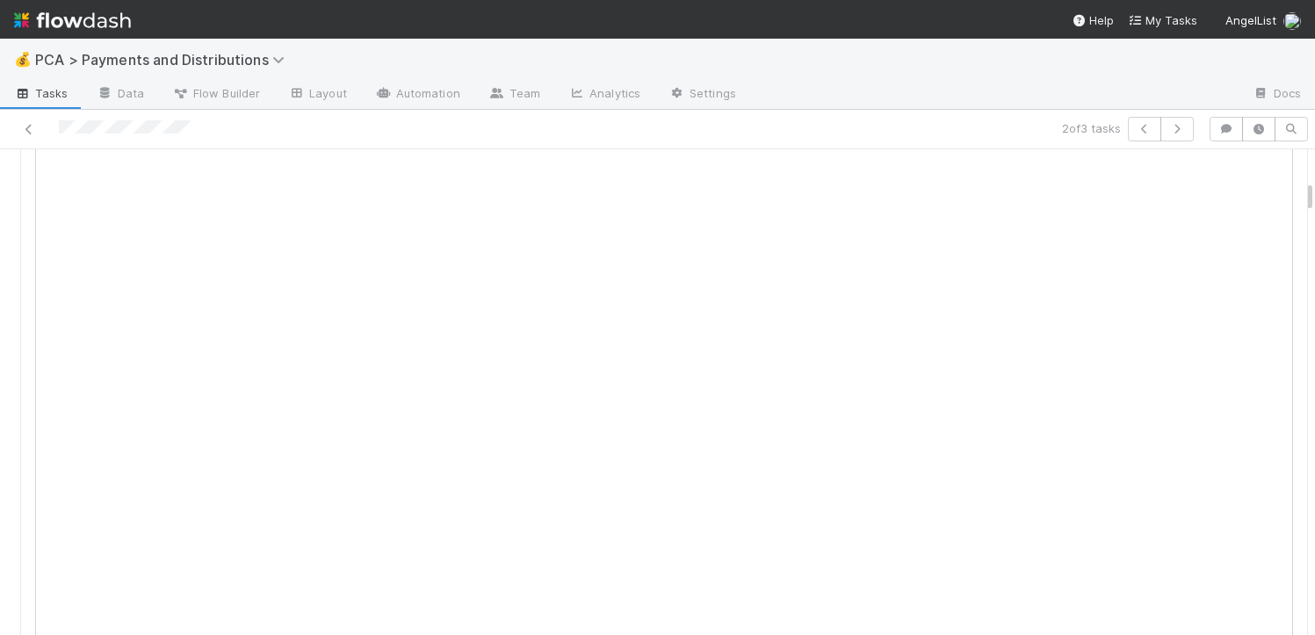
scroll to position [994, 0]
drag, startPoint x: 1299, startPoint y: 204, endPoint x: 1280, endPoint y: 314, distance: 111.4
click at [1280, 315] on div "Pending Payment 2 Michael Guidi Move to Received (Txn Summary) Move to Payment …" at bounding box center [657, 392] width 1315 height 486
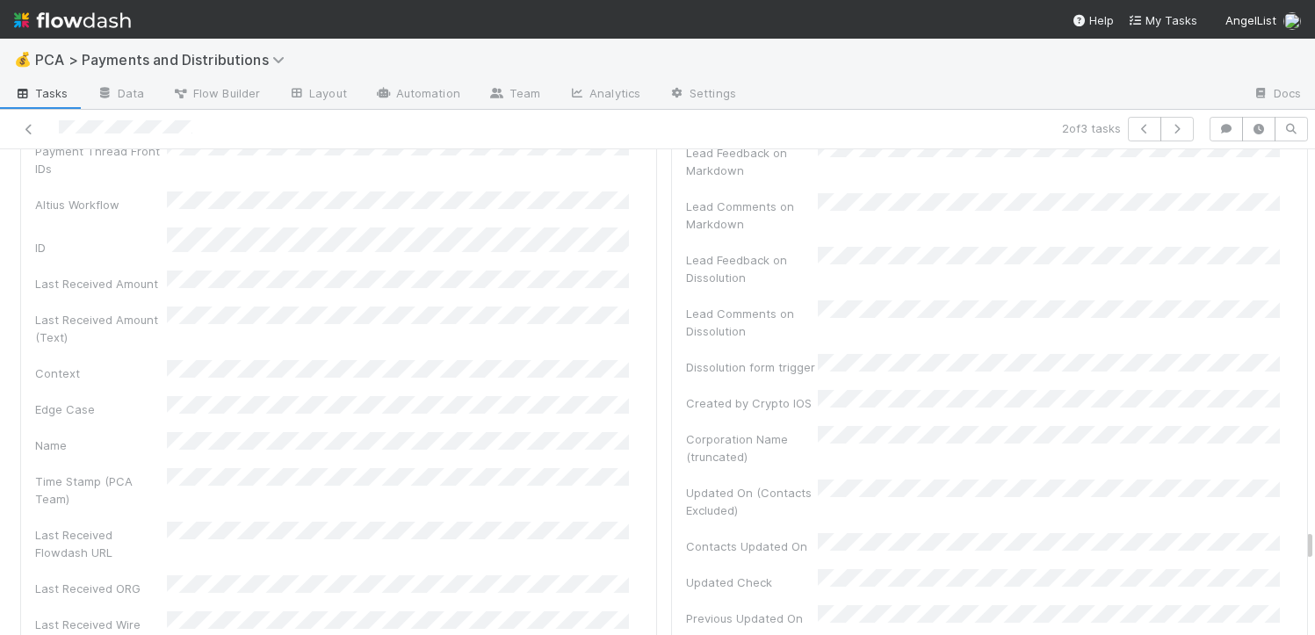
scroll to position [9842, 0]
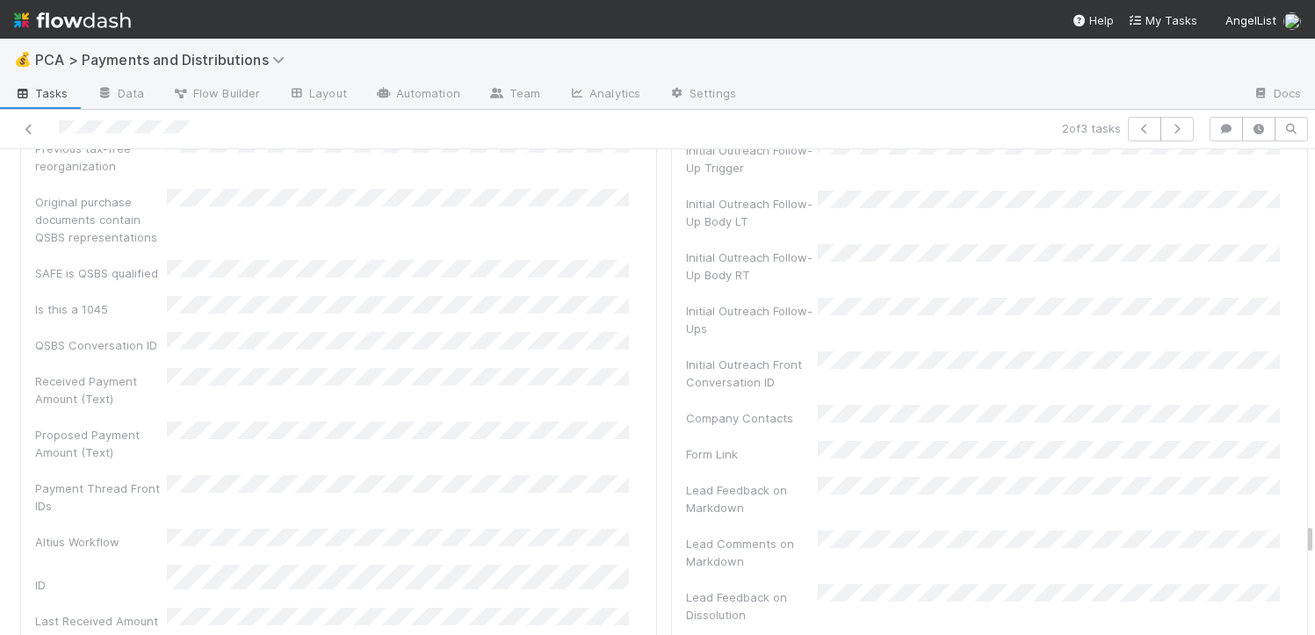
drag, startPoint x: 1296, startPoint y: 206, endPoint x: 1250, endPoint y: 552, distance: 349.2
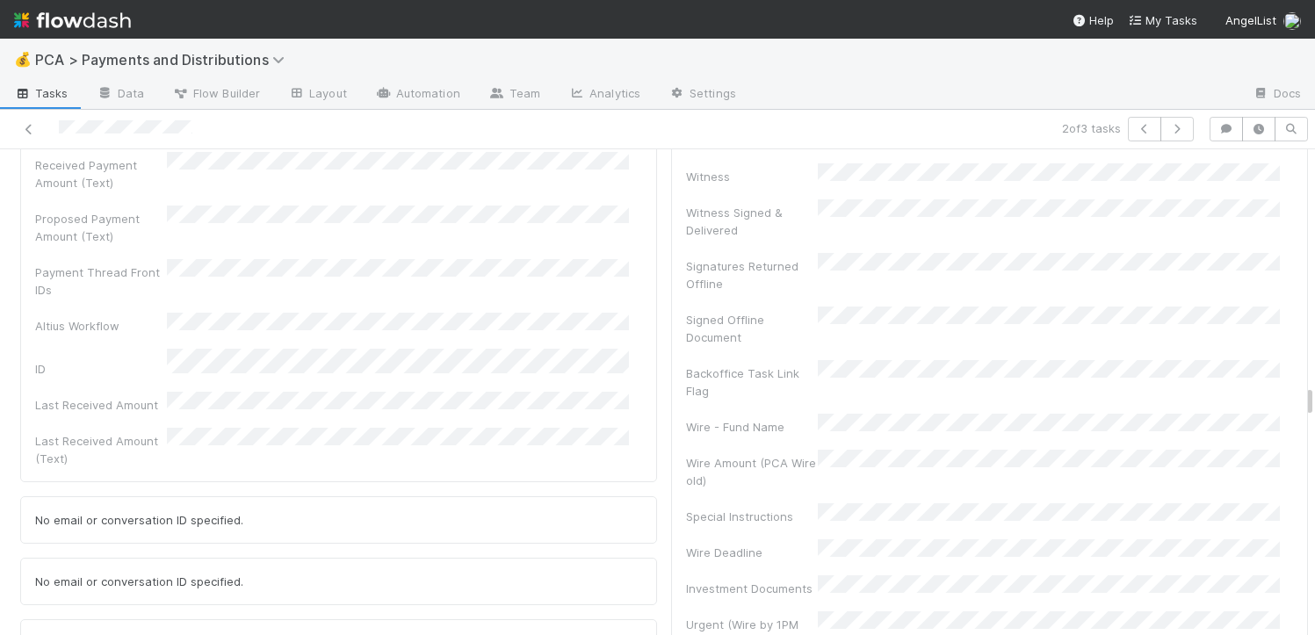
scroll to position [6010, 0]
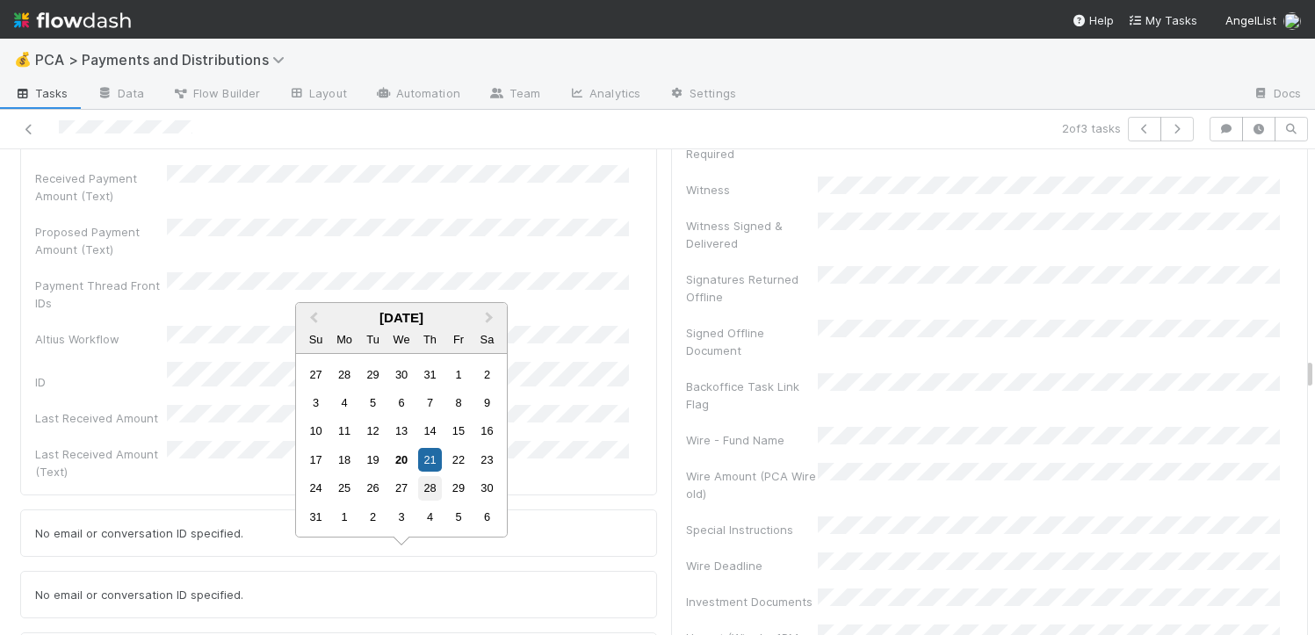
click at [432, 489] on div "28" at bounding box center [430, 488] width 24 height 24
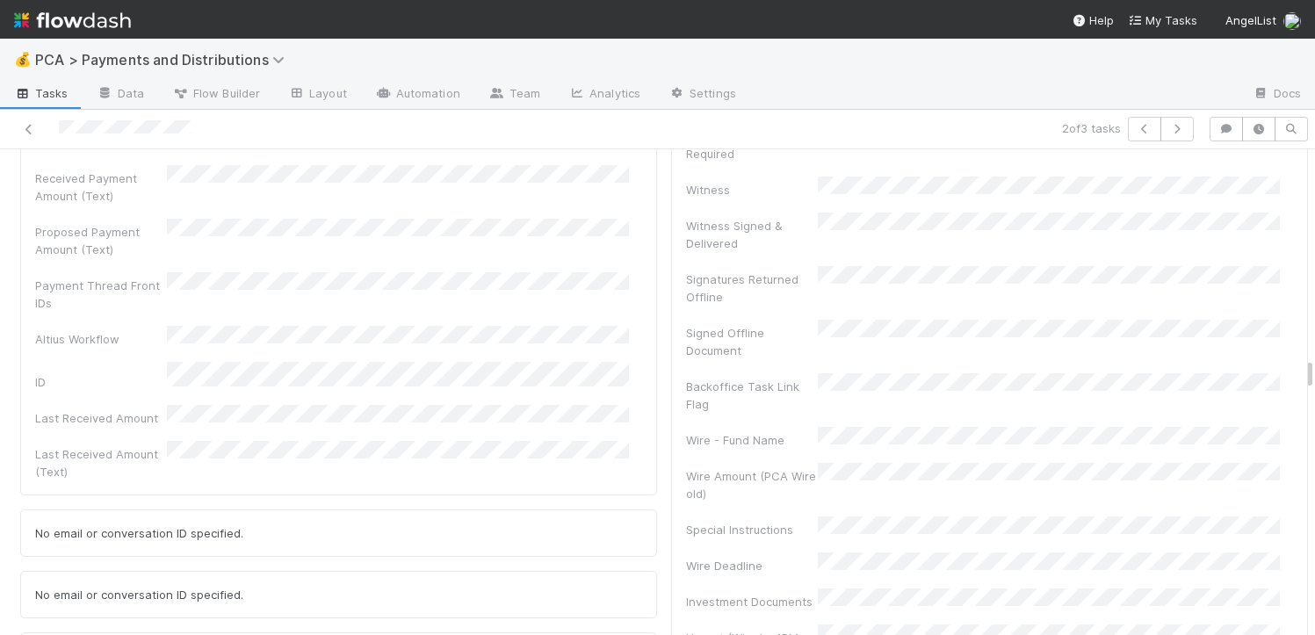
click at [33, 124] on icon at bounding box center [29, 129] width 18 height 11
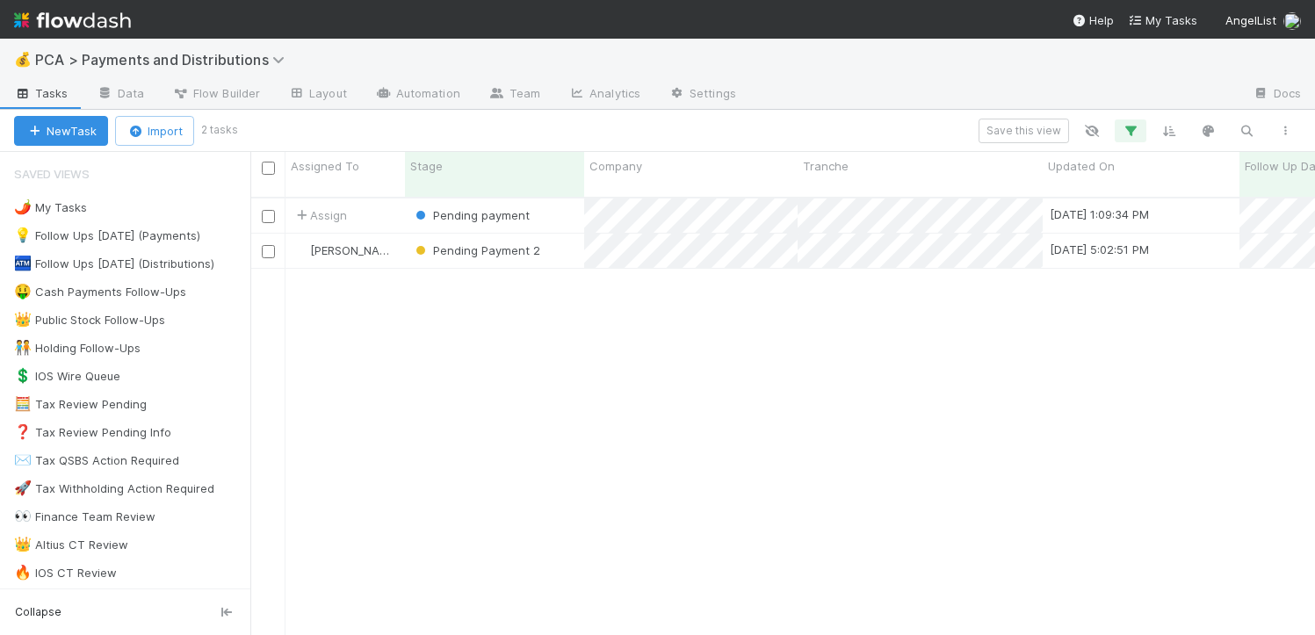
scroll to position [438, 1052]
click at [570, 242] on div "Pending Payment 2" at bounding box center [494, 251] width 179 height 34
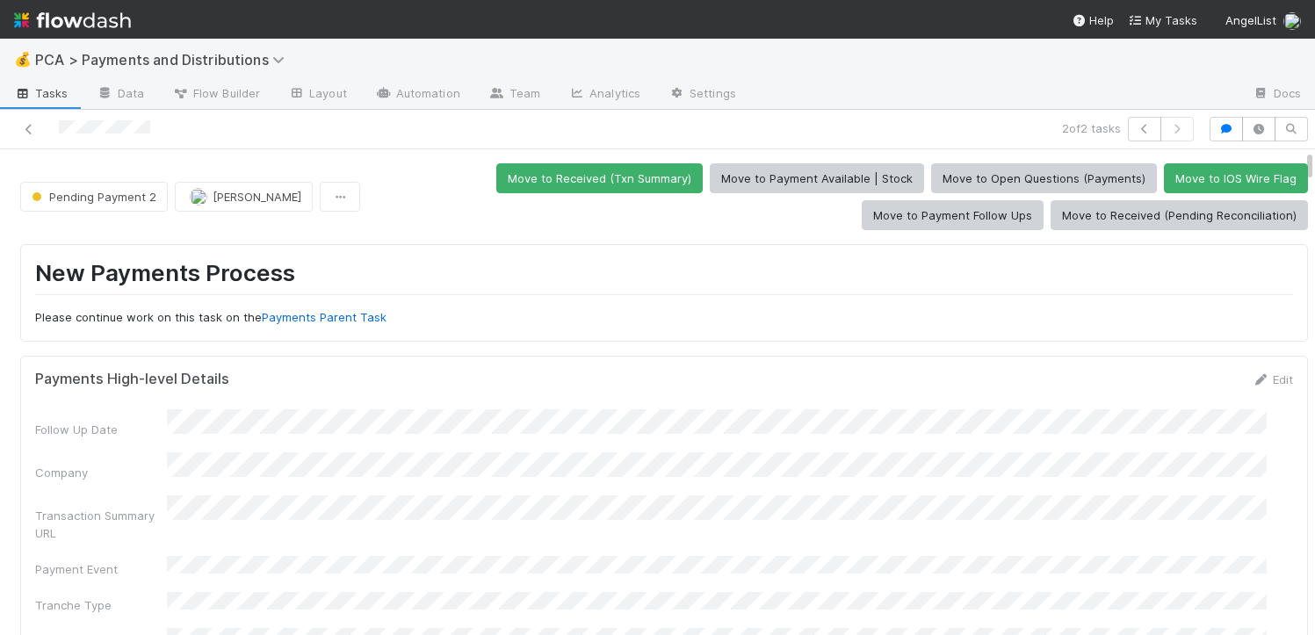
click at [117, 173] on div "Pending Payment 2 Michael Guidi Move to Received (Txn Summary) Move to Payment …" at bounding box center [664, 196] width 1288 height 67
click at [112, 206] on button "Pending Payment 2" at bounding box center [94, 197] width 148 height 30
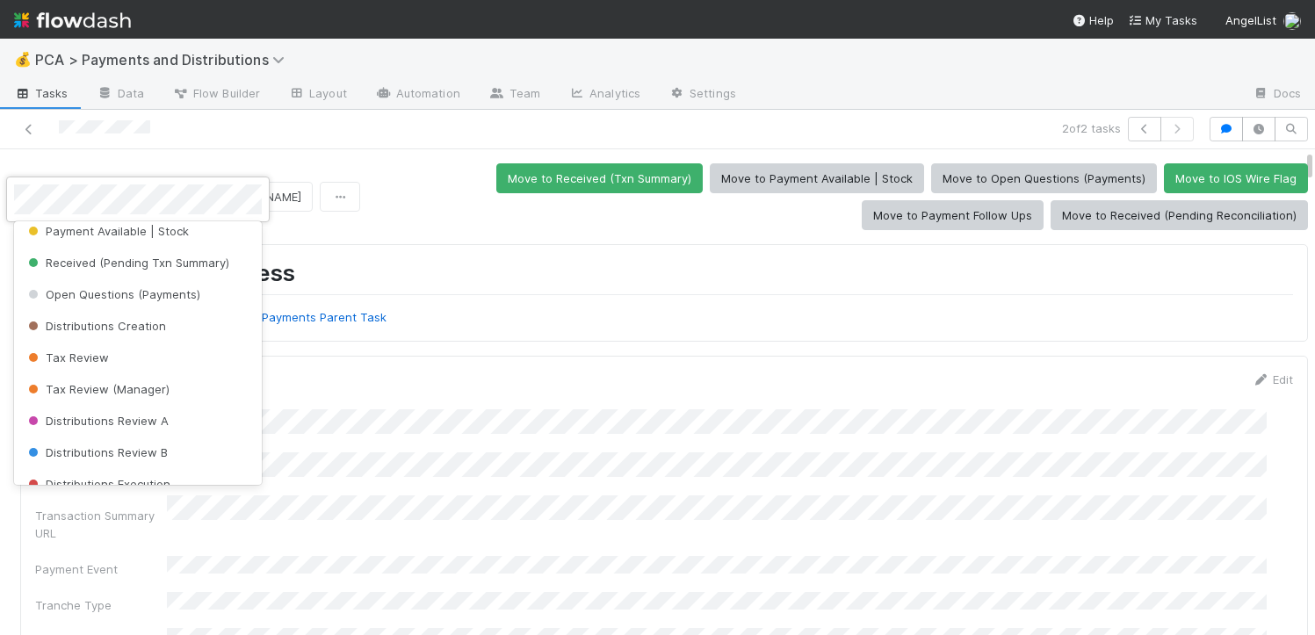
scroll to position [298, 0]
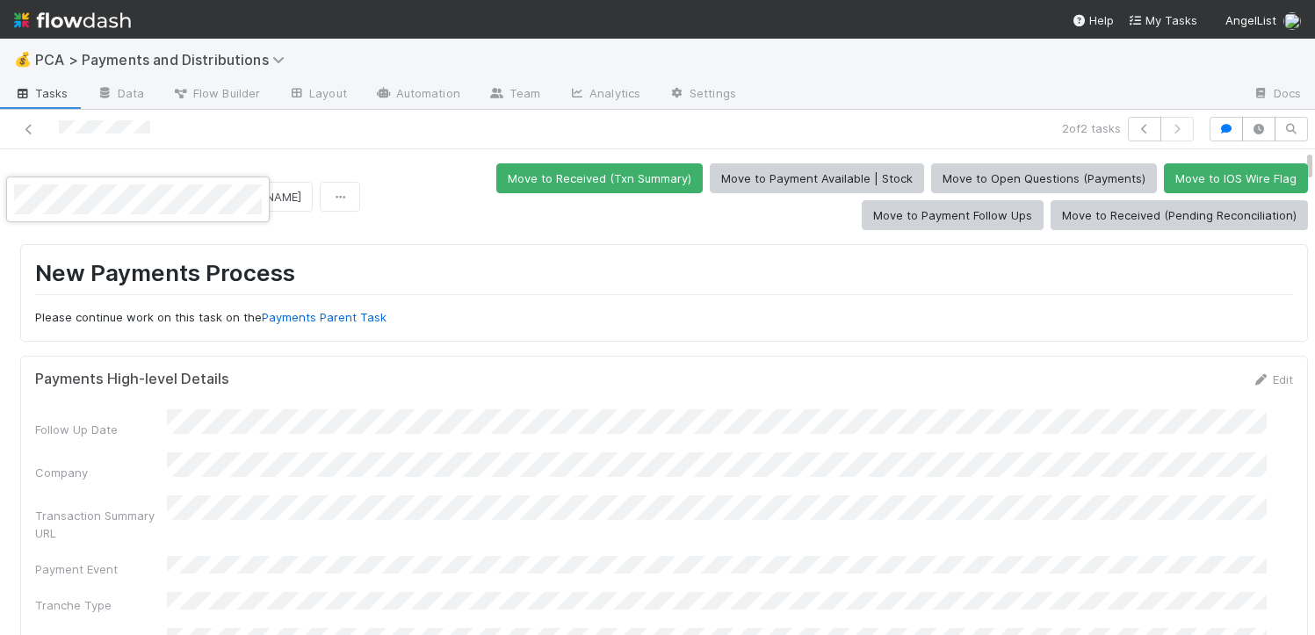
click at [379, 253] on div at bounding box center [657, 317] width 1315 height 635
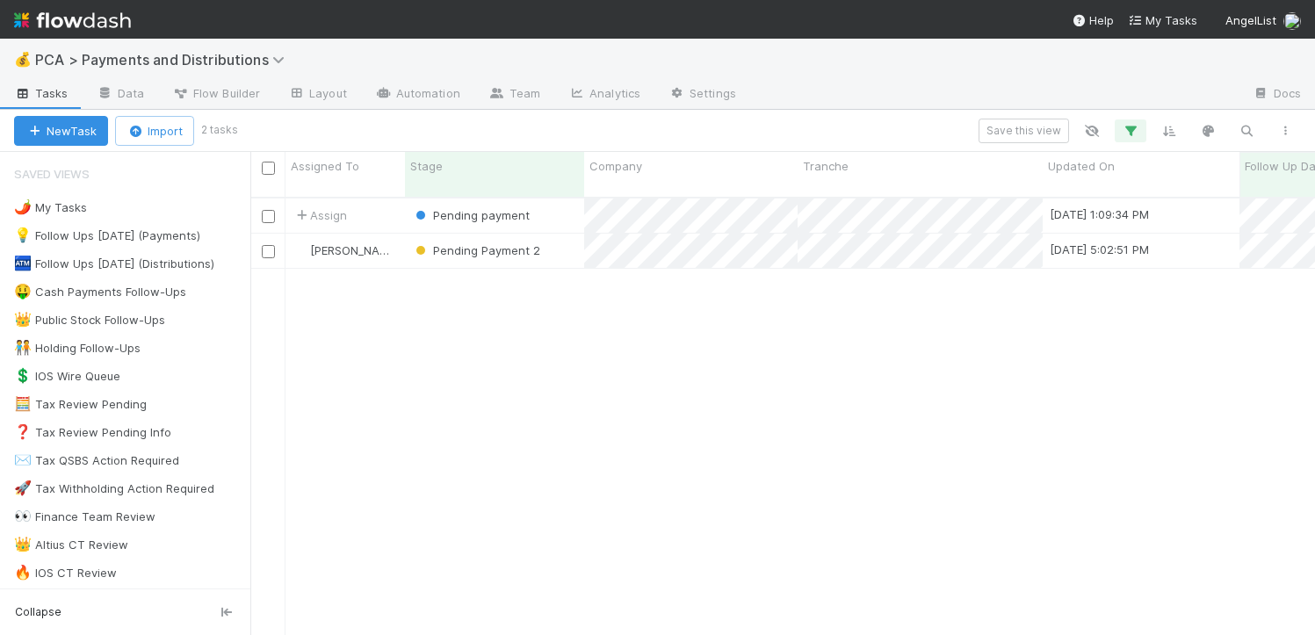
scroll to position [438, 1052]
click at [1246, 126] on icon "button" at bounding box center [1247, 131] width 18 height 16
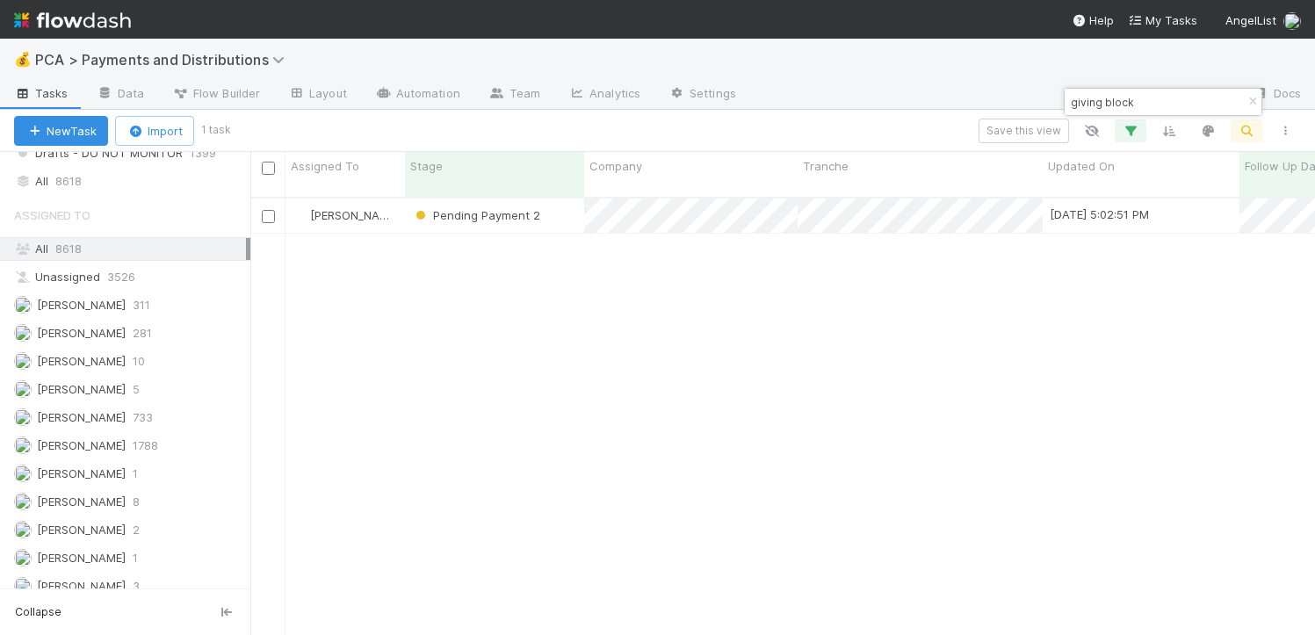
scroll to position [1403, 0]
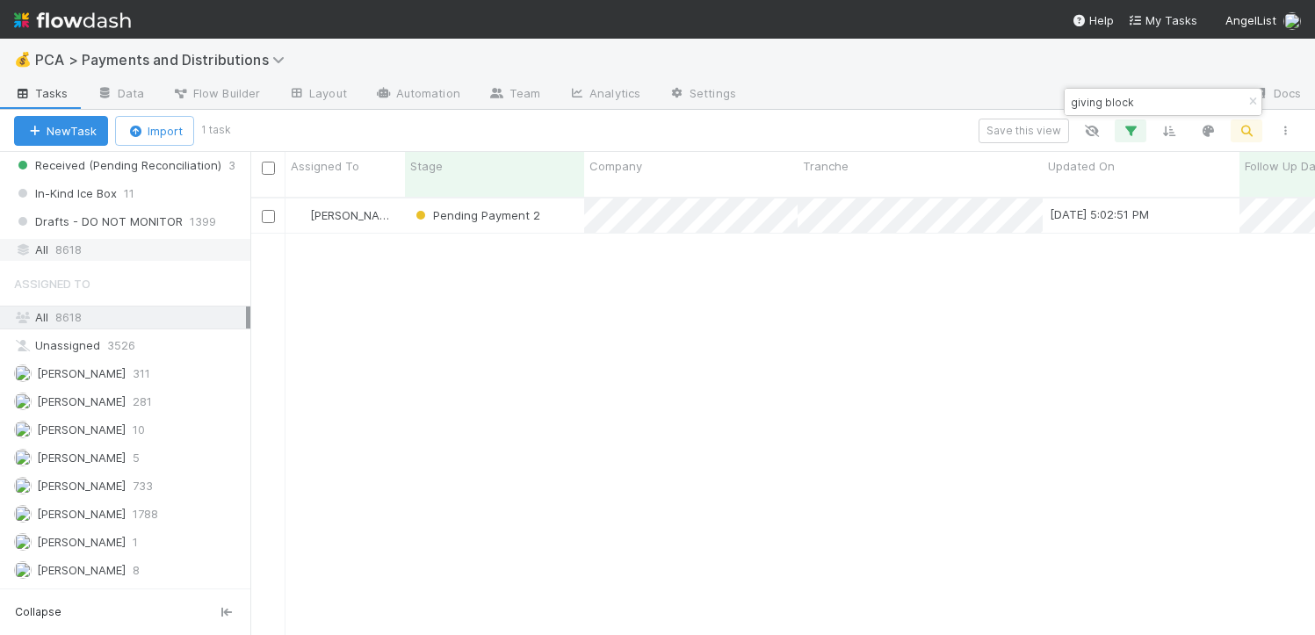
type input "giving block"
click at [76, 244] on span "8618" at bounding box center [68, 250] width 26 height 22
click at [1139, 135] on icon "button" at bounding box center [1131, 131] width 18 height 16
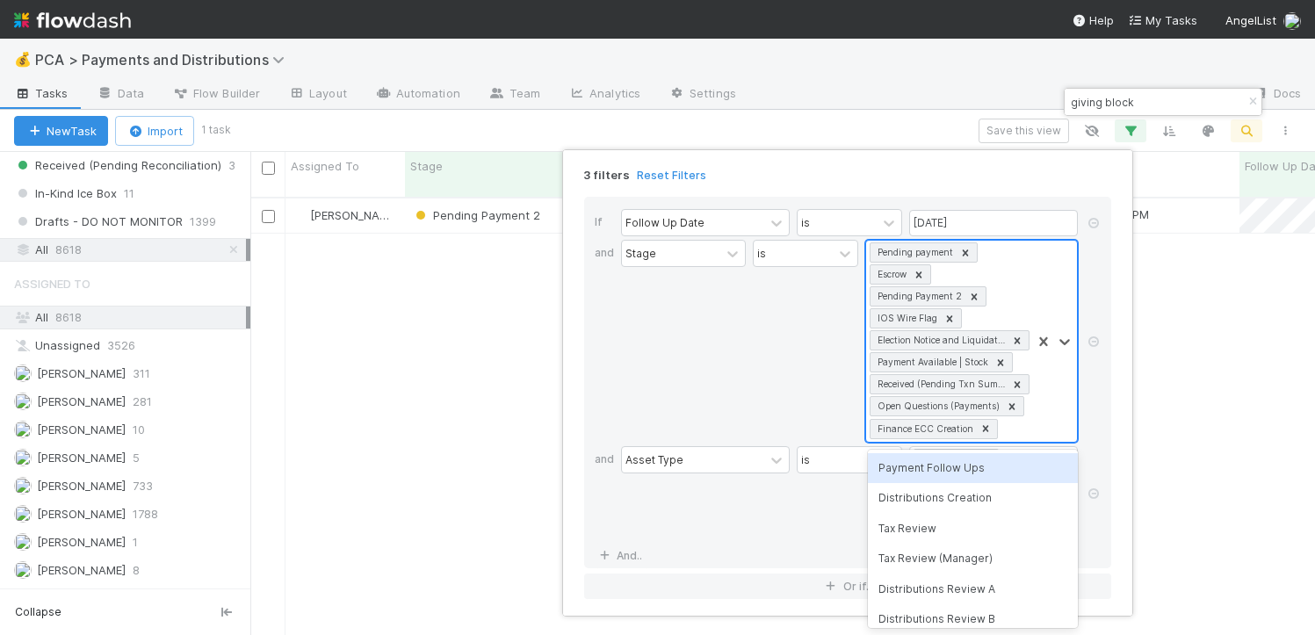
scroll to position [1, 0]
drag, startPoint x: 887, startPoint y: 349, endPoint x: 770, endPoint y: 357, distance: 117.1
click at [770, 357] on div "Stage is option Payment Follow Ups focused, 4 of 25. 16 results available. Use …" at bounding box center [853, 343] width 464 height 206
click at [283, 399] on div "3 filters Reset Filters If Follow Up Date is 08/21/2025 and Stage is option Pay…" at bounding box center [657, 317] width 1315 height 635
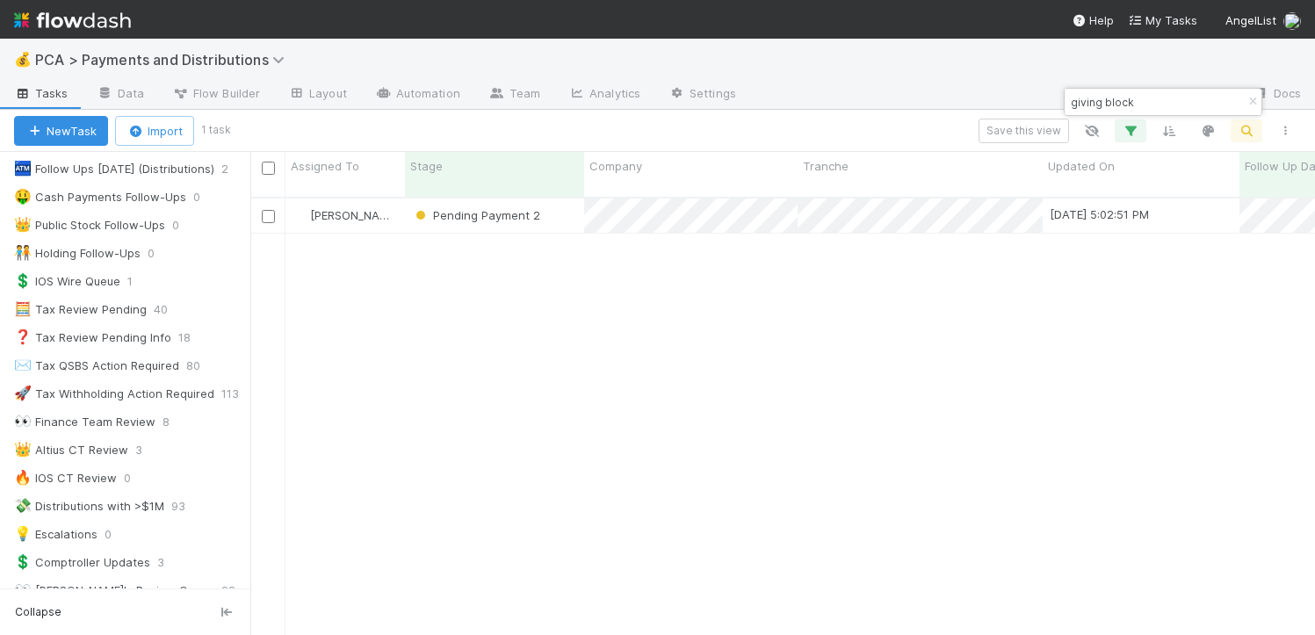
scroll to position [0, 0]
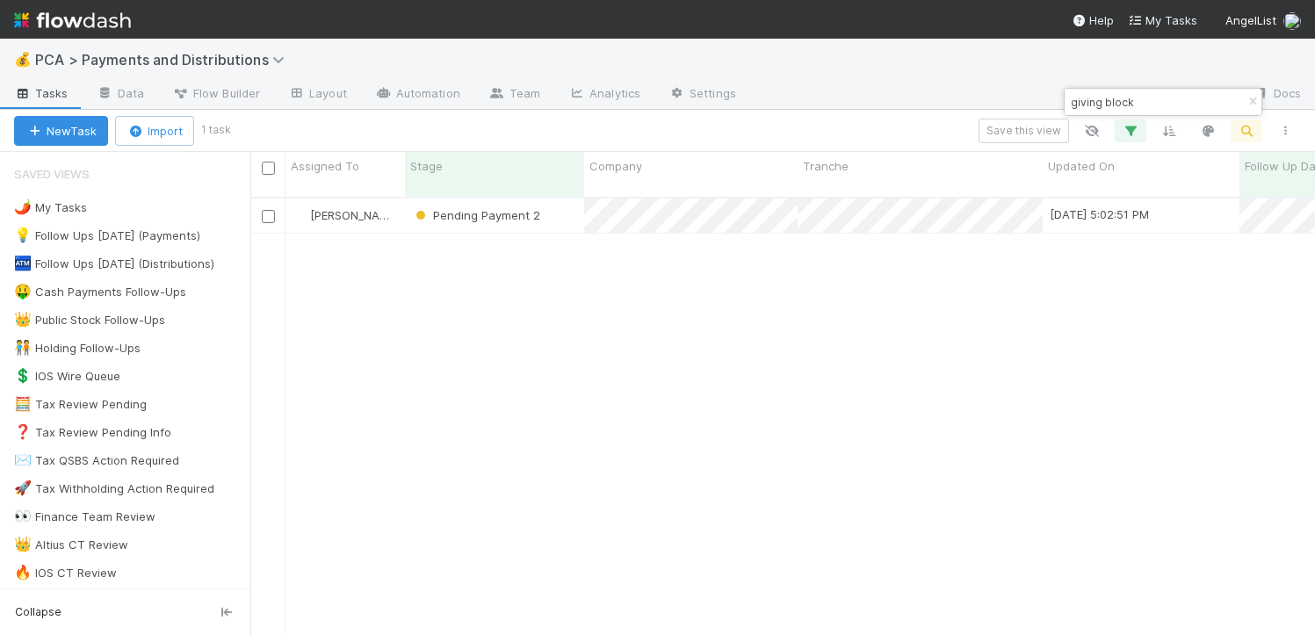
scroll to position [438, 1052]
click at [1133, 133] on icon "button" at bounding box center [1131, 131] width 18 height 16
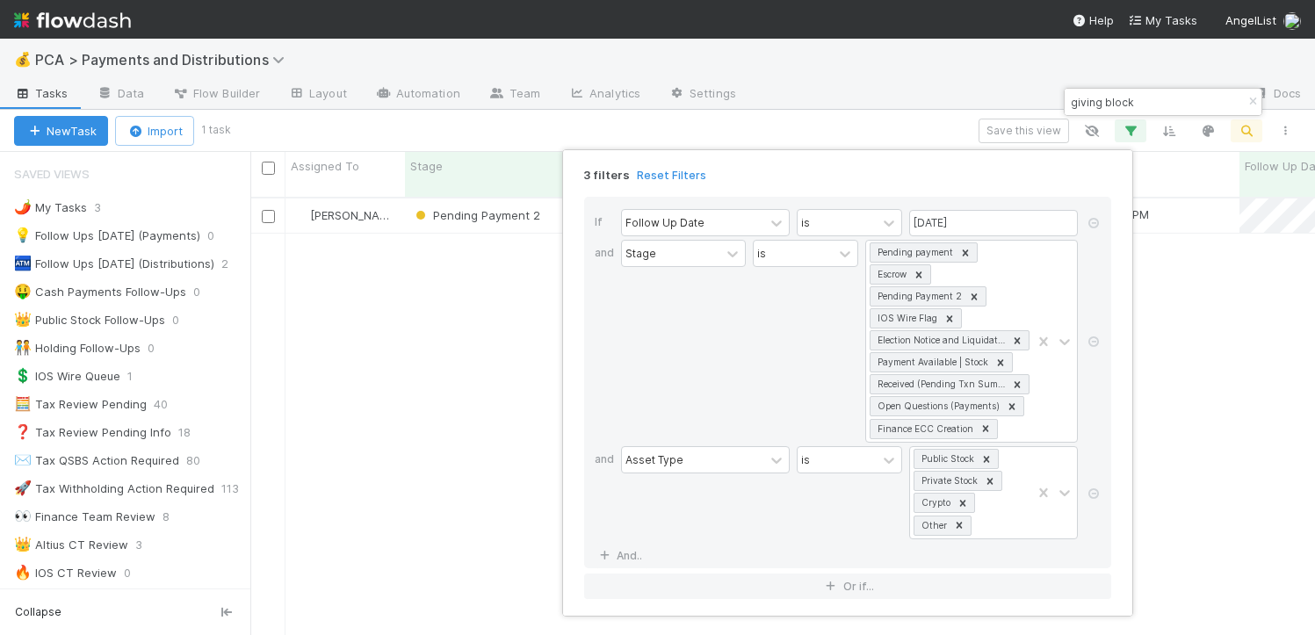
click at [331, 446] on div "3 filters Reset Filters If Follow Up Date is [DATE] and Stage is Pending paymen…" at bounding box center [657, 317] width 1315 height 635
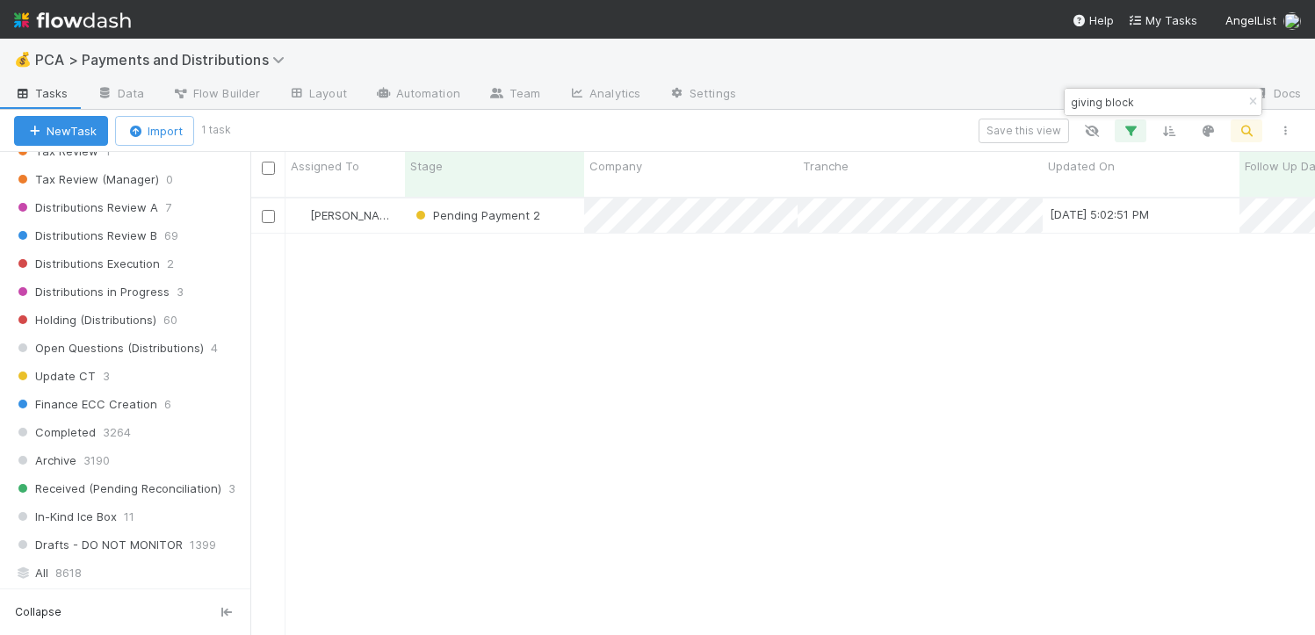
scroll to position [1336, 0]
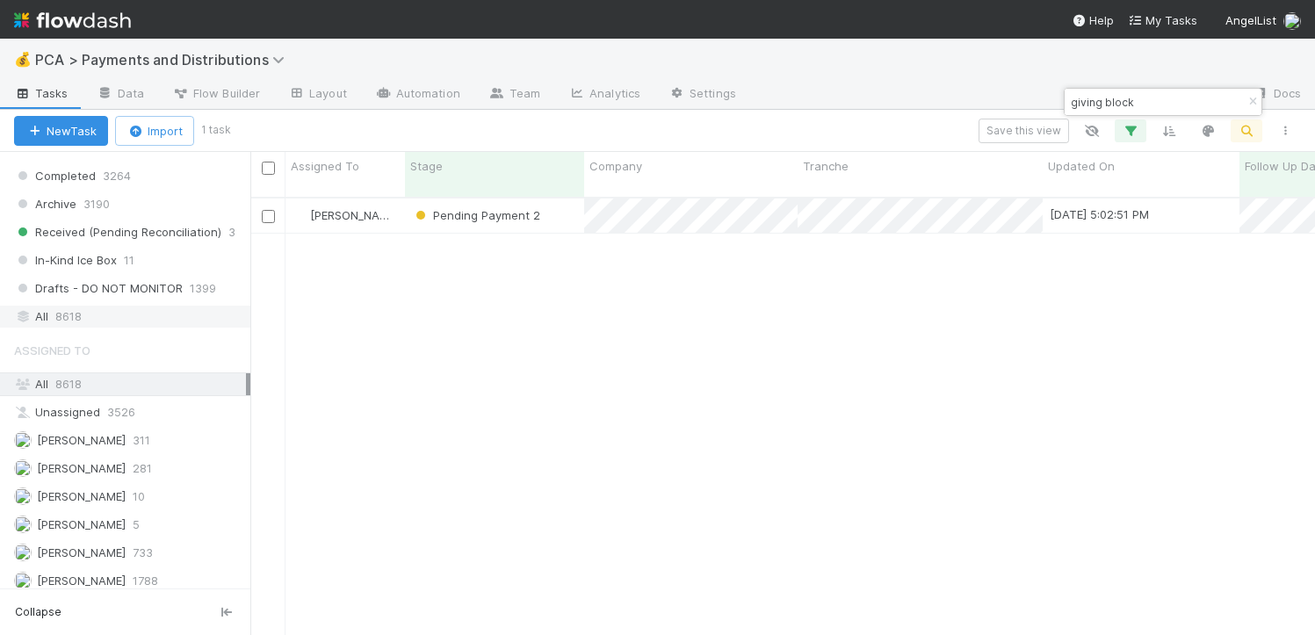
click at [74, 313] on span "8618" at bounding box center [68, 317] width 26 height 22
click at [1142, 138] on button "button" at bounding box center [1131, 130] width 32 height 23
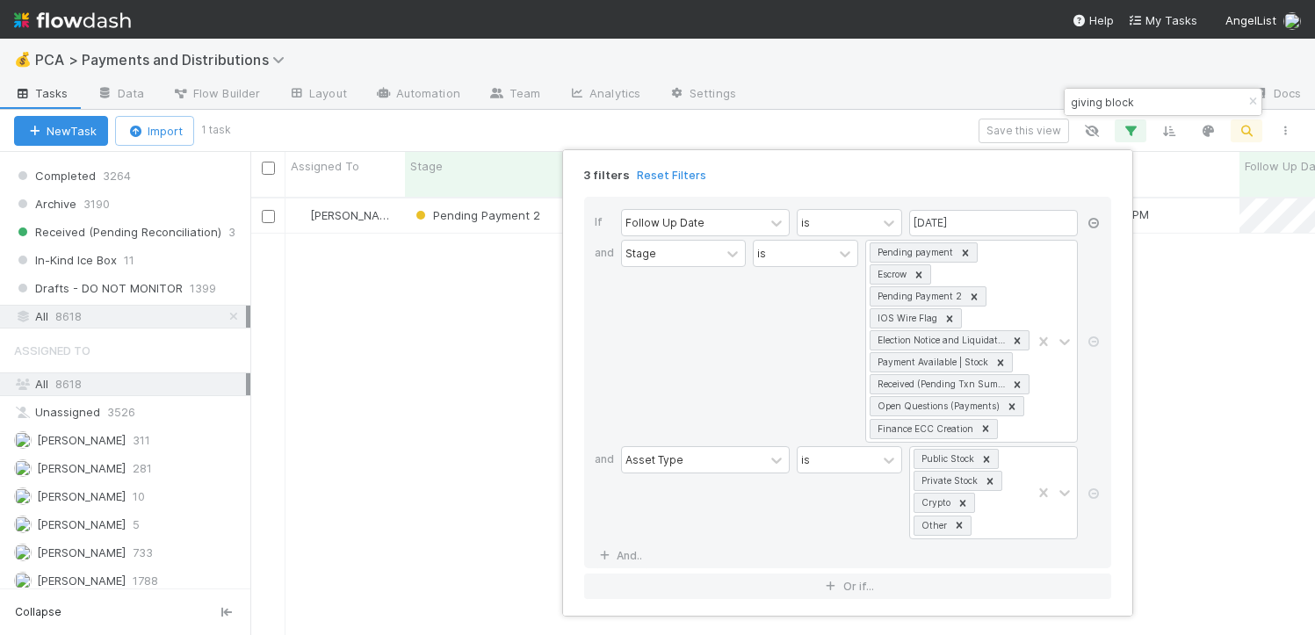
click at [1089, 218] on icon at bounding box center [1094, 223] width 18 height 11
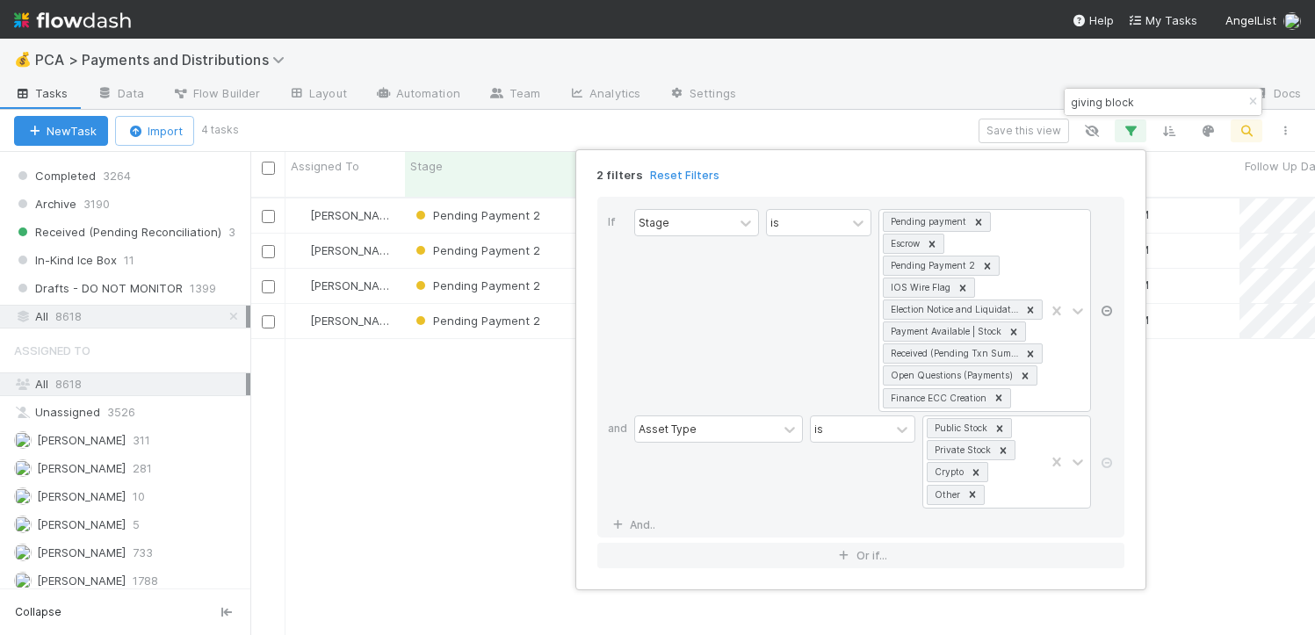
click at [1105, 313] on icon at bounding box center [1107, 311] width 18 height 11
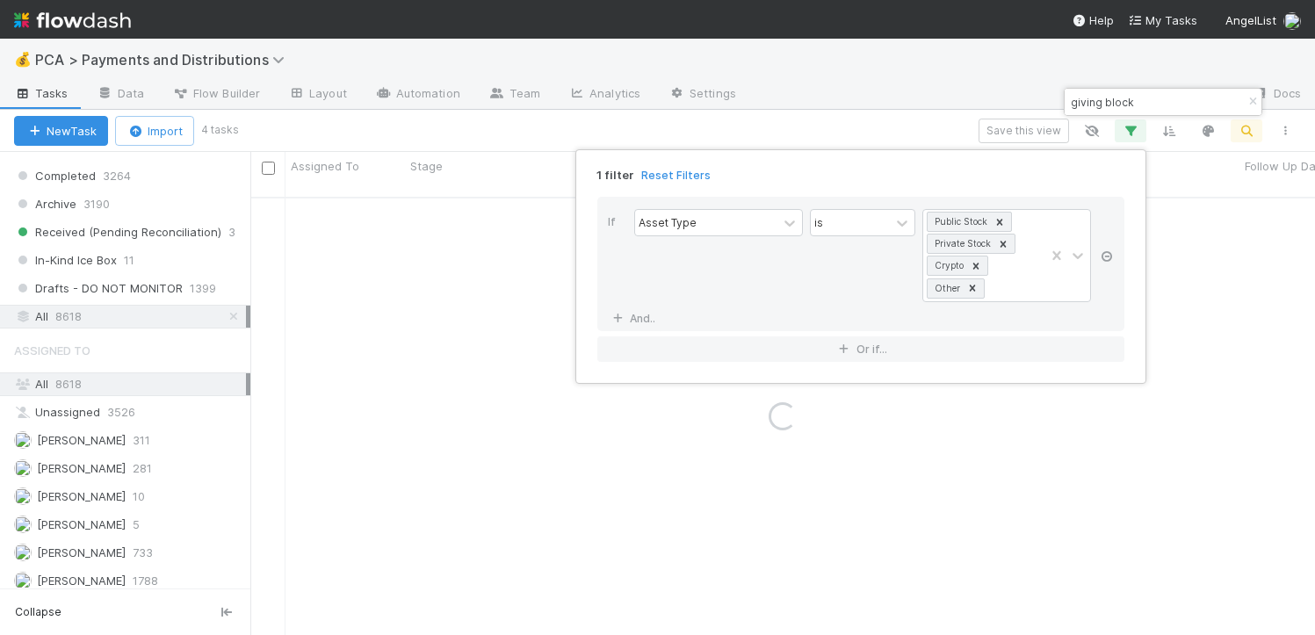
click at [1111, 260] on icon at bounding box center [1107, 256] width 18 height 11
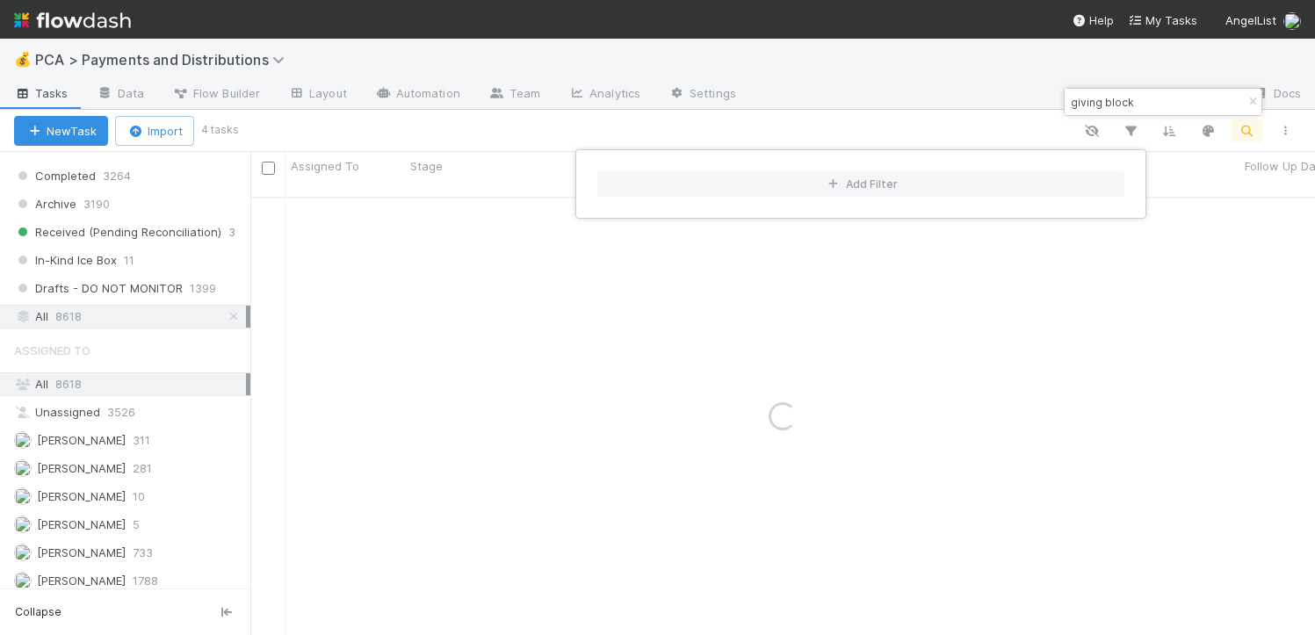
click at [523, 444] on div "Add Filter" at bounding box center [657, 317] width 1315 height 635
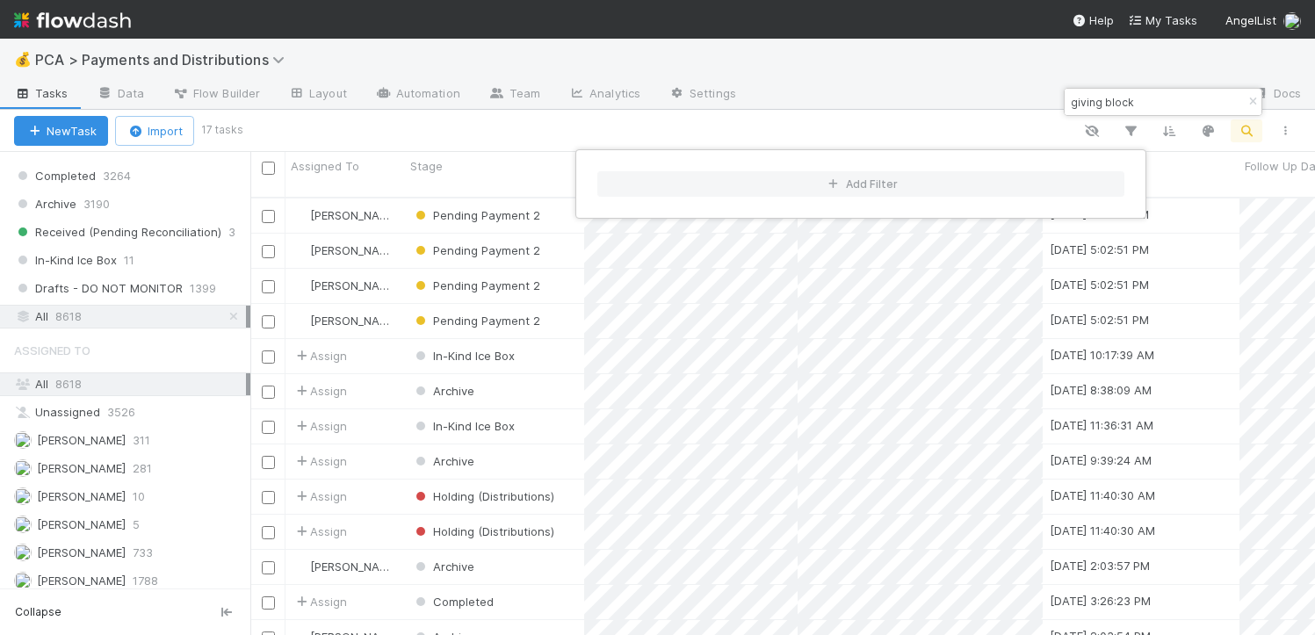
click at [837, 90] on div "Add Filter" at bounding box center [657, 317] width 1315 height 635
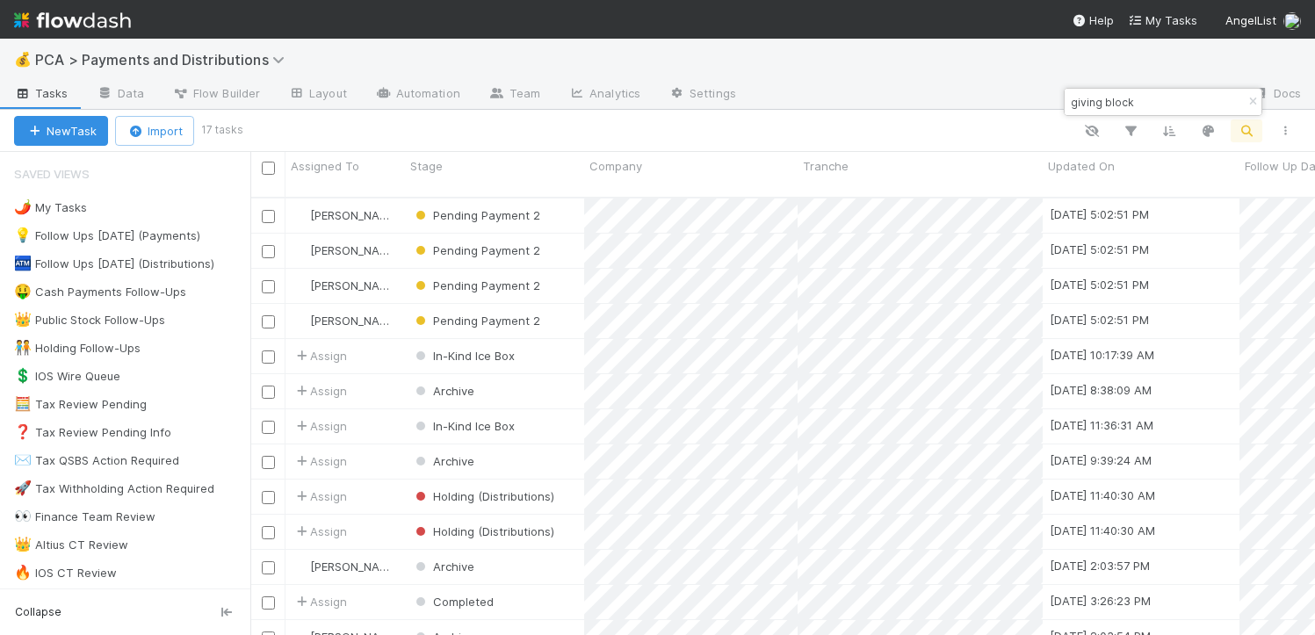
scroll to position [438, 1052]
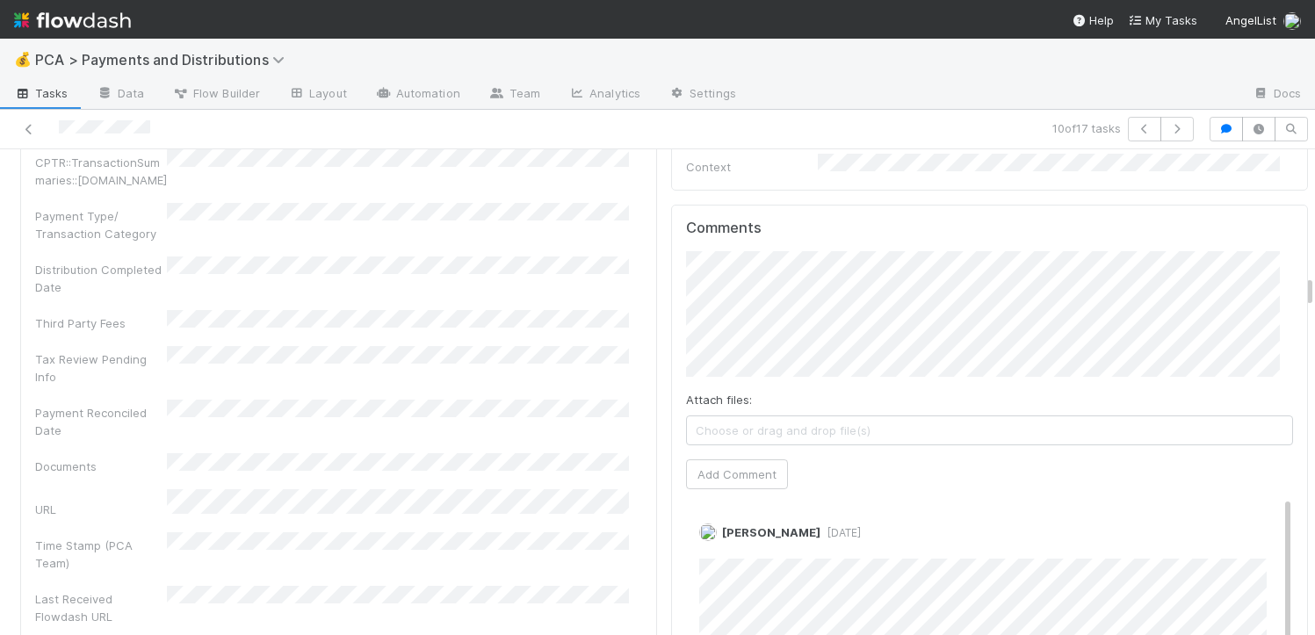
scroll to position [3233, 0]
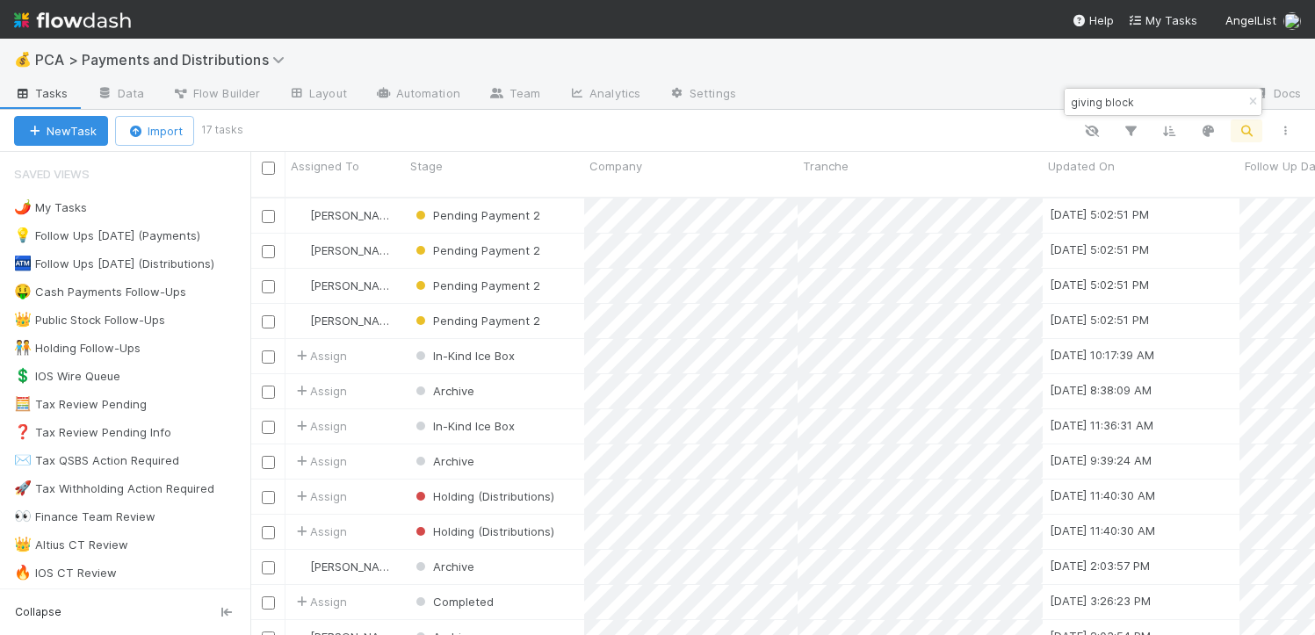
scroll to position [438, 1052]
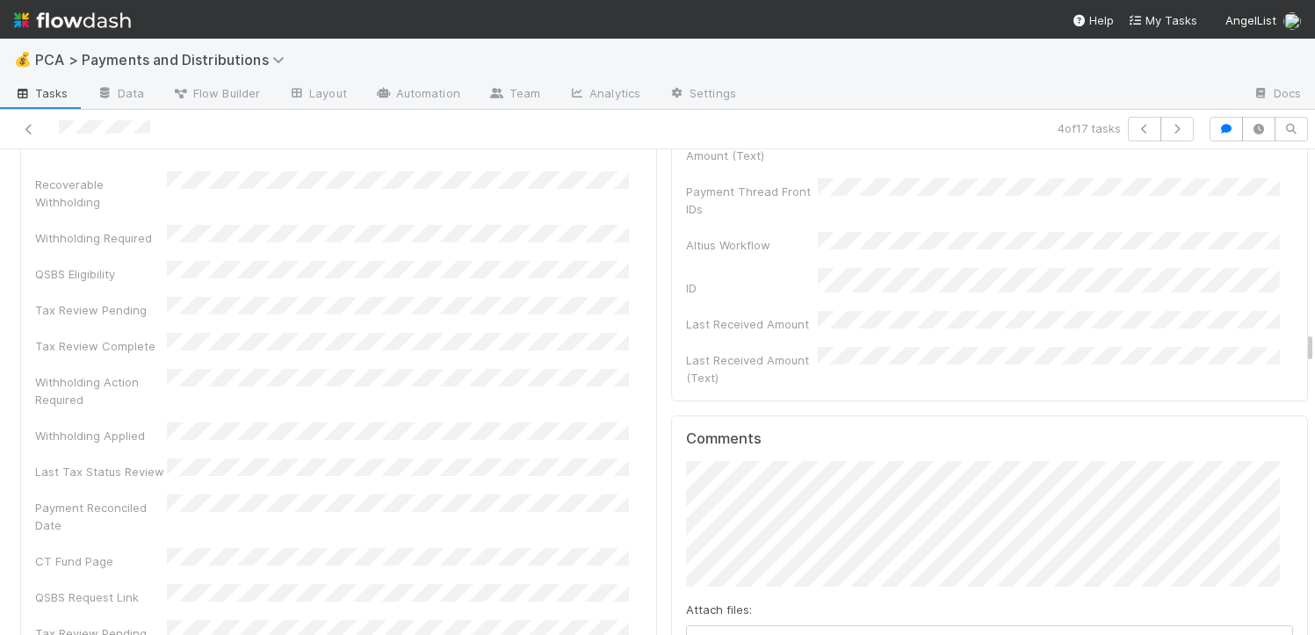
scroll to position [5070, 0]
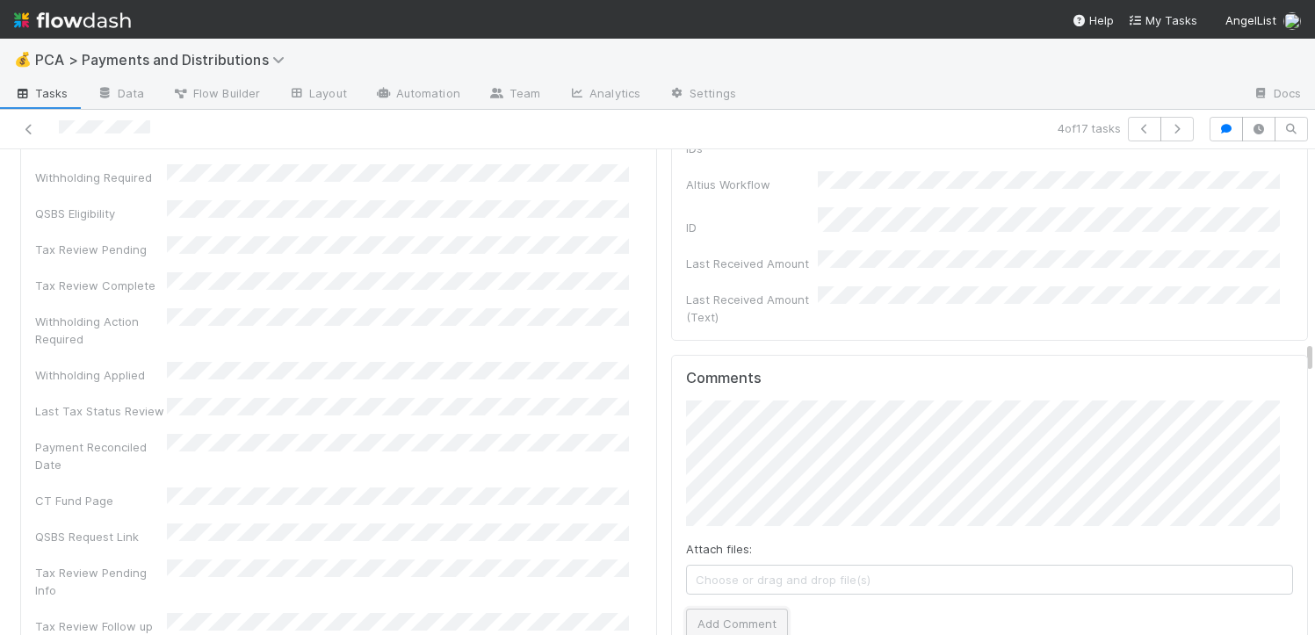
click at [733, 609] on button "Add Comment" at bounding box center [737, 624] width 102 height 30
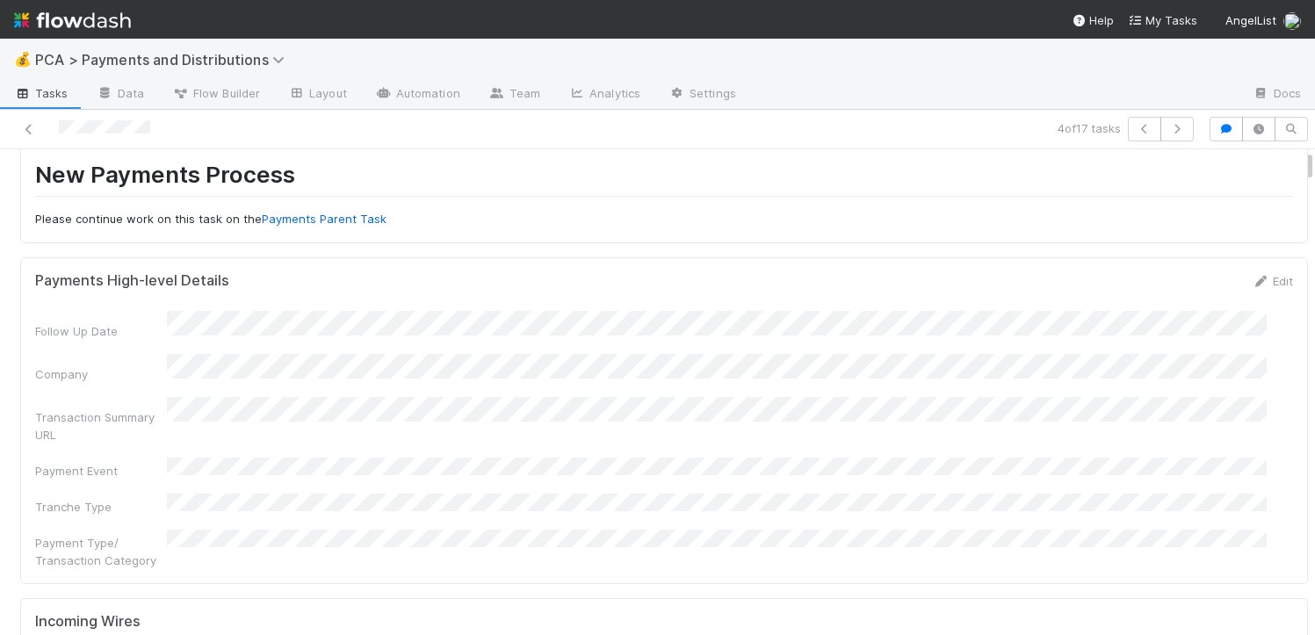
scroll to position [0, 0]
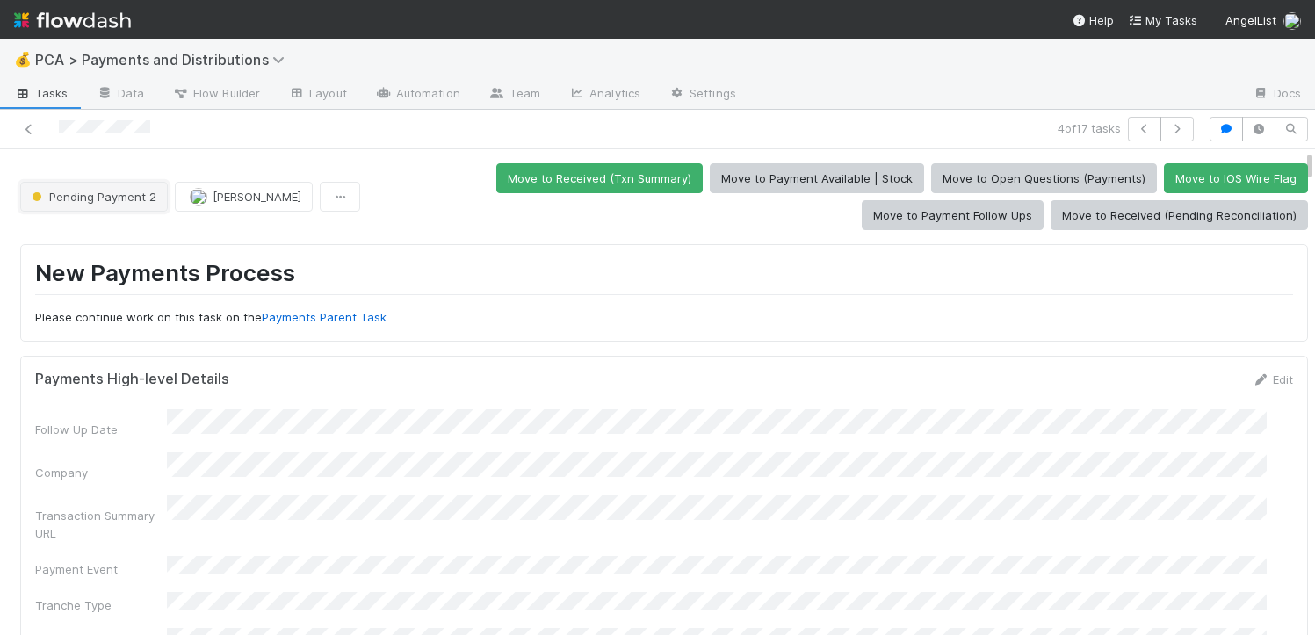
click at [101, 200] on span "Pending Payment 2" at bounding box center [92, 197] width 128 height 14
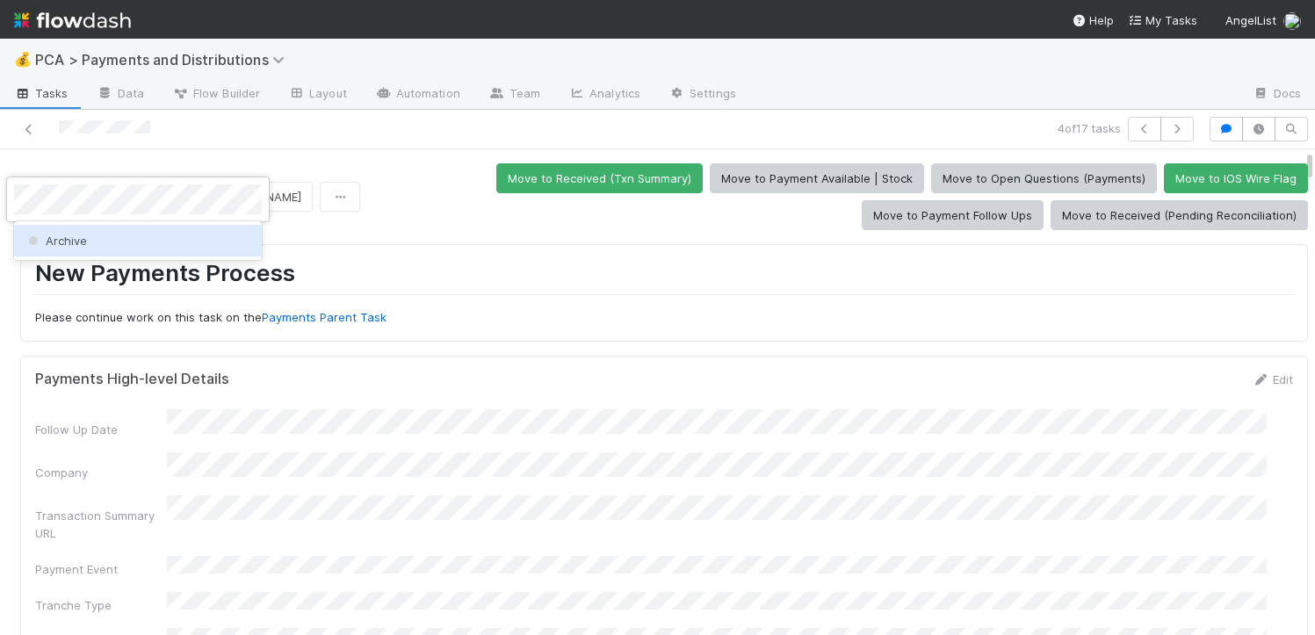
click at [112, 239] on div "Archive" at bounding box center [138, 241] width 248 height 32
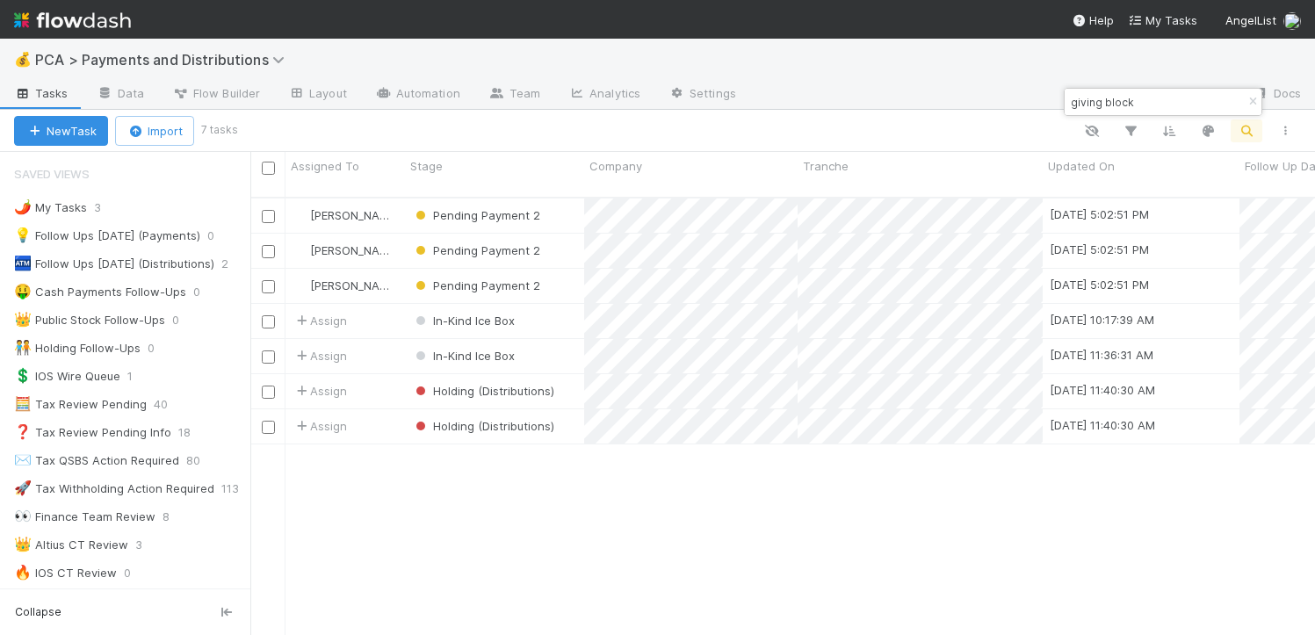
scroll to position [438, 1052]
click at [1249, 105] on icon "button" at bounding box center [1253, 102] width 18 height 11
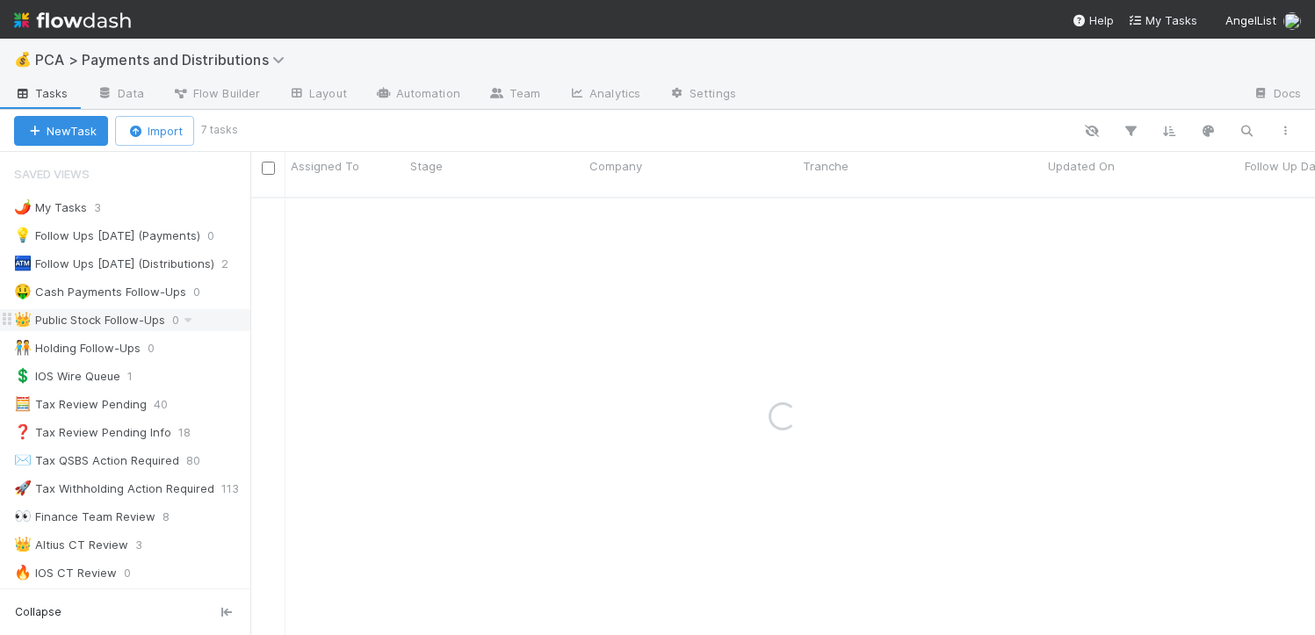
click at [98, 325] on div "👑 Public Stock Follow-Ups" at bounding box center [89, 320] width 151 height 22
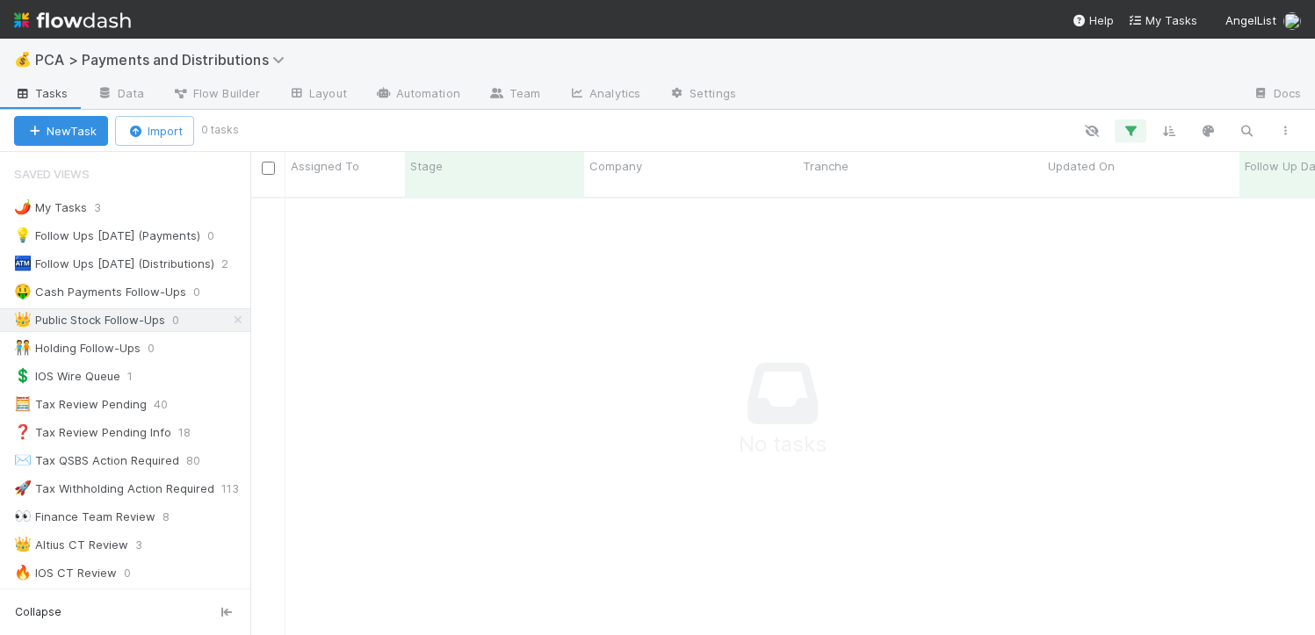
scroll to position [425, 1052]
click at [1112, 134] on div "3 filters 3 filters 3 filters 3 filters 3 filters" at bounding box center [769, 130] width 1069 height 23
click at [1119, 134] on button "button" at bounding box center [1131, 130] width 32 height 23
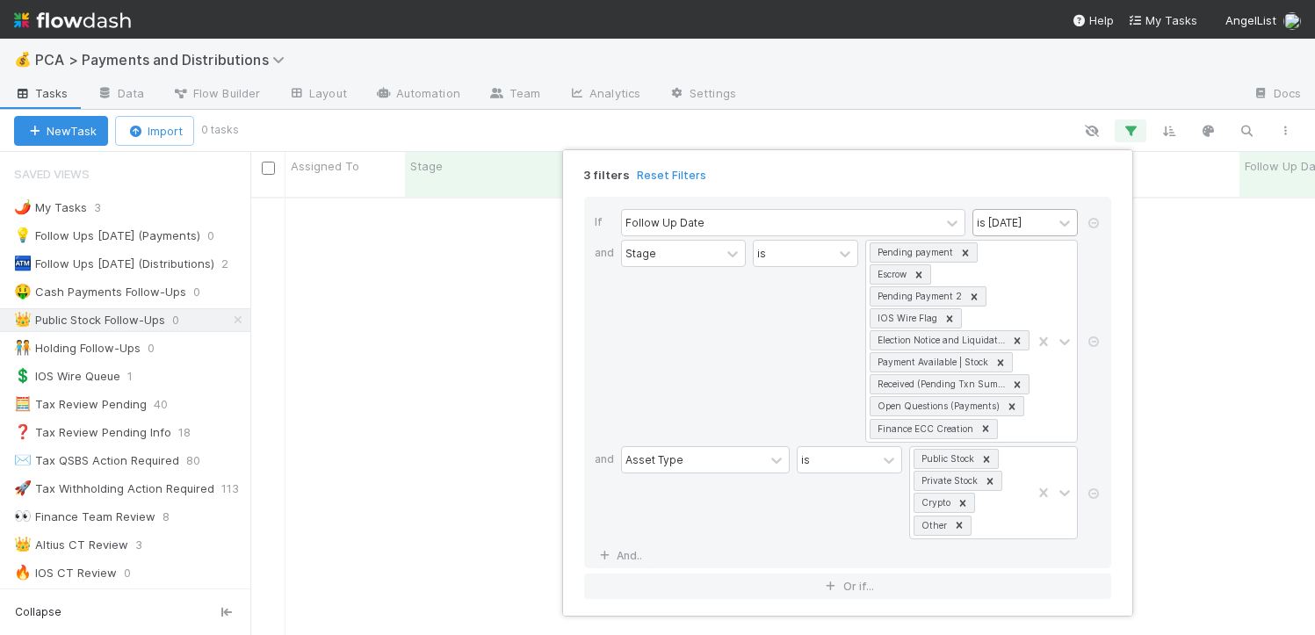
click at [1020, 211] on div "is today" at bounding box center [1013, 222] width 79 height 25
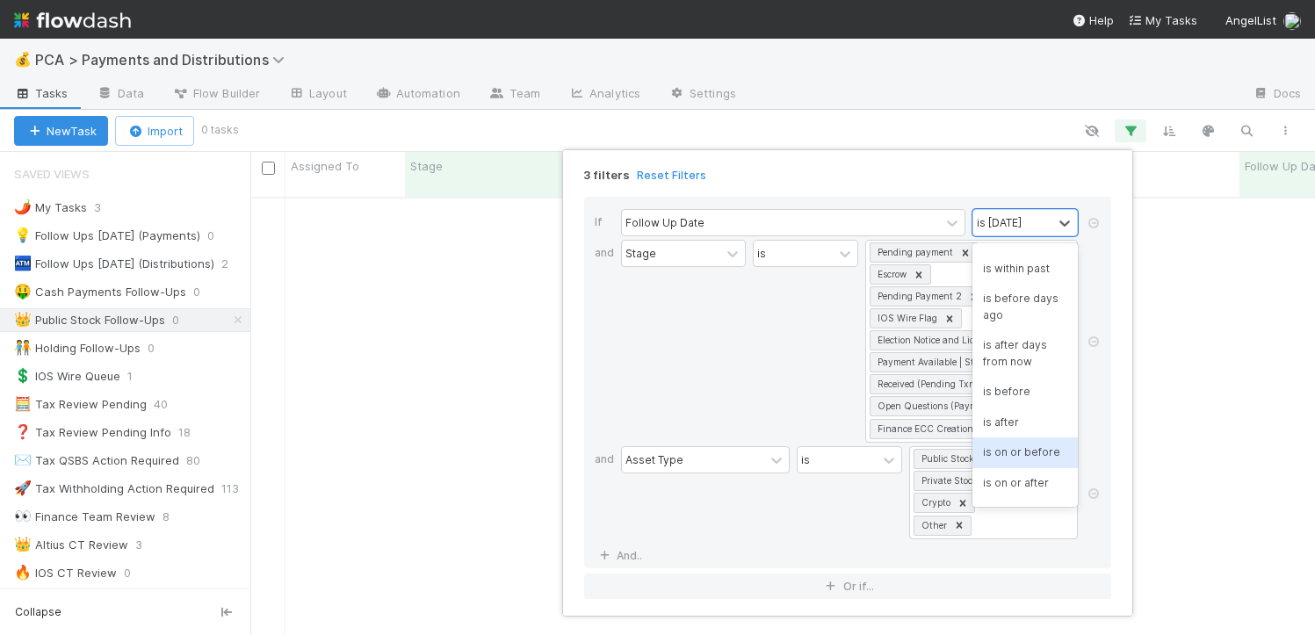
scroll to position [0, 0]
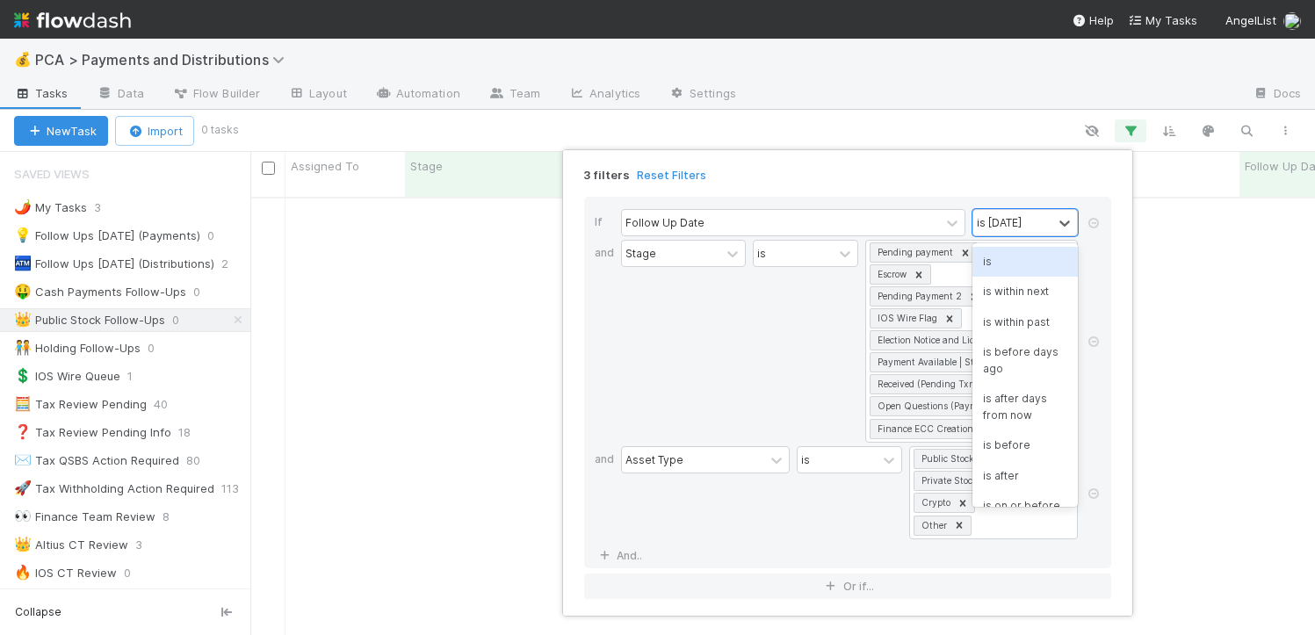
click at [996, 260] on div "is" at bounding box center [1025, 262] width 105 height 30
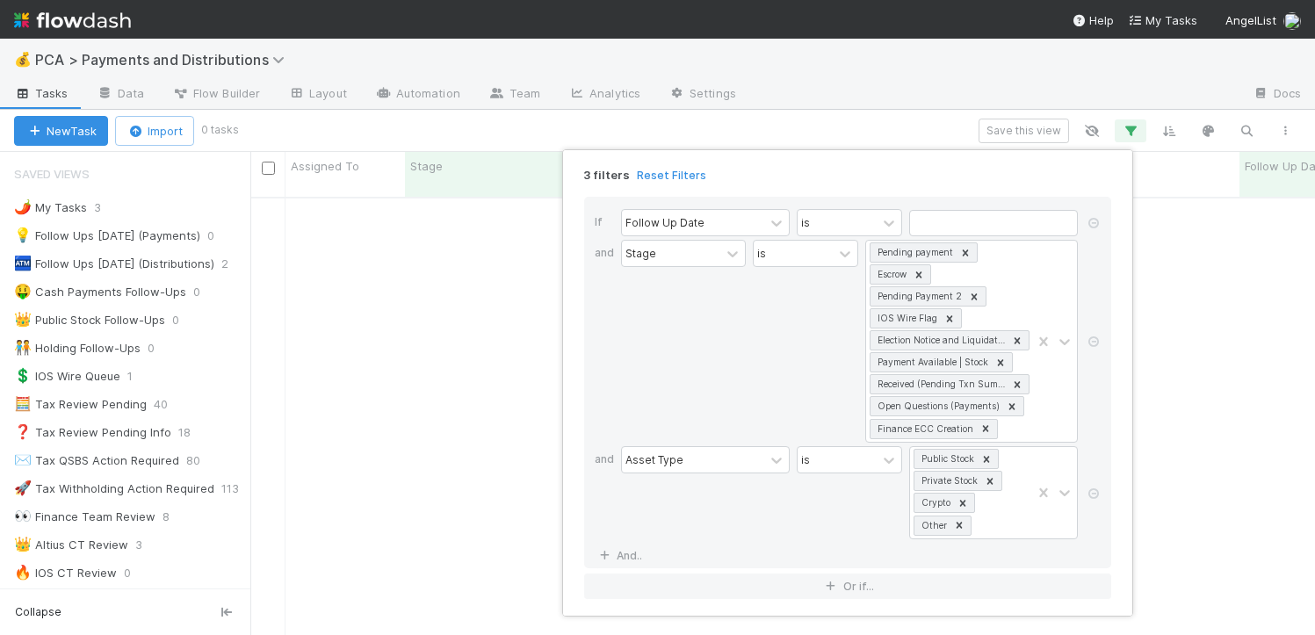
click at [953, 199] on div "If Follow Up Date is and Stage is Pending payment Escrow Pending Payment 2 IOS …" at bounding box center [847, 383] width 527 height 372
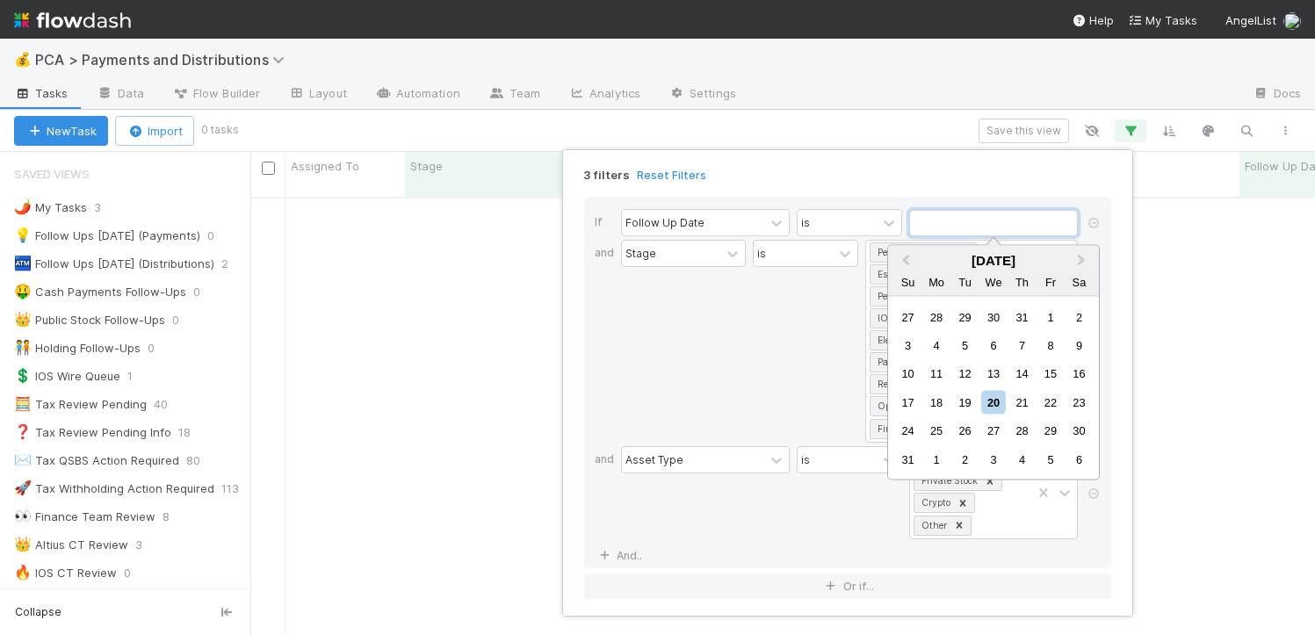
click at [945, 218] on input "text" at bounding box center [993, 223] width 169 height 26
click at [1000, 401] on div "20" at bounding box center [993, 402] width 24 height 24
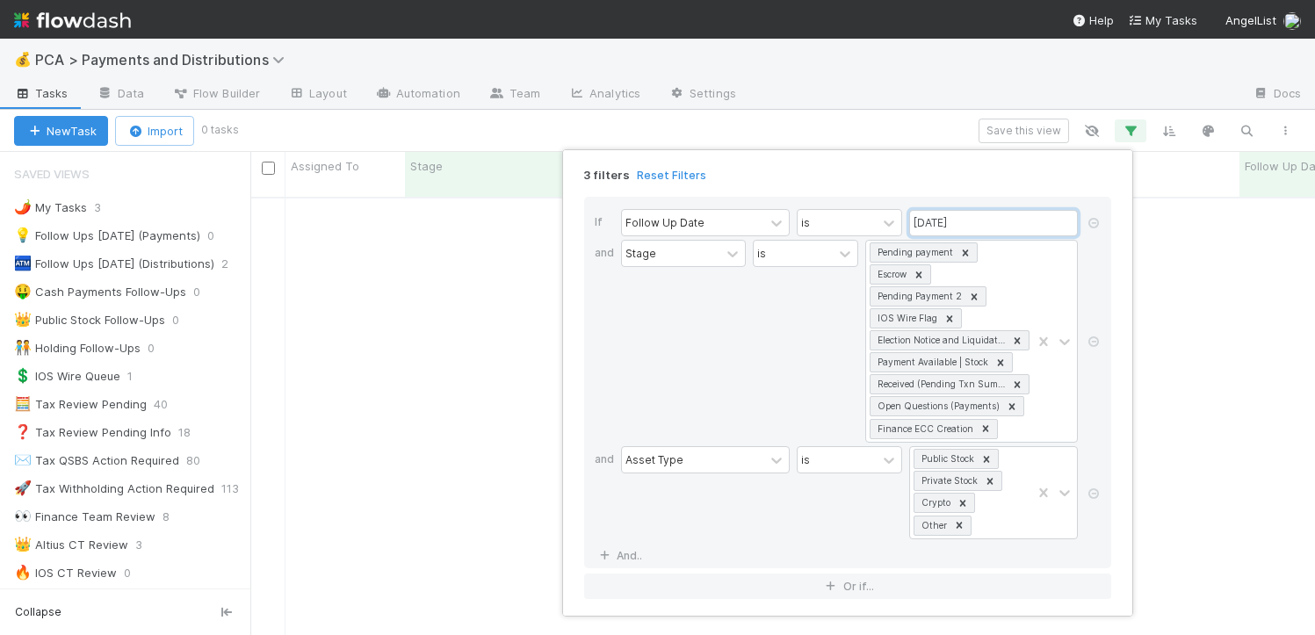
click at [954, 219] on input "08/20/2025" at bounding box center [993, 223] width 169 height 26
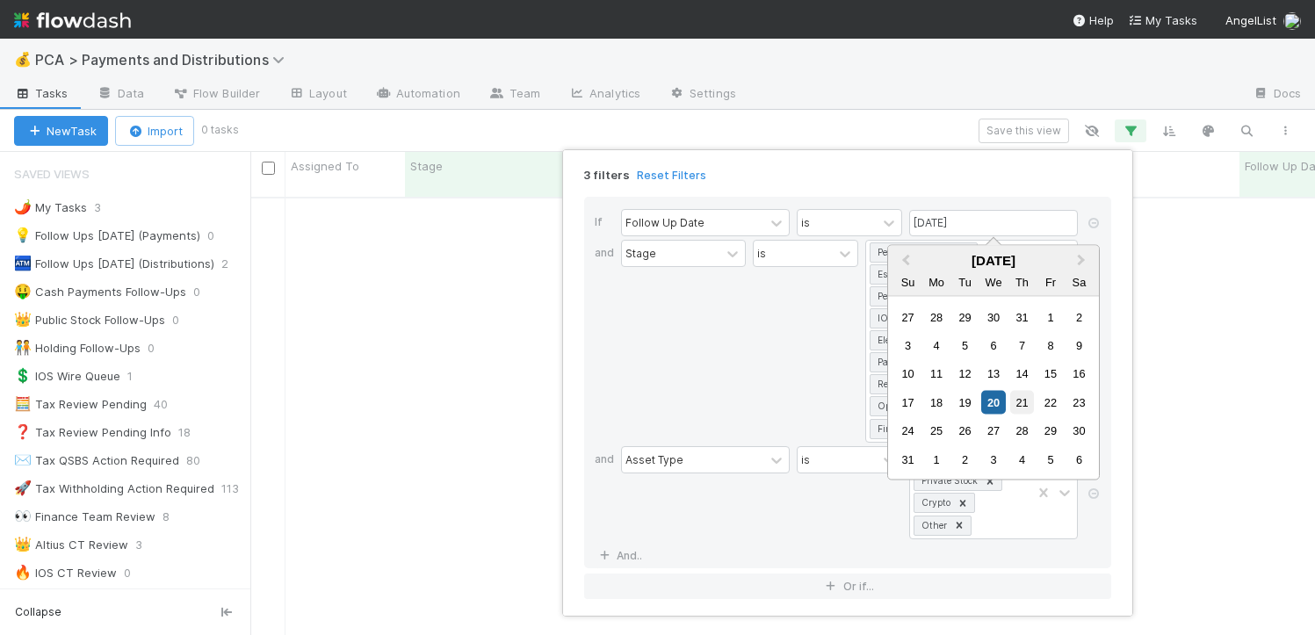
click at [1024, 400] on div "21" at bounding box center [1022, 402] width 24 height 24
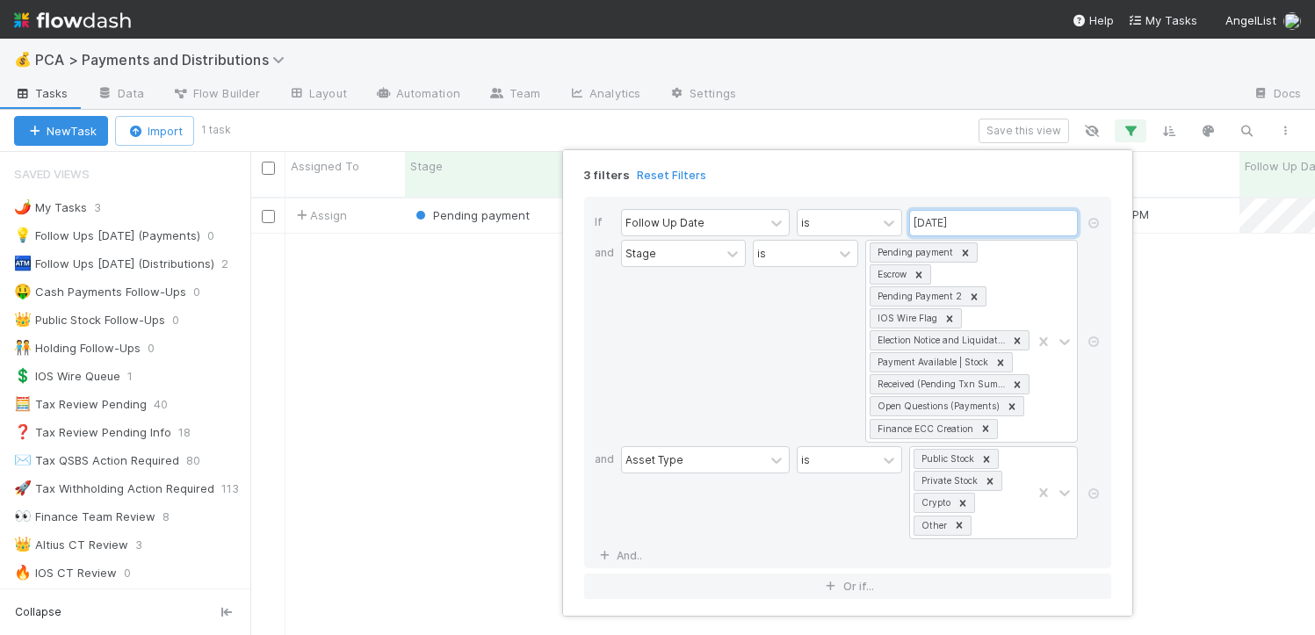
scroll to position [438, 1052]
click at [1006, 219] on input "08/21/2025" at bounding box center [993, 223] width 169 height 26
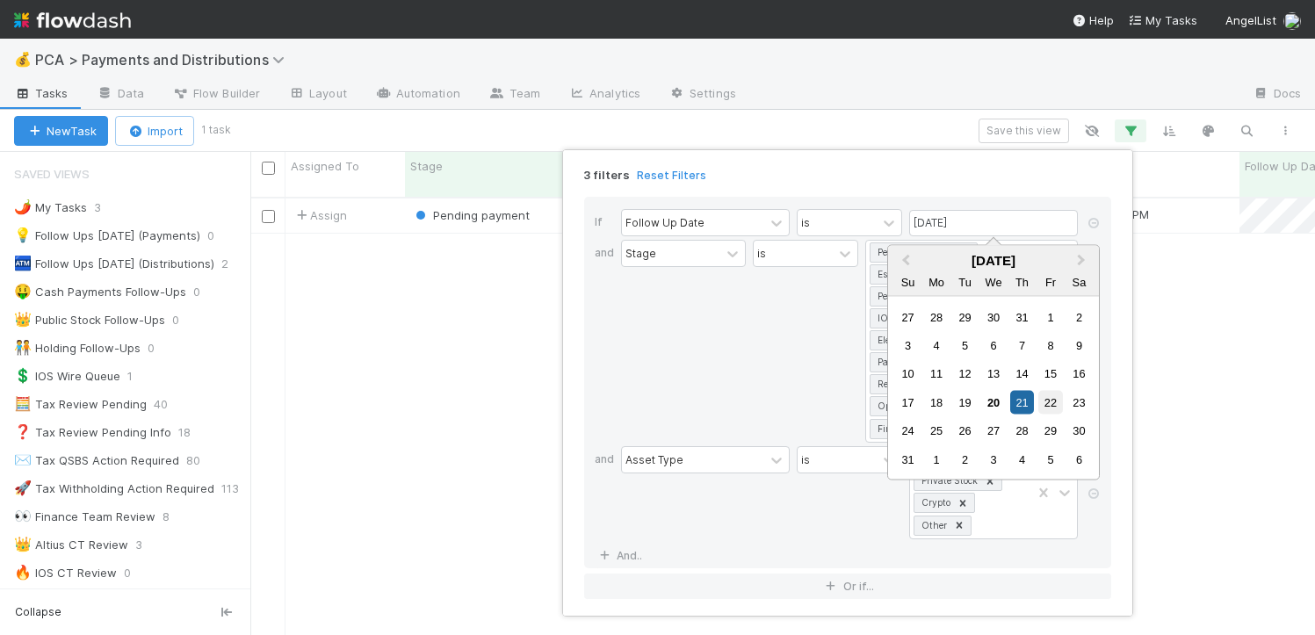
click at [1050, 402] on div "22" at bounding box center [1051, 402] width 24 height 24
type input "08/22/2025"
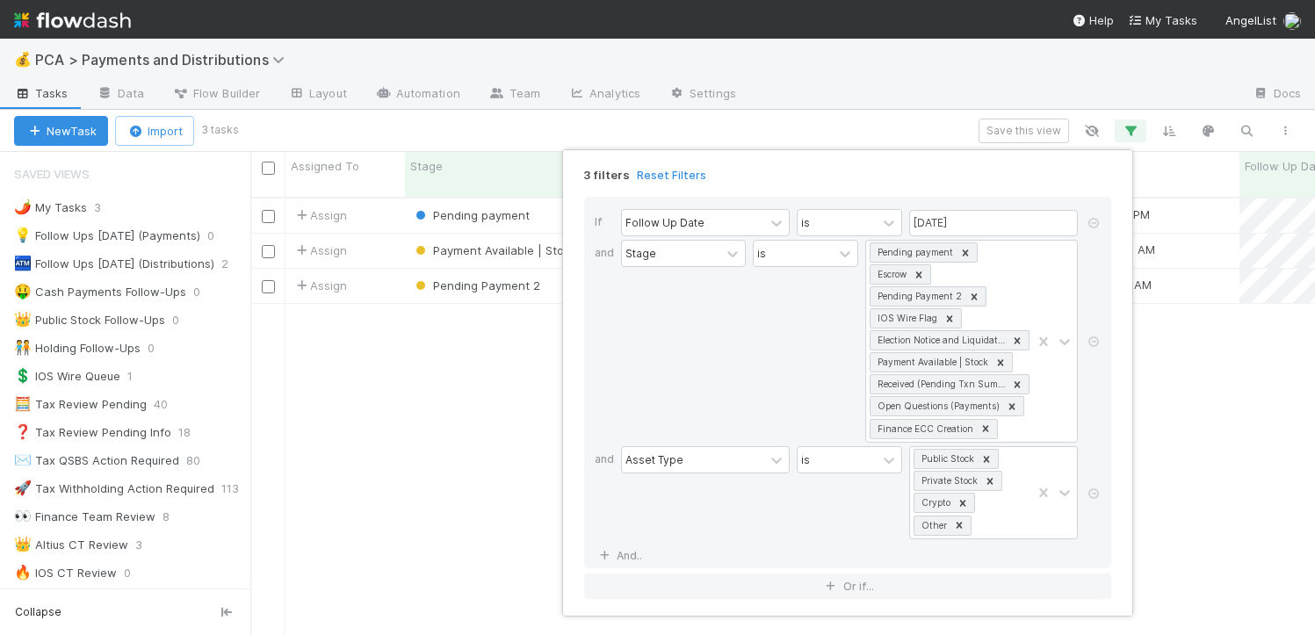
click at [878, 58] on div "3 filters Reset Filters If Follow Up Date is 08/22/2025 and Stage is Pending pa…" at bounding box center [657, 317] width 1315 height 635
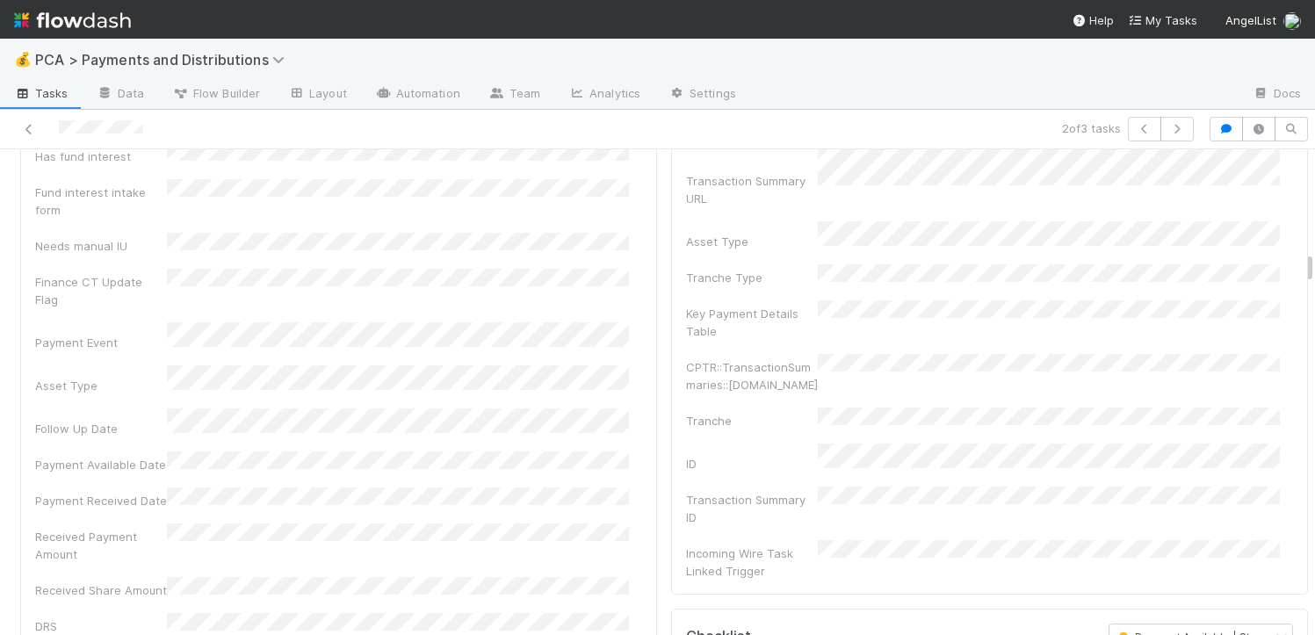
scroll to position [2556, 0]
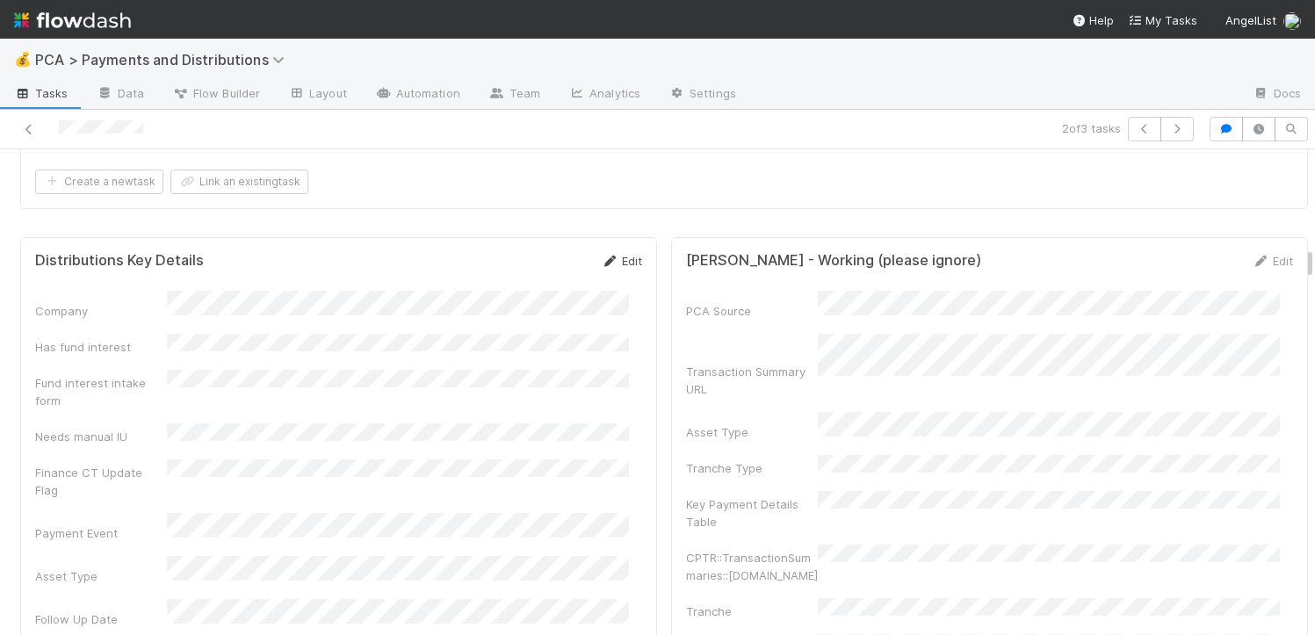
click at [617, 254] on link "Edit" at bounding box center [621, 261] width 41 height 14
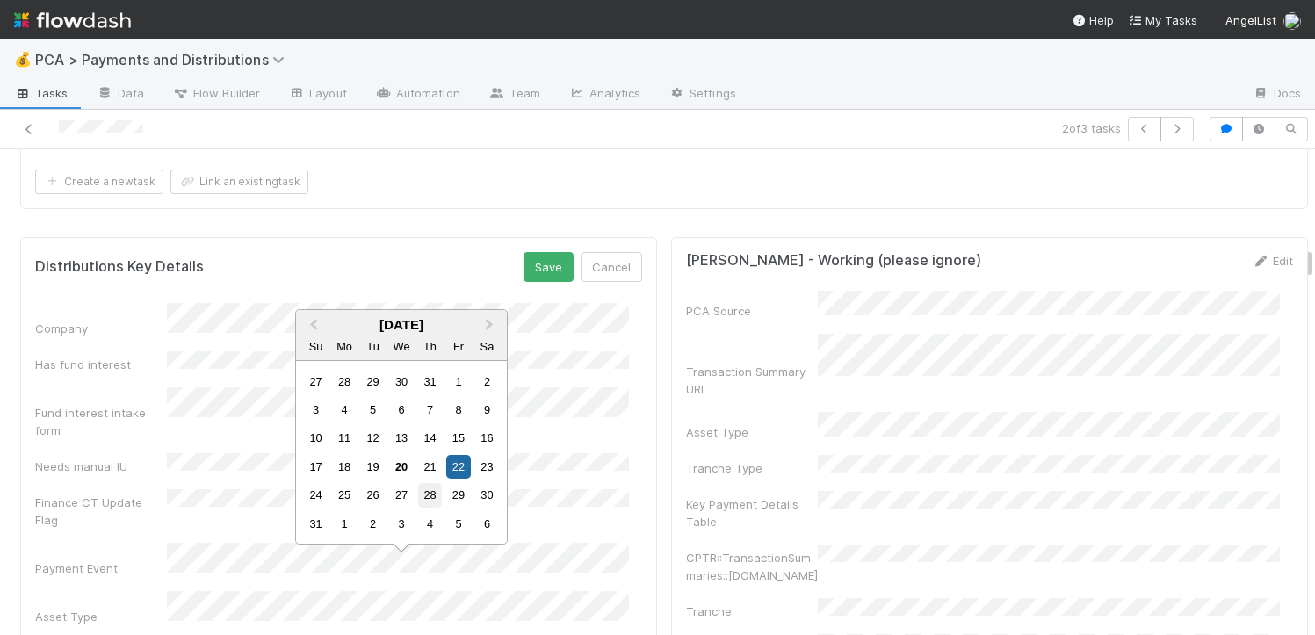
click at [431, 495] on div "28" at bounding box center [430, 495] width 24 height 24
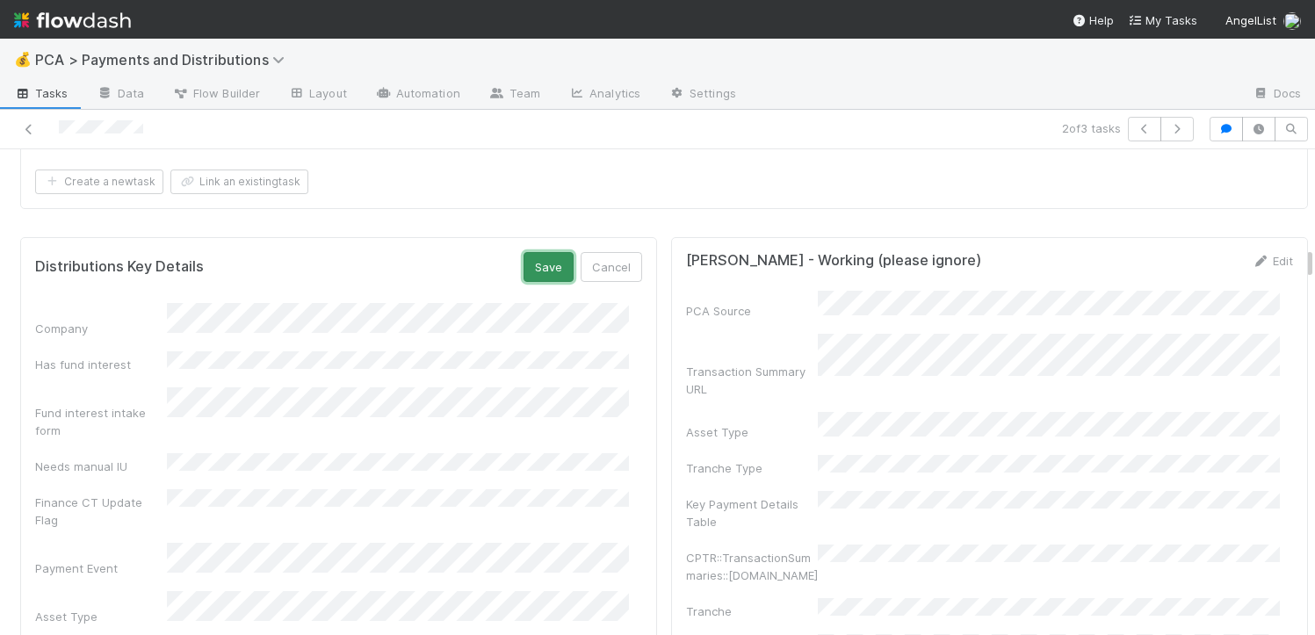
click at [539, 252] on button "Save" at bounding box center [549, 267] width 50 height 30
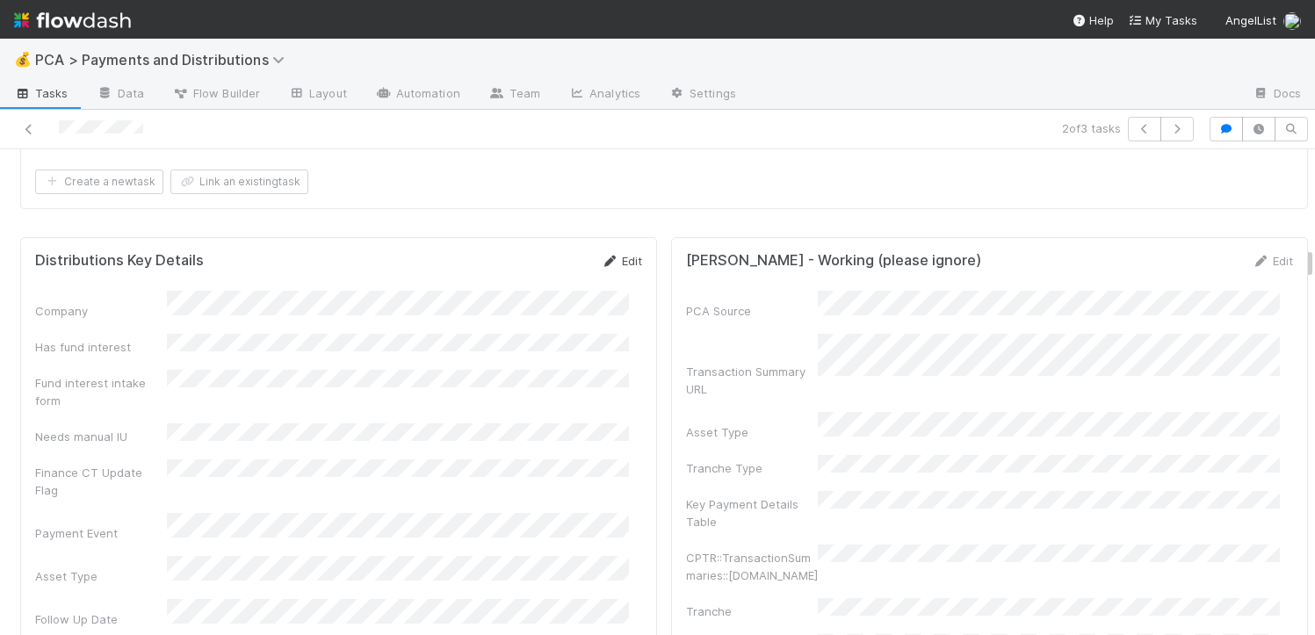
click at [616, 254] on link "Edit" at bounding box center [621, 261] width 41 height 14
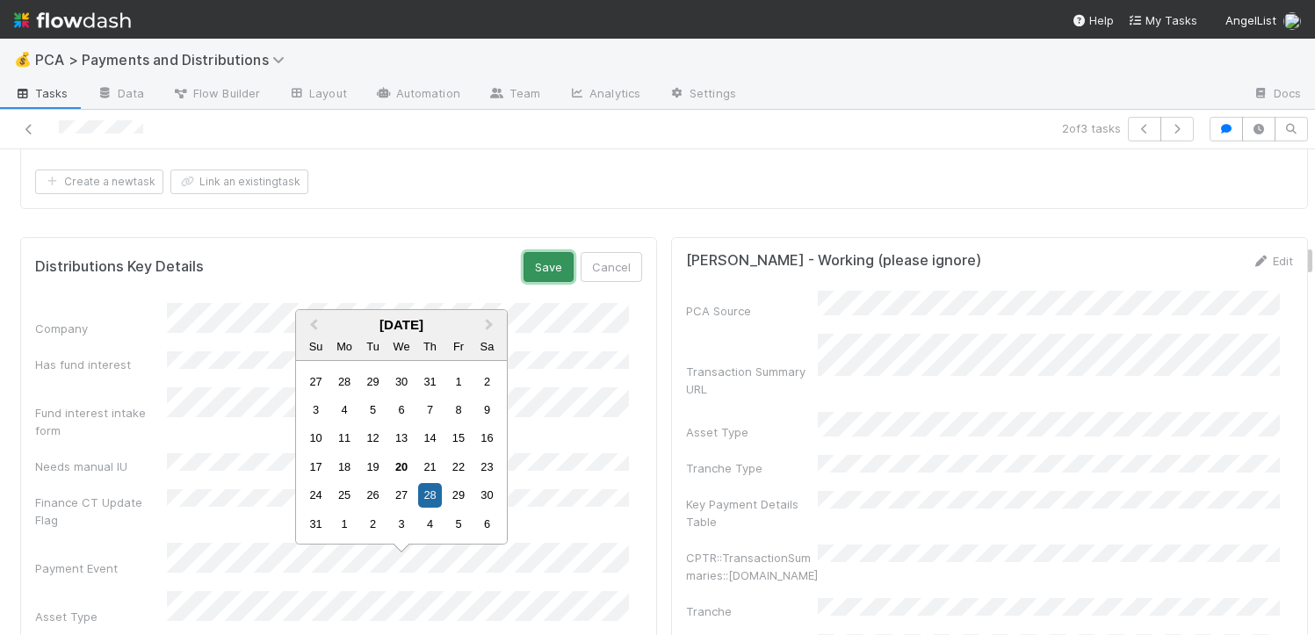
click at [534, 252] on button "Save" at bounding box center [549, 267] width 50 height 30
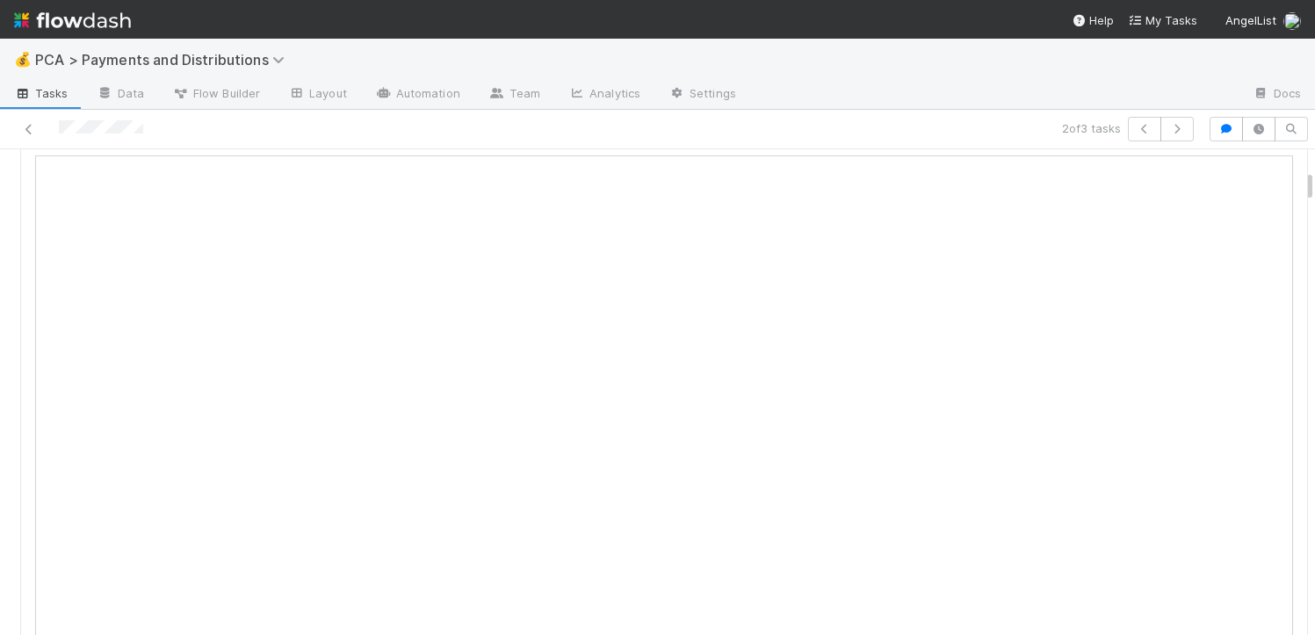
scroll to position [0, 0]
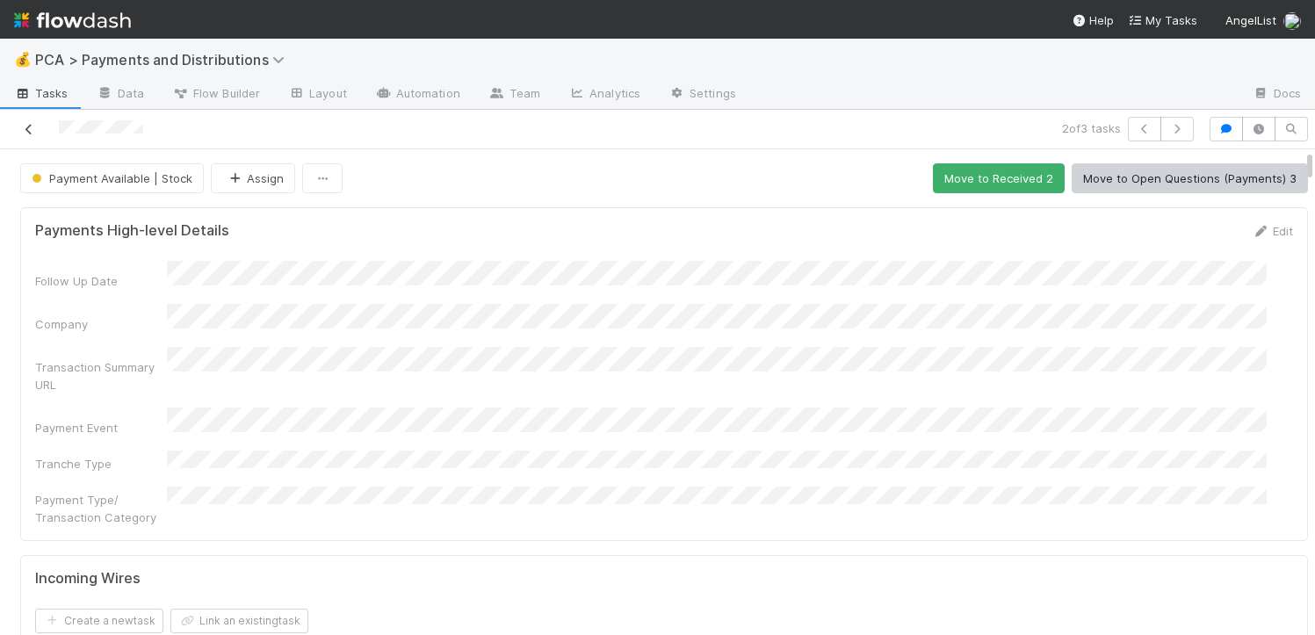
click at [31, 134] on link at bounding box center [29, 129] width 18 height 18
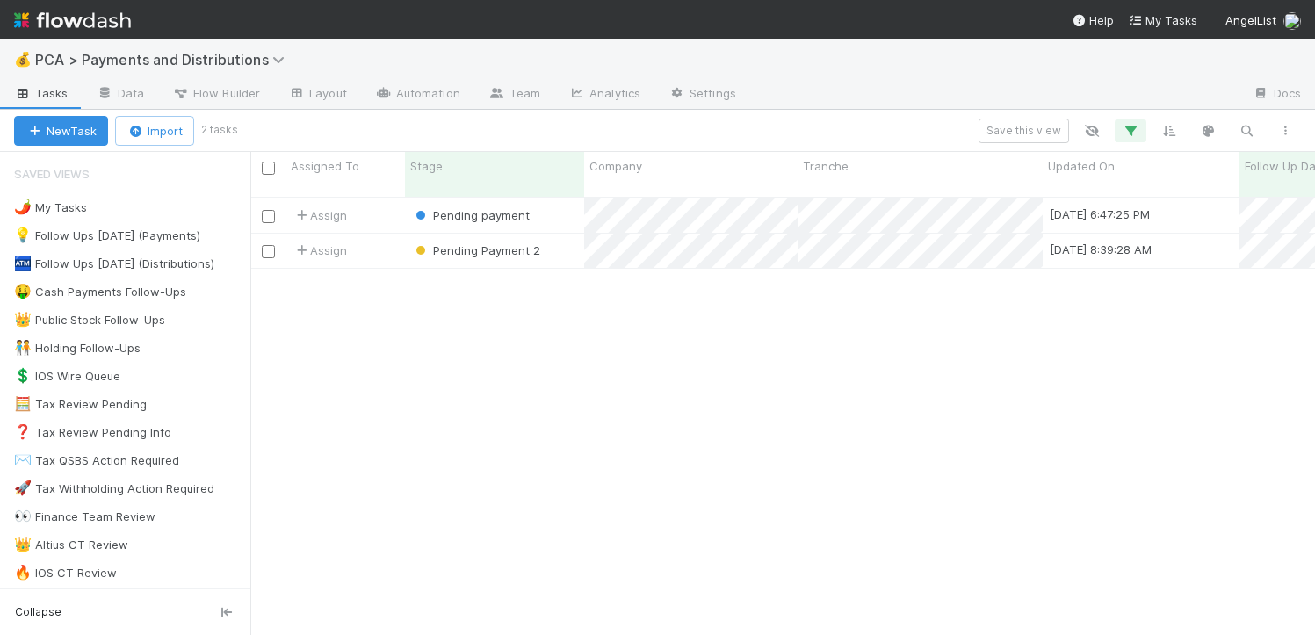
scroll to position [438, 1052]
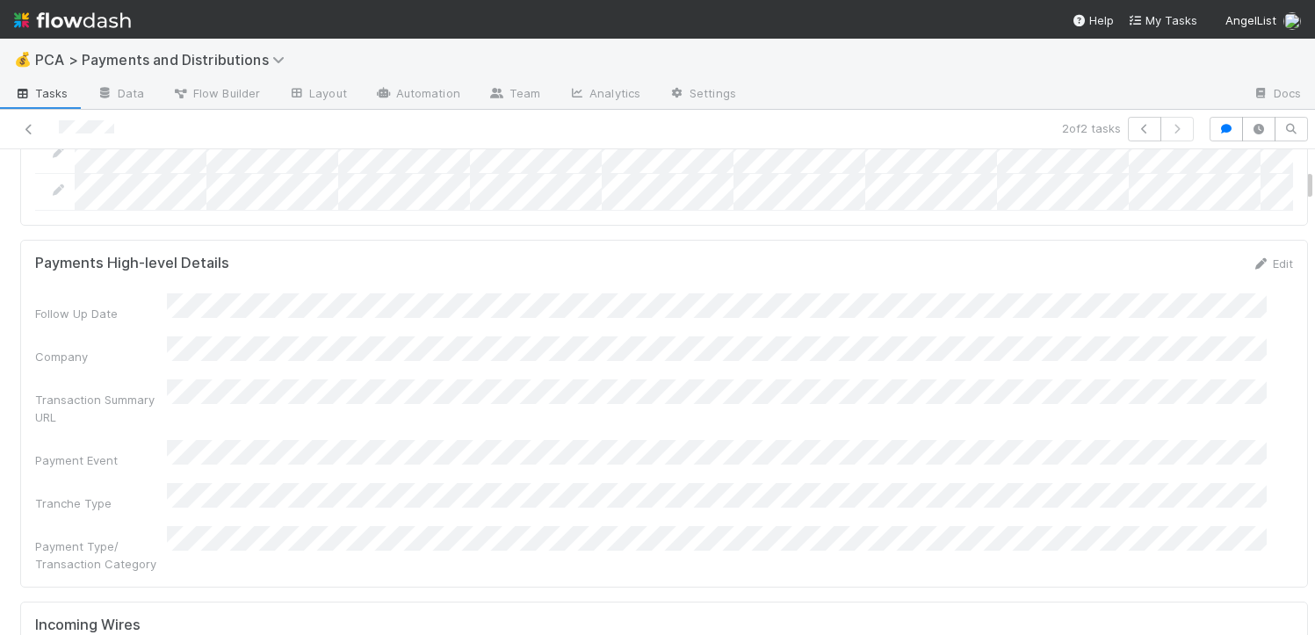
scroll to position [564, 0]
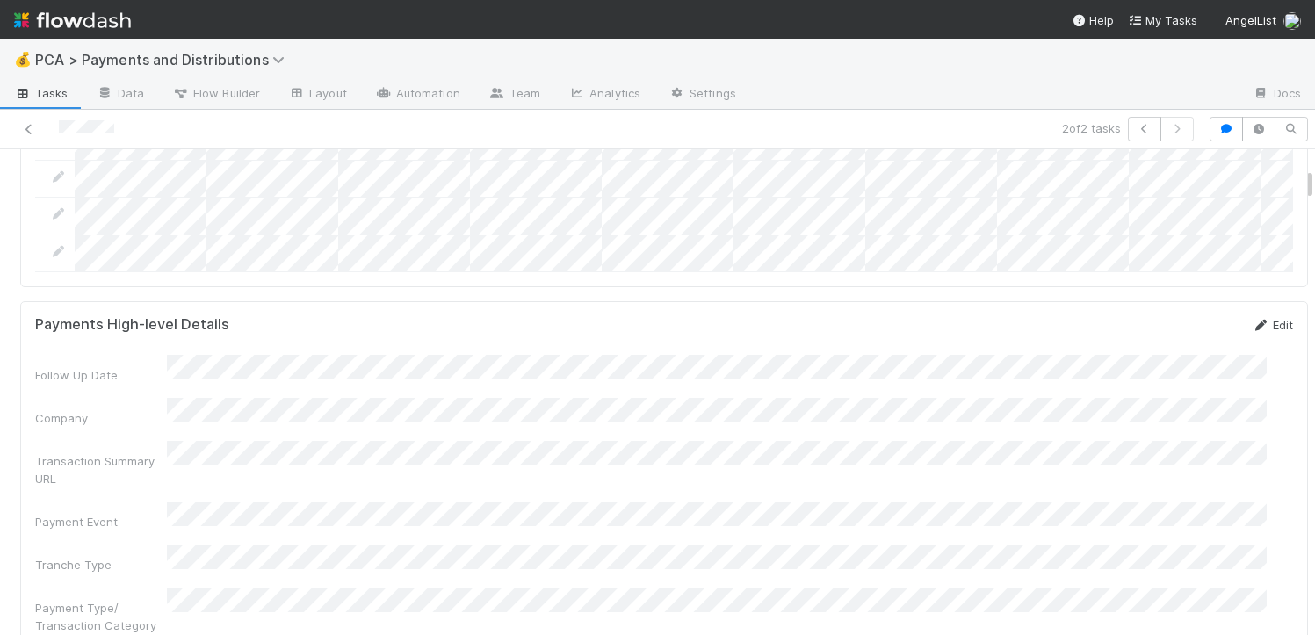
click at [1252, 332] on link "Edit" at bounding box center [1272, 325] width 41 height 14
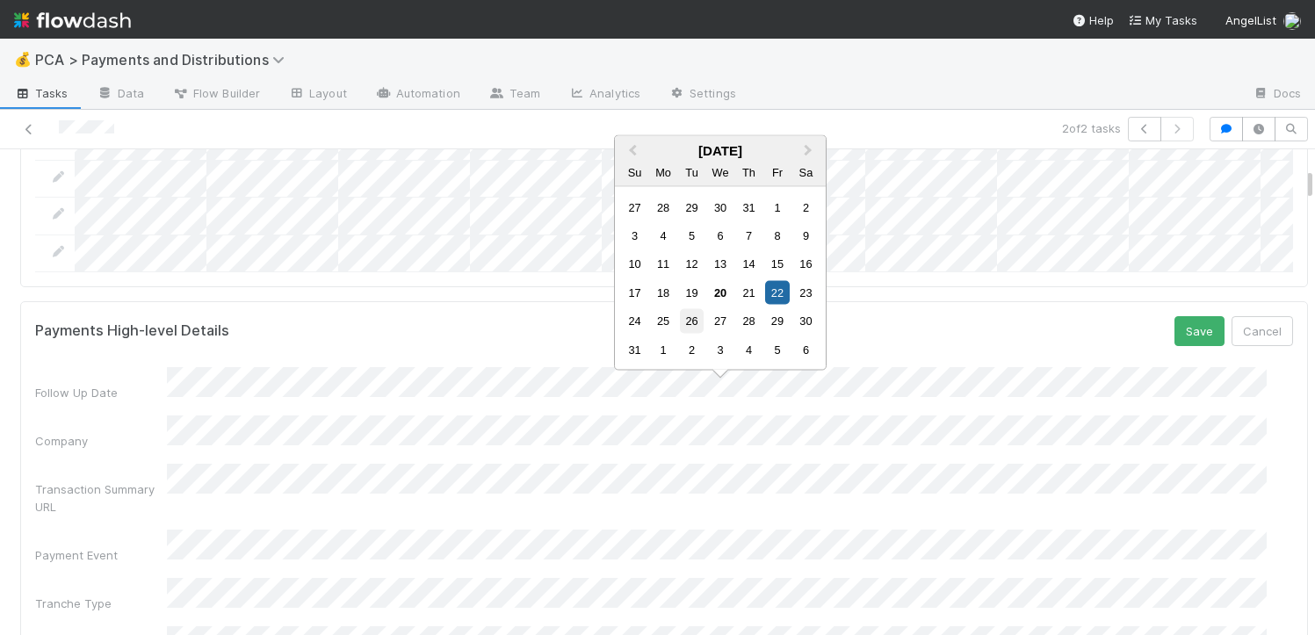
click at [690, 328] on div "26" at bounding box center [692, 321] width 24 height 24
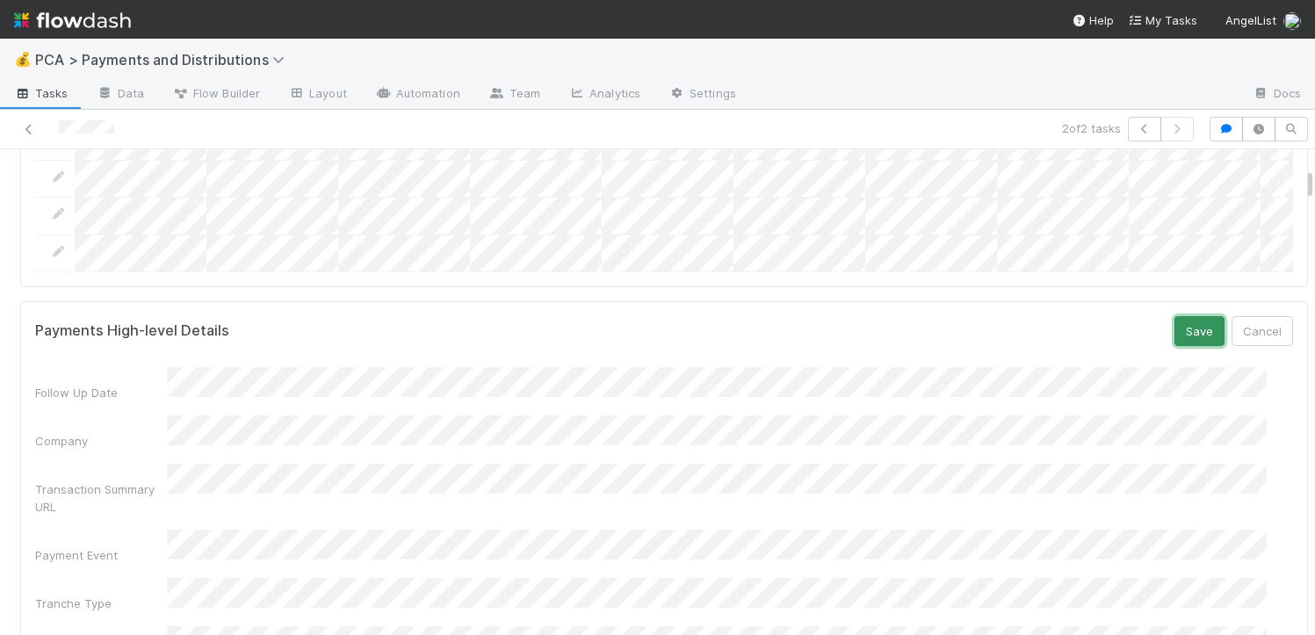
click at [1175, 346] on button "Save" at bounding box center [1200, 331] width 50 height 30
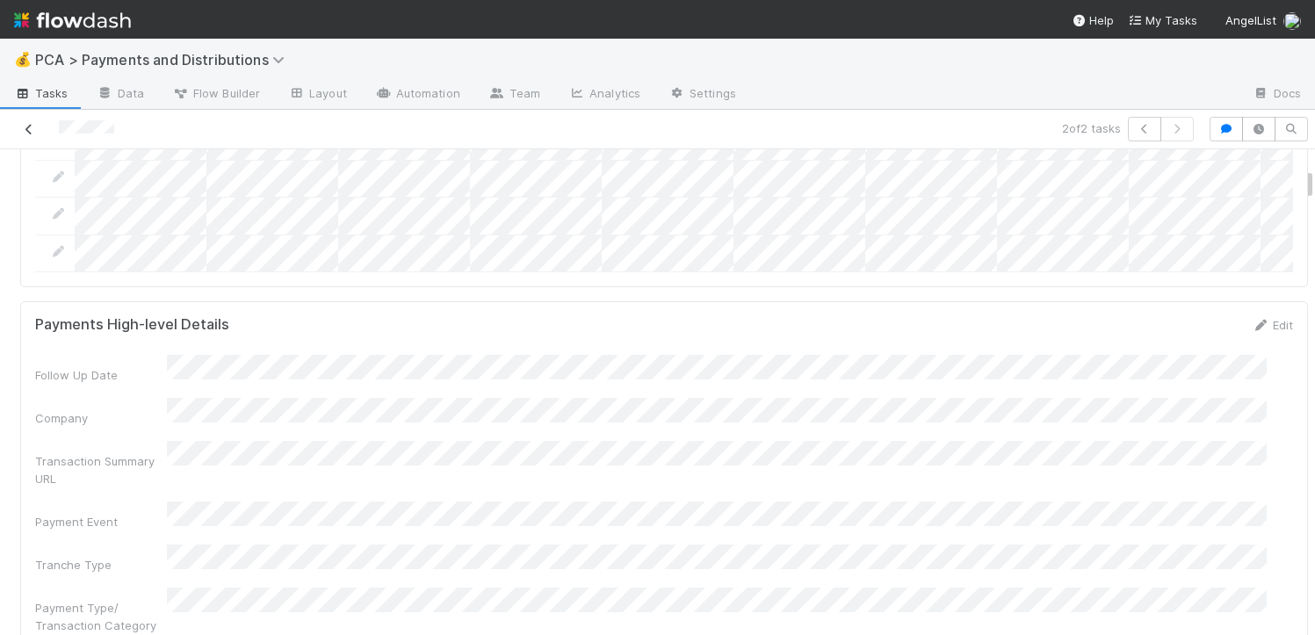
click at [29, 124] on icon at bounding box center [29, 129] width 18 height 11
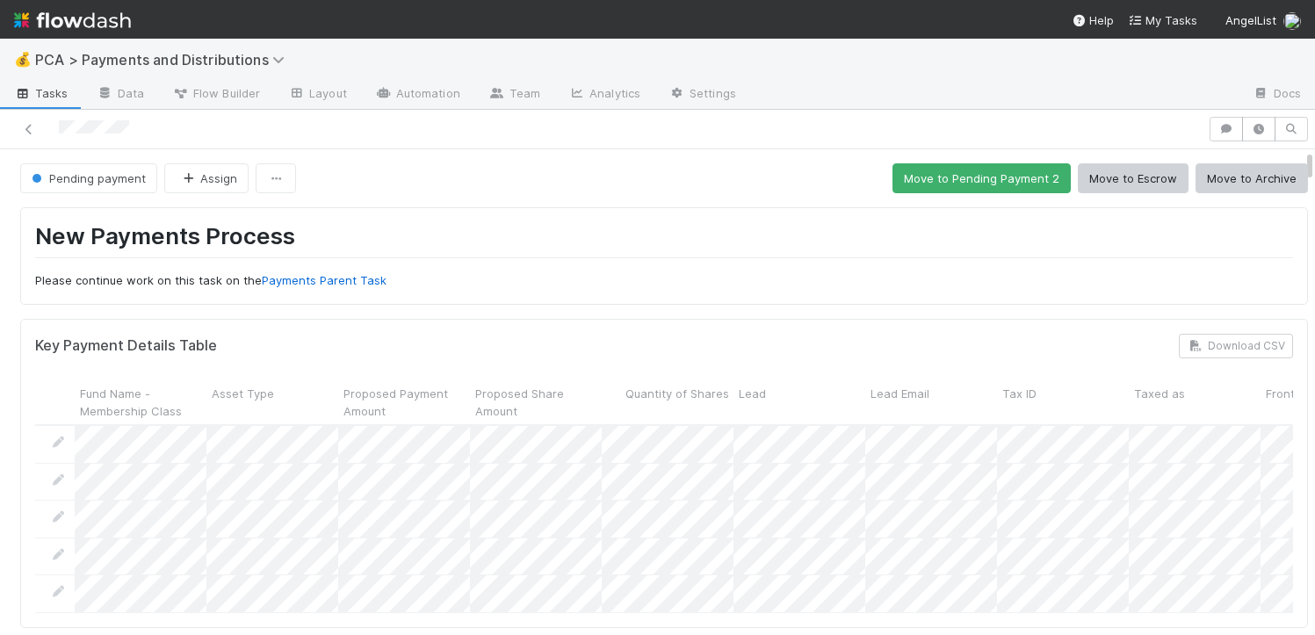
click at [40, 127] on div at bounding box center [604, 129] width 1194 height 25
click at [29, 124] on icon at bounding box center [29, 129] width 18 height 11
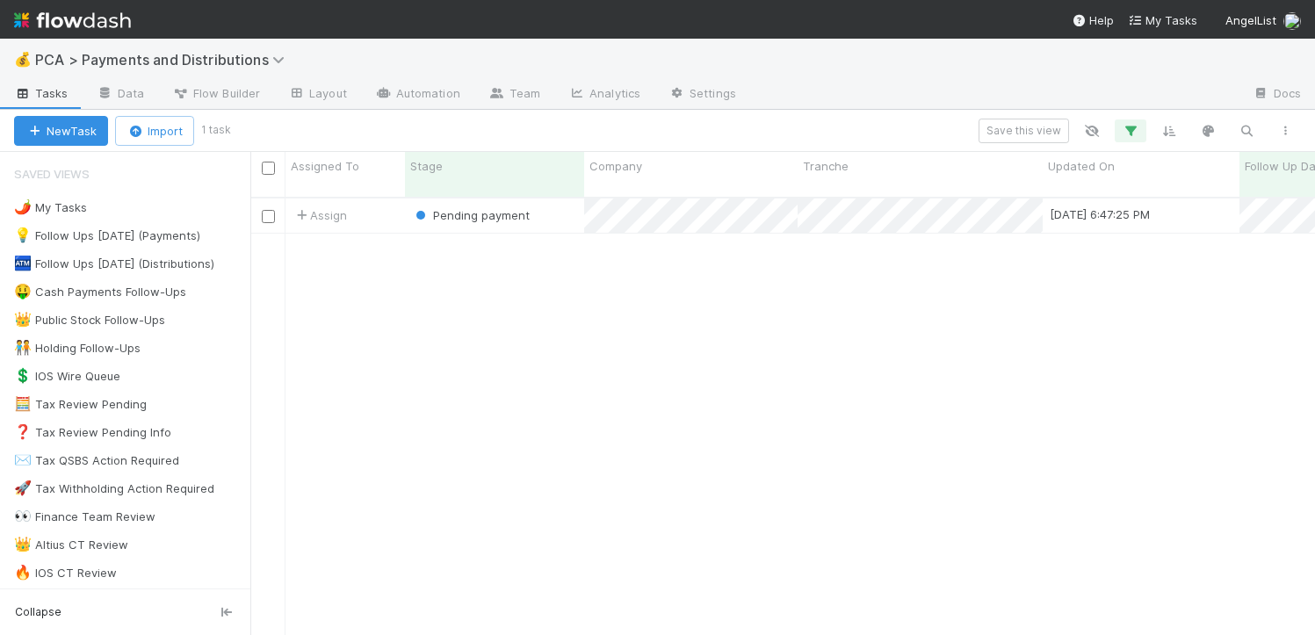
scroll to position [438, 1052]
click at [1126, 136] on icon "button" at bounding box center [1131, 131] width 18 height 16
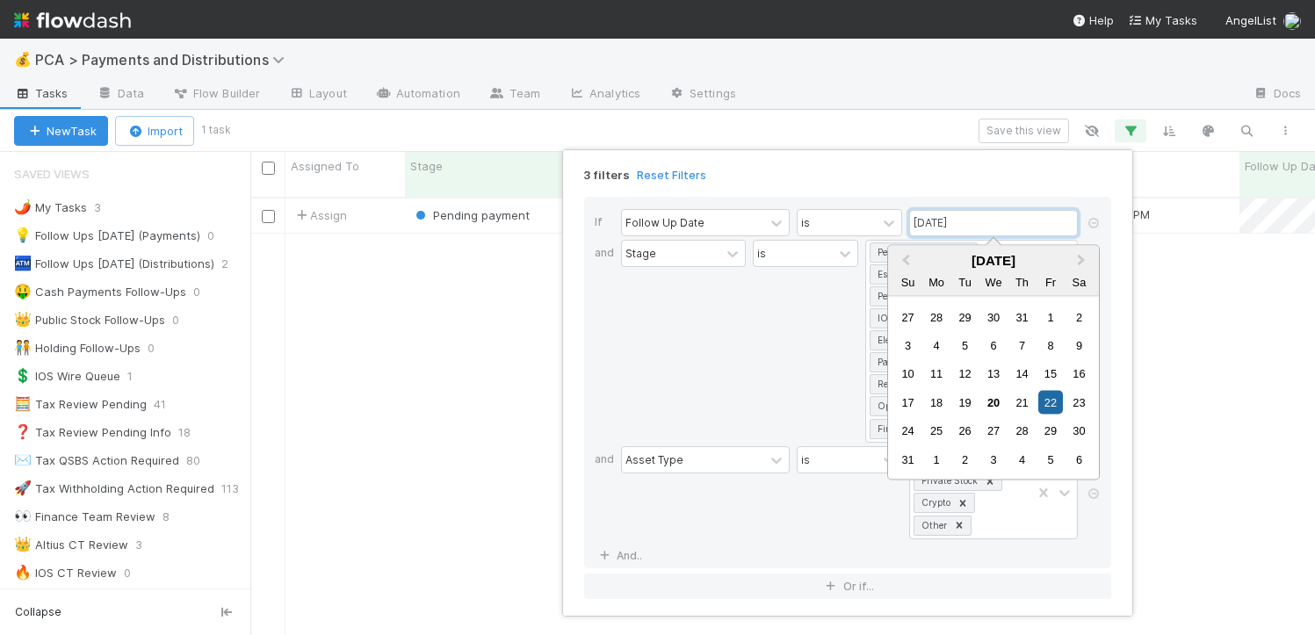
click at [996, 227] on input "08/22/2025" at bounding box center [993, 223] width 169 height 26
click at [934, 402] on div "18" at bounding box center [937, 402] width 24 height 24
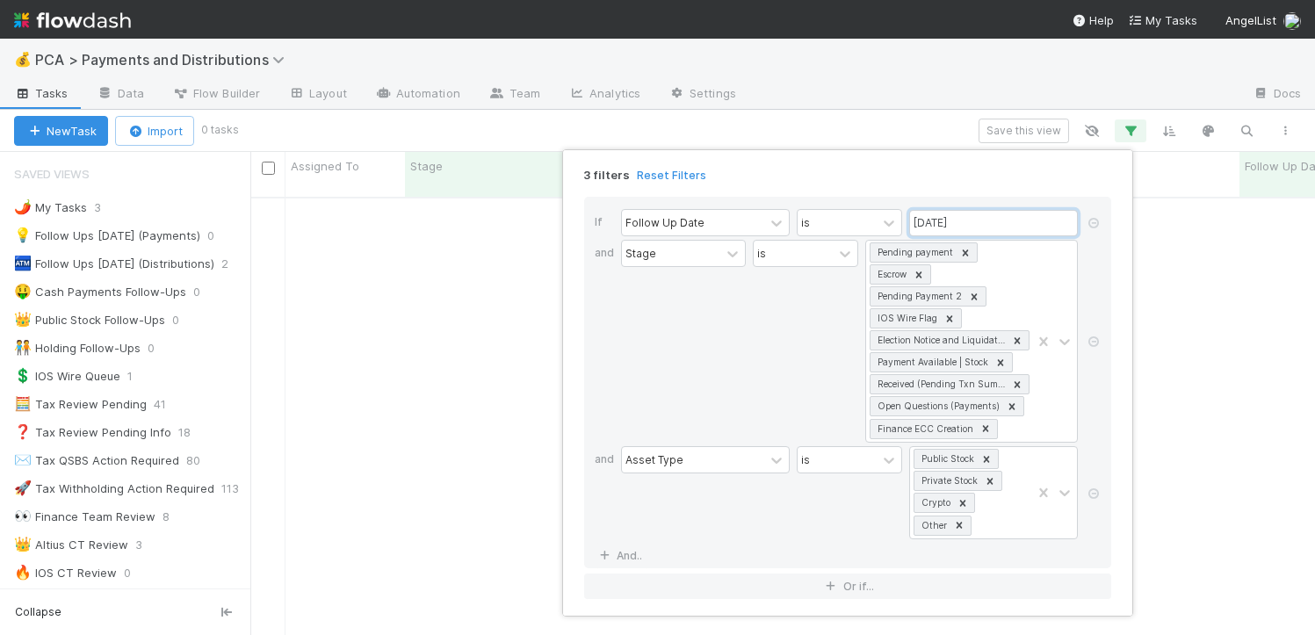
scroll to position [425, 1052]
click at [979, 221] on input "08/18/2025" at bounding box center [993, 223] width 169 height 26
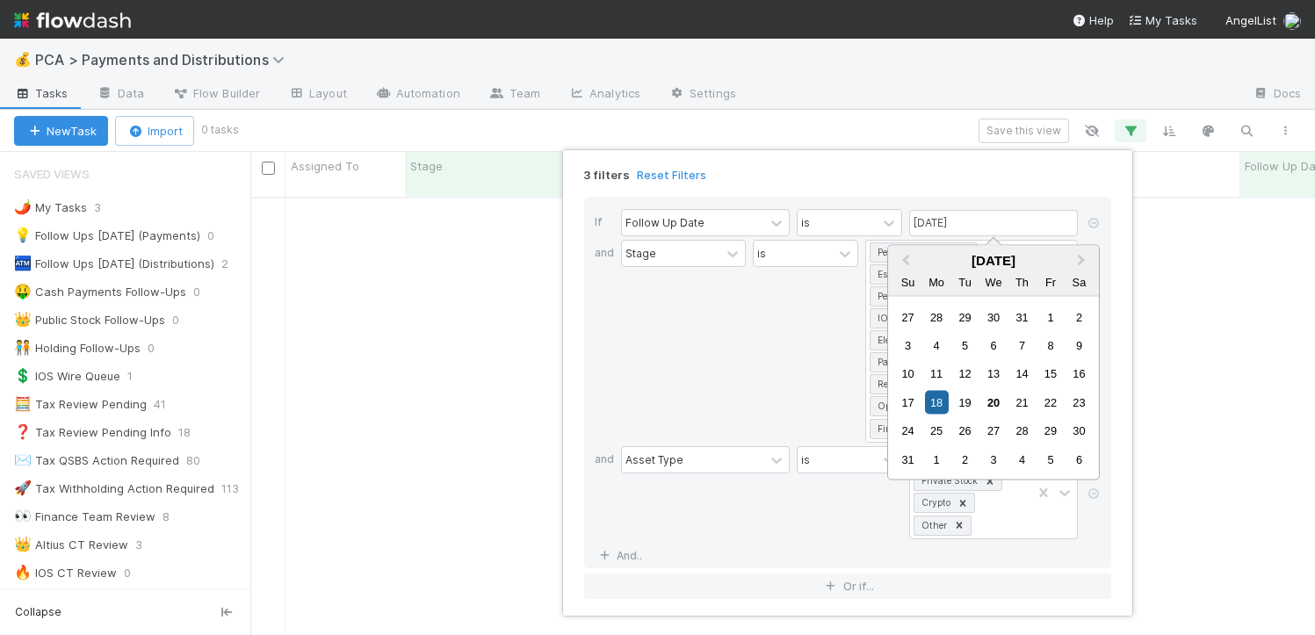
click at [975, 414] on div "19" at bounding box center [965, 402] width 24 height 24
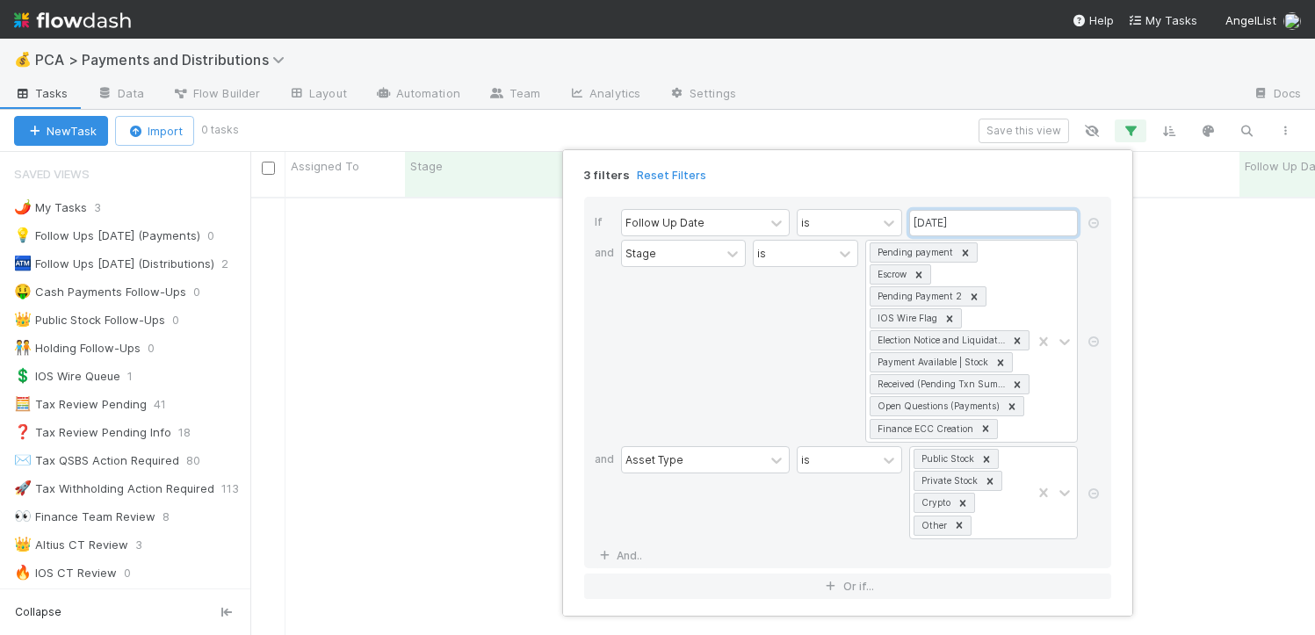
click at [971, 221] on input "08/19/2025" at bounding box center [993, 223] width 169 height 26
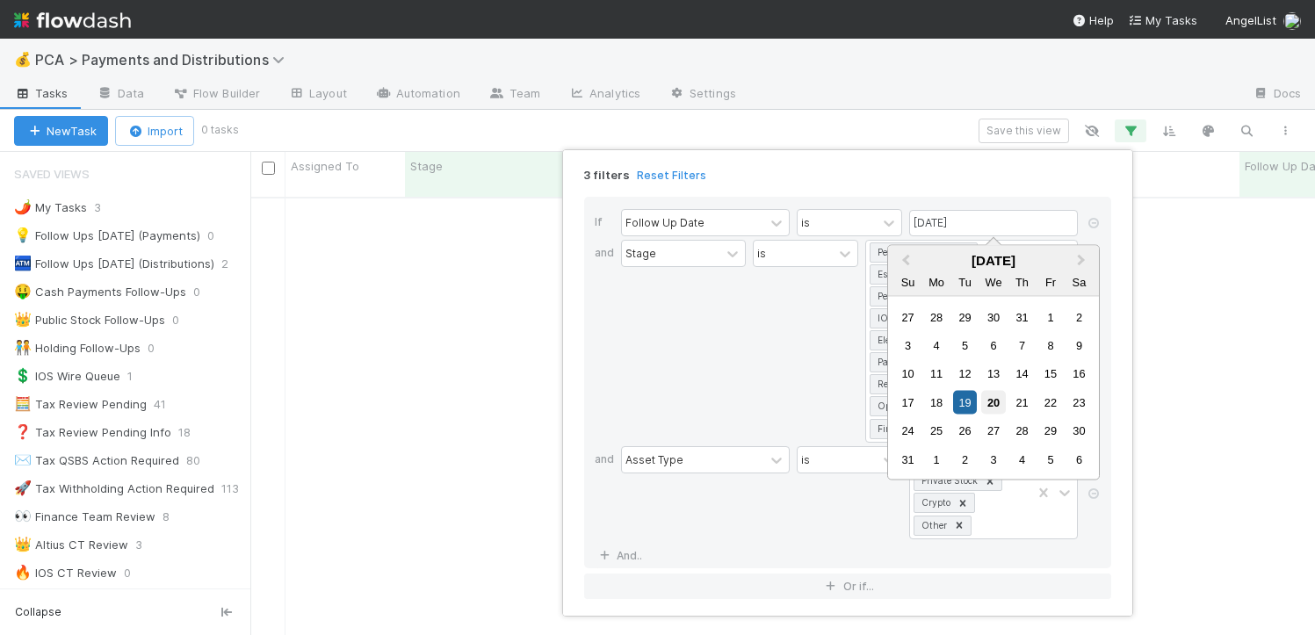
click at [995, 399] on div "20" at bounding box center [993, 402] width 24 height 24
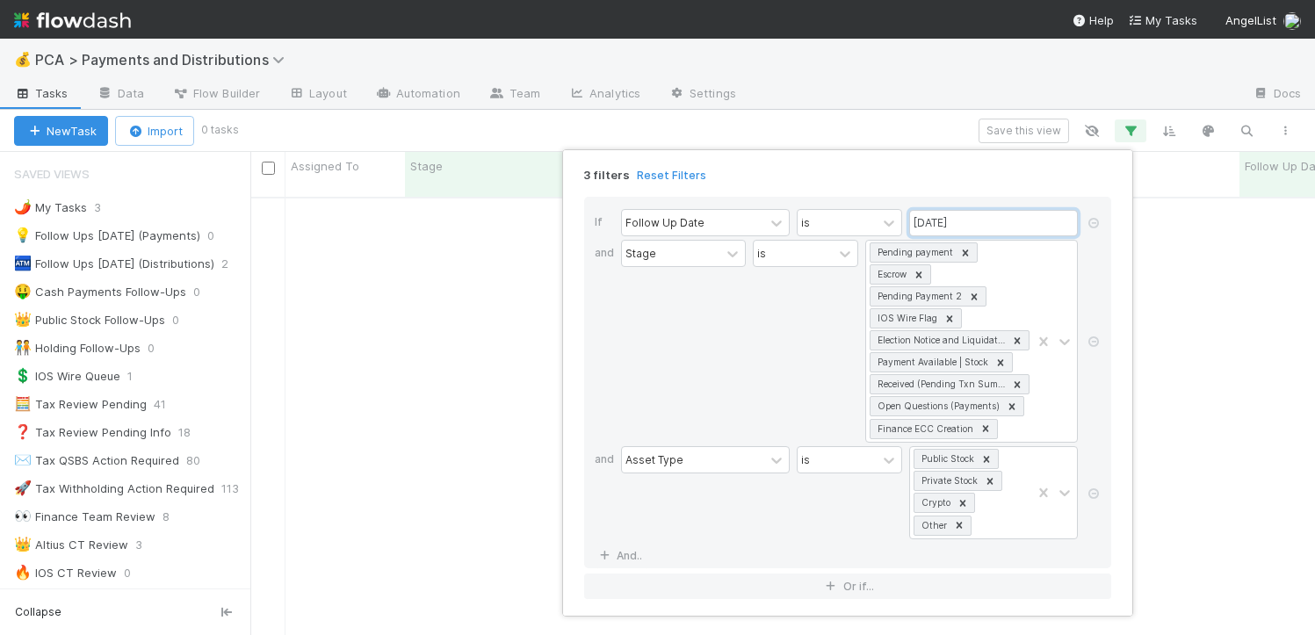
click at [995, 220] on input "08/20/2025" at bounding box center [993, 223] width 169 height 26
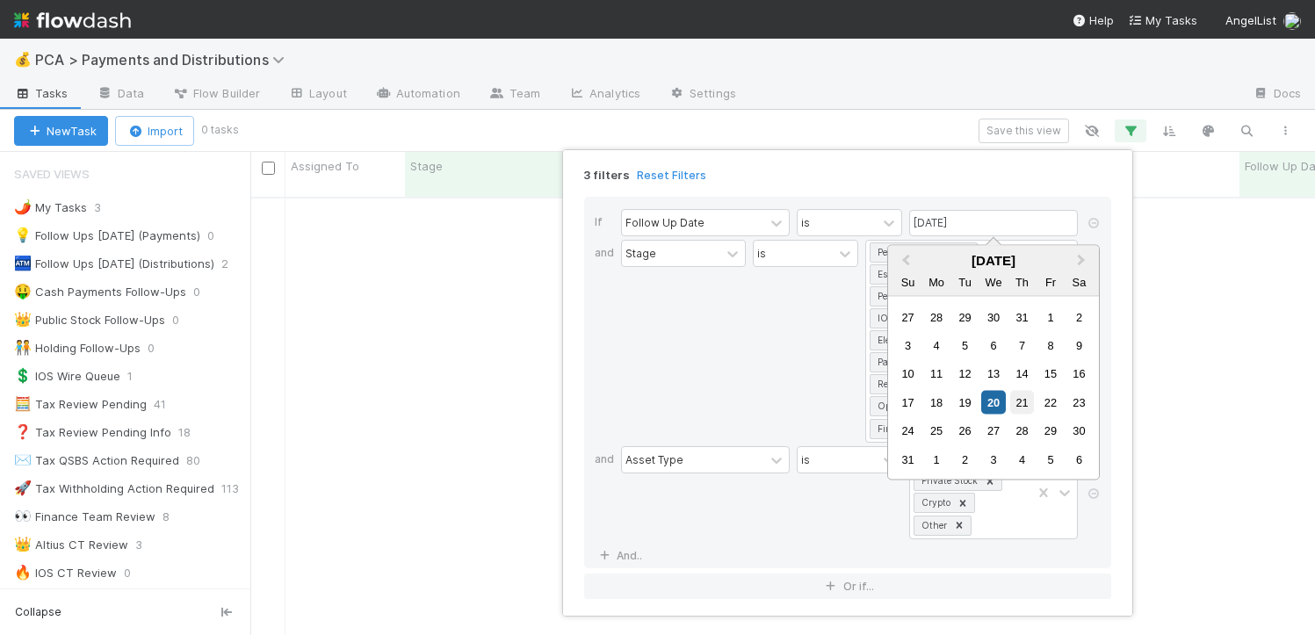
click at [1022, 408] on div "21" at bounding box center [1022, 402] width 24 height 24
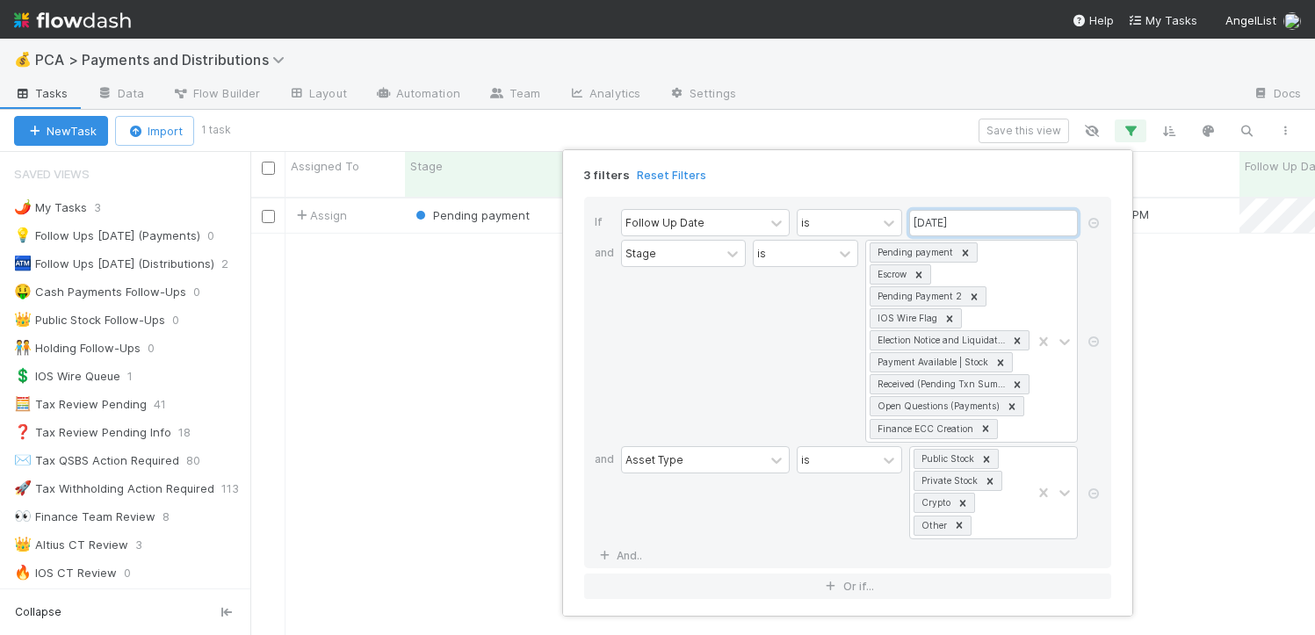
scroll to position [438, 1052]
click at [1014, 218] on input "08/21/2025" at bounding box center [993, 223] width 169 height 26
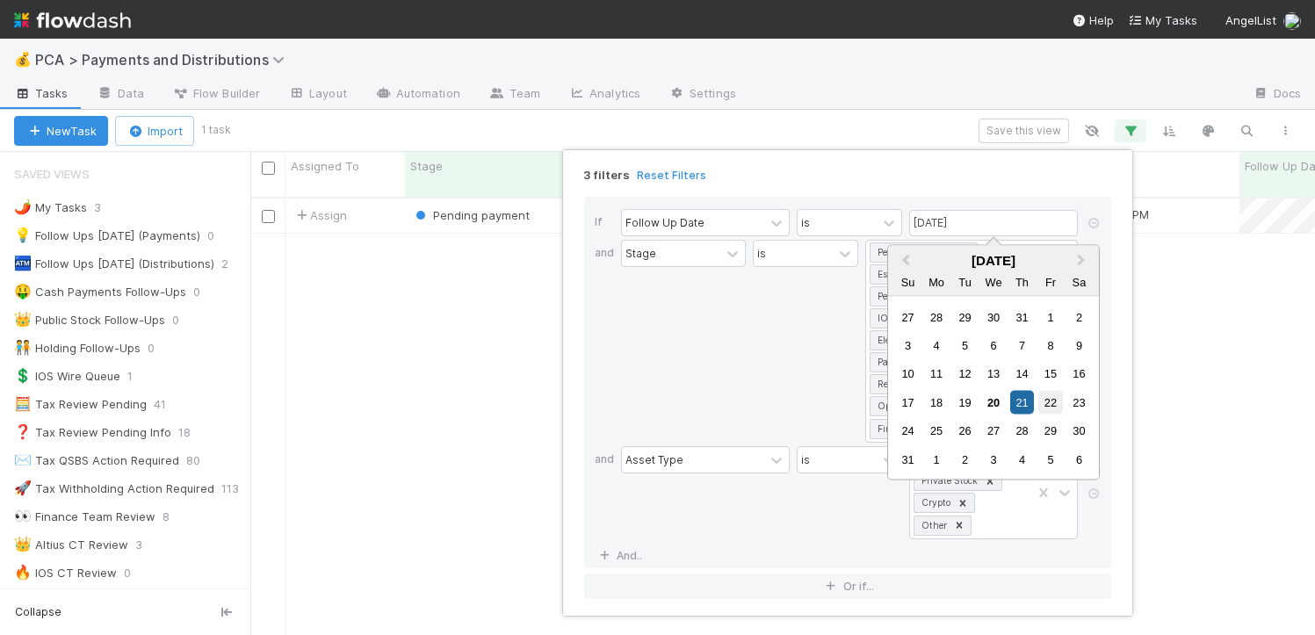
click at [1045, 401] on div "22" at bounding box center [1051, 402] width 24 height 24
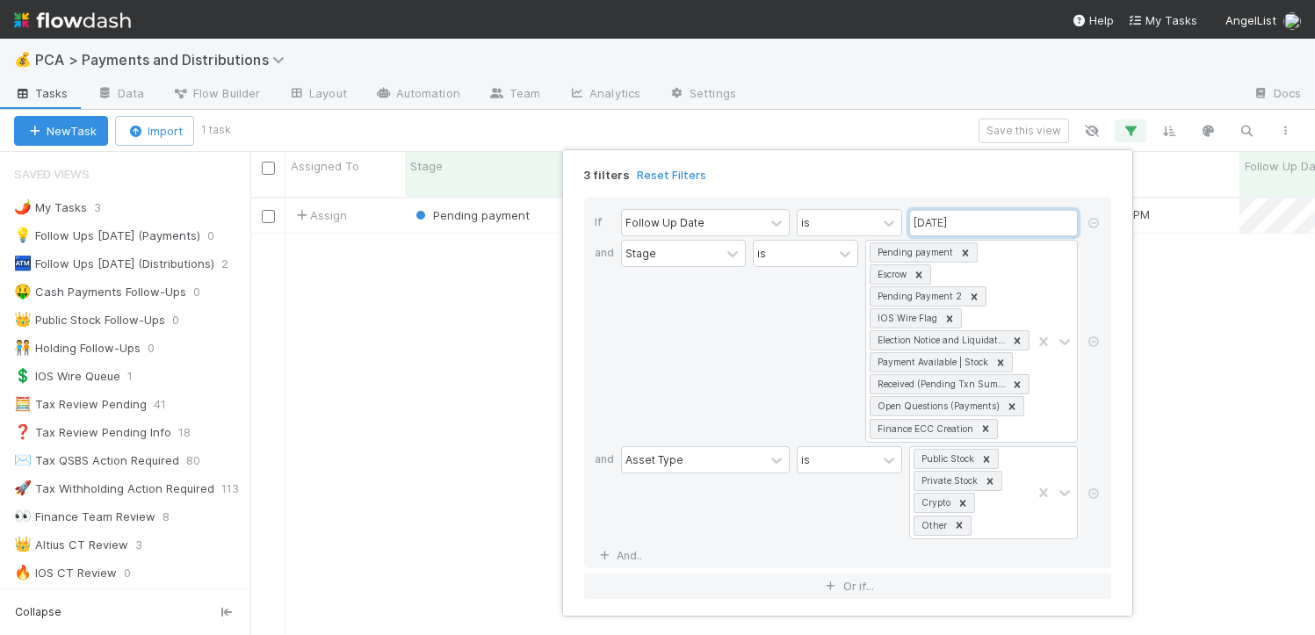
click at [993, 232] on input "08/22/2025" at bounding box center [993, 223] width 169 height 26
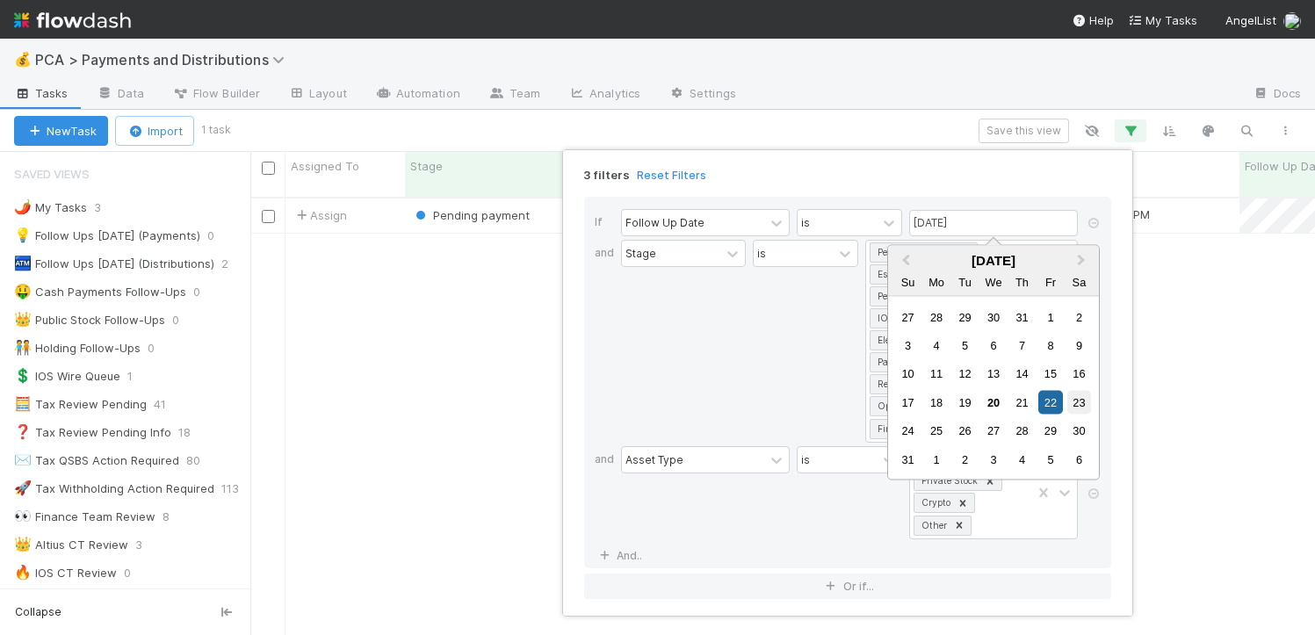
click at [1076, 402] on div "23" at bounding box center [1080, 402] width 24 height 24
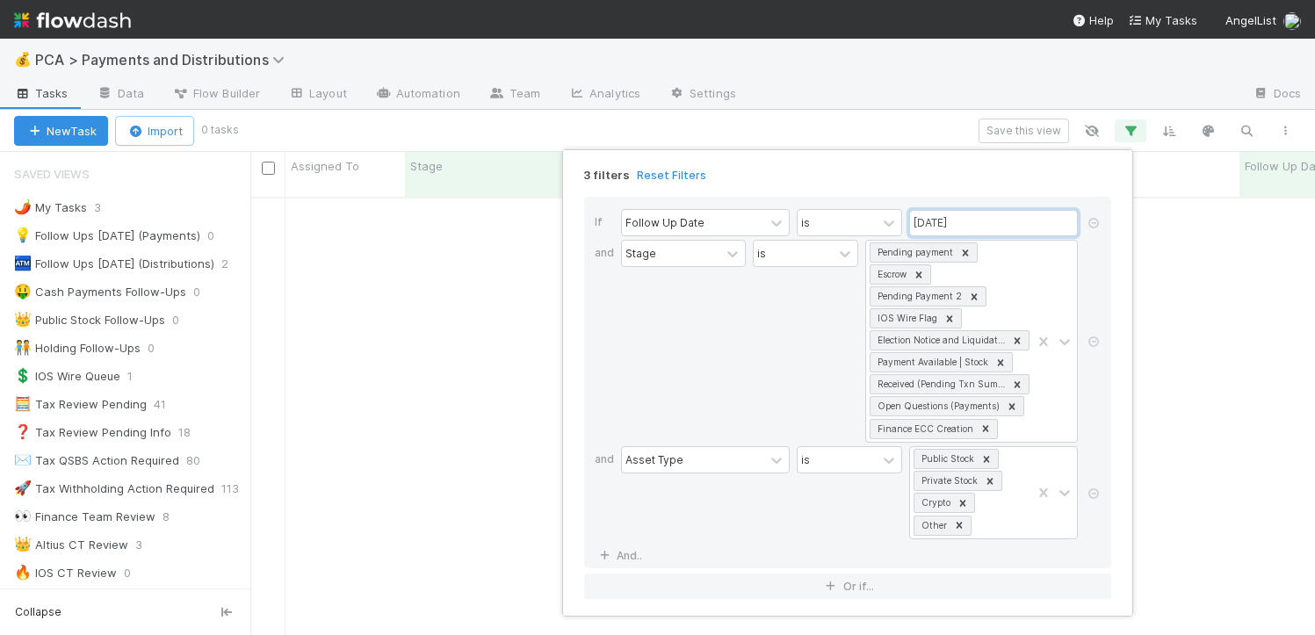
scroll to position [425, 1052]
click at [984, 222] on input "08/23/2025" at bounding box center [993, 223] width 169 height 26
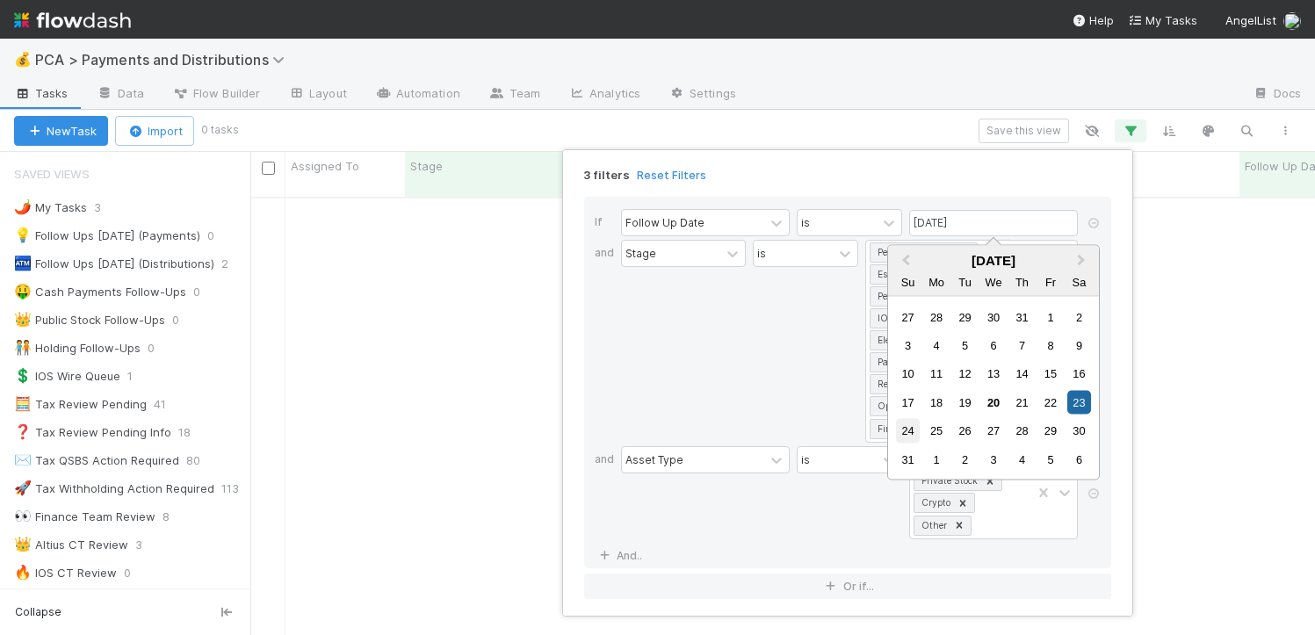
click at [902, 429] on div "24" at bounding box center [908, 431] width 24 height 24
type input "08/24/2025"
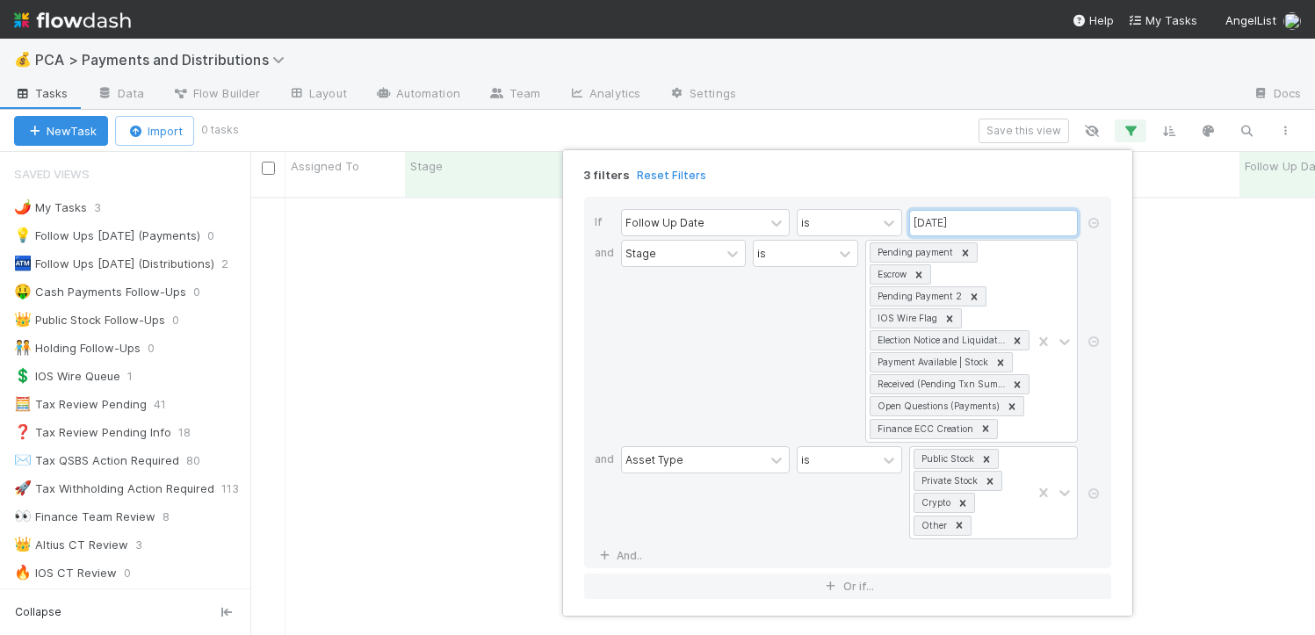
scroll to position [0, 0]
click at [908, 96] on div "3 filters Reset Filters If Follow Up Date is 08/24/2025 and Stage is Pending pa…" at bounding box center [657, 317] width 1315 height 635
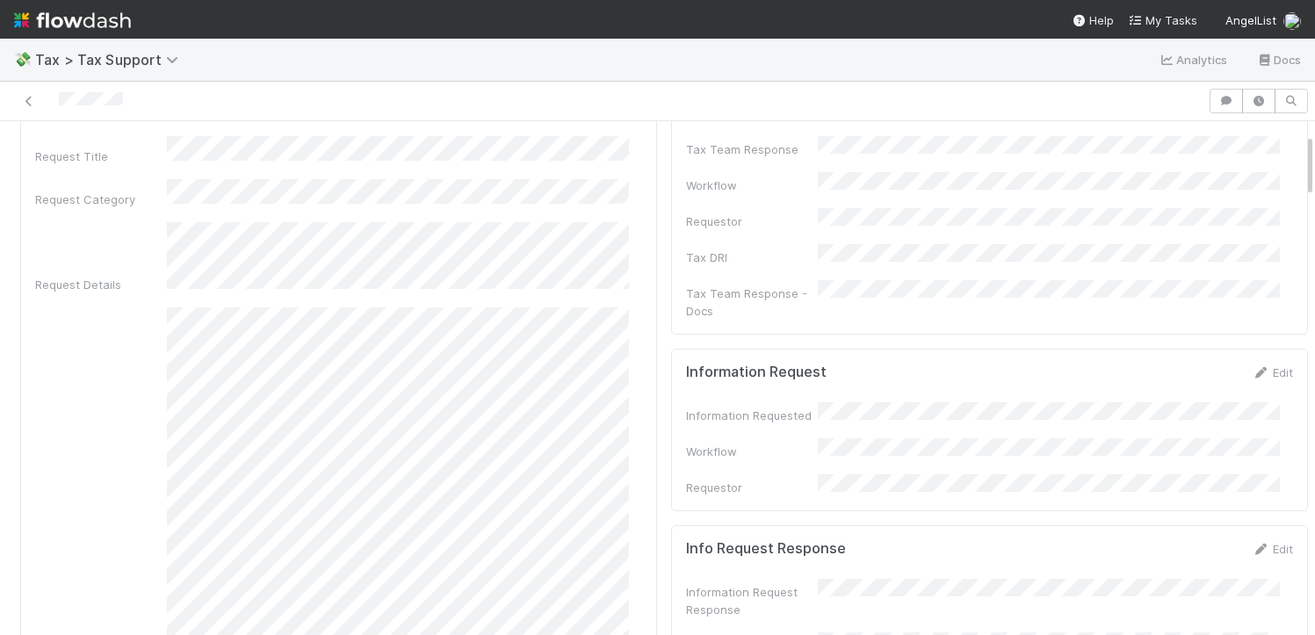
scroll to position [98, 0]
click at [166, 329] on div "Additional Context" at bounding box center [338, 495] width 607 height 377
click at [389, 401] on div "Additional Context" at bounding box center [338, 495] width 607 height 377
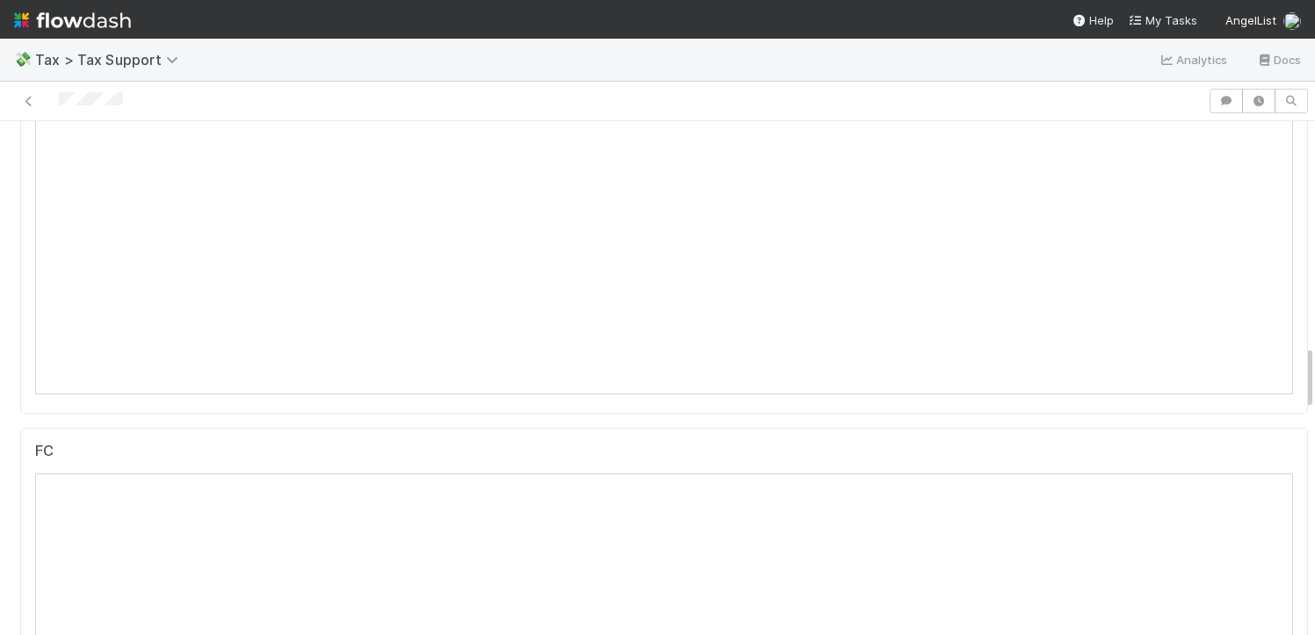
scroll to position [2524, 0]
